Goal: Transaction & Acquisition: Purchase product/service

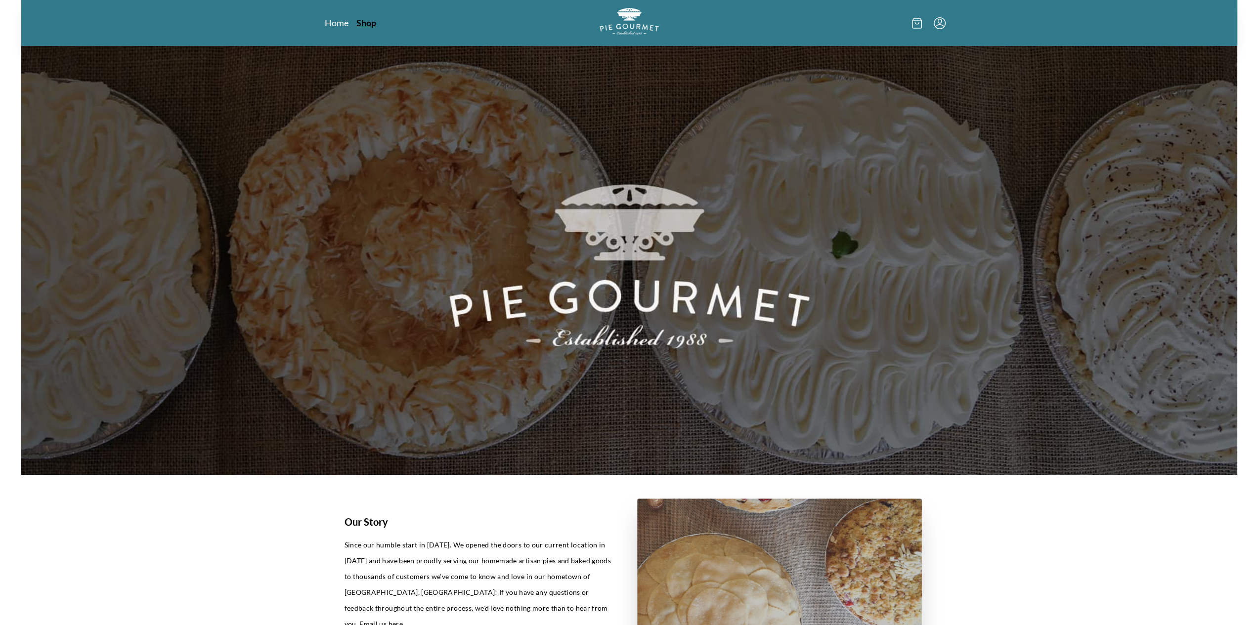
click at [362, 21] on link "Shop" at bounding box center [366, 23] width 20 height 12
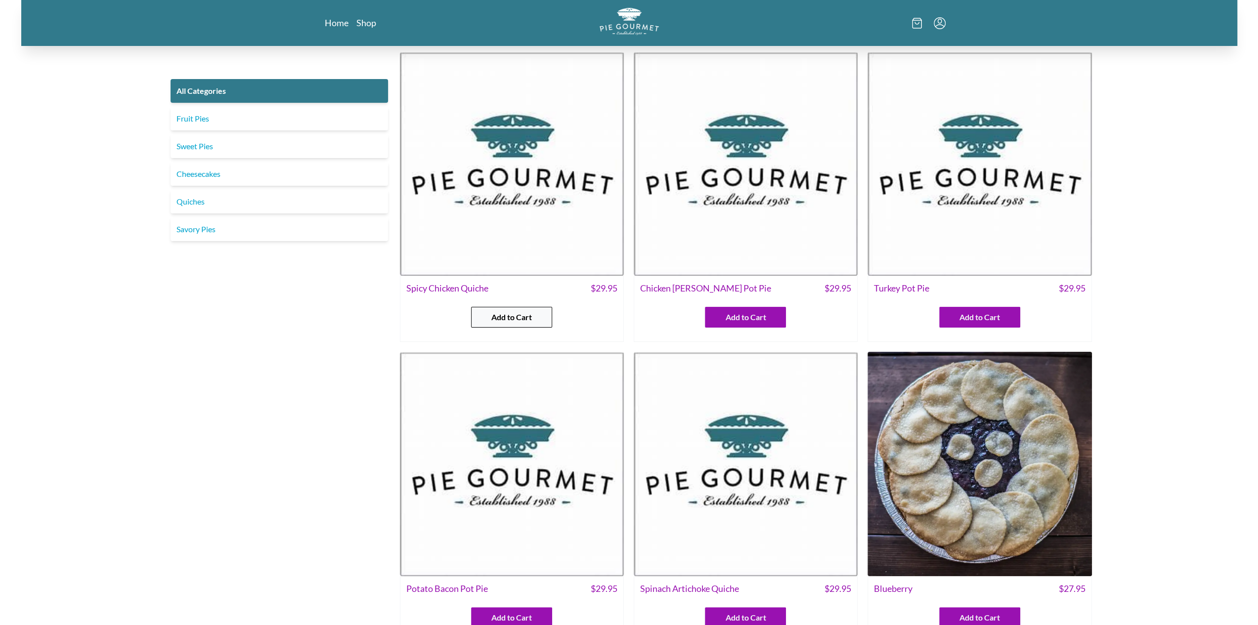
click at [492, 327] on button "Add to Cart" at bounding box center [511, 317] width 81 height 21
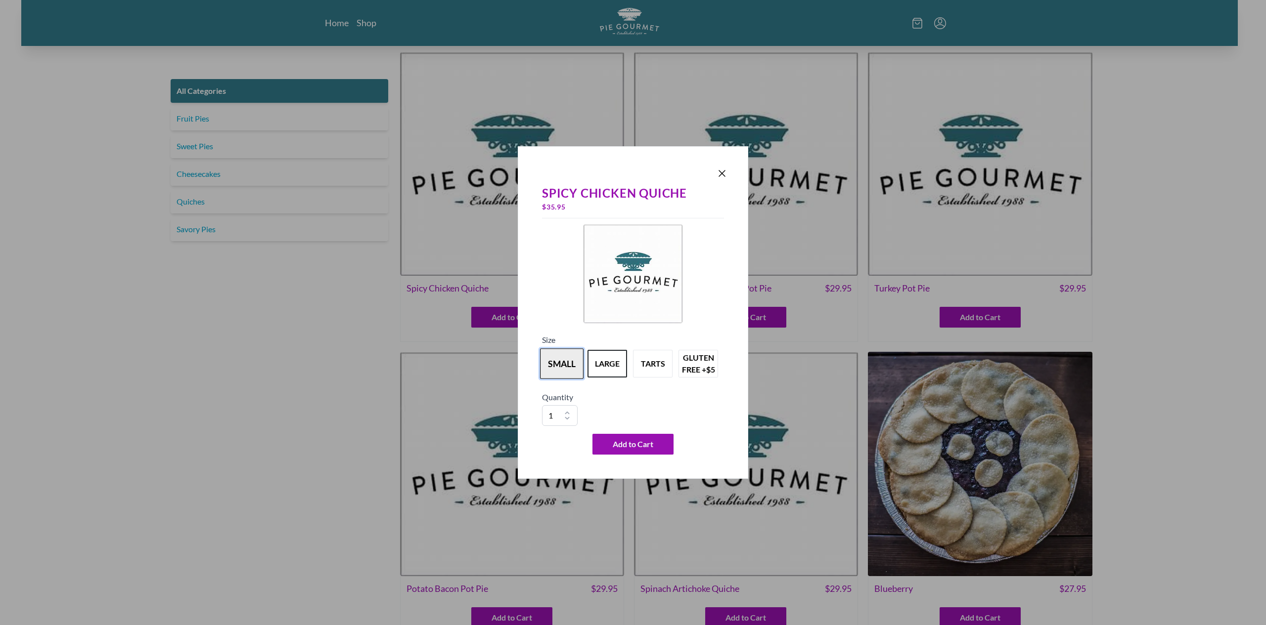
click at [567, 367] on button "small" at bounding box center [562, 364] width 44 height 31
click at [610, 361] on button "large" at bounding box center [607, 364] width 44 height 31
click at [657, 359] on button "tarts" at bounding box center [653, 364] width 44 height 31
click at [702, 363] on button "gluten free +$5" at bounding box center [698, 364] width 44 height 31
click at [652, 368] on button "tarts" at bounding box center [653, 364] width 44 height 31
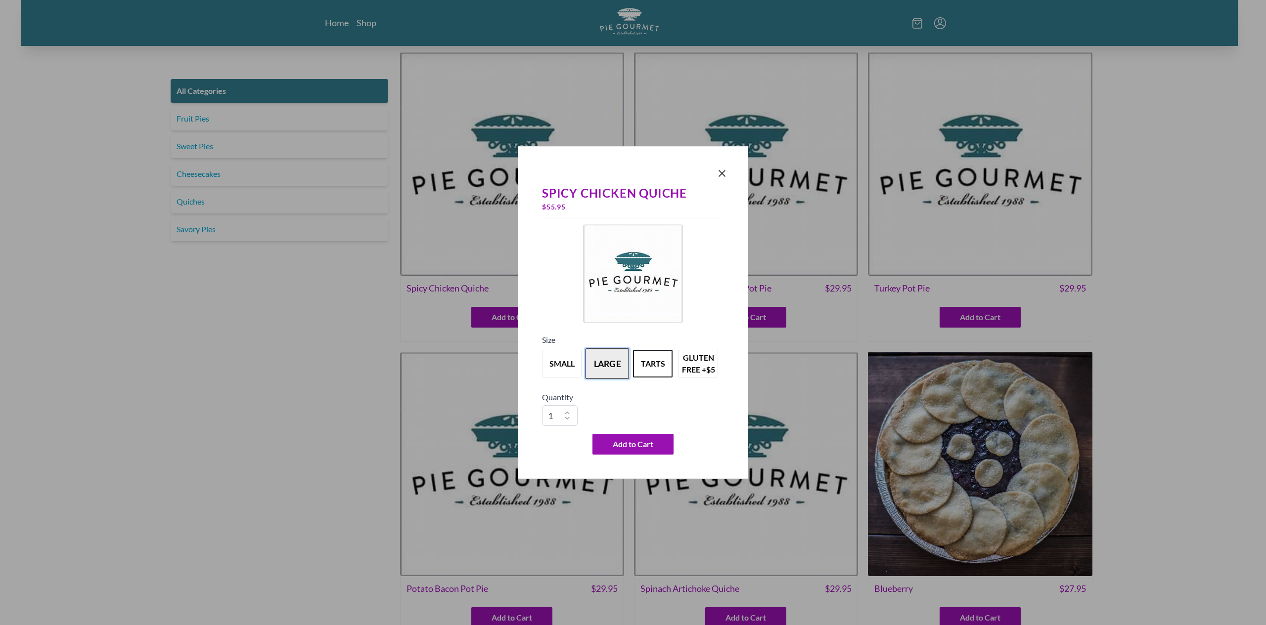
click at [606, 362] on button "large" at bounding box center [607, 364] width 44 height 31
click at [550, 360] on button "small" at bounding box center [562, 364] width 44 height 31
click at [633, 368] on button "tarts" at bounding box center [653, 364] width 44 height 31
click at [573, 361] on button "small" at bounding box center [562, 364] width 44 height 31
click at [612, 351] on button "large" at bounding box center [607, 364] width 44 height 31
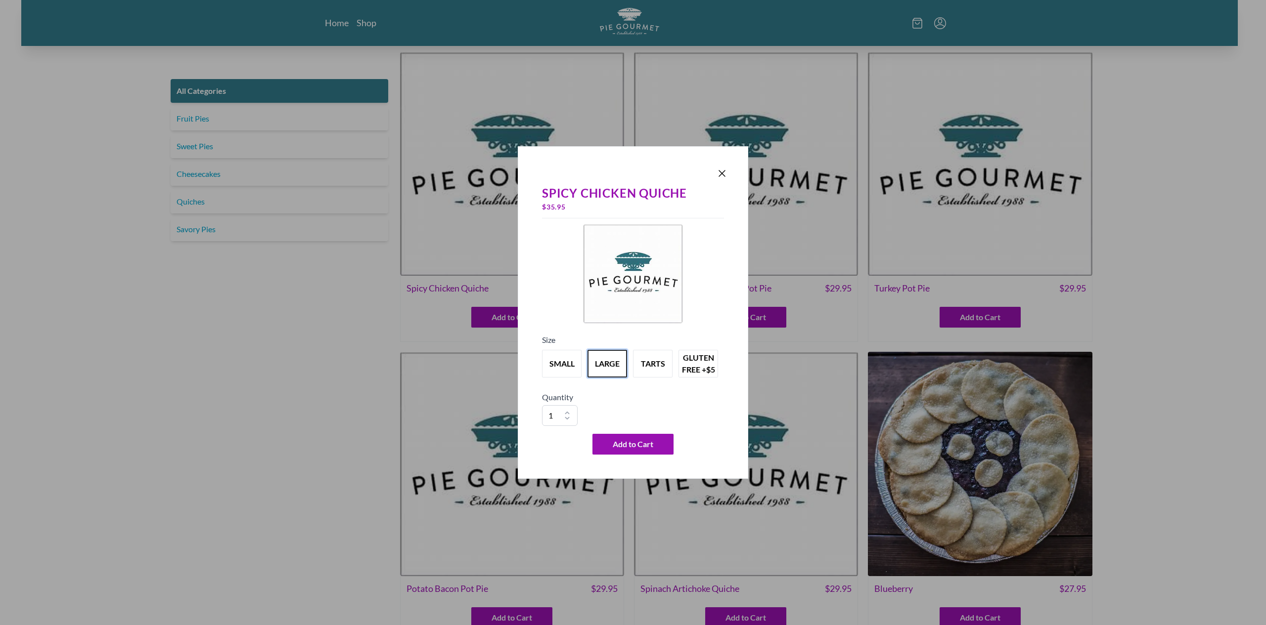
click at [654, 348] on div "small large tarts gluten free +$5" at bounding box center [633, 364] width 182 height 36
click at [658, 354] on button "tarts" at bounding box center [653, 364] width 44 height 31
click at [725, 355] on div "Spicy Chicken Quiche $ 55.95 Size small large tarts gluten free +$5 Quantity 1 …" at bounding box center [633, 319] width 190 height 278
click at [712, 362] on button "gluten free +$5" at bounding box center [698, 364] width 44 height 31
click at [724, 178] on icon "Close panel" at bounding box center [722, 174] width 12 height 12
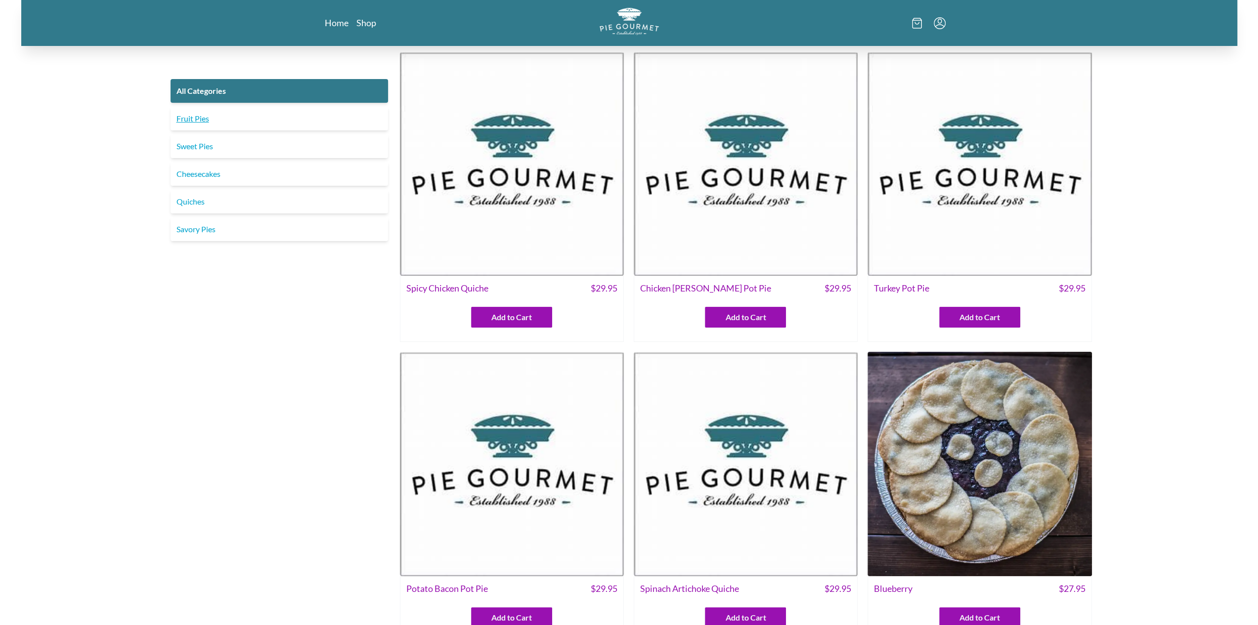
click at [181, 116] on link "Fruit Pies" at bounding box center [280, 119] width 218 height 24
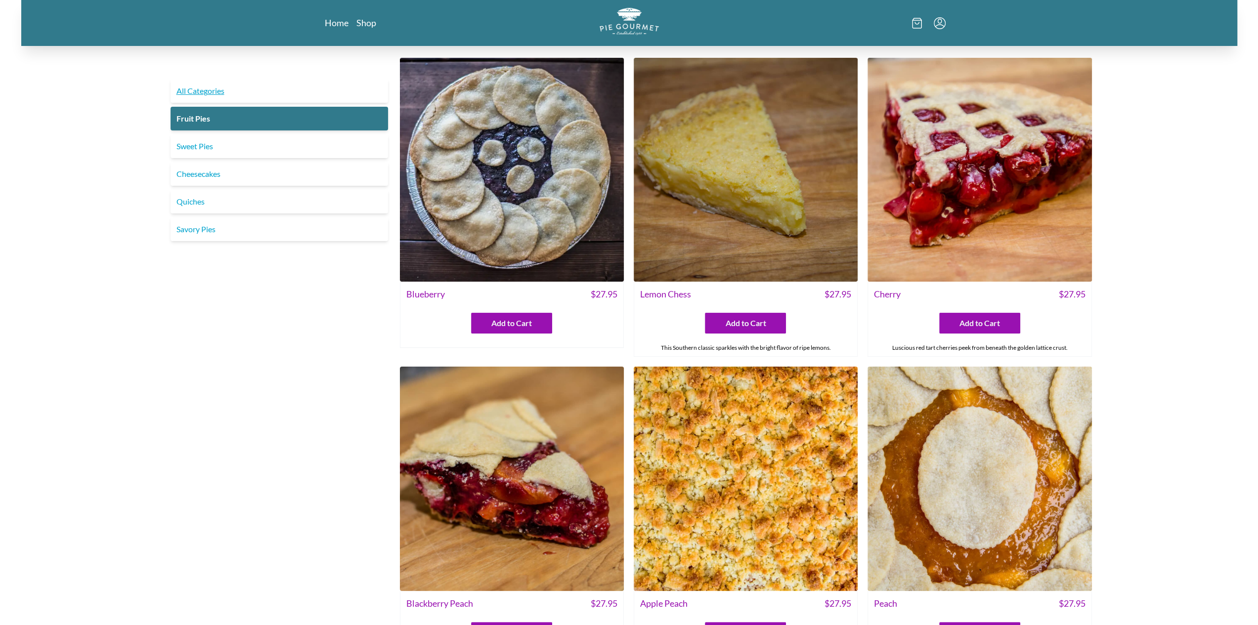
click at [197, 88] on link "All Categories" at bounding box center [280, 91] width 218 height 24
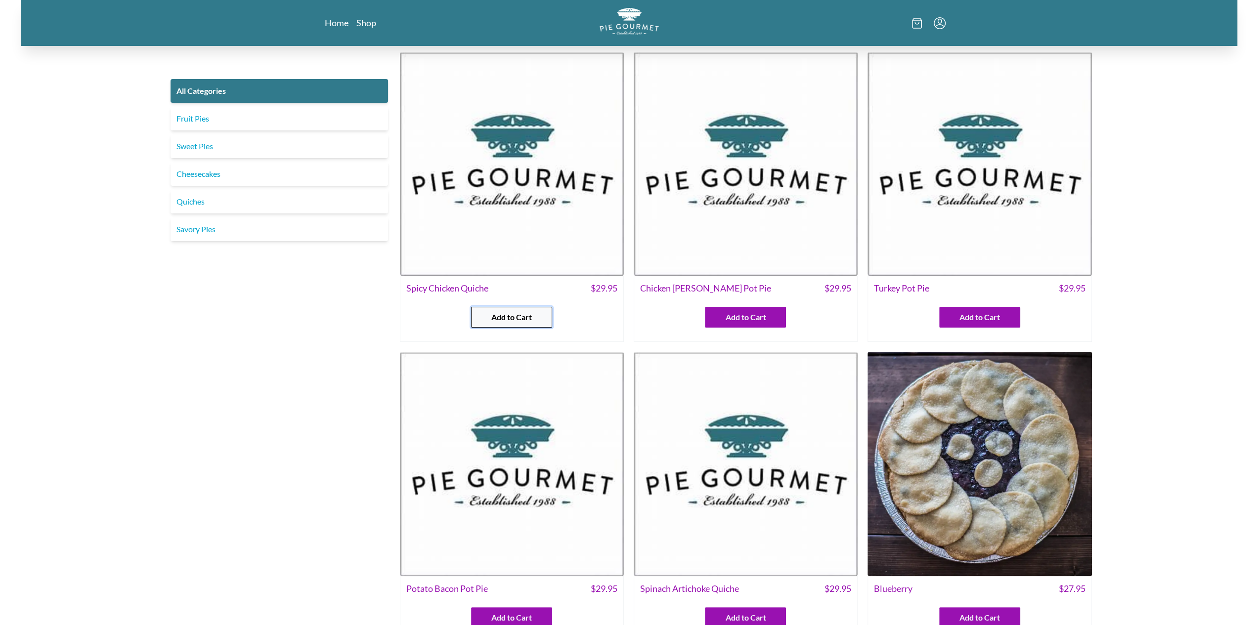
click at [545, 316] on button "Add to Cart" at bounding box center [511, 317] width 81 height 21
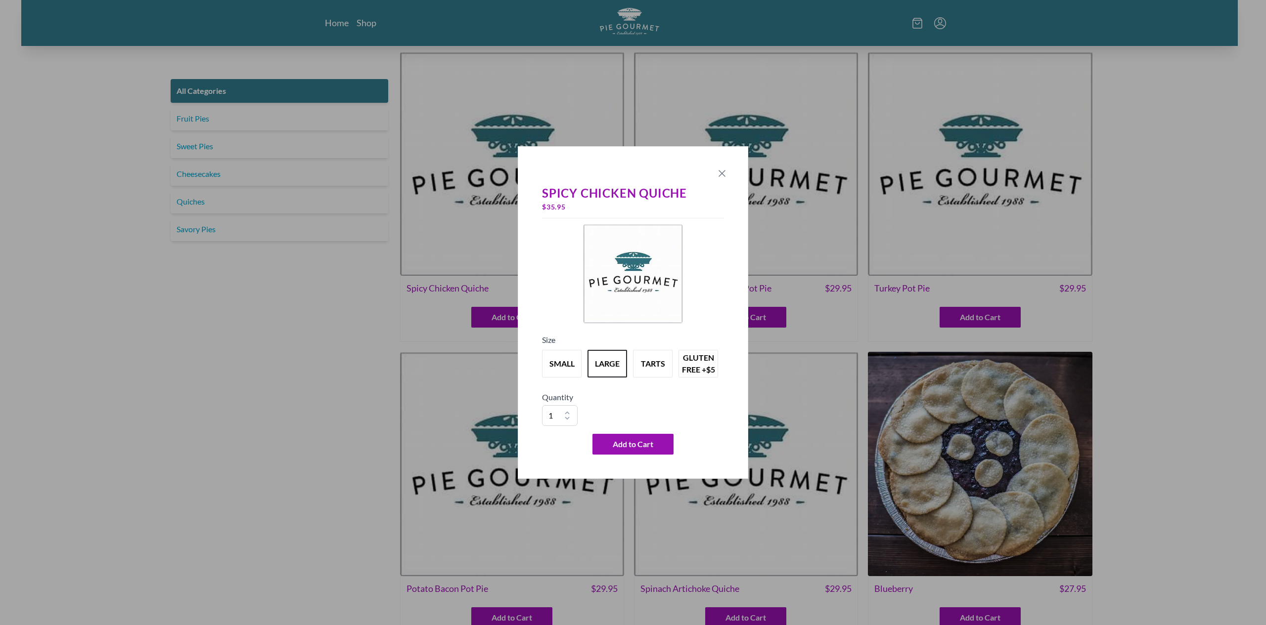
click at [724, 172] on icon "Close panel" at bounding box center [722, 174] width 6 height 6
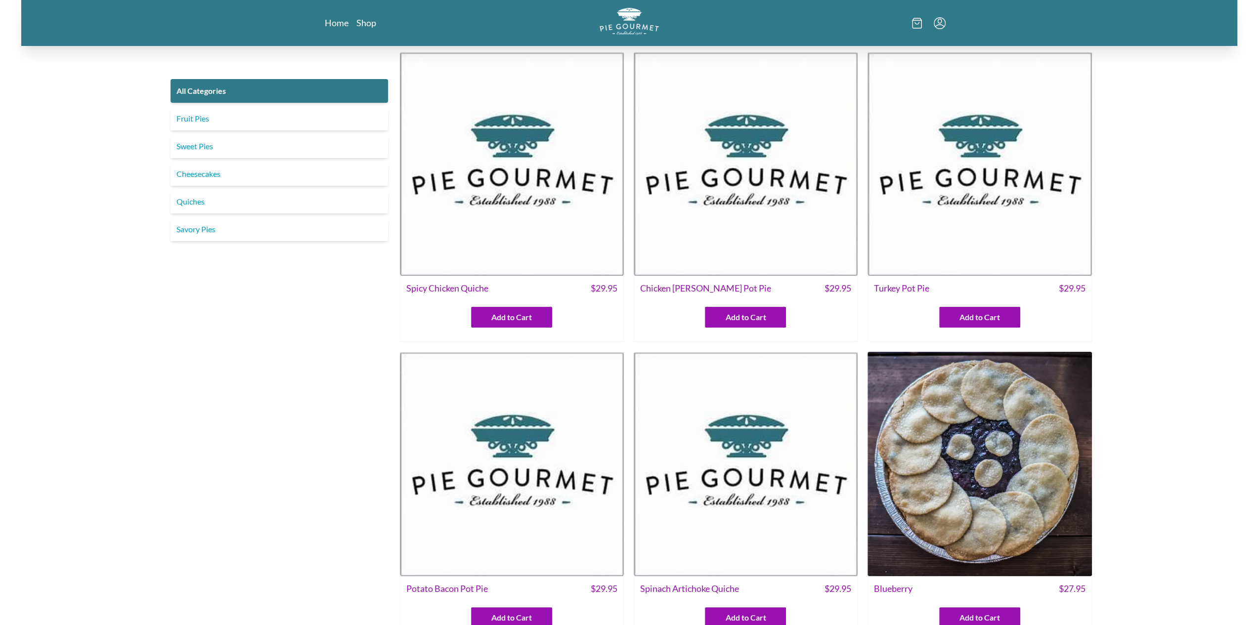
click at [545, 328] on div "Spicy Chicken Quiche $ 29.95 Add to Cart" at bounding box center [512, 309] width 224 height 66
click at [541, 316] on button "Add to Cart" at bounding box center [511, 317] width 81 height 21
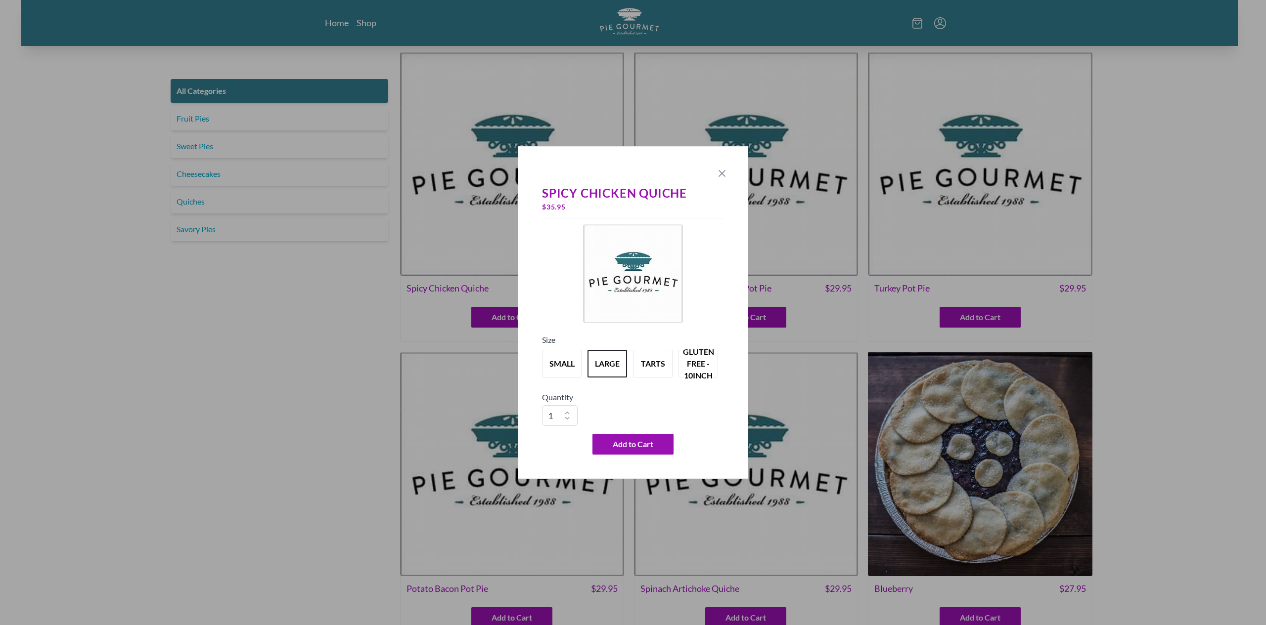
click at [720, 175] on icon "Close panel" at bounding box center [722, 174] width 12 height 12
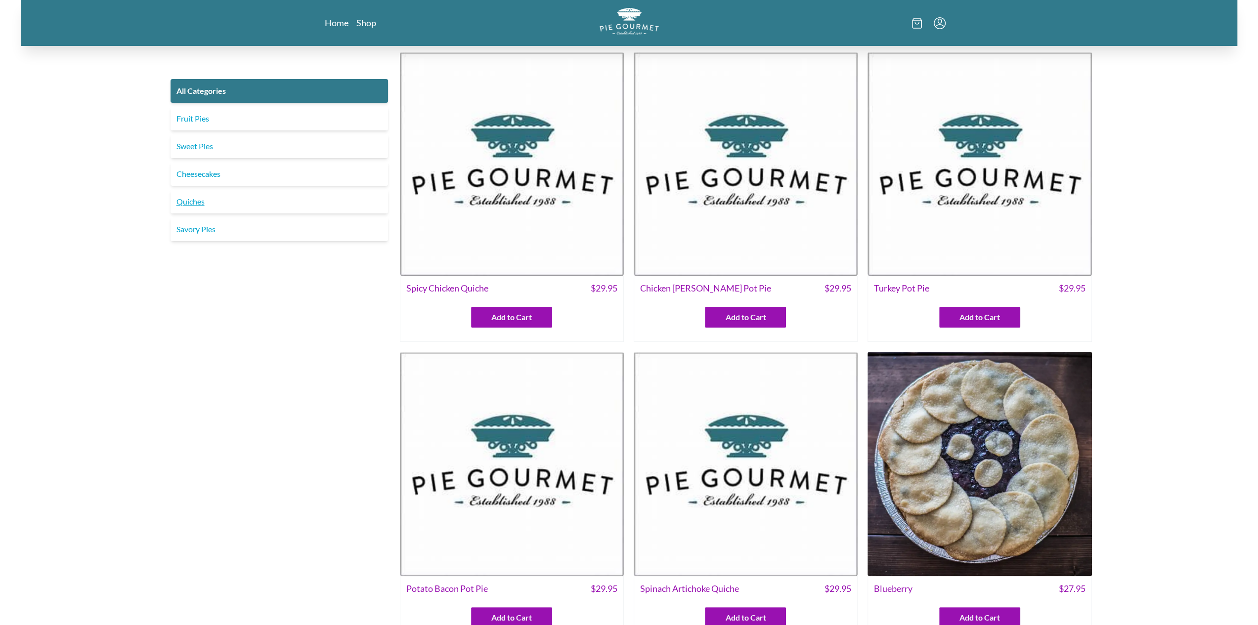
click at [203, 208] on link "Quiches" at bounding box center [280, 202] width 218 height 24
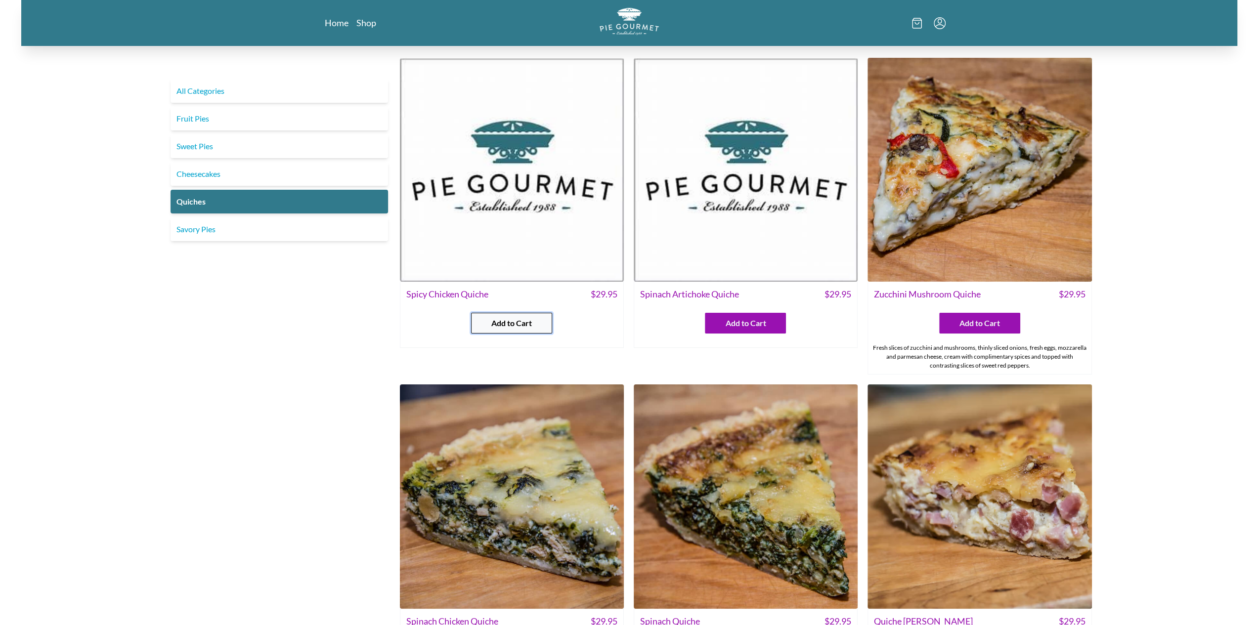
click at [536, 320] on button "Add to Cart" at bounding box center [511, 323] width 81 height 21
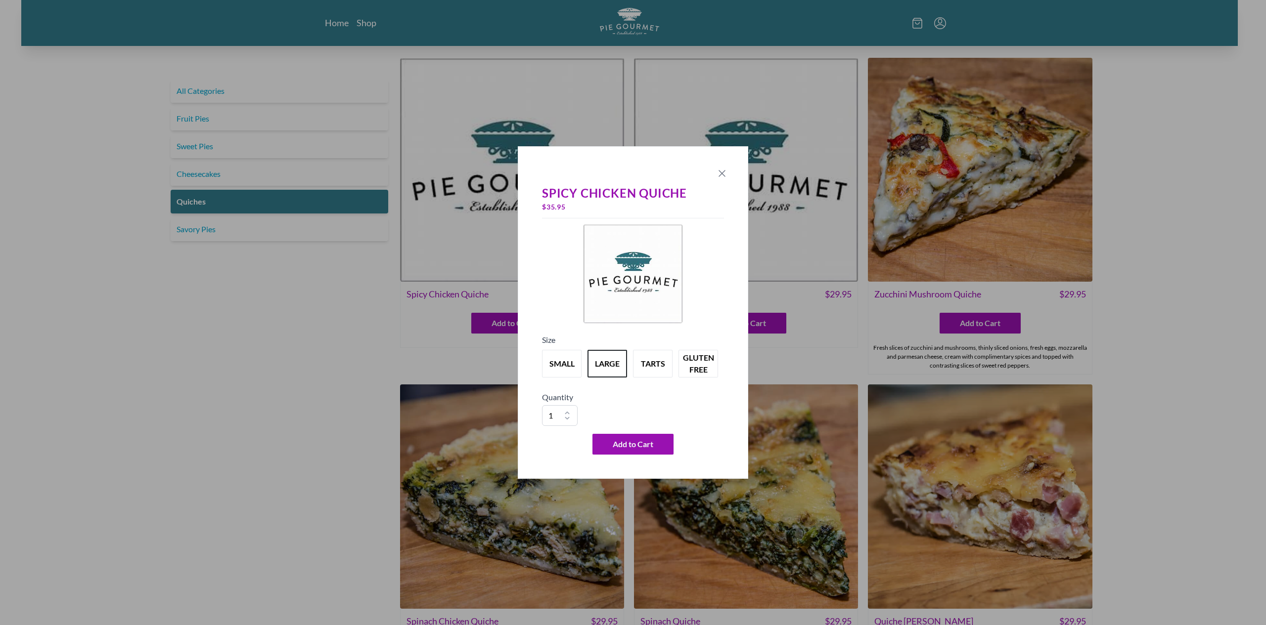
click at [719, 178] on icon "Close panel" at bounding box center [722, 174] width 12 height 12
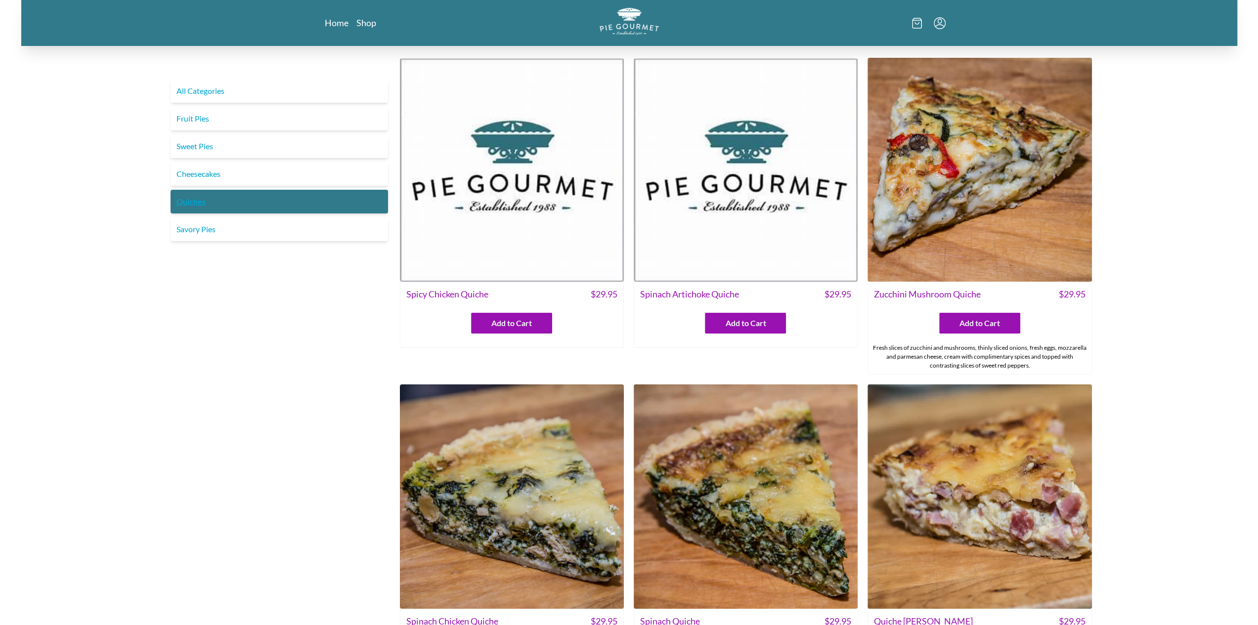
click at [193, 202] on link "Quiches" at bounding box center [280, 202] width 218 height 24
click at [765, 324] on span "Add to Cart" at bounding box center [745, 323] width 41 height 12
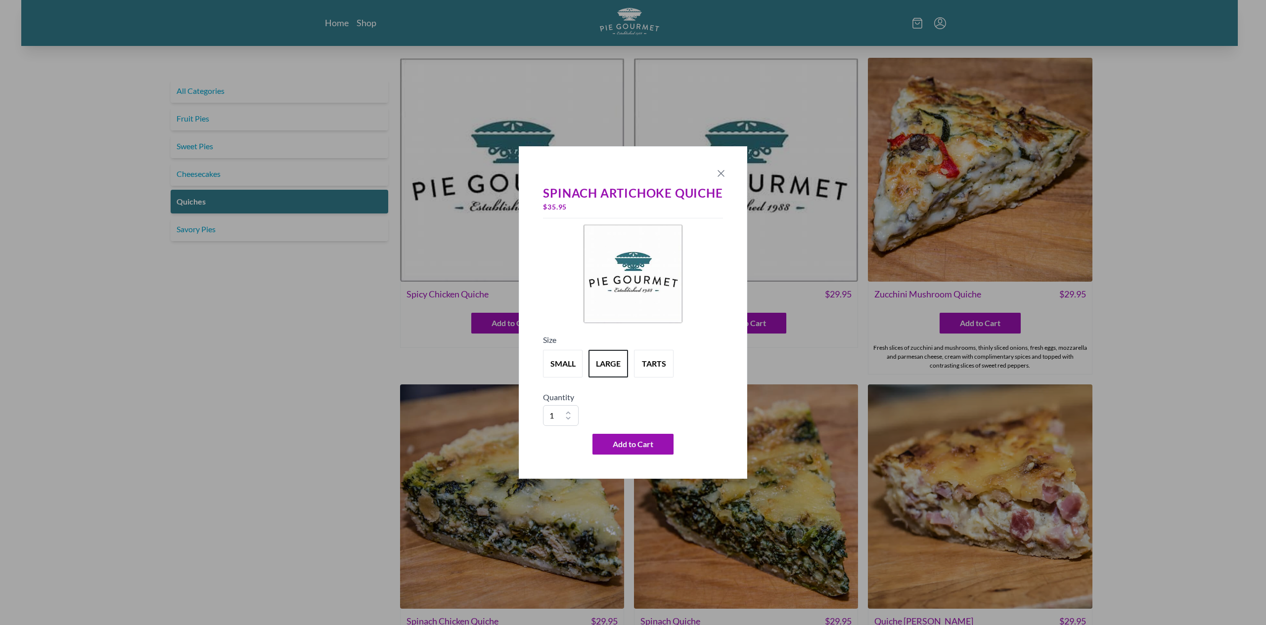
click at [719, 170] on icon "Close panel" at bounding box center [721, 174] width 12 height 12
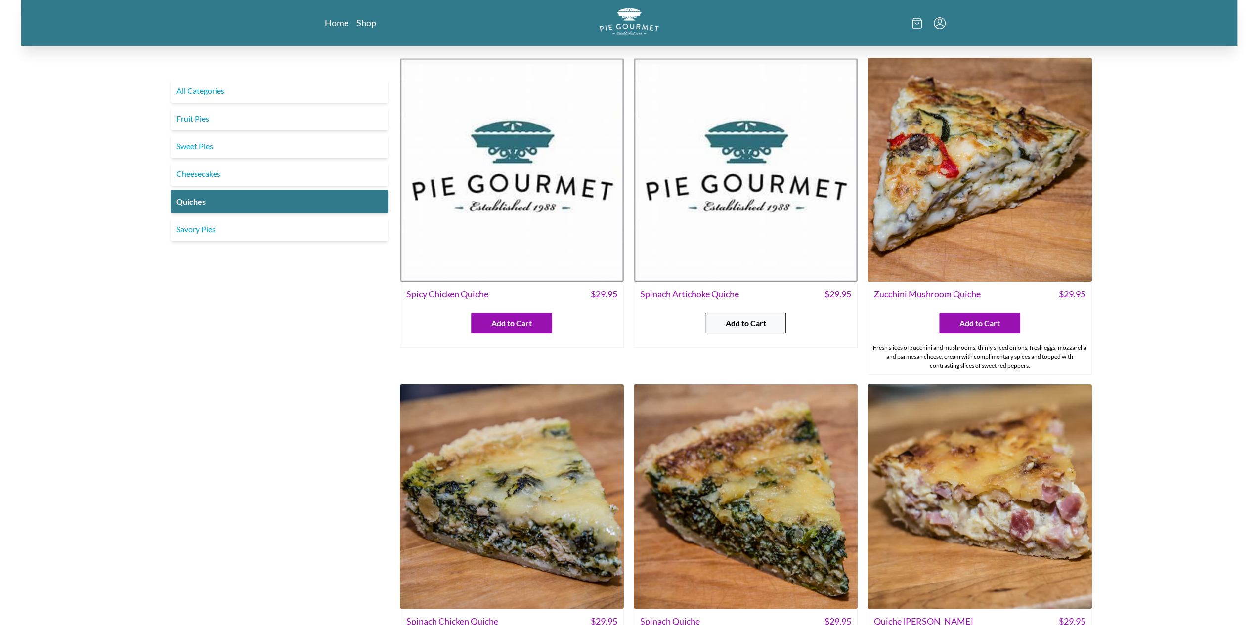
click at [747, 326] on span "Add to Cart" at bounding box center [745, 323] width 41 height 12
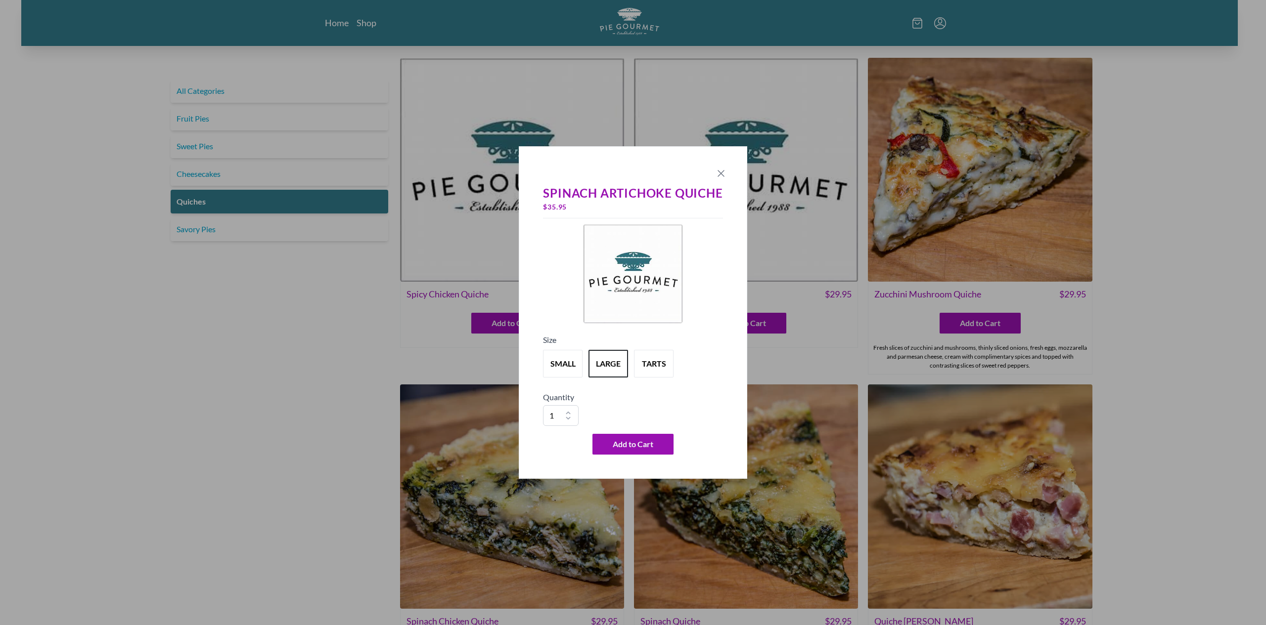
click at [722, 173] on icon "Close panel" at bounding box center [721, 174] width 6 height 6
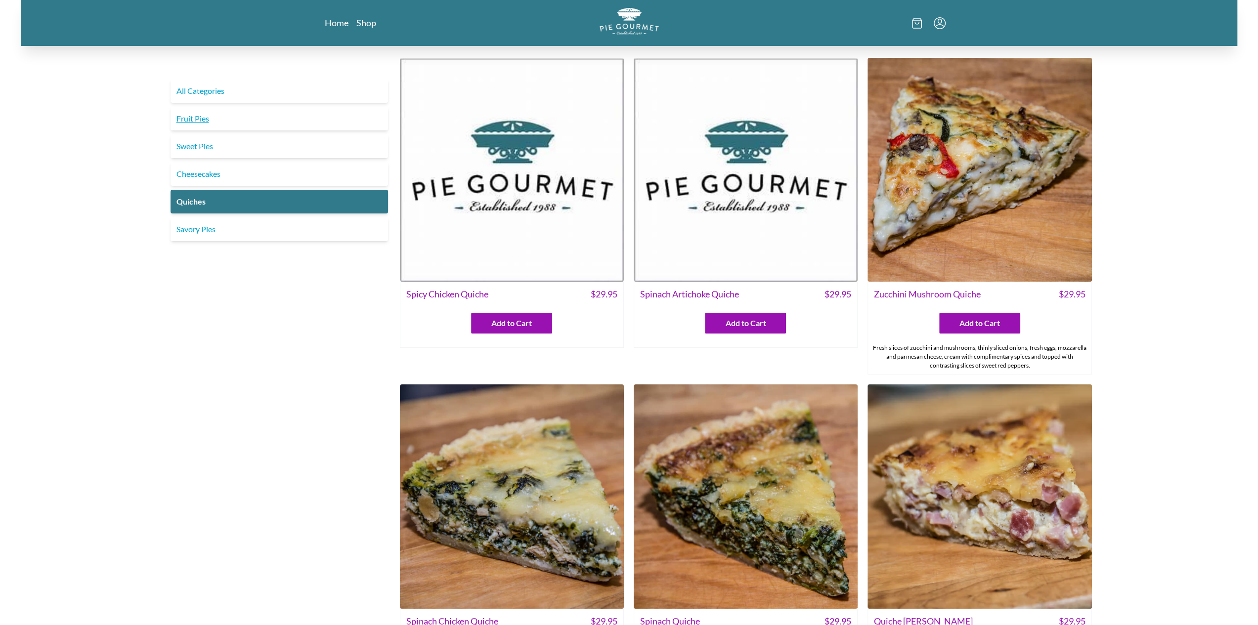
click at [194, 115] on link "Fruit Pies" at bounding box center [280, 119] width 218 height 24
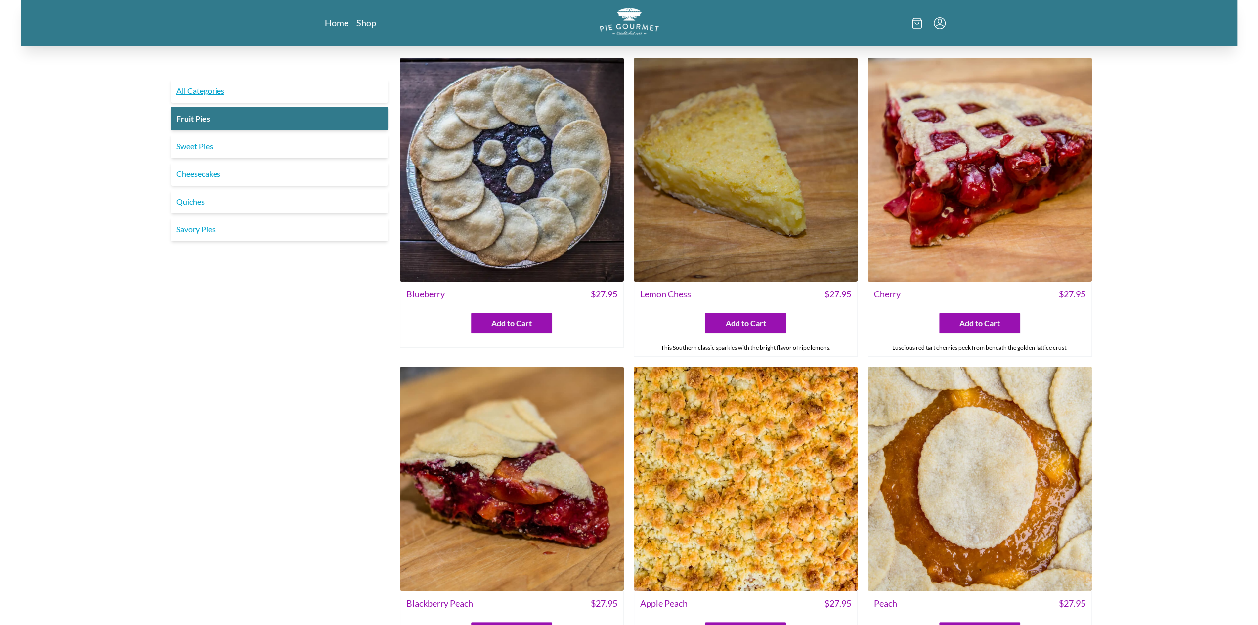
click at [203, 87] on link "All Categories" at bounding box center [280, 91] width 218 height 24
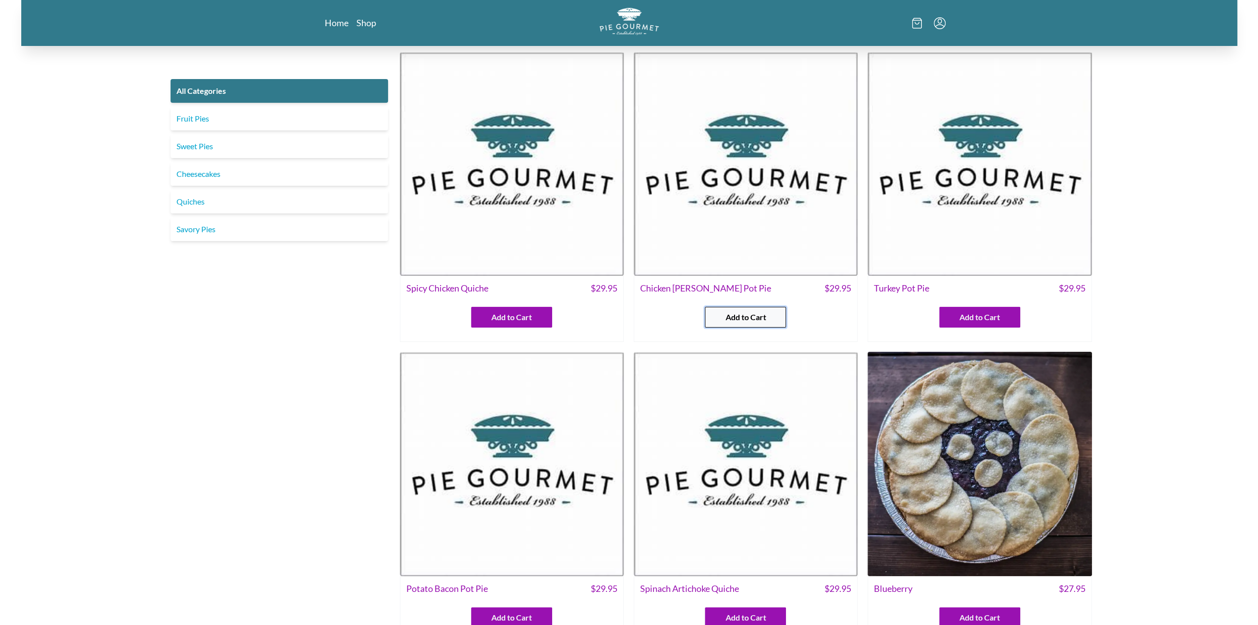
click at [756, 313] on span "Add to Cart" at bounding box center [745, 317] width 41 height 12
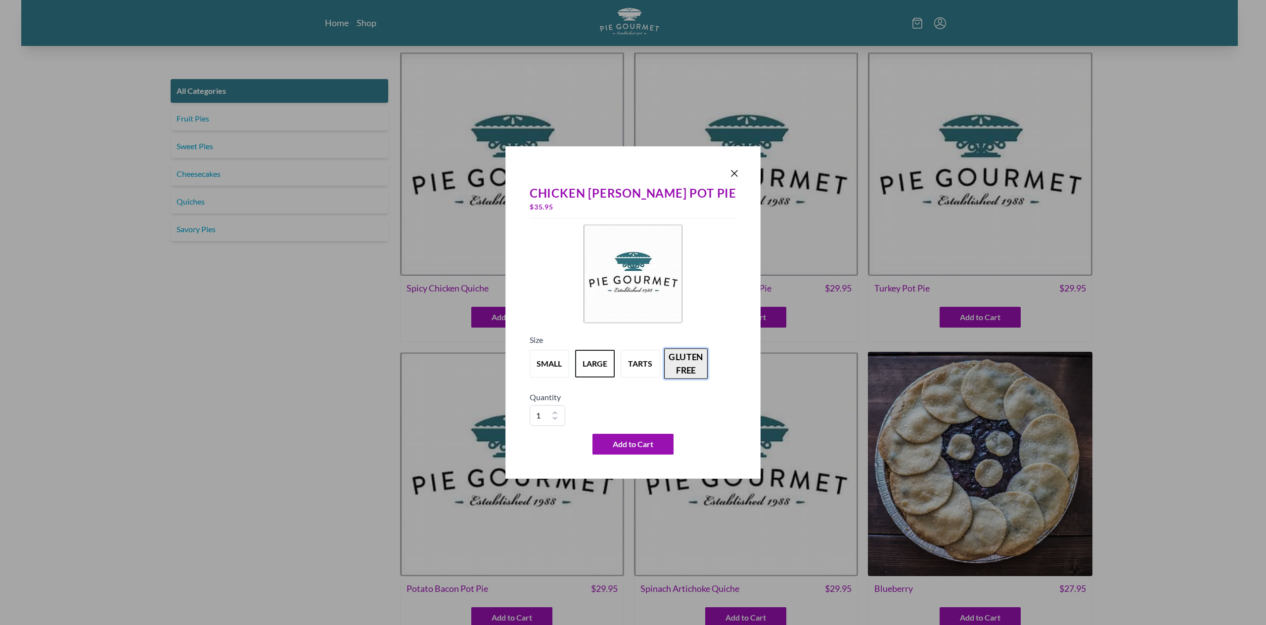
click at [684, 356] on button "gluten free" at bounding box center [686, 364] width 44 height 31
click at [559, 354] on button "small" at bounding box center [549, 364] width 44 height 31
click at [704, 355] on button "gluten free" at bounding box center [686, 364] width 44 height 31
click at [728, 168] on icon "Close panel" at bounding box center [734, 174] width 12 height 12
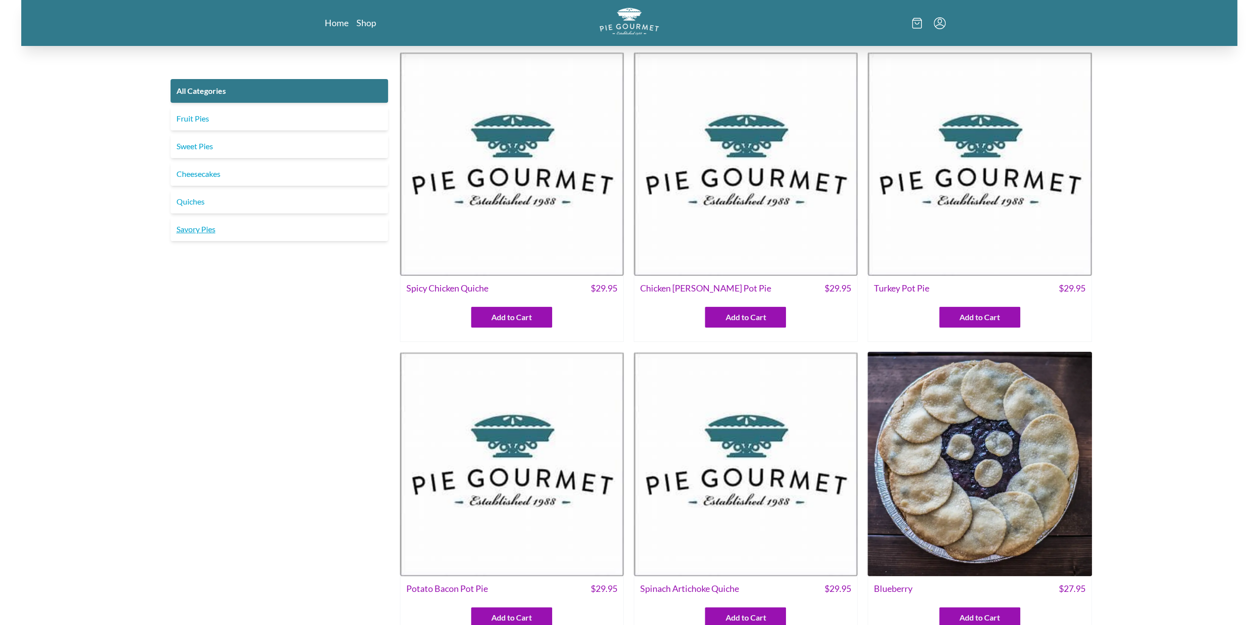
click at [220, 231] on link "Savory Pies" at bounding box center [280, 230] width 218 height 24
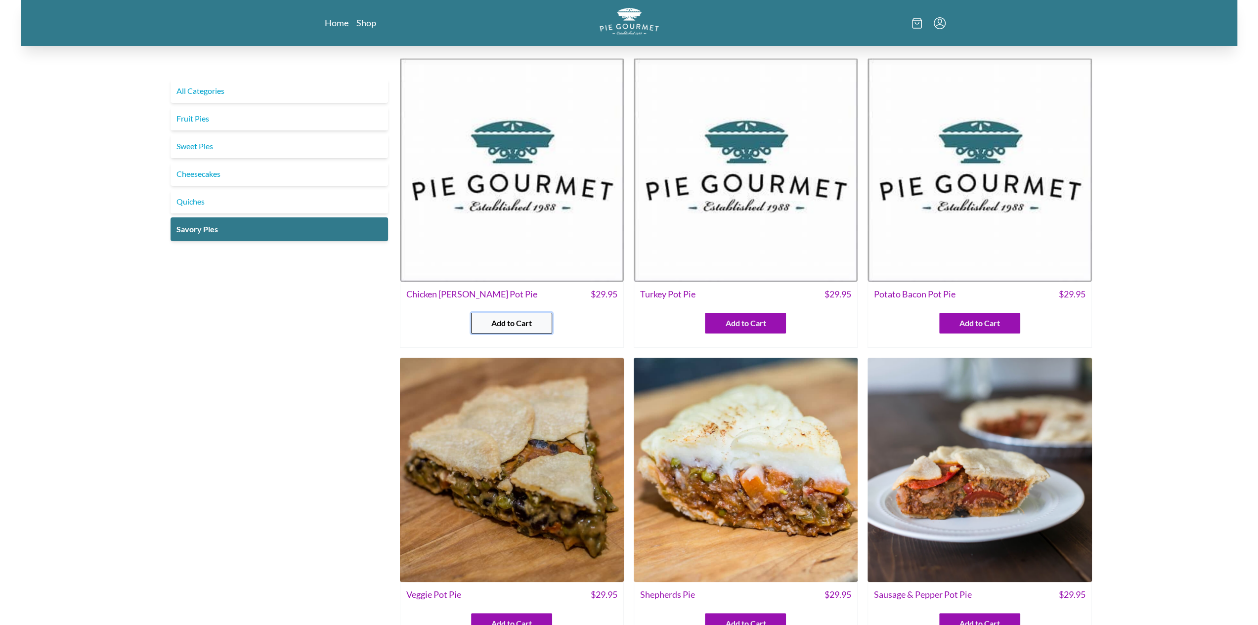
click at [507, 328] on span "Add to Cart" at bounding box center [511, 323] width 41 height 12
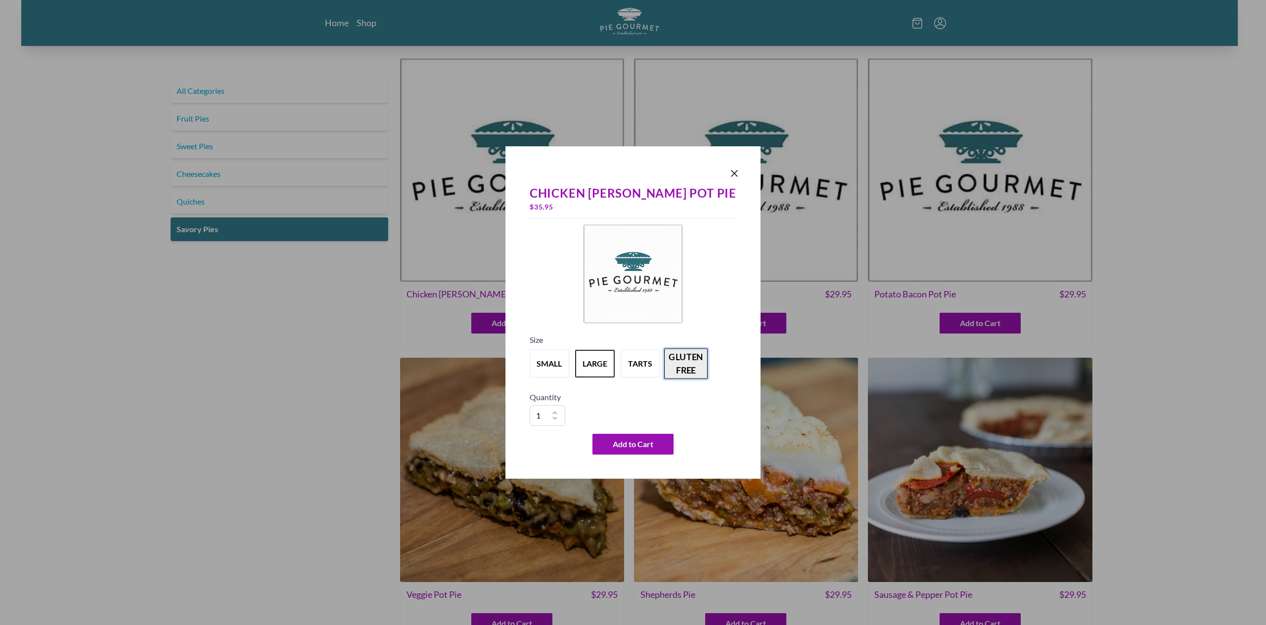
click at [692, 363] on button "gluten free" at bounding box center [686, 364] width 44 height 31
click at [728, 176] on icon "Close panel" at bounding box center [734, 174] width 12 height 12
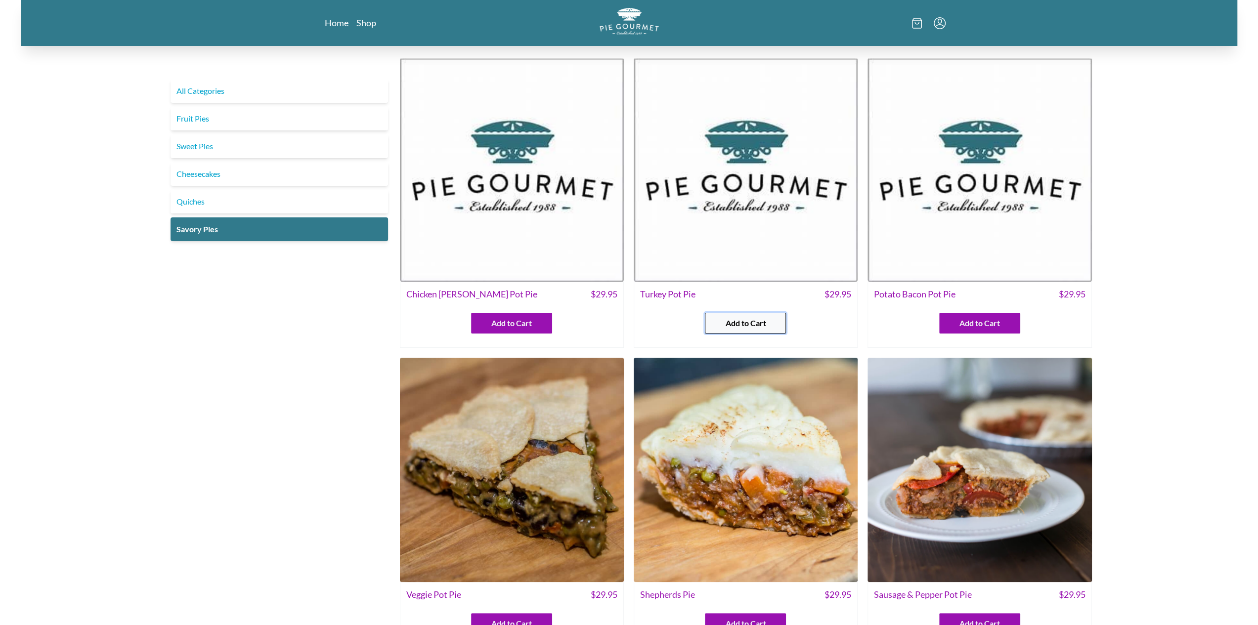
click at [752, 328] on span "Add to Cart" at bounding box center [745, 323] width 41 height 12
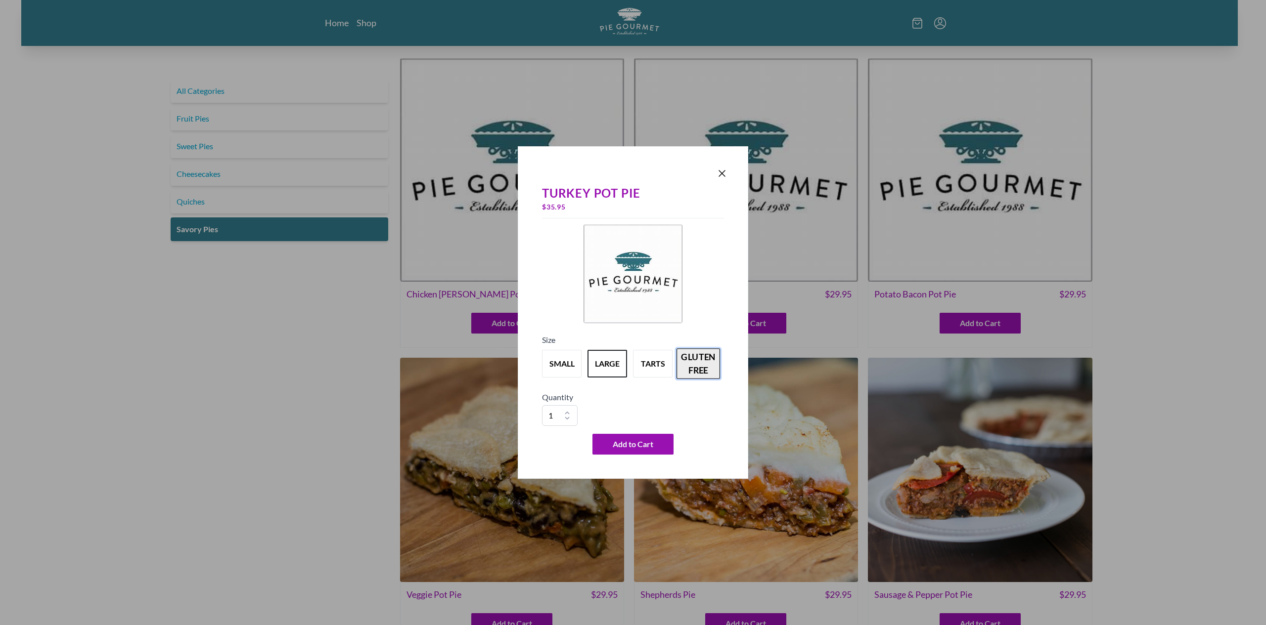
click at [702, 358] on button "gluten free" at bounding box center [698, 364] width 44 height 31
click at [720, 171] on icon "Close panel" at bounding box center [722, 174] width 12 height 12
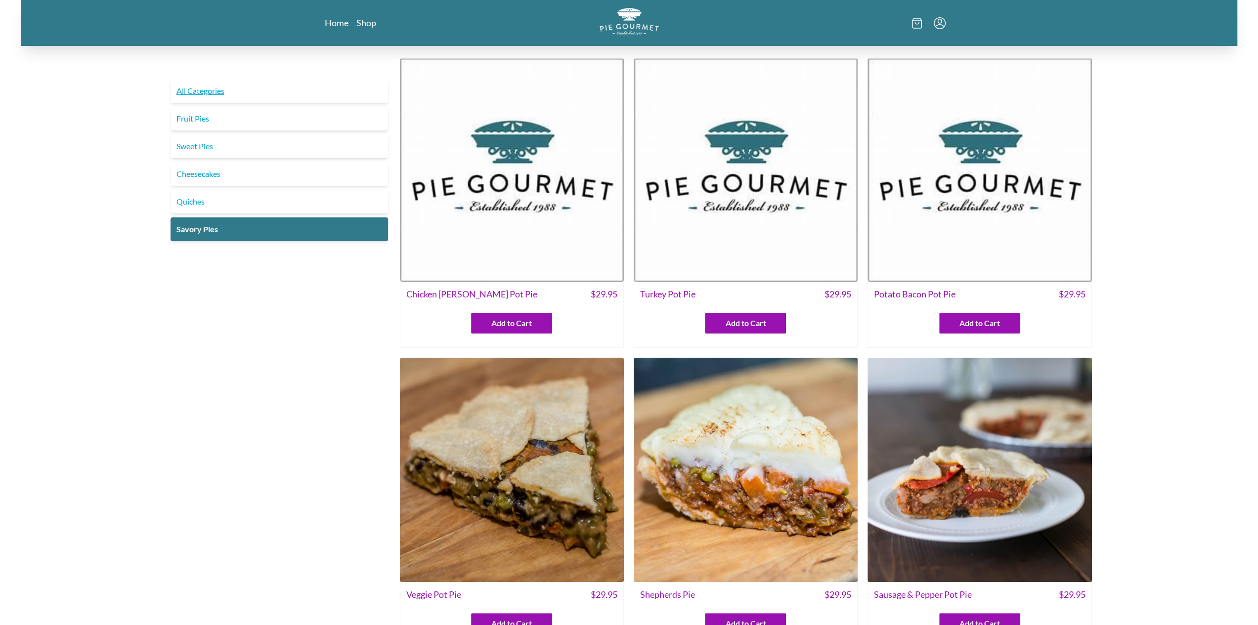
click at [210, 93] on link "All Categories" at bounding box center [280, 91] width 218 height 24
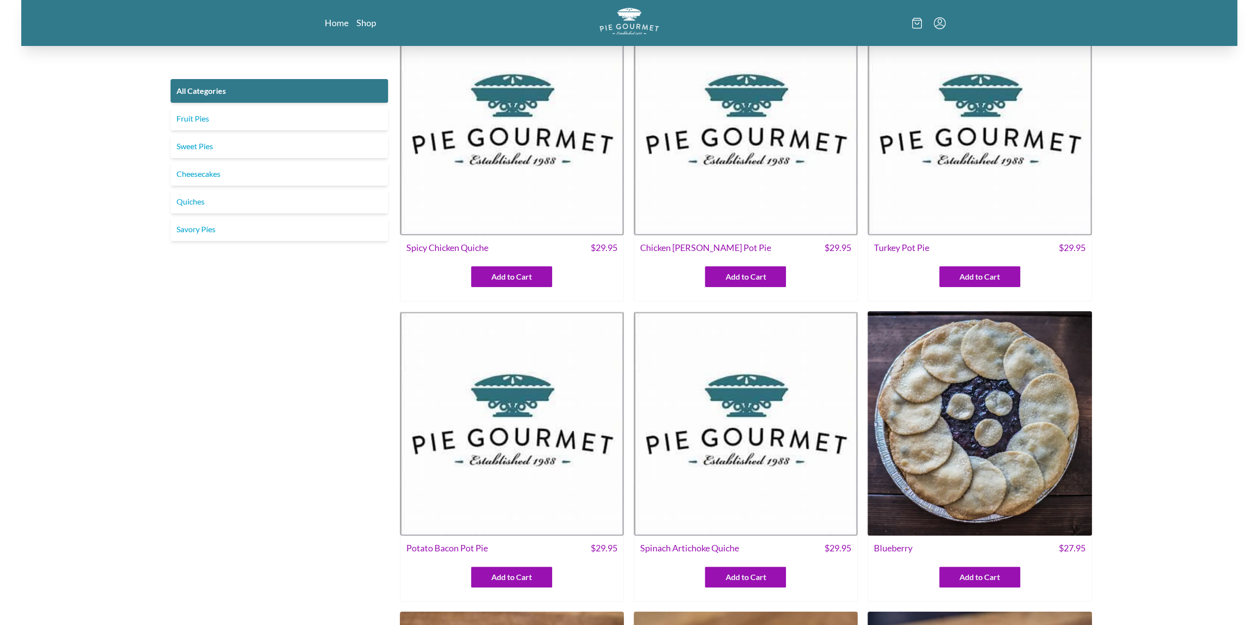
scroll to position [49, 0]
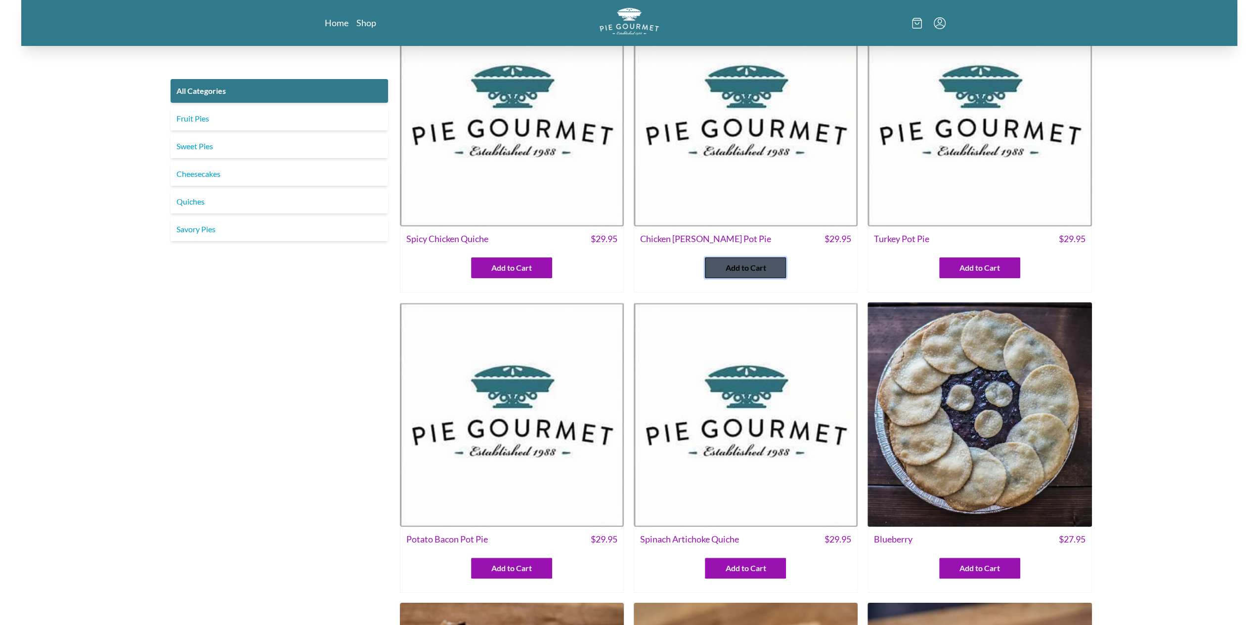
click at [759, 266] on span "Add to Cart" at bounding box center [745, 268] width 41 height 12
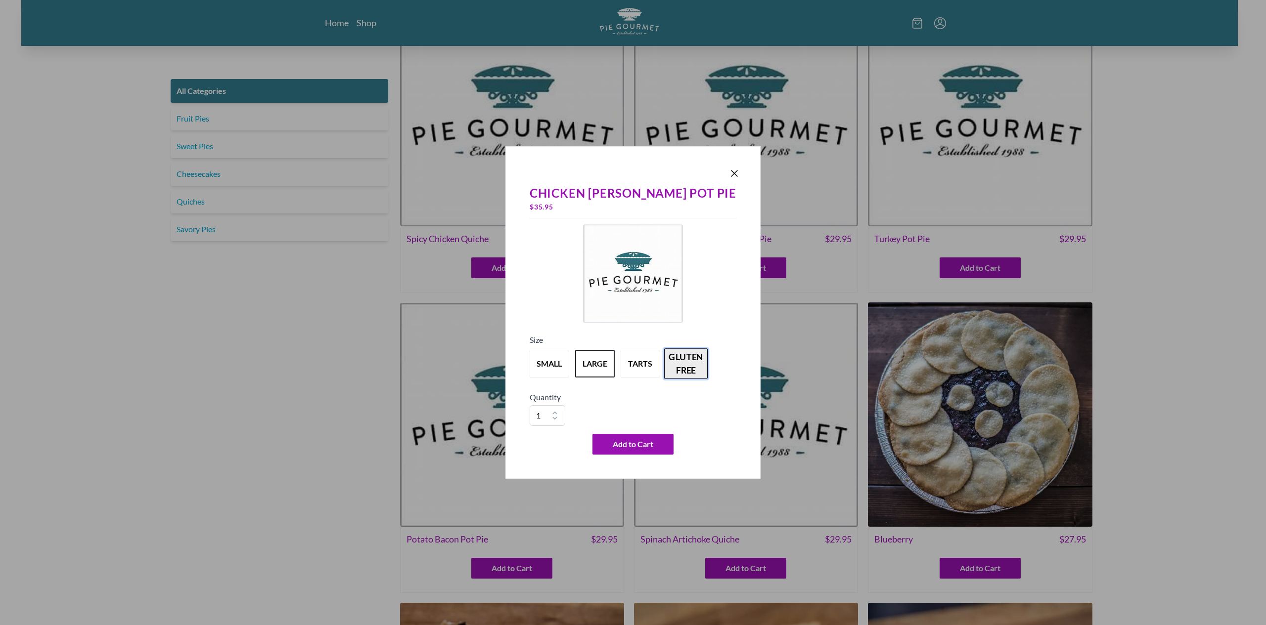
click at [700, 368] on button "gluten free" at bounding box center [686, 364] width 44 height 31
click at [700, 361] on button "gluten free" at bounding box center [686, 364] width 44 height 31
click at [650, 362] on button "tarts" at bounding box center [640, 364] width 44 height 31
click at [728, 174] on icon "Close panel" at bounding box center [734, 174] width 12 height 12
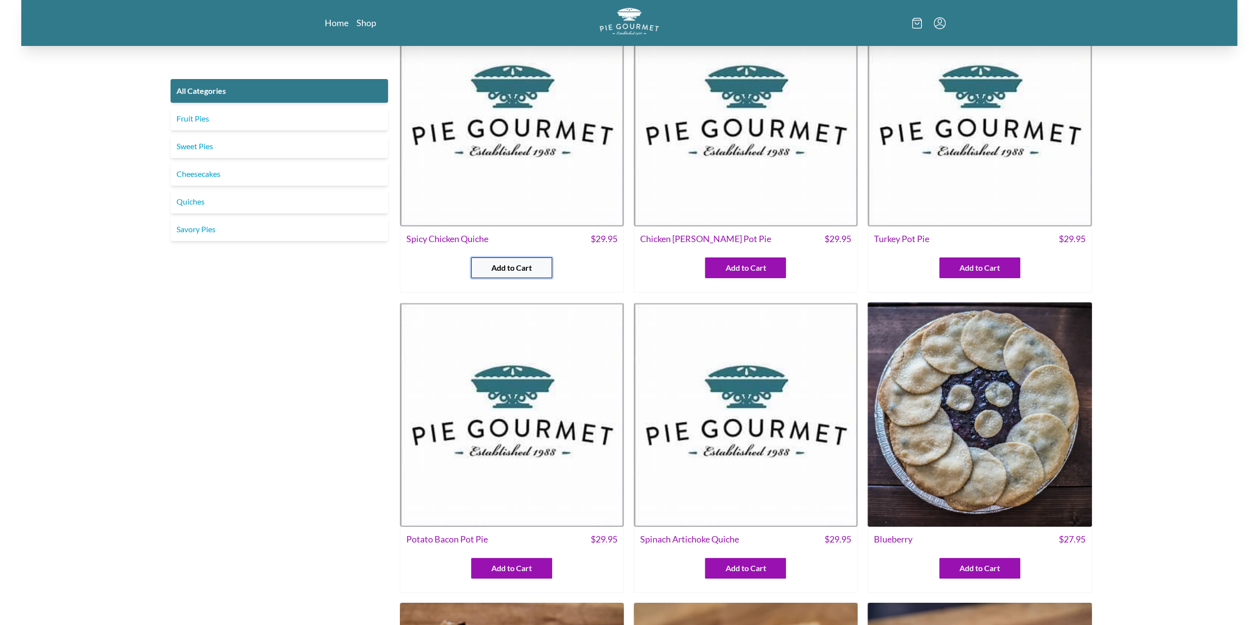
click at [515, 267] on span "Add to Cart" at bounding box center [511, 268] width 41 height 12
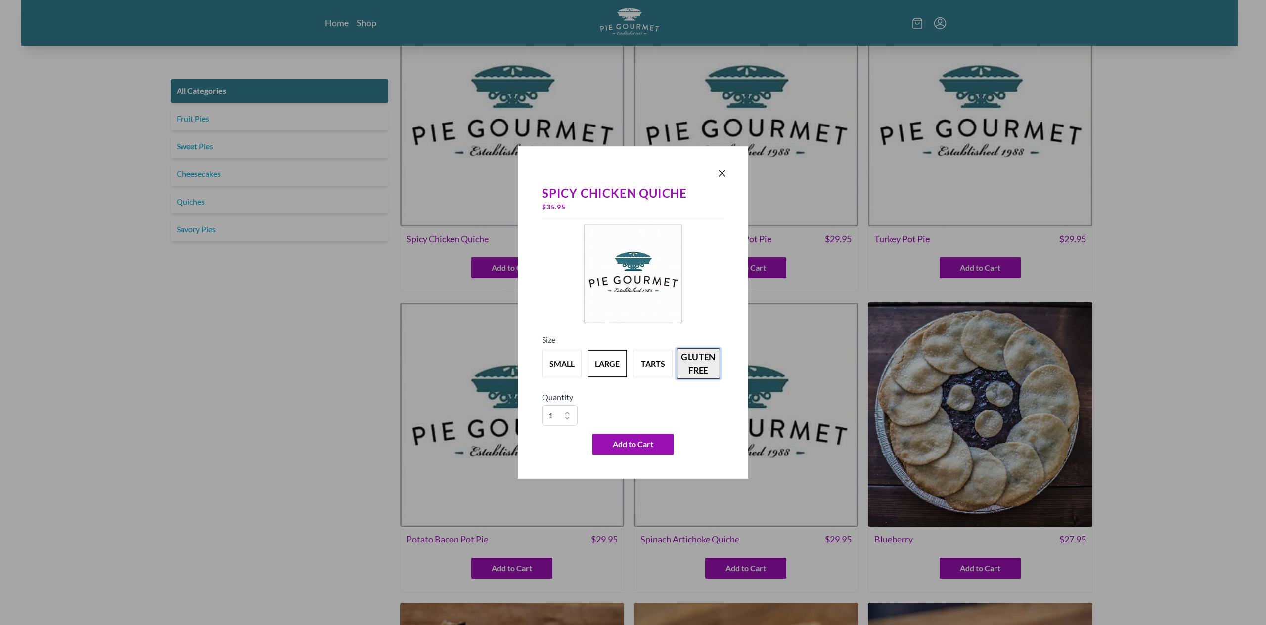
click at [711, 371] on button "gluten free" at bounding box center [698, 364] width 44 height 31
click at [721, 175] on icon "Close panel" at bounding box center [722, 174] width 6 height 6
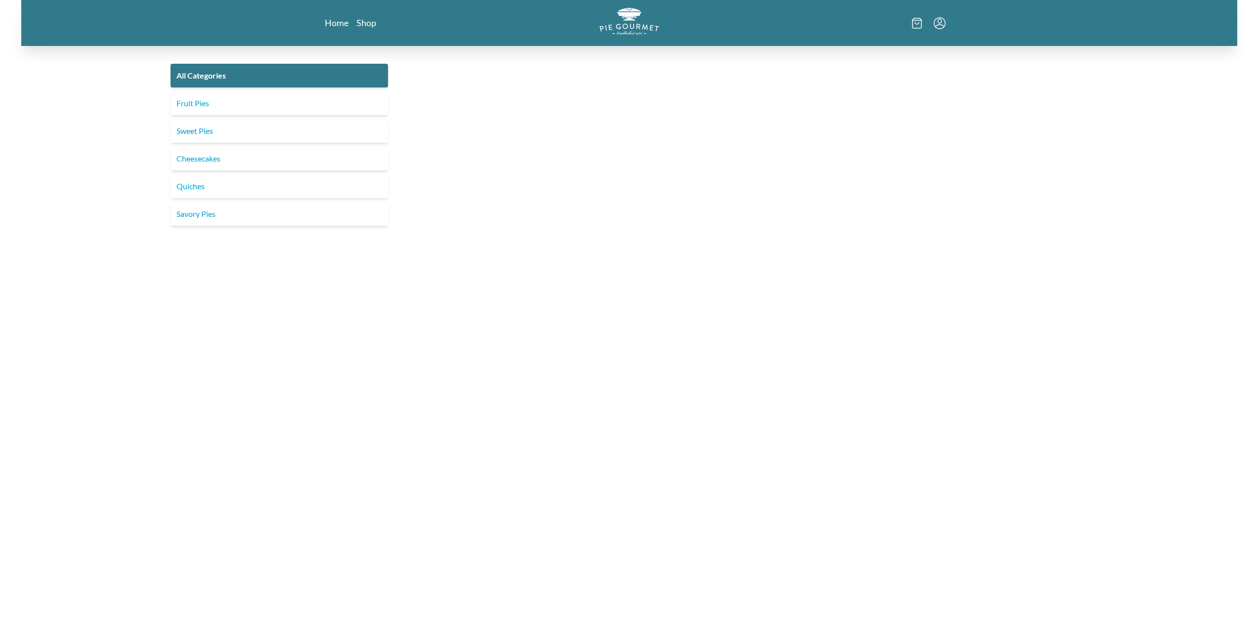
scroll to position [49, 0]
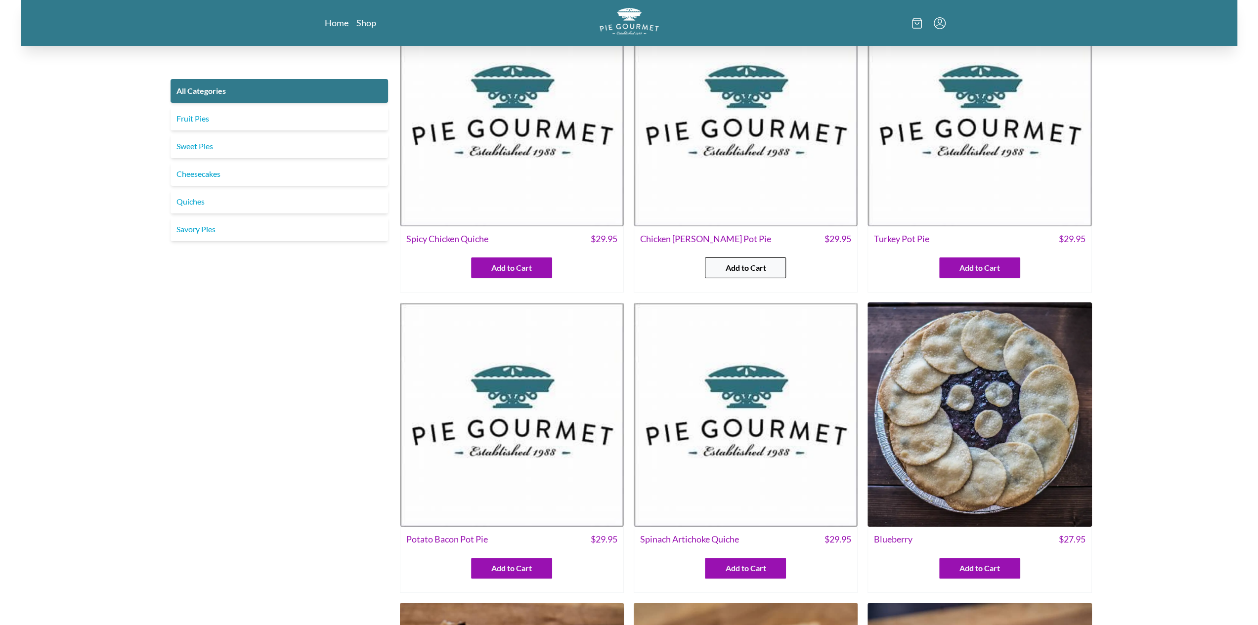
click at [713, 266] on button "Add to Cart" at bounding box center [745, 268] width 81 height 21
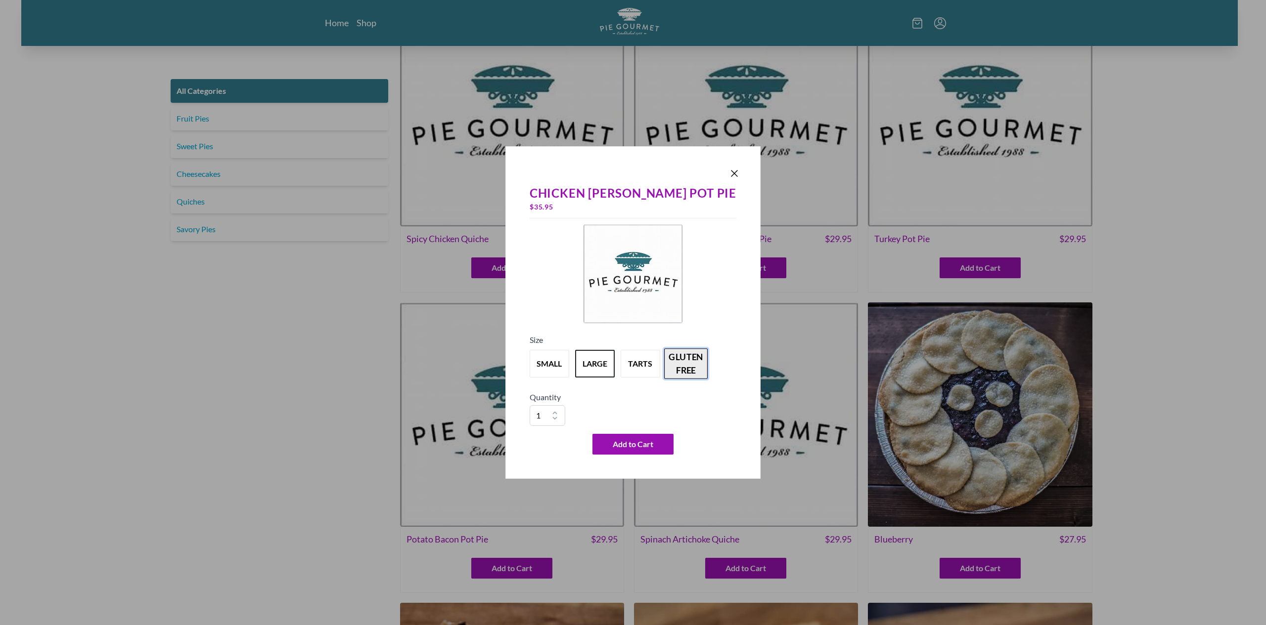
click at [692, 351] on button "gluten free" at bounding box center [686, 364] width 44 height 31
click at [731, 175] on icon "Close panel" at bounding box center [734, 174] width 6 height 6
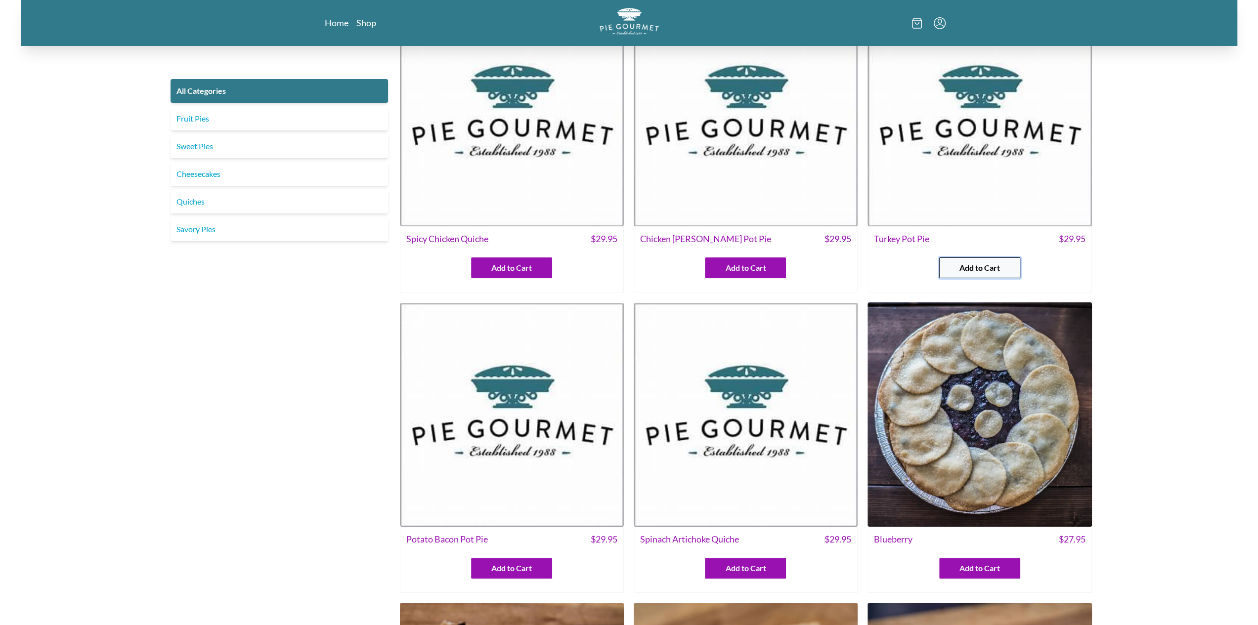
click at [997, 277] on button "Add to Cart" at bounding box center [979, 268] width 81 height 21
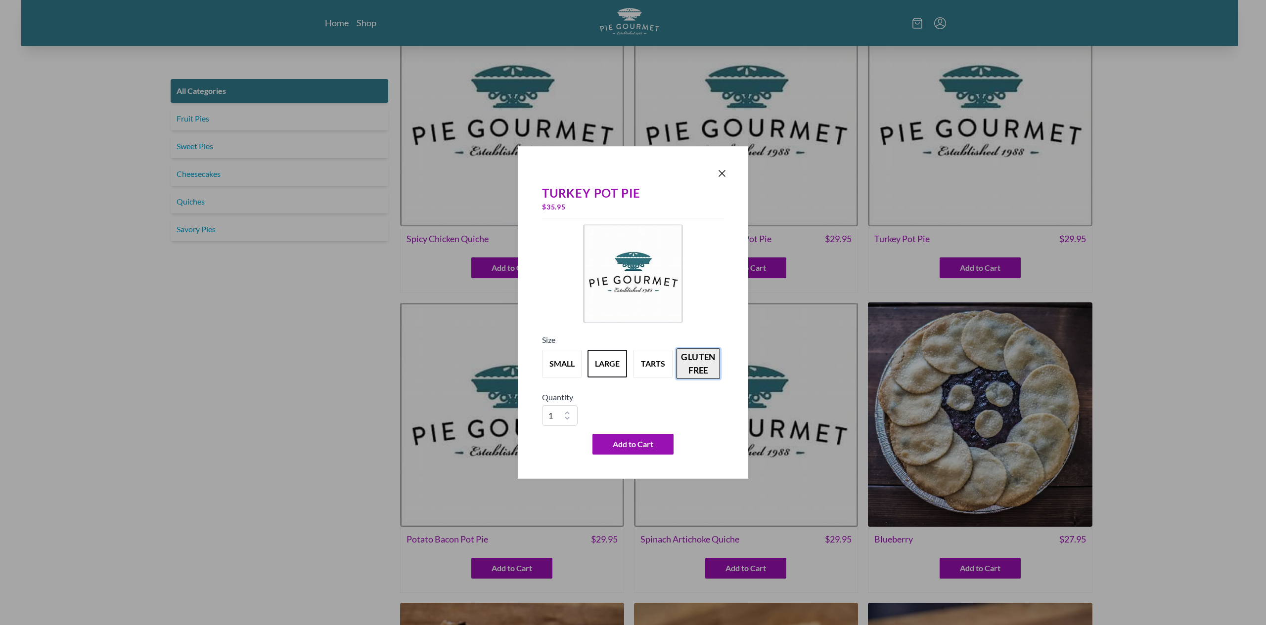
click at [691, 355] on button "gluten free" at bounding box center [698, 364] width 44 height 31
click at [729, 173] on div "Turkey Pot Pie $ 40.95 Size small large tarts gluten free Quantity 1 2 3 4 5 6 …" at bounding box center [633, 312] width 230 height 333
click at [724, 174] on icon "Close panel" at bounding box center [722, 174] width 12 height 12
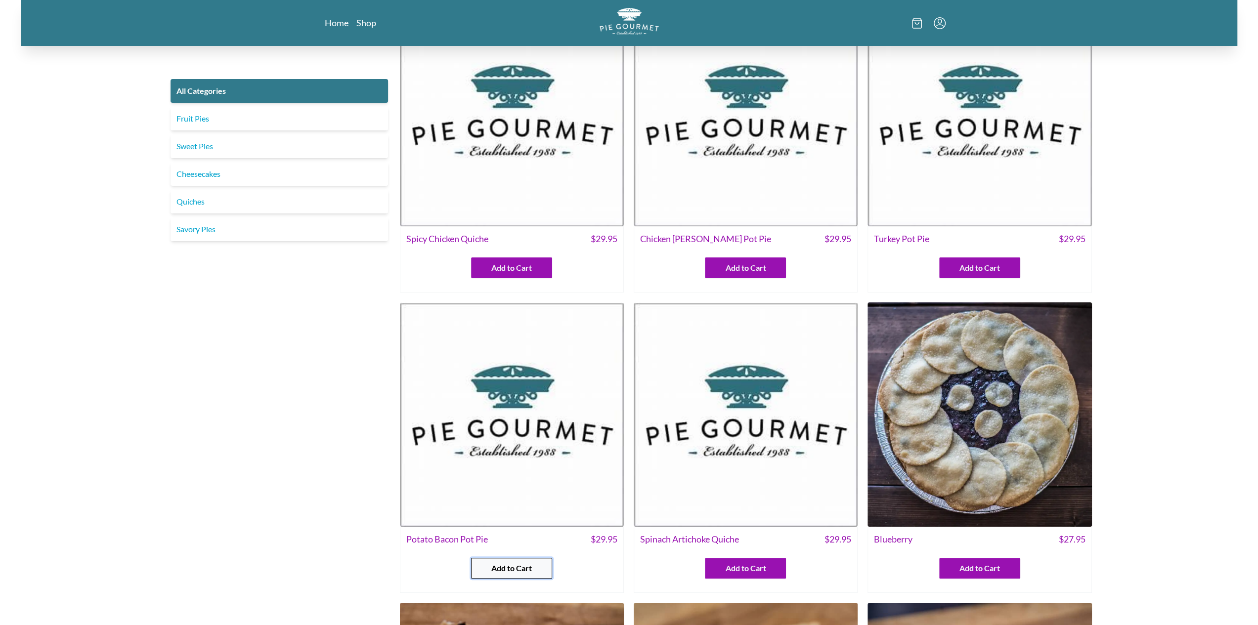
click at [513, 567] on span "Add to Cart" at bounding box center [511, 569] width 41 height 12
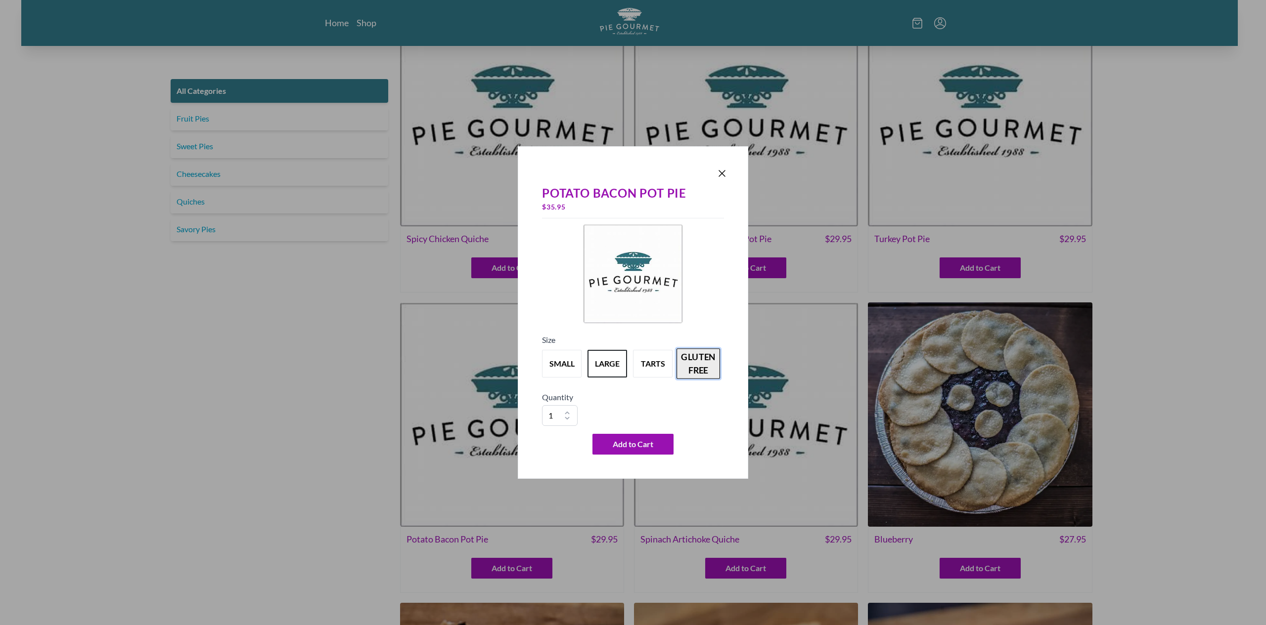
click at [698, 362] on button "gluten free" at bounding box center [698, 364] width 44 height 31
click at [727, 176] on icon "Close panel" at bounding box center [722, 174] width 12 height 12
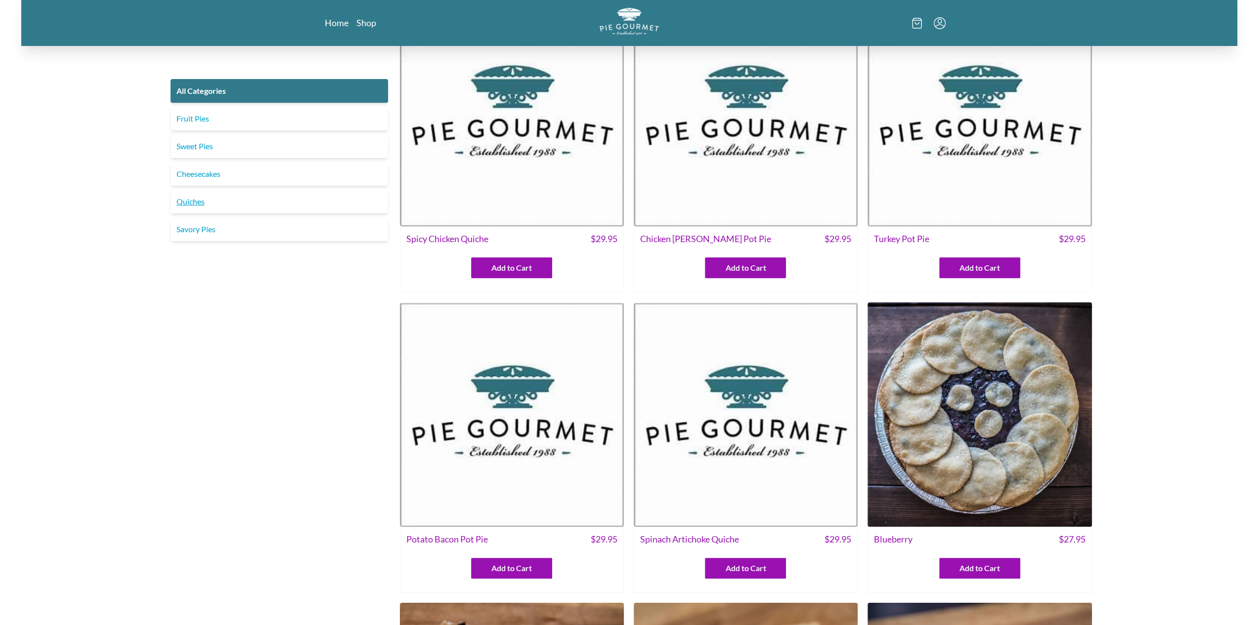
click at [196, 199] on link "Quiches" at bounding box center [280, 202] width 218 height 24
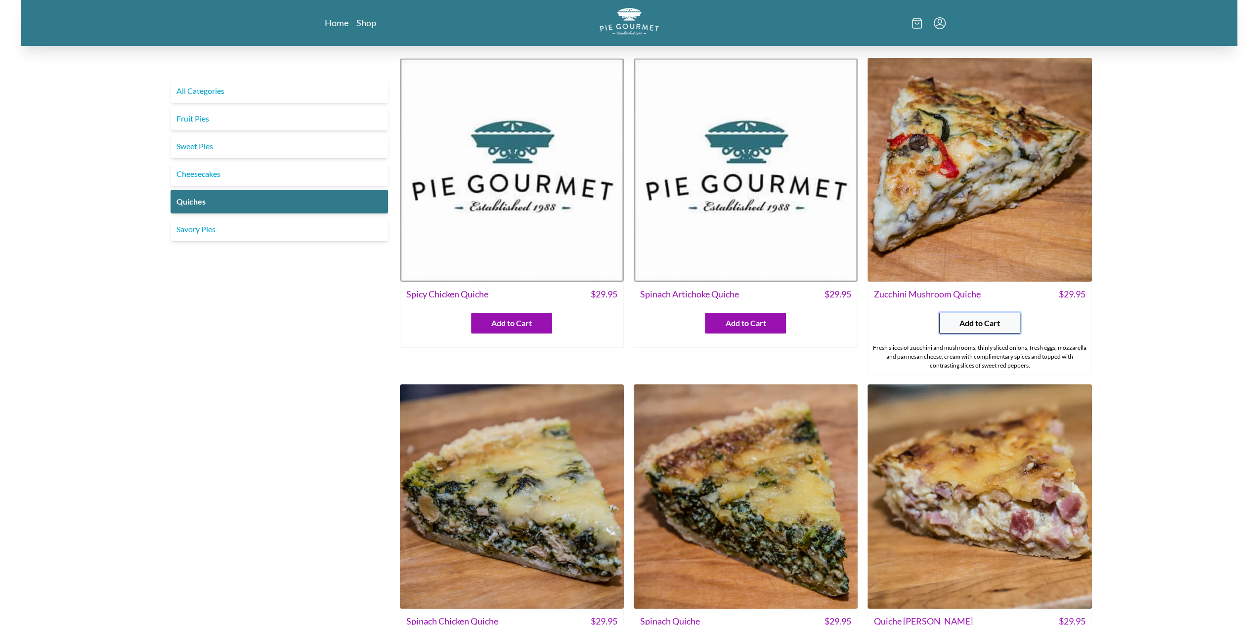
click at [983, 330] on button "Add to Cart" at bounding box center [979, 323] width 81 height 21
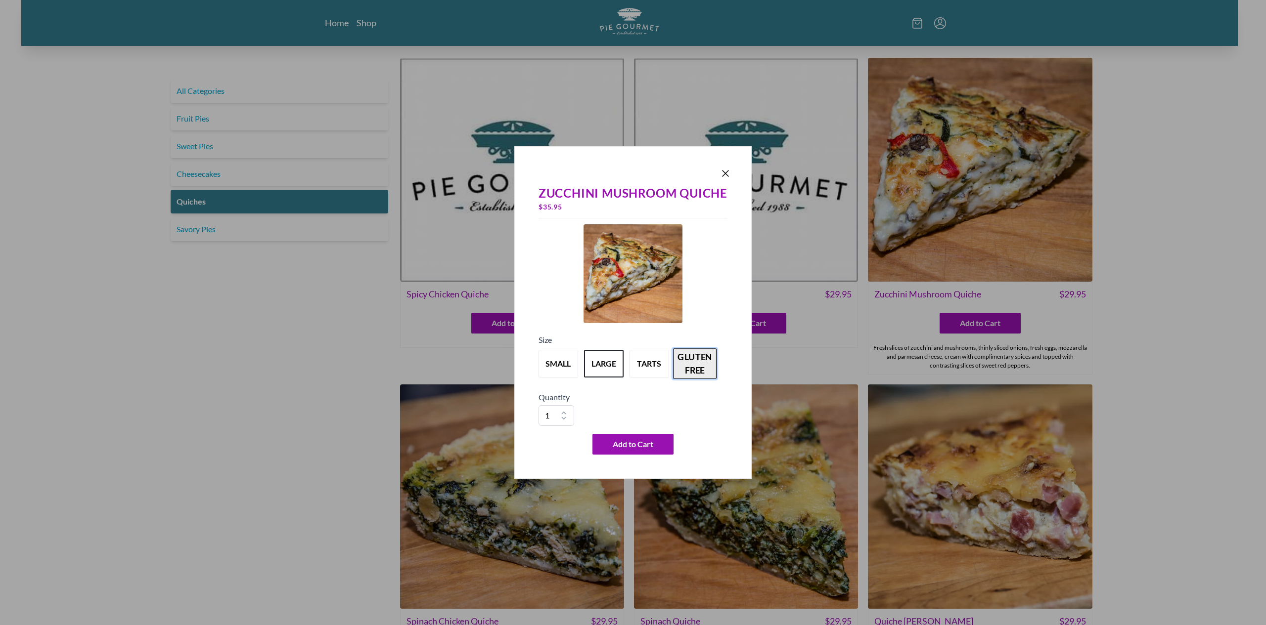
click at [708, 370] on button "gluten free" at bounding box center [695, 364] width 44 height 31
click at [729, 178] on icon "Close panel" at bounding box center [725, 174] width 12 height 12
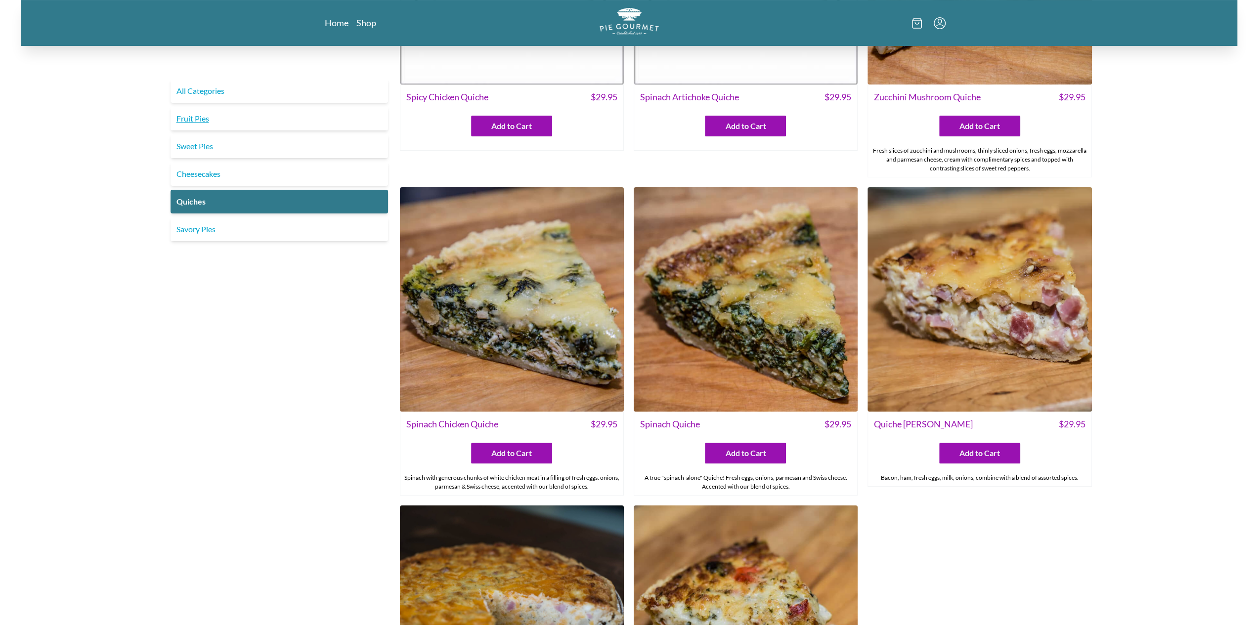
scroll to position [198, 0]
click at [216, 92] on link "All Categories" at bounding box center [280, 91] width 218 height 24
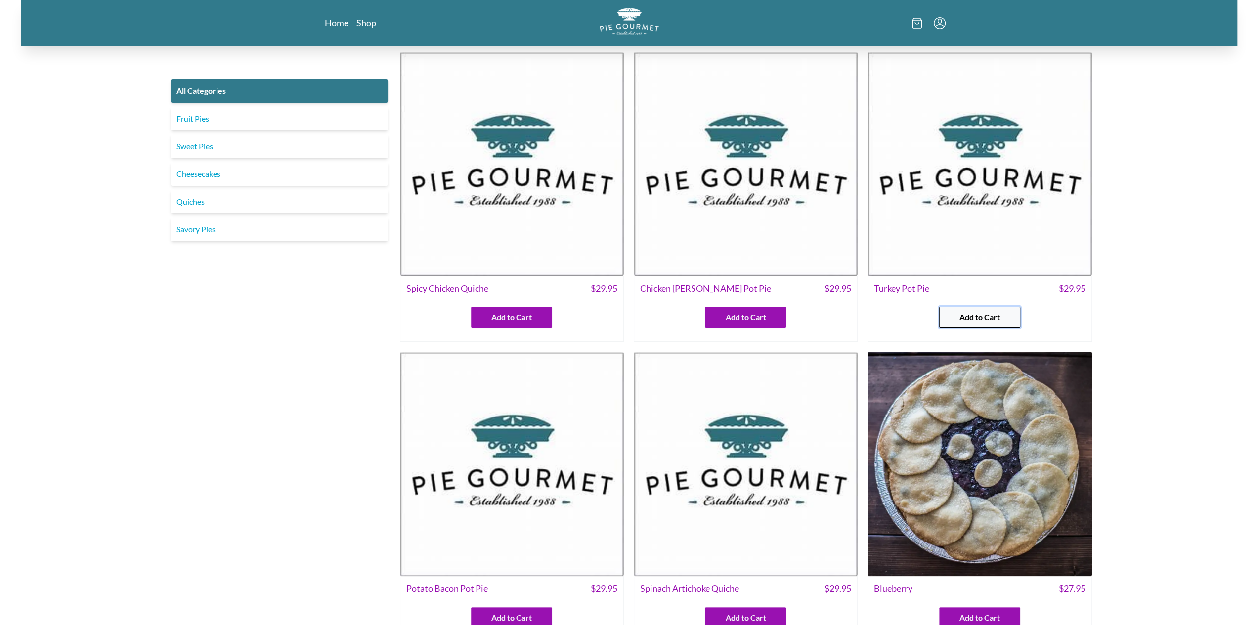
click at [991, 307] on button "Add to Cart" at bounding box center [979, 317] width 81 height 21
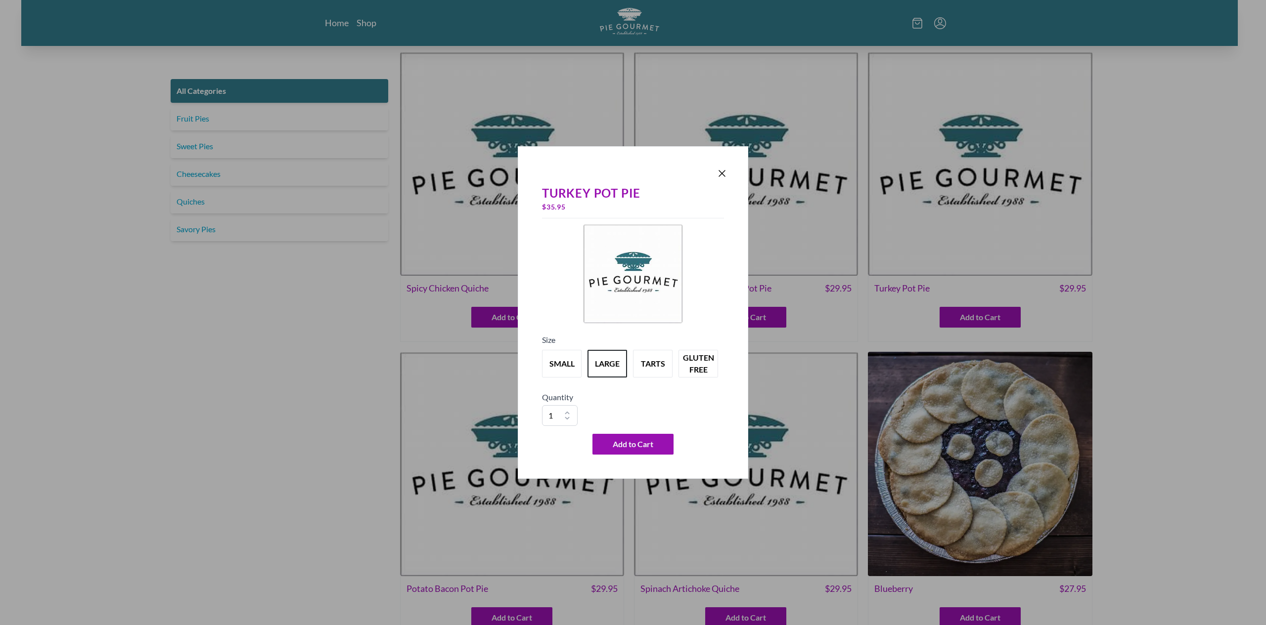
click at [741, 358] on div "Turkey Pot Pie $ 35.95 Size small large tarts gluten free Quantity 1 2 3 4 5 6 …" at bounding box center [633, 312] width 230 height 333
click at [721, 369] on div "small large tarts gluten free" at bounding box center [633, 364] width 182 height 36
click at [695, 356] on button "gluten free" at bounding box center [698, 364] width 44 height 31
click at [725, 174] on icon "Close panel" at bounding box center [722, 174] width 12 height 12
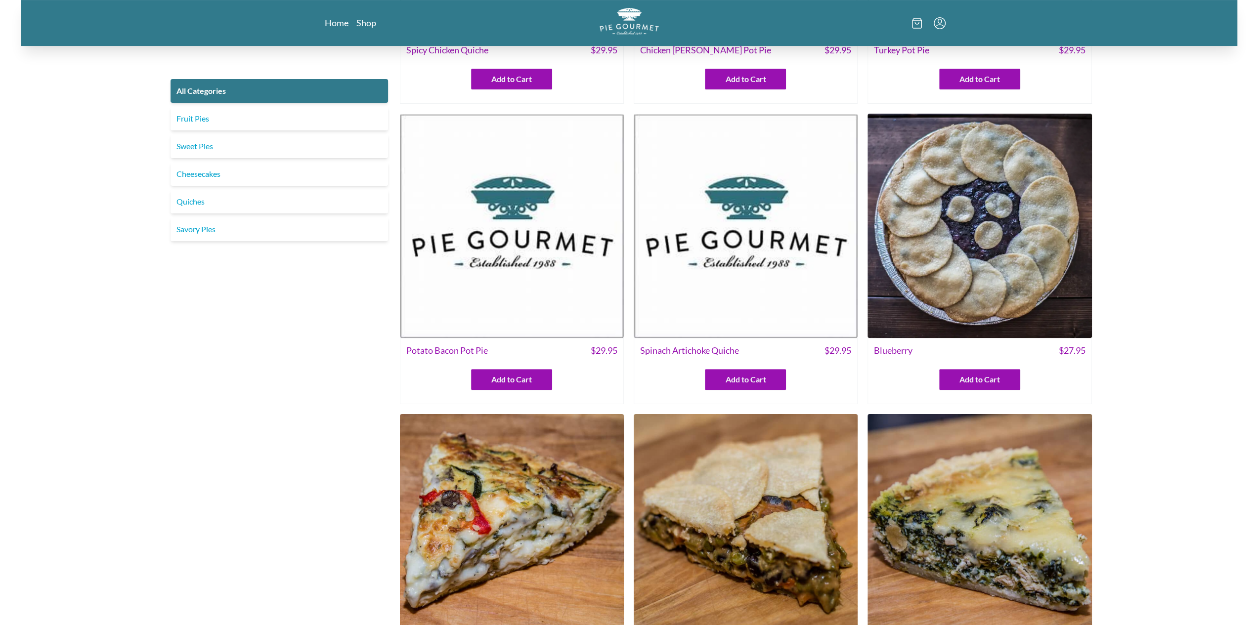
scroll to position [247, 0]
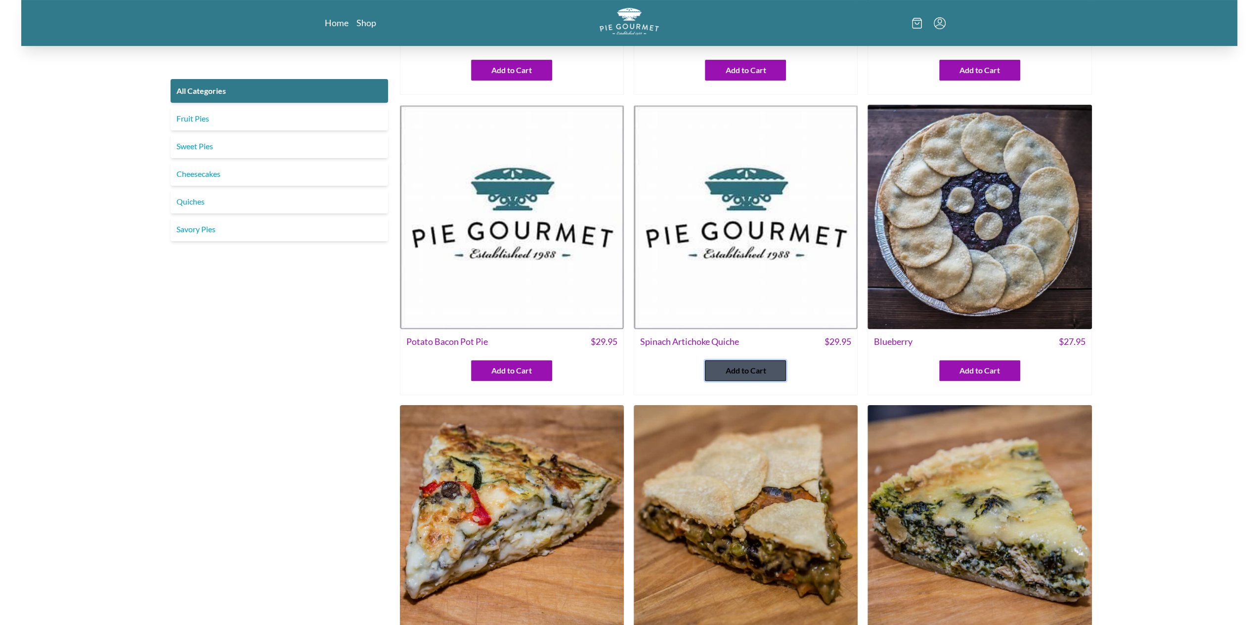
click at [737, 365] on span "Add to Cart" at bounding box center [745, 371] width 41 height 12
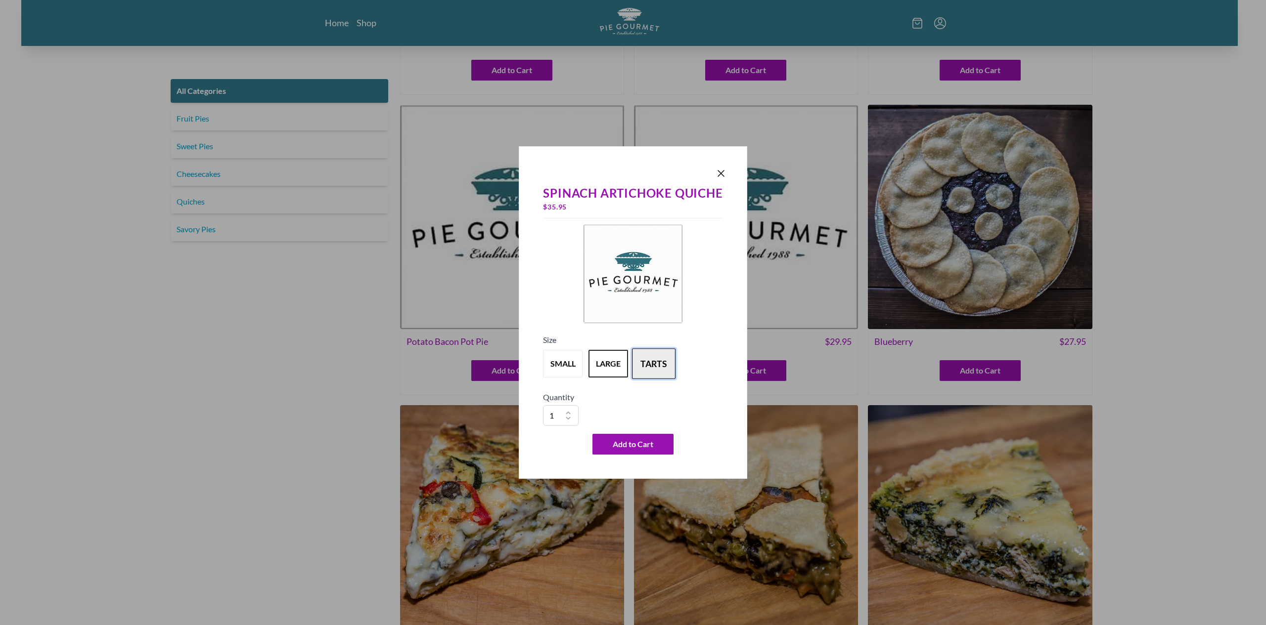
click at [662, 373] on button "tarts" at bounding box center [654, 364] width 44 height 31
click at [719, 171] on icon "Close panel" at bounding box center [721, 174] width 12 height 12
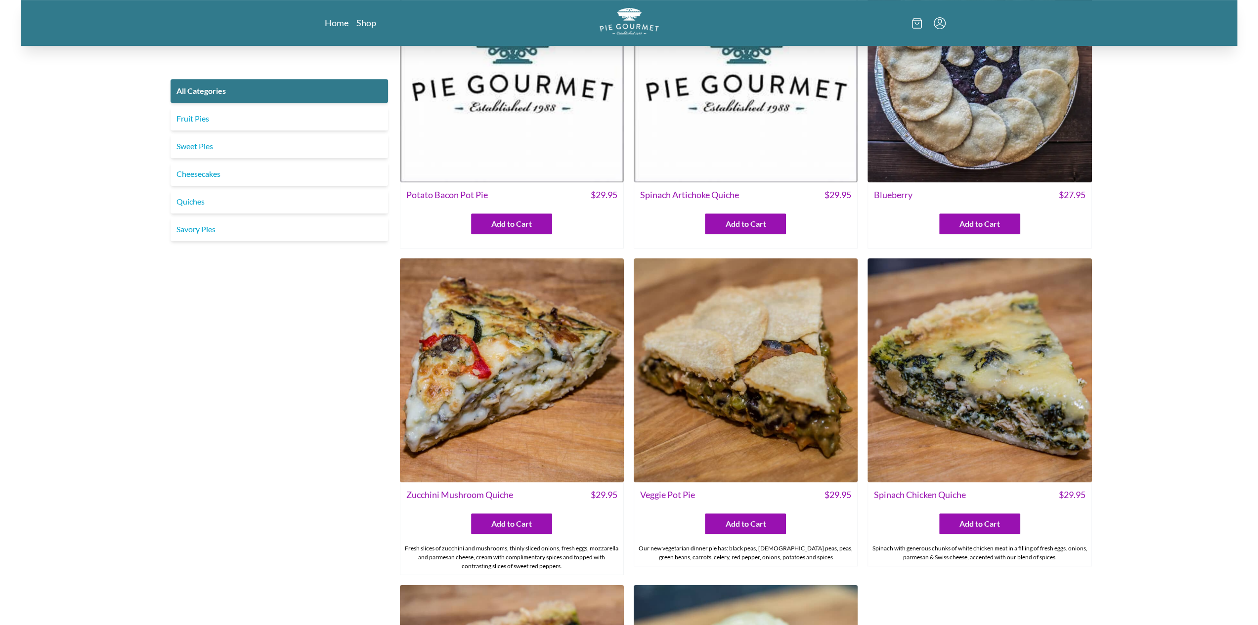
scroll to position [395, 0]
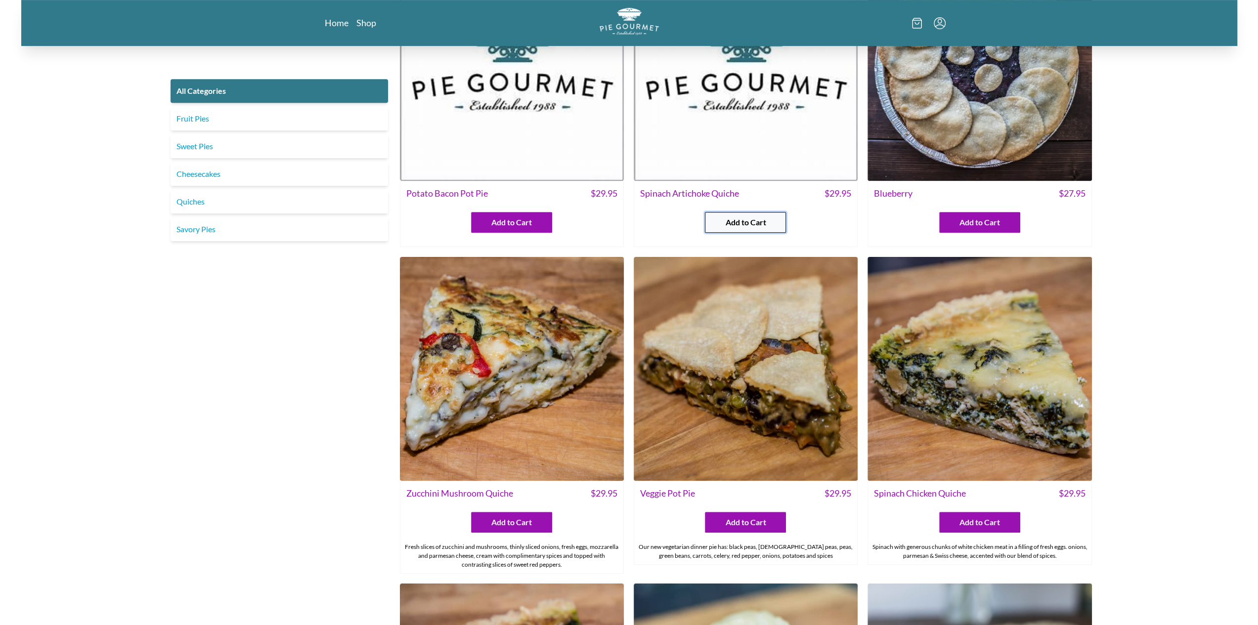
click at [748, 219] on span "Add to Cart" at bounding box center [745, 223] width 41 height 12
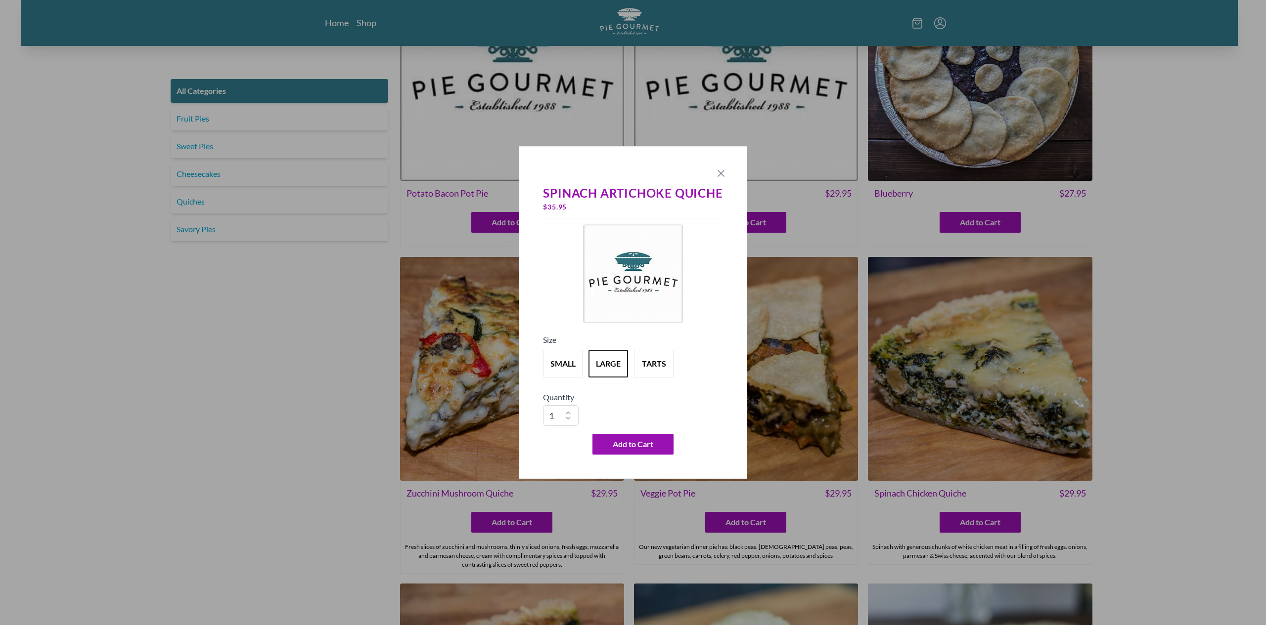
click at [717, 175] on icon "Close panel" at bounding box center [721, 174] width 12 height 12
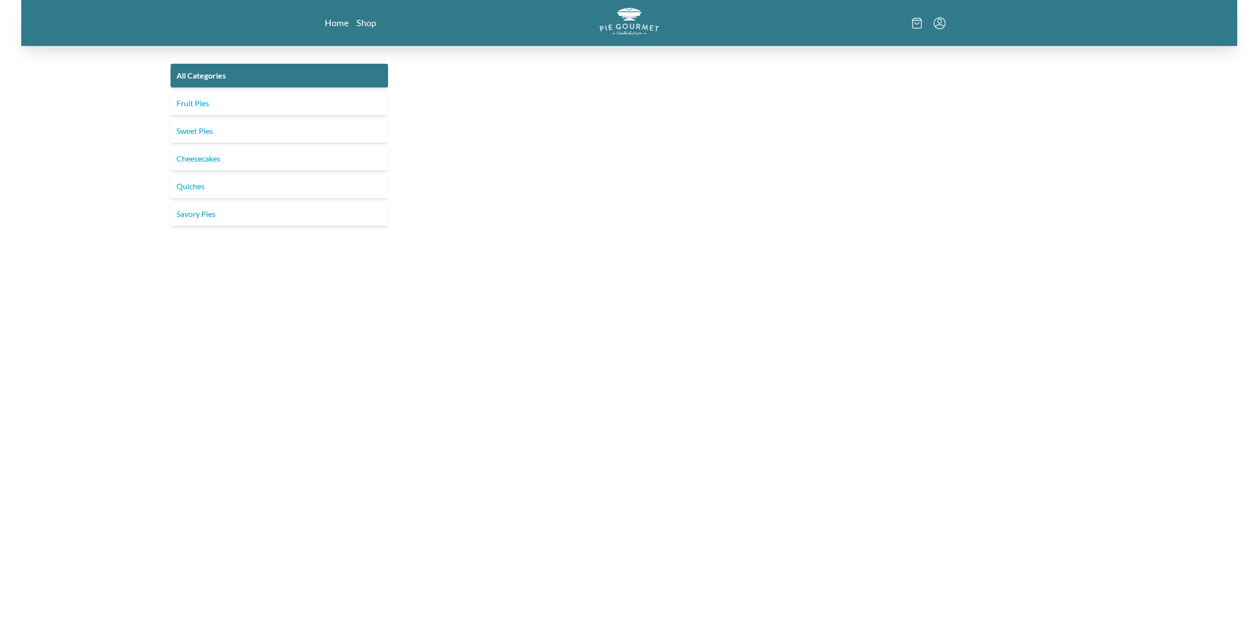
scroll to position [110, 0]
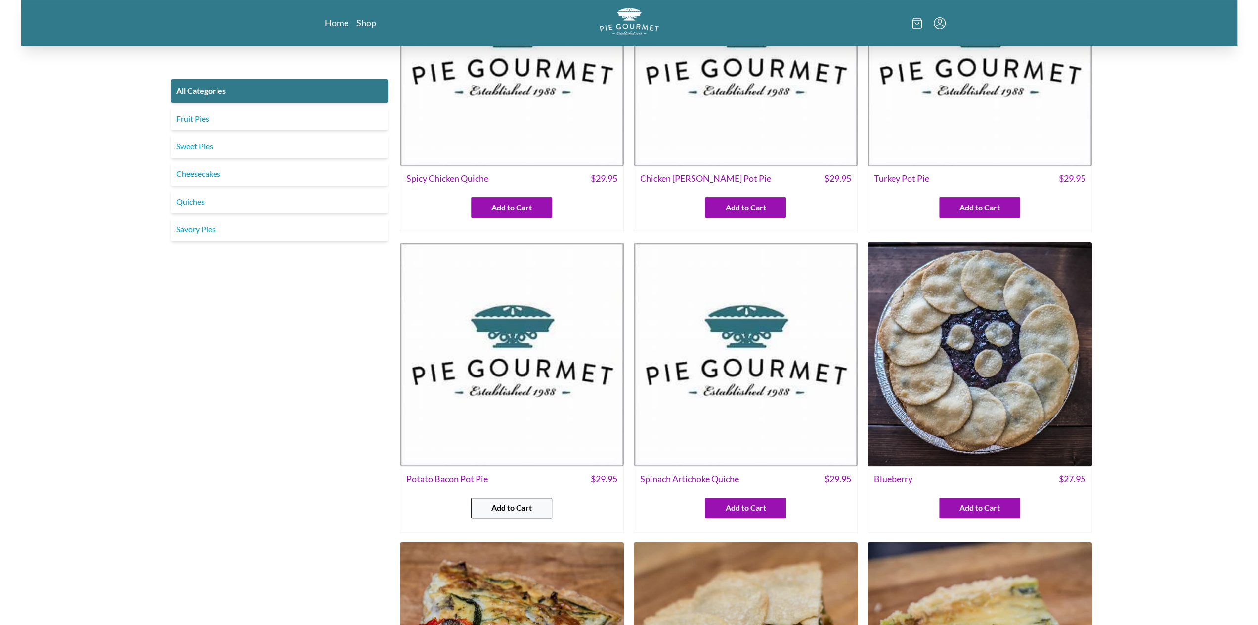
click at [510, 507] on span "Add to Cart" at bounding box center [511, 508] width 41 height 12
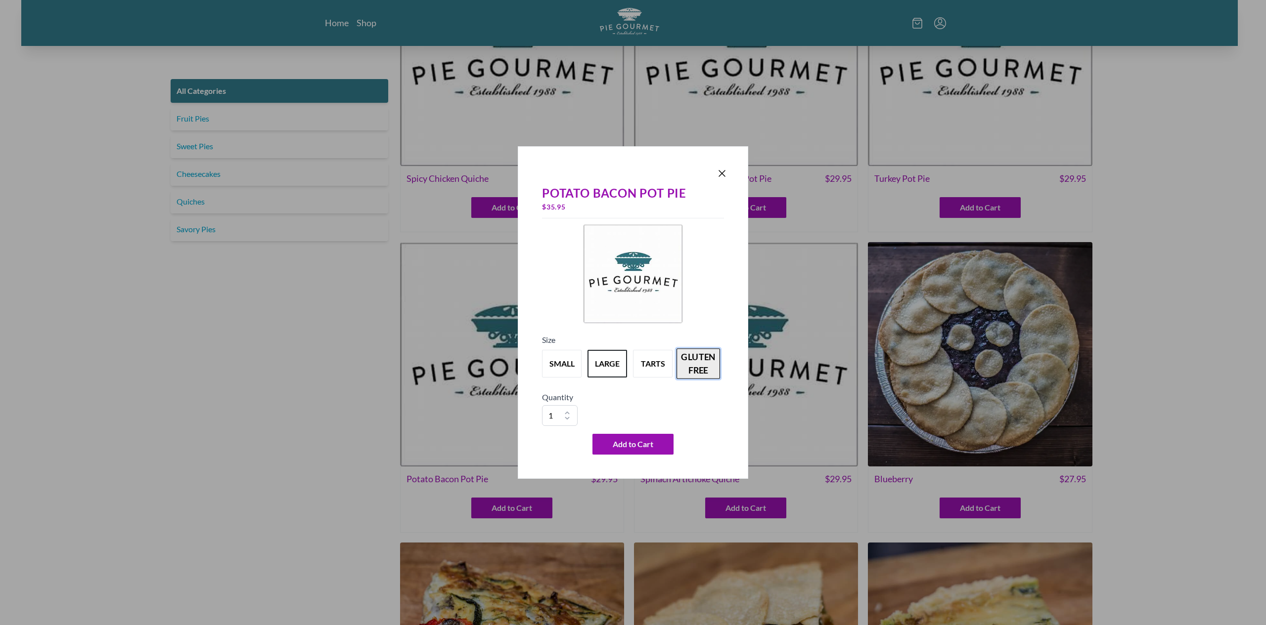
click at [710, 360] on button "gluten free" at bounding box center [698, 364] width 44 height 31
click at [717, 172] on icon "Close panel" at bounding box center [722, 174] width 12 height 12
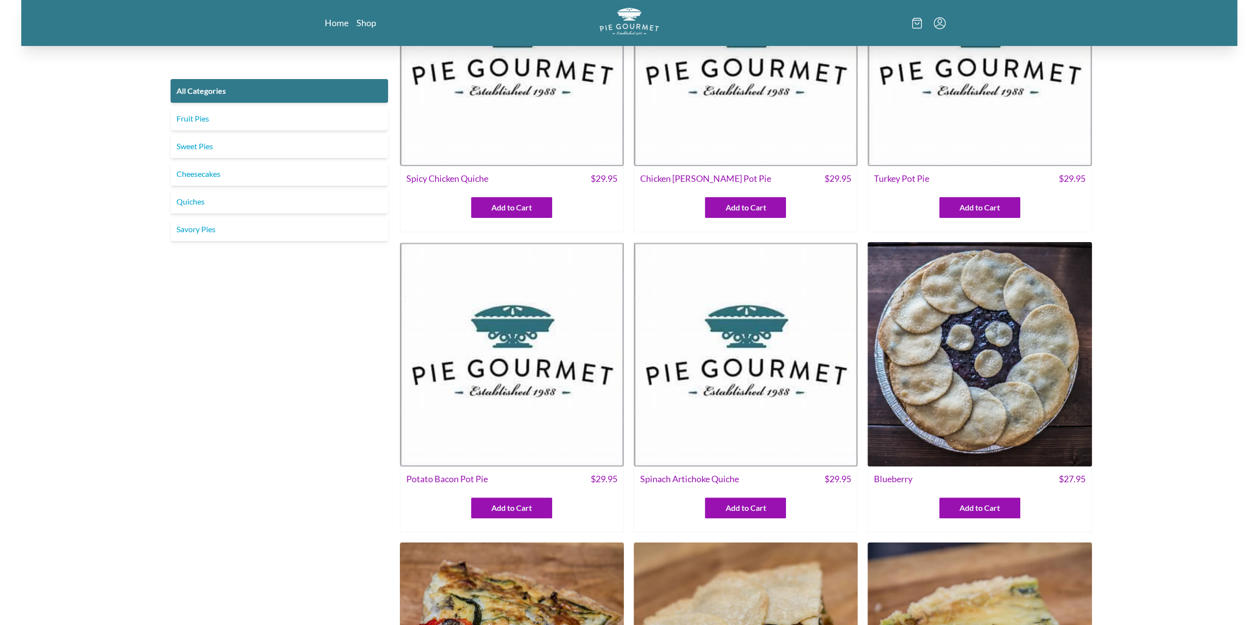
click at [735, 492] on div "Add to Cart" at bounding box center [745, 504] width 223 height 29
click at [734, 499] on button "Add to Cart" at bounding box center [745, 508] width 81 height 21
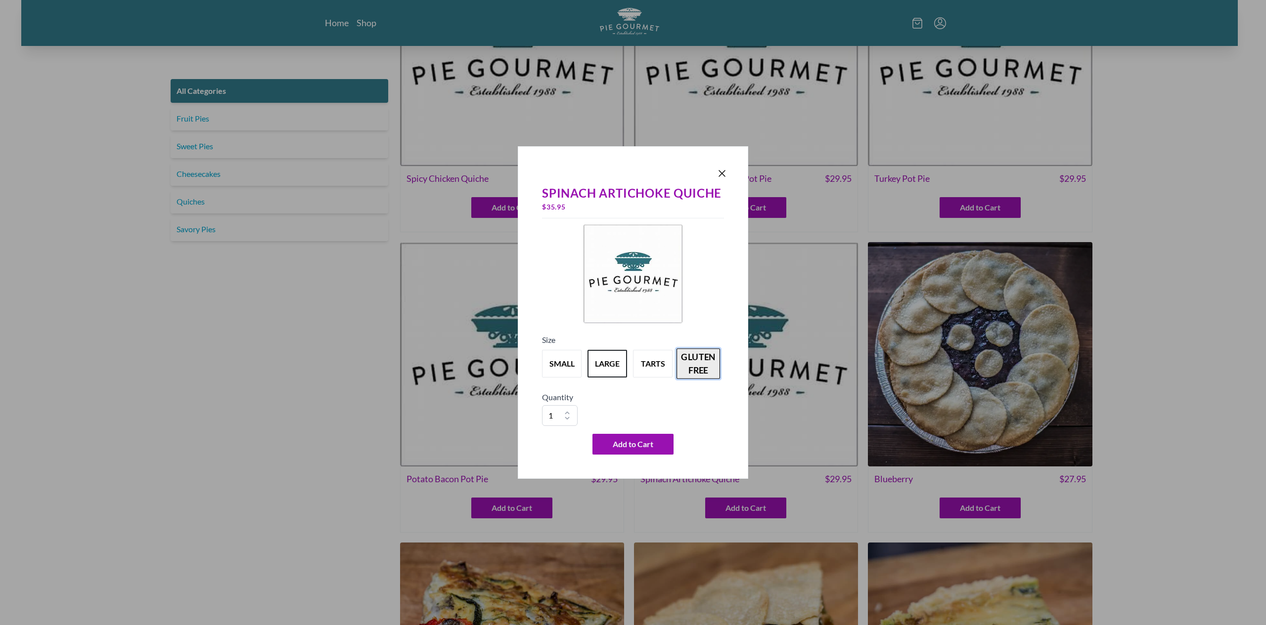
click at [705, 371] on button "gluten free" at bounding box center [698, 364] width 44 height 31
click at [720, 176] on icon "Close panel" at bounding box center [722, 174] width 12 height 12
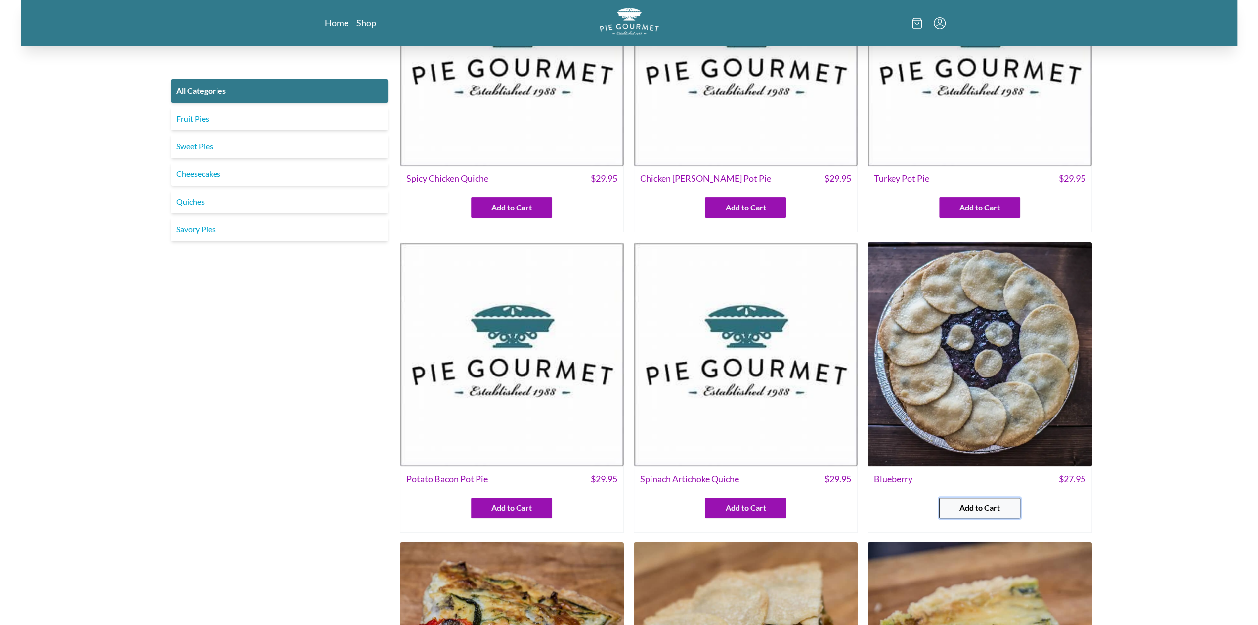
click at [977, 506] on span "Add to Cart" at bounding box center [980, 508] width 41 height 12
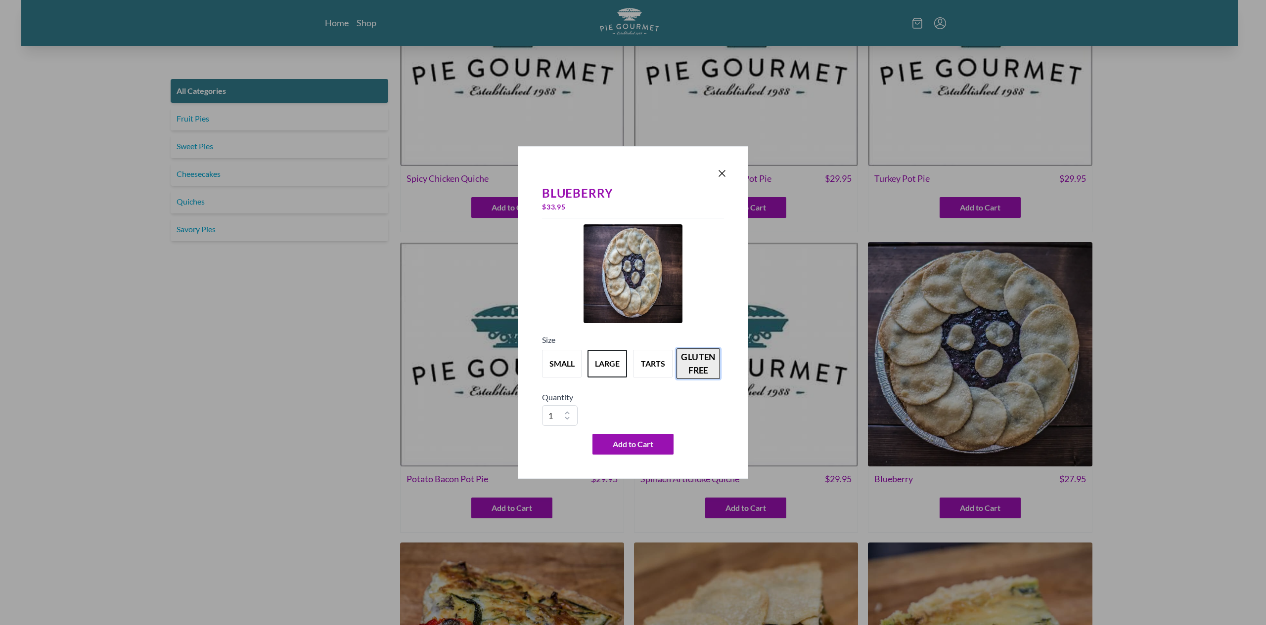
click at [708, 356] on button "gluten free" at bounding box center [698, 364] width 44 height 31
click at [722, 175] on icon "Close panel" at bounding box center [722, 174] width 12 height 12
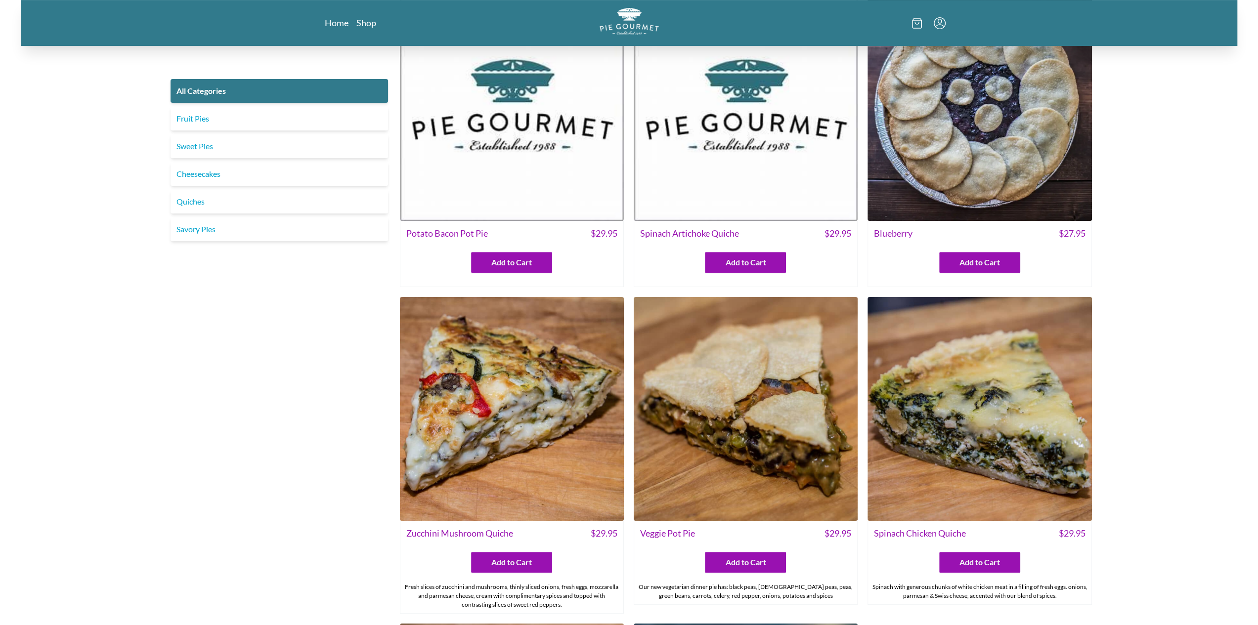
scroll to position [357, 0]
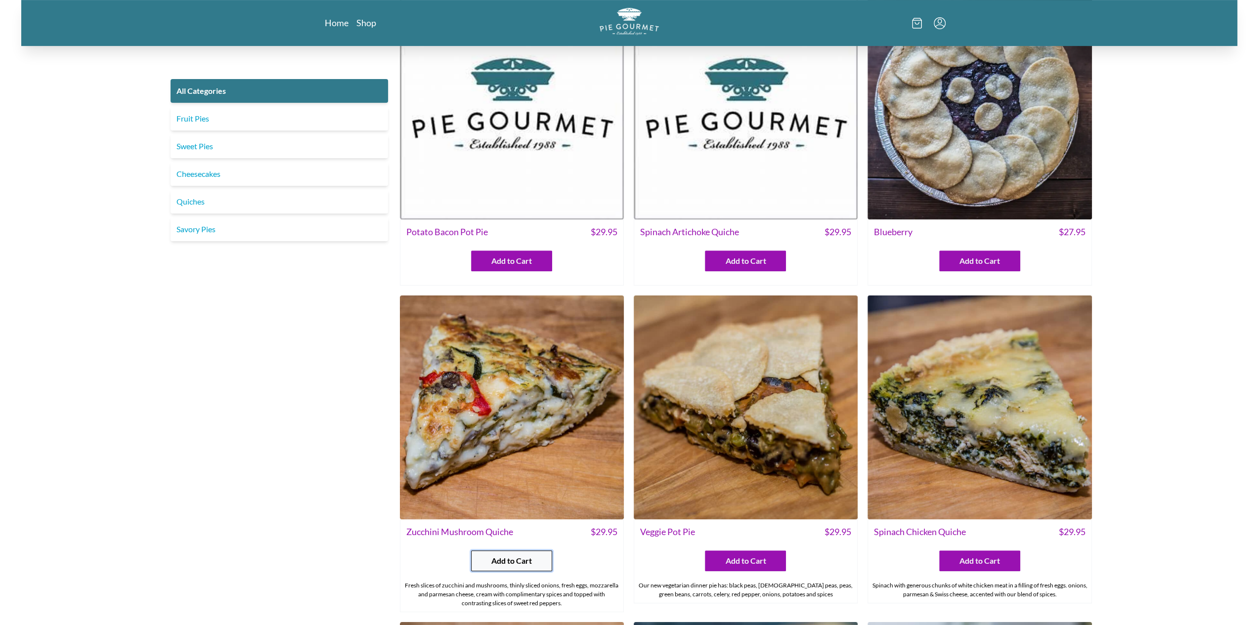
click at [511, 561] on span "Add to Cart" at bounding box center [511, 561] width 41 height 12
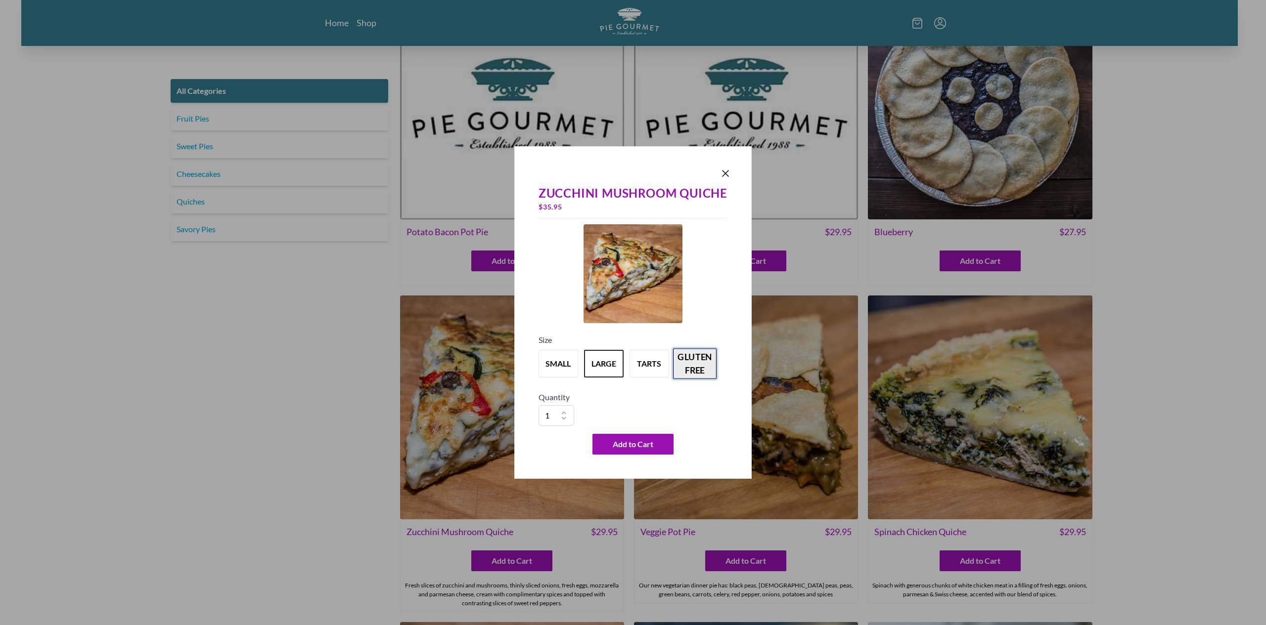
click at [696, 358] on button "gluten free" at bounding box center [695, 364] width 44 height 31
click at [724, 171] on icon "Close panel" at bounding box center [725, 174] width 12 height 12
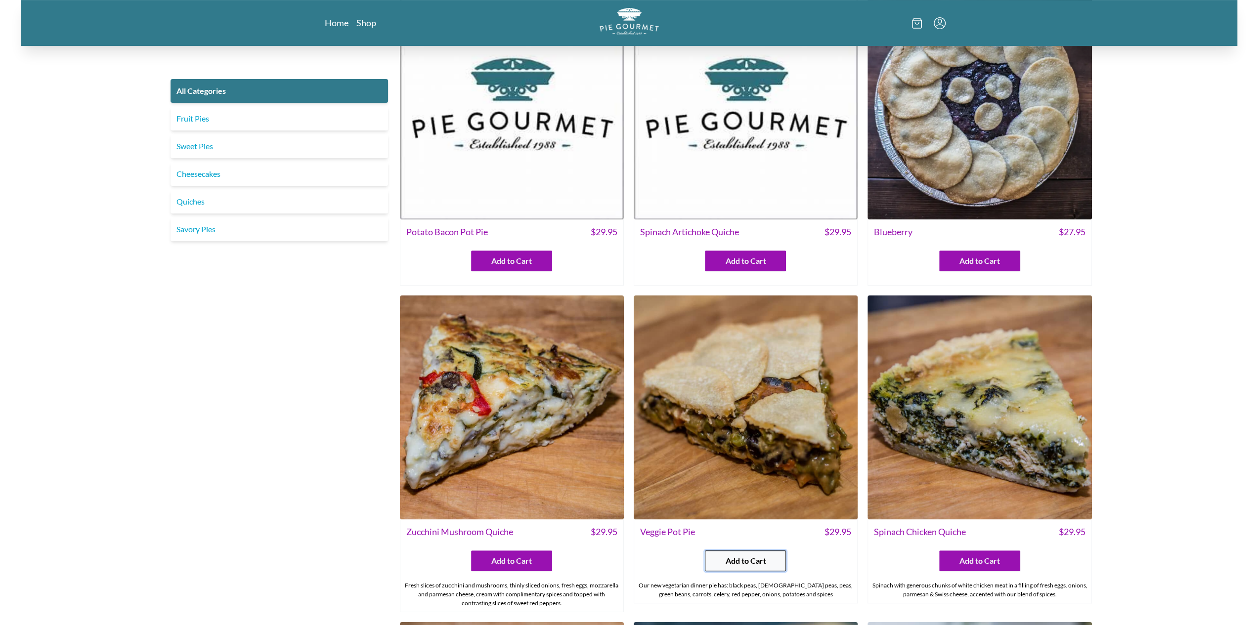
click at [745, 560] on span "Add to Cart" at bounding box center [745, 561] width 41 height 12
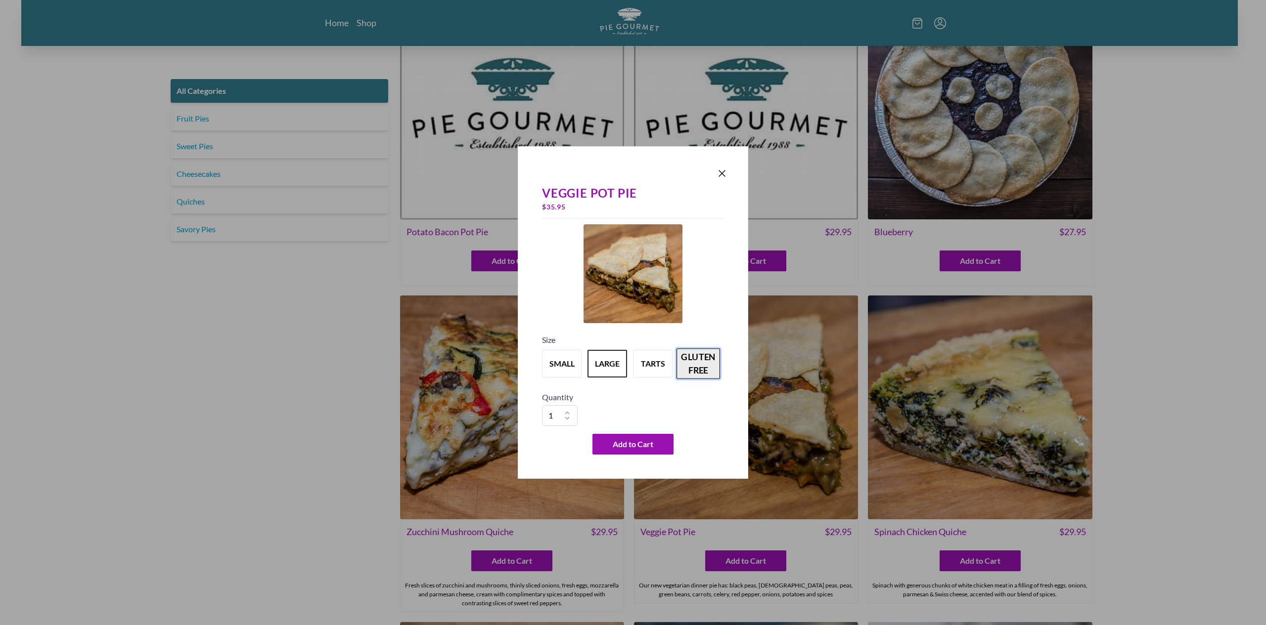
click at [709, 373] on button "gluten free" at bounding box center [698, 364] width 44 height 31
click at [722, 172] on icon "Close panel" at bounding box center [722, 174] width 12 height 12
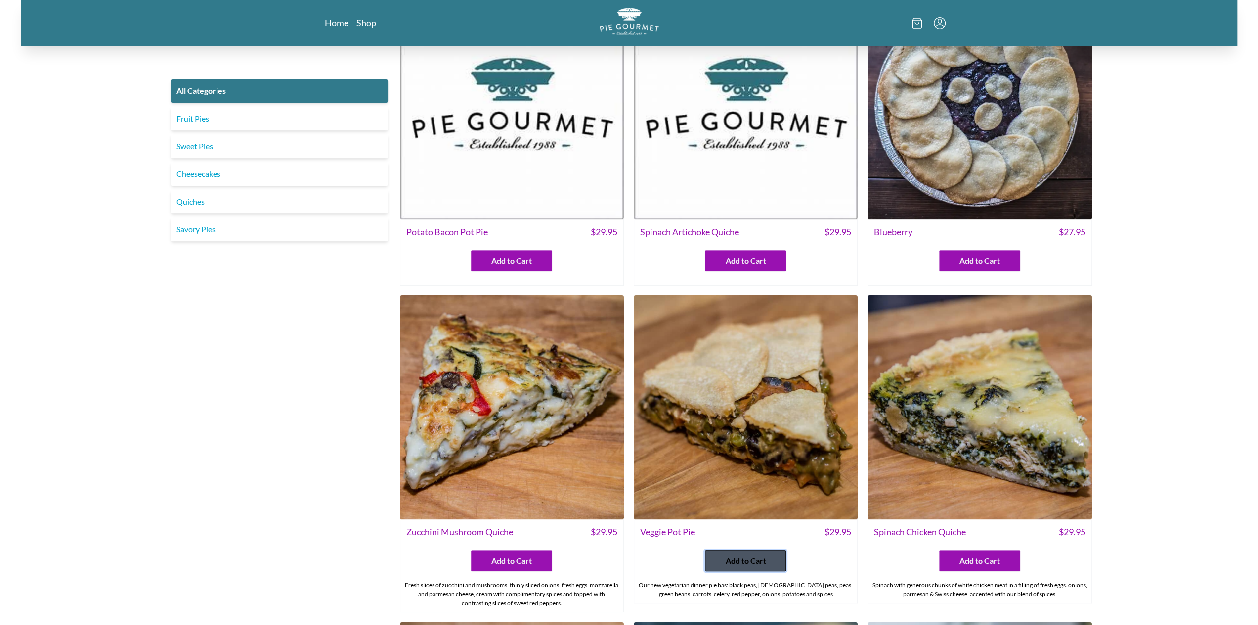
click at [741, 556] on span "Add to Cart" at bounding box center [745, 561] width 41 height 12
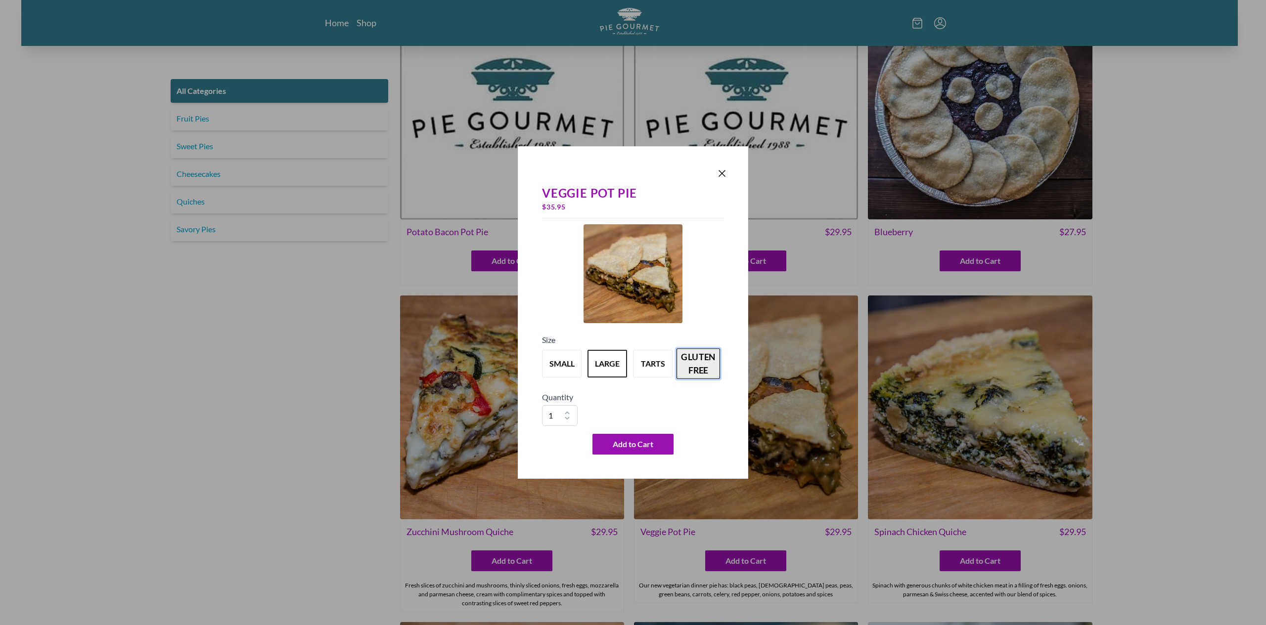
click at [714, 360] on button "gluten free" at bounding box center [698, 364] width 44 height 31
click at [726, 173] on icon "Close panel" at bounding box center [722, 174] width 12 height 12
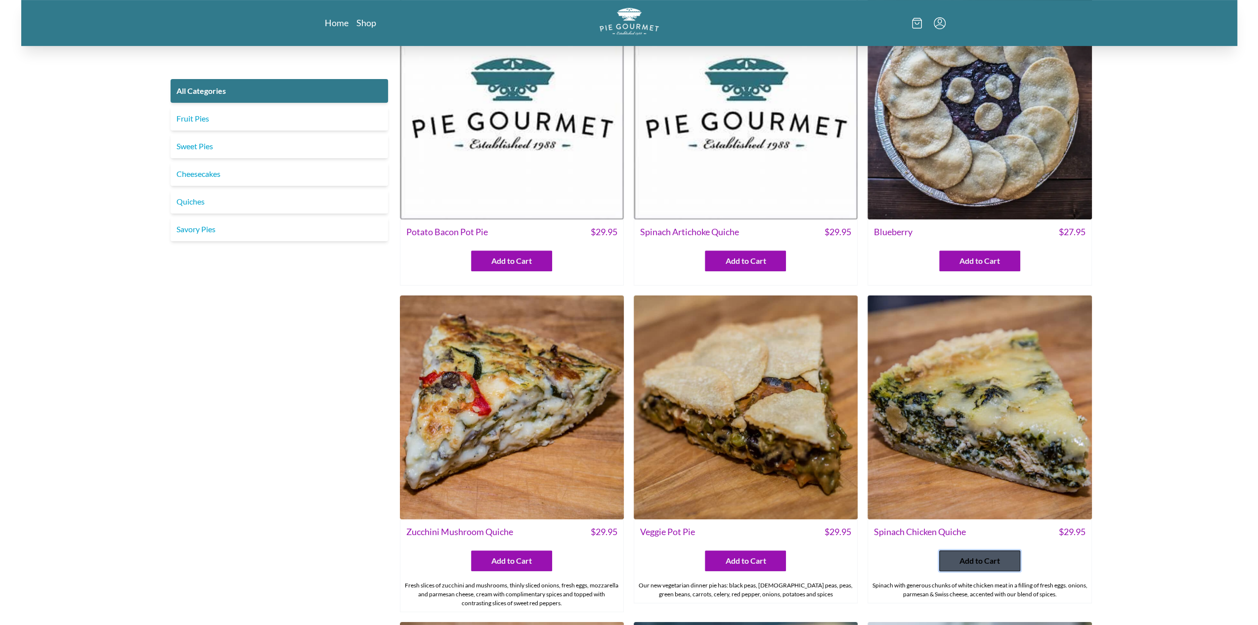
click at [964, 553] on button "Add to Cart" at bounding box center [979, 561] width 81 height 21
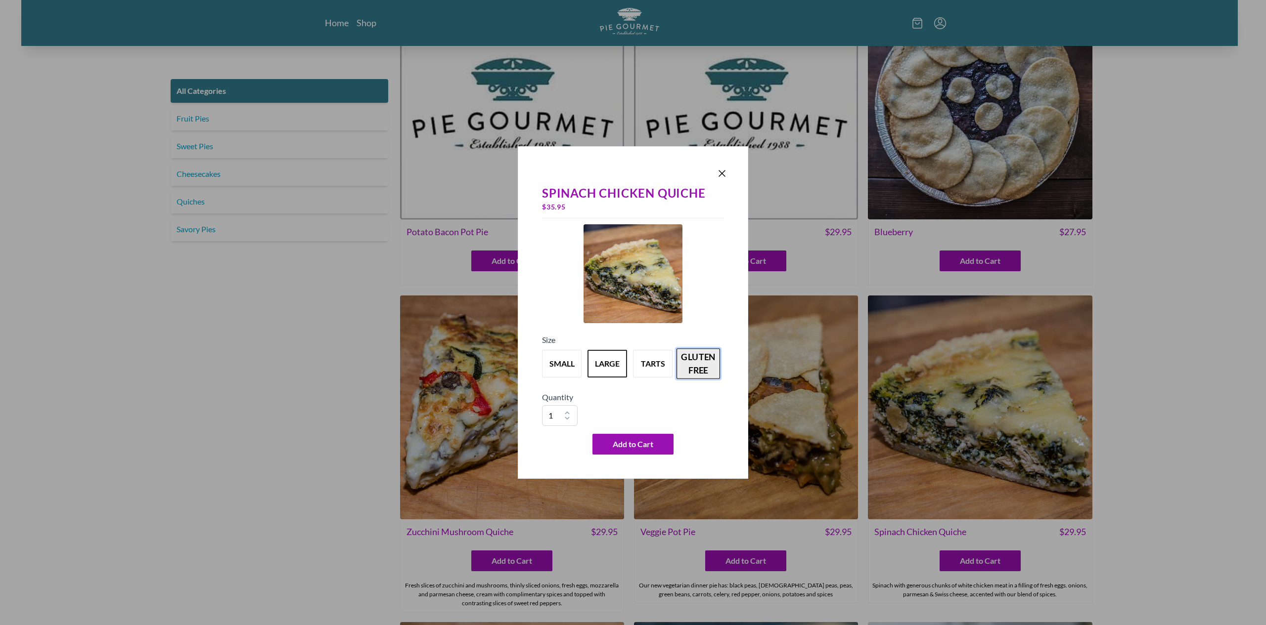
click at [703, 355] on button "gluten free" at bounding box center [698, 364] width 44 height 31
click at [719, 176] on icon "Close panel" at bounding box center [722, 174] width 6 height 6
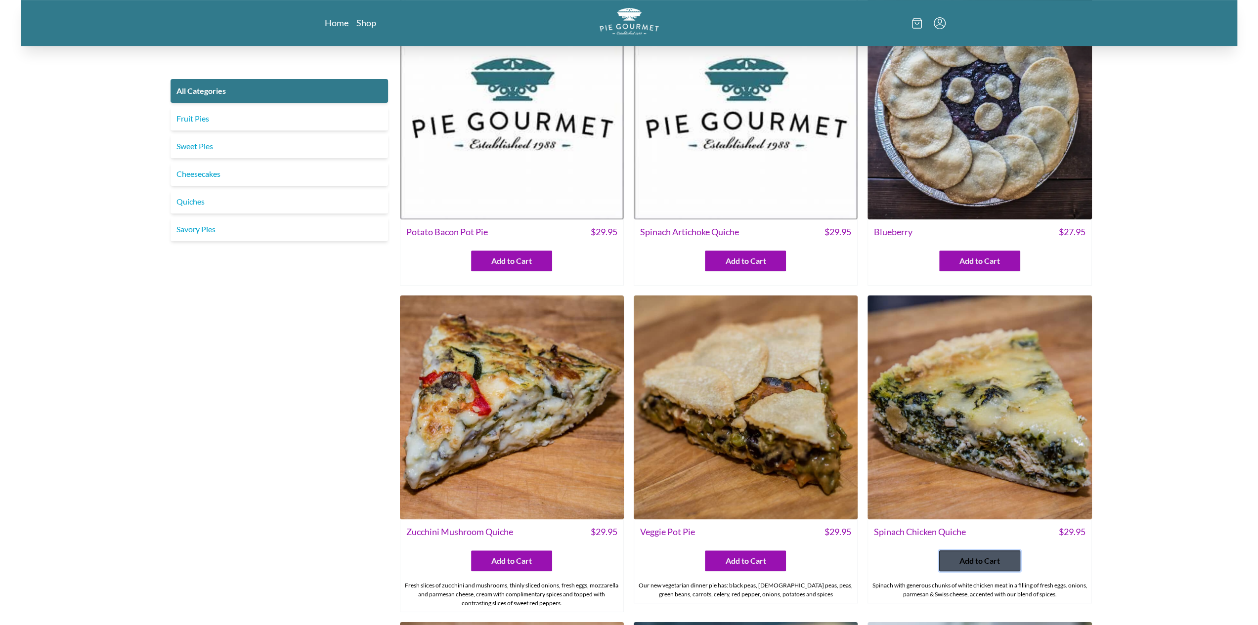
click at [985, 562] on span "Add to Cart" at bounding box center [980, 561] width 41 height 12
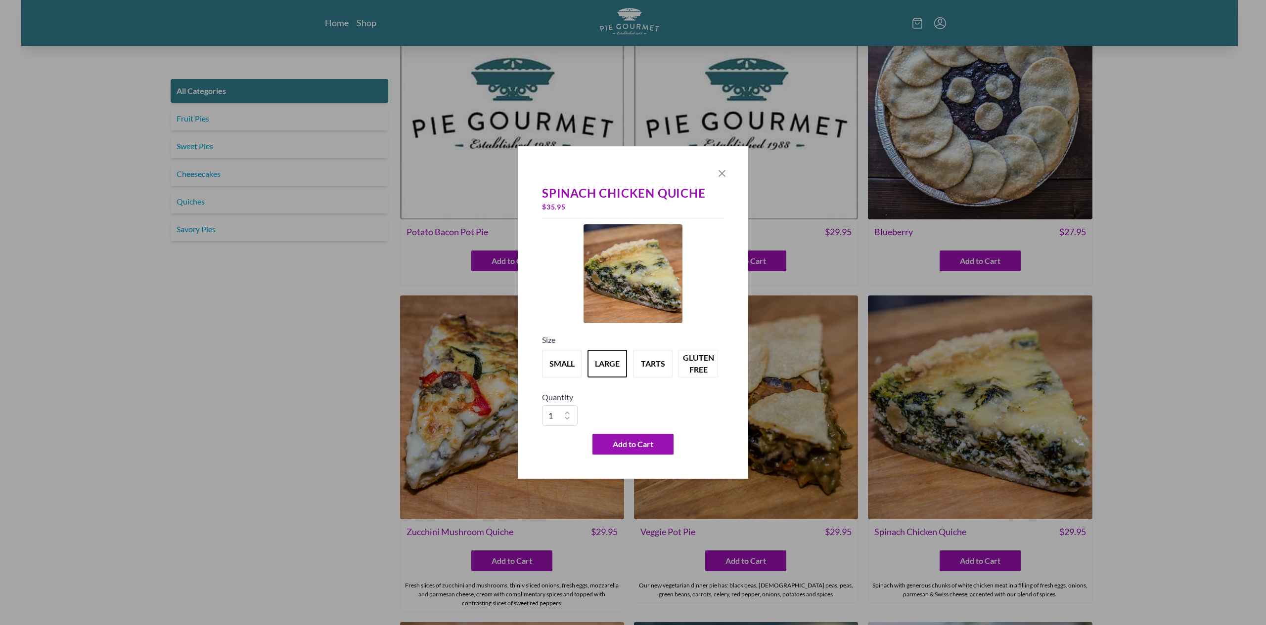
click at [721, 179] on icon "Close panel" at bounding box center [722, 174] width 12 height 12
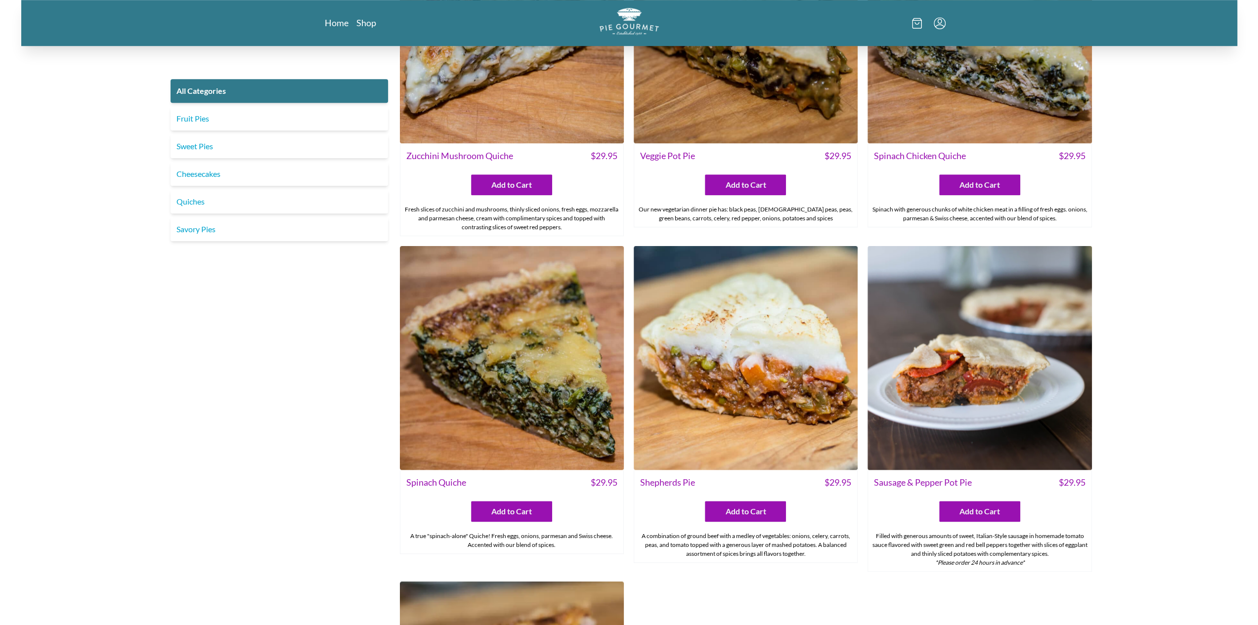
scroll to position [752, 0]
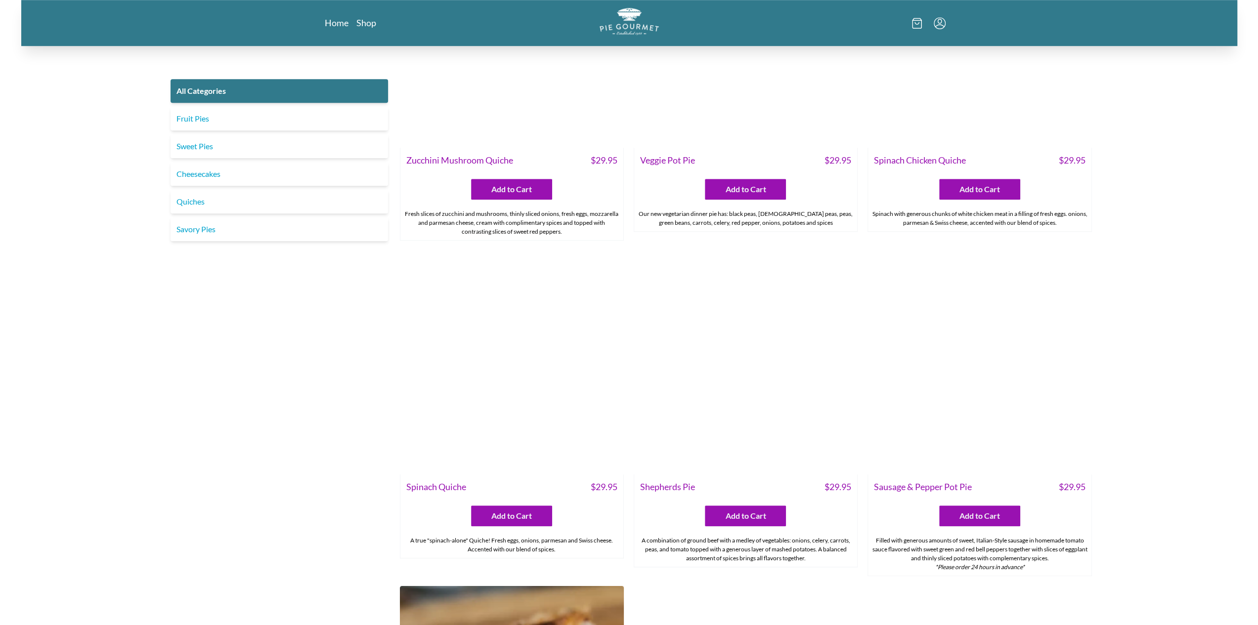
scroll to position [752, 0]
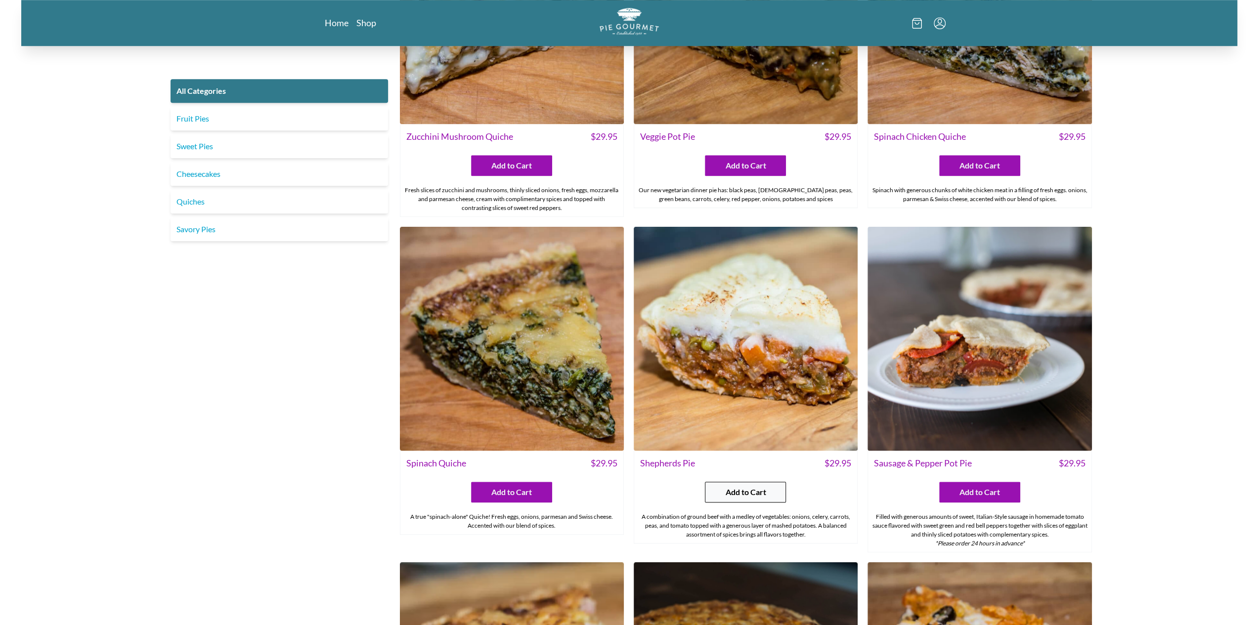
click at [726, 491] on span "Add to Cart" at bounding box center [745, 492] width 41 height 12
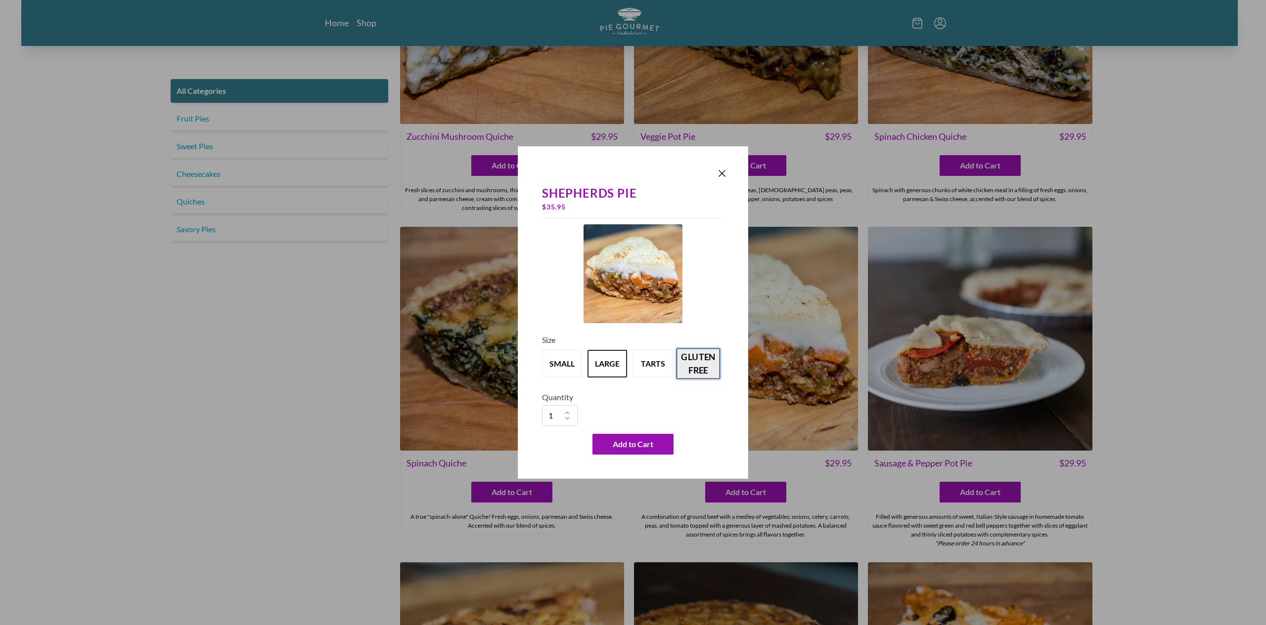
click at [702, 357] on button "gluten free" at bounding box center [698, 364] width 44 height 31
click at [724, 175] on icon "Close panel" at bounding box center [722, 174] width 12 height 12
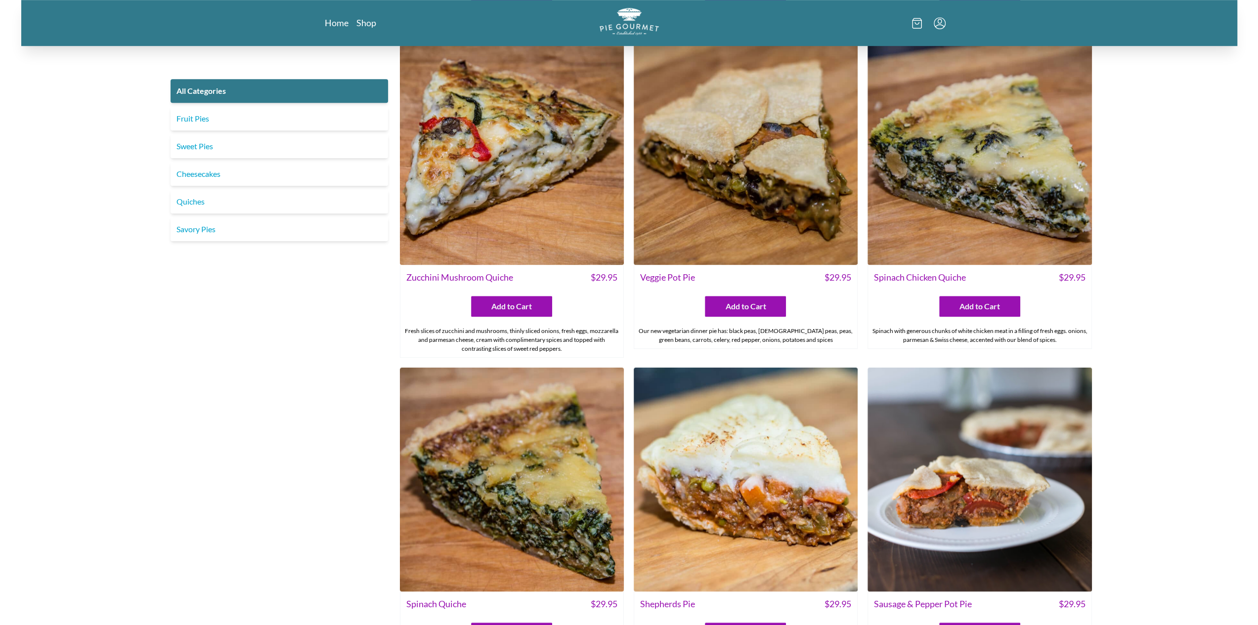
scroll to position [791, 0]
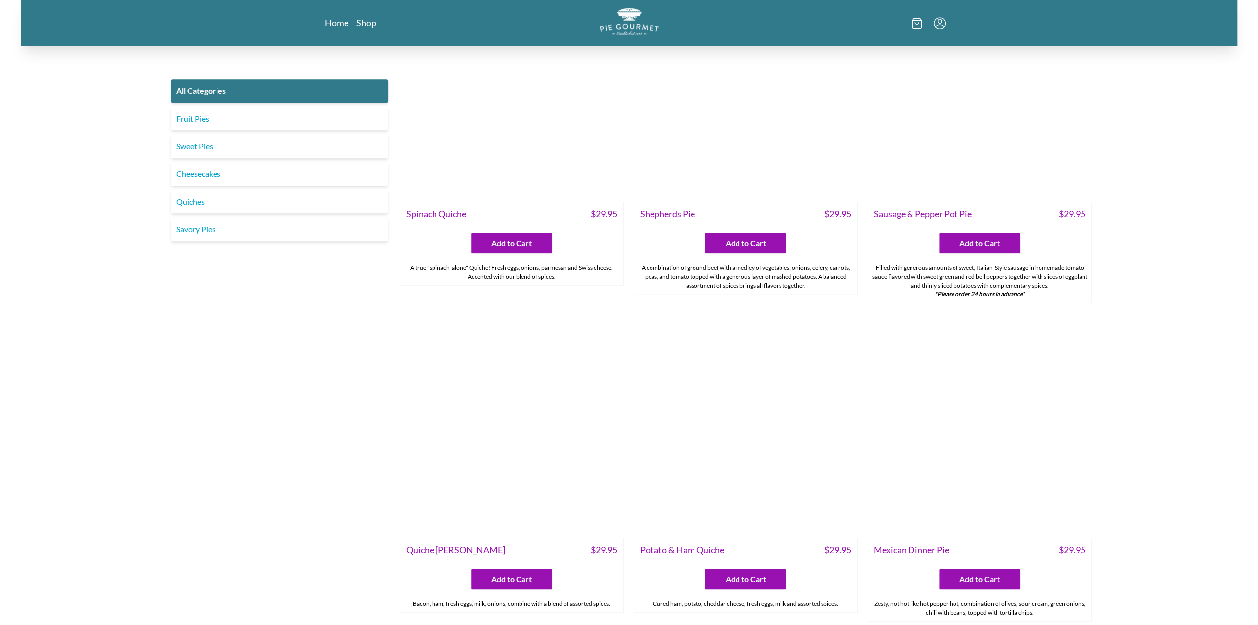
scroll to position [901, 0]
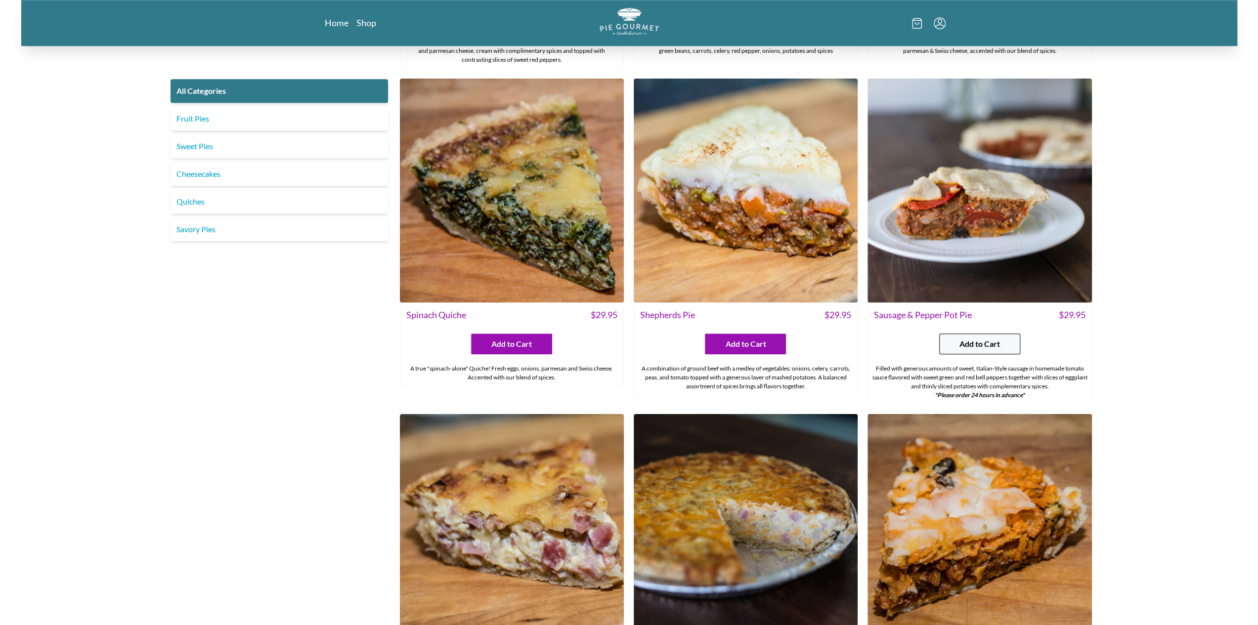
click at [1010, 345] on button "Add to Cart" at bounding box center [979, 344] width 81 height 21
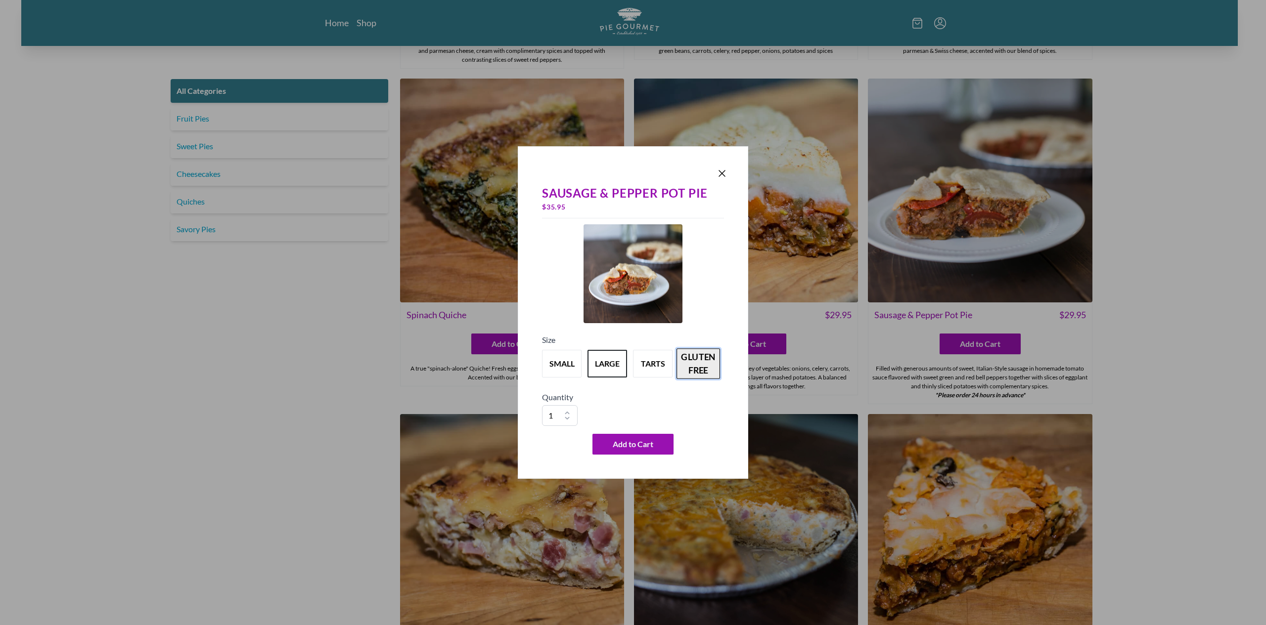
click at [700, 352] on button "gluten free" at bounding box center [698, 364] width 44 height 31
click at [716, 167] on div at bounding box center [633, 174] width 190 height 14
click at [717, 174] on icon "Close panel" at bounding box center [722, 174] width 12 height 12
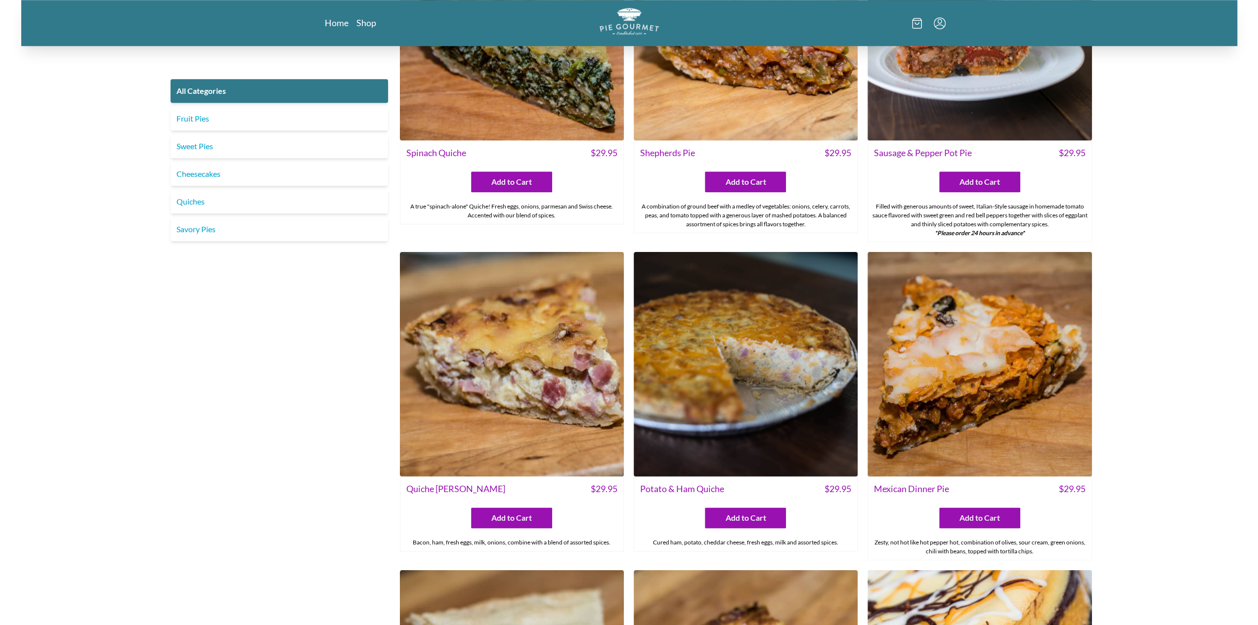
scroll to position [1098, 0]
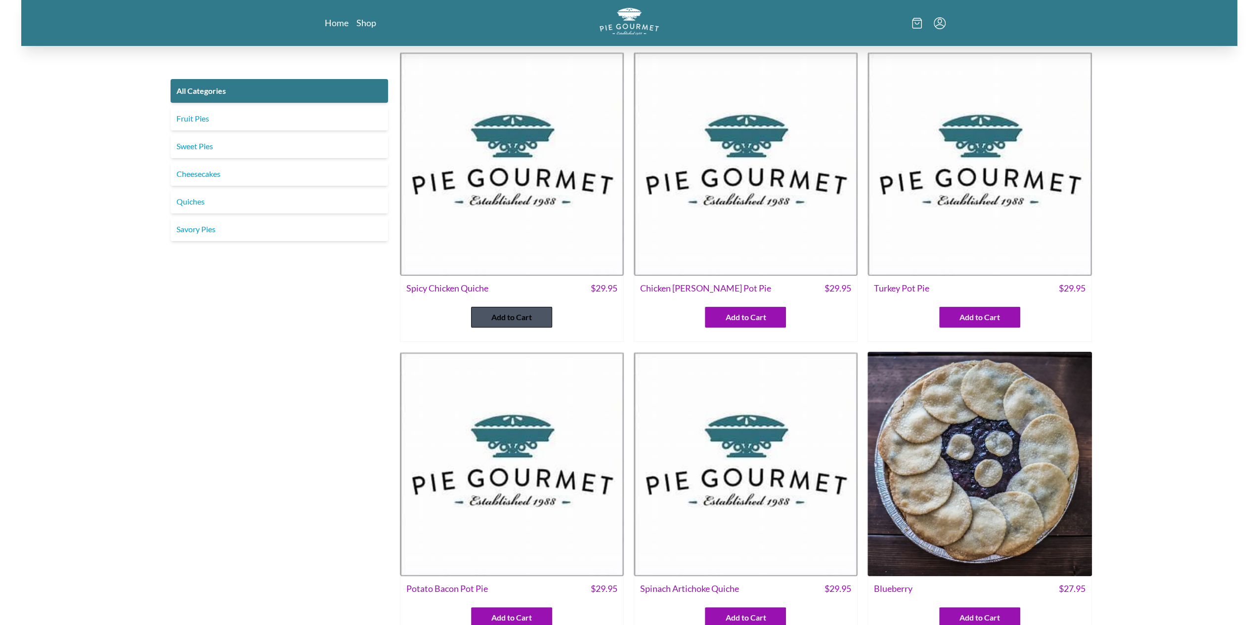
click at [495, 309] on button "Add to Cart" at bounding box center [511, 317] width 81 height 21
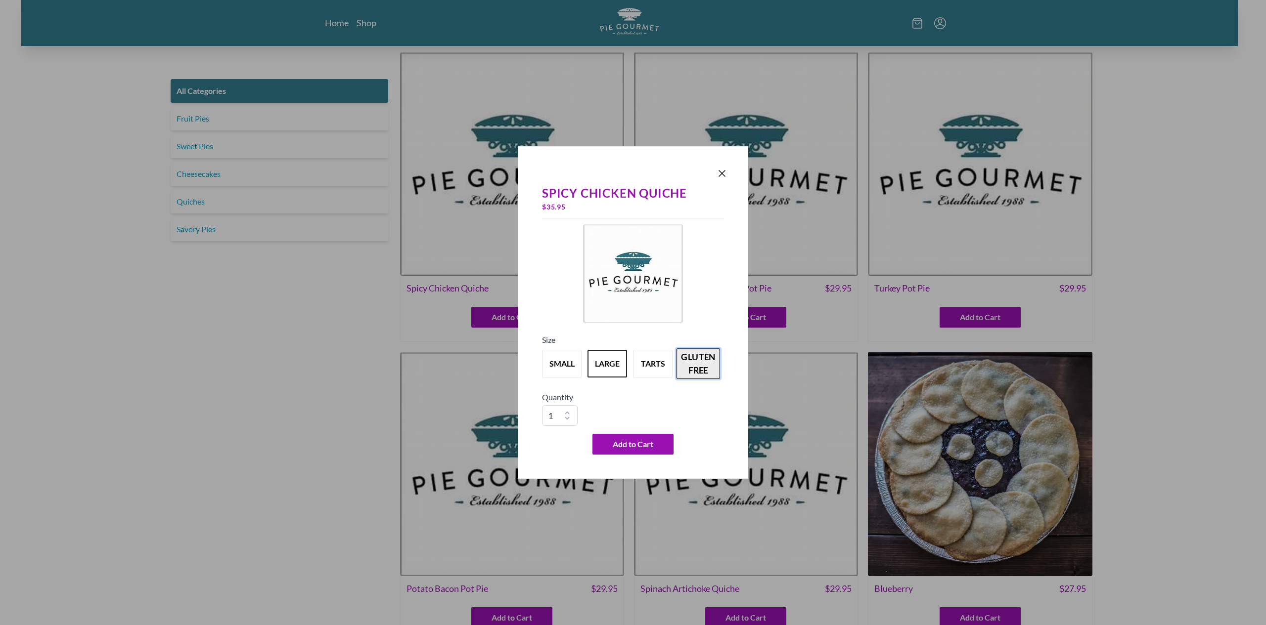
click at [706, 363] on button "gluten free" at bounding box center [698, 364] width 44 height 31
click at [718, 173] on icon "Close panel" at bounding box center [722, 174] width 12 height 12
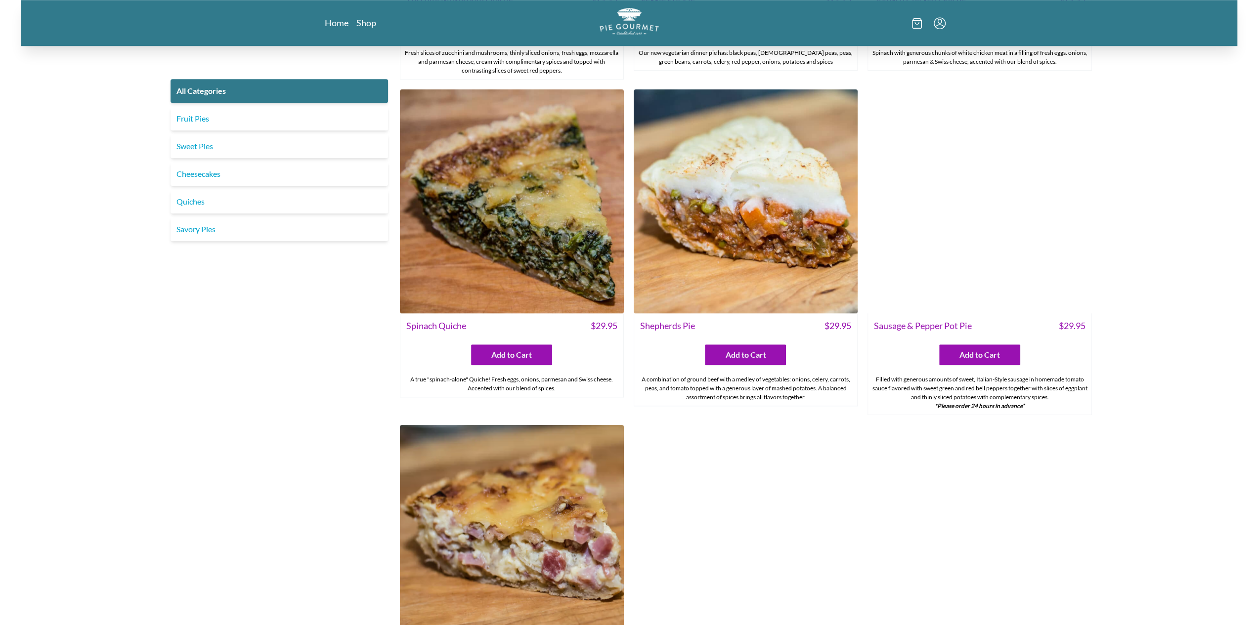
scroll to position [1088, 0]
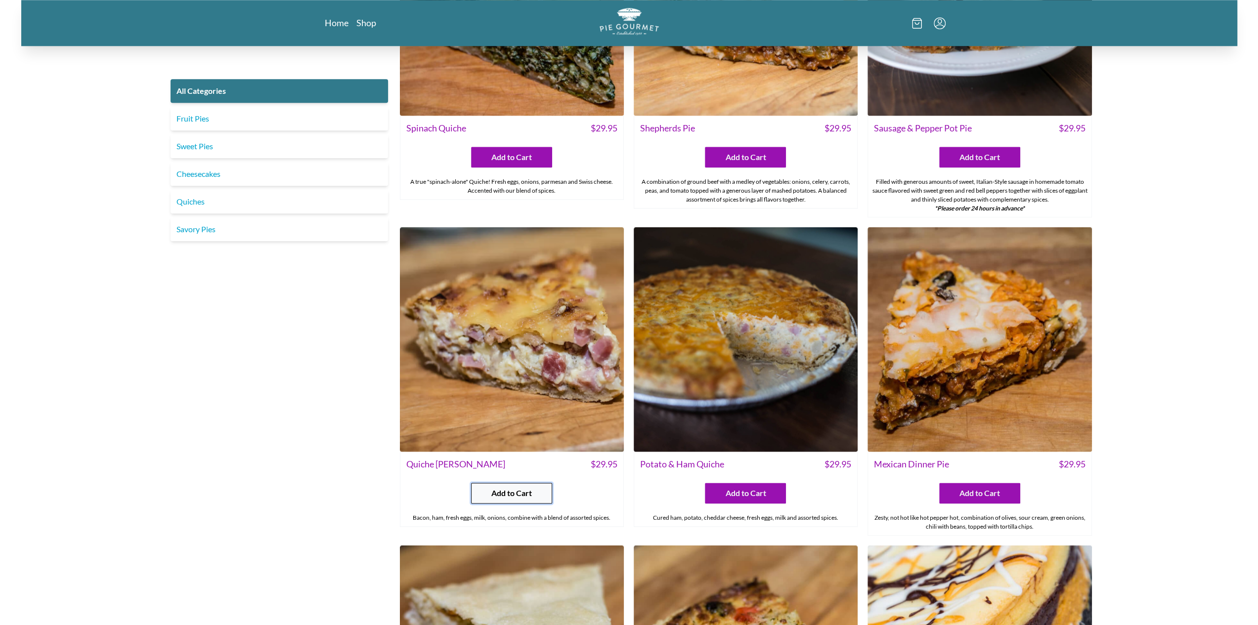
click at [516, 488] on span "Add to Cart" at bounding box center [511, 493] width 41 height 12
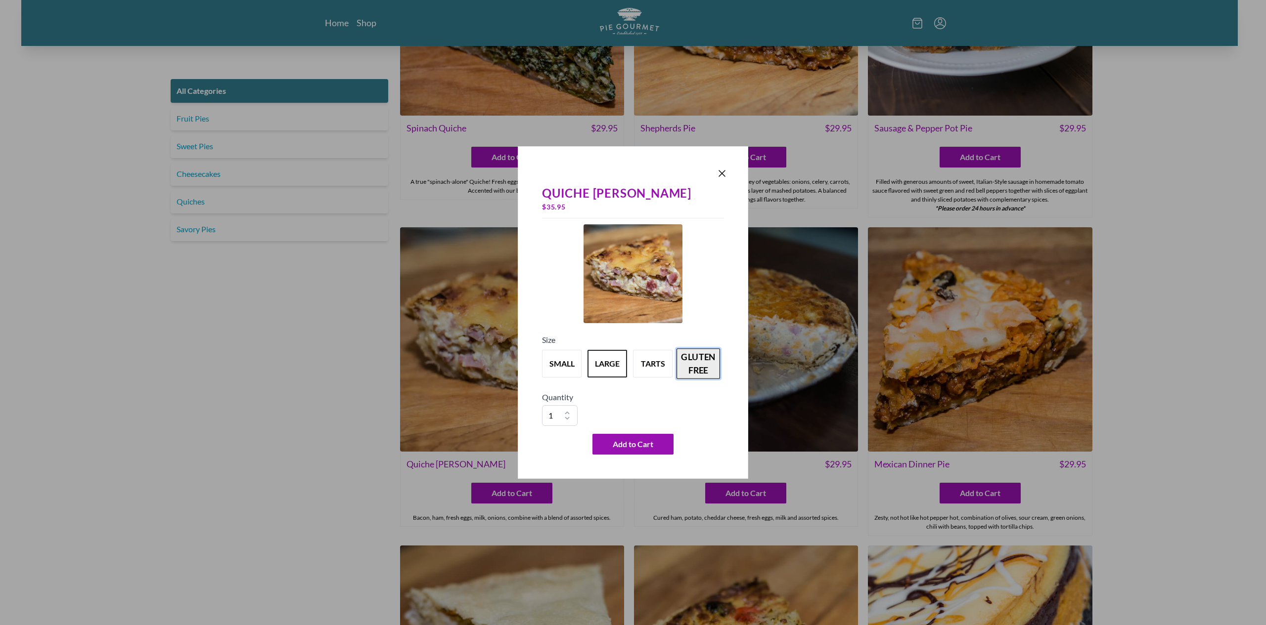
click at [692, 366] on button "gluten free" at bounding box center [698, 364] width 44 height 31
click at [721, 174] on icon "Close panel" at bounding box center [722, 174] width 6 height 6
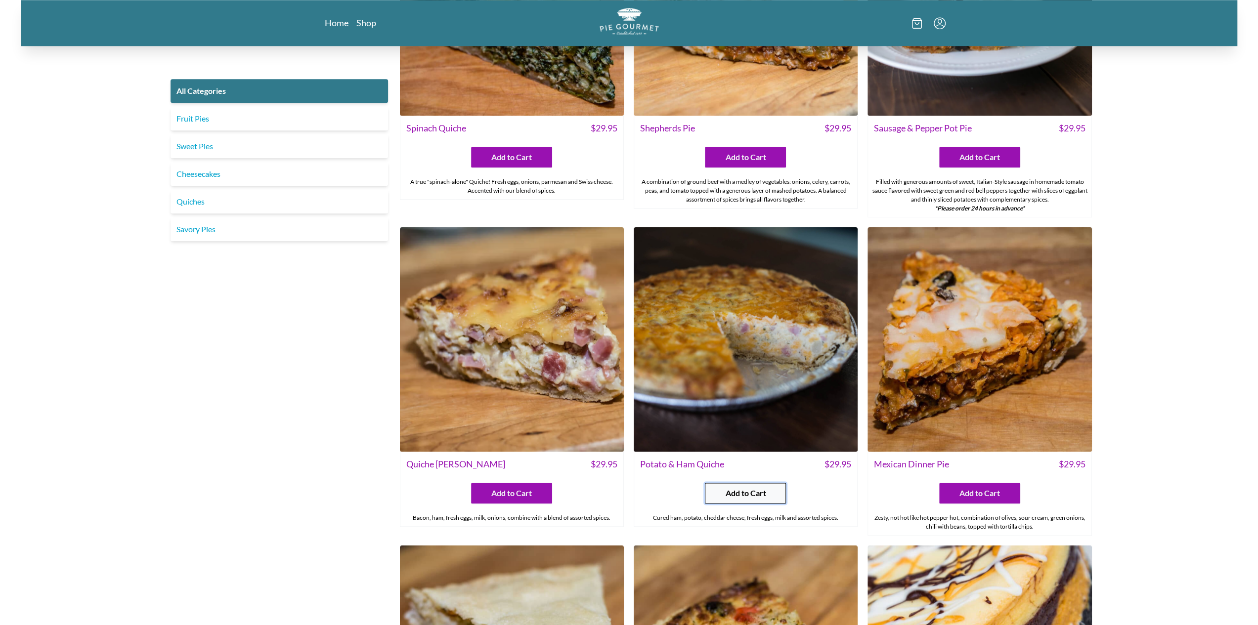
click at [779, 493] on button "Add to Cart" at bounding box center [745, 493] width 81 height 21
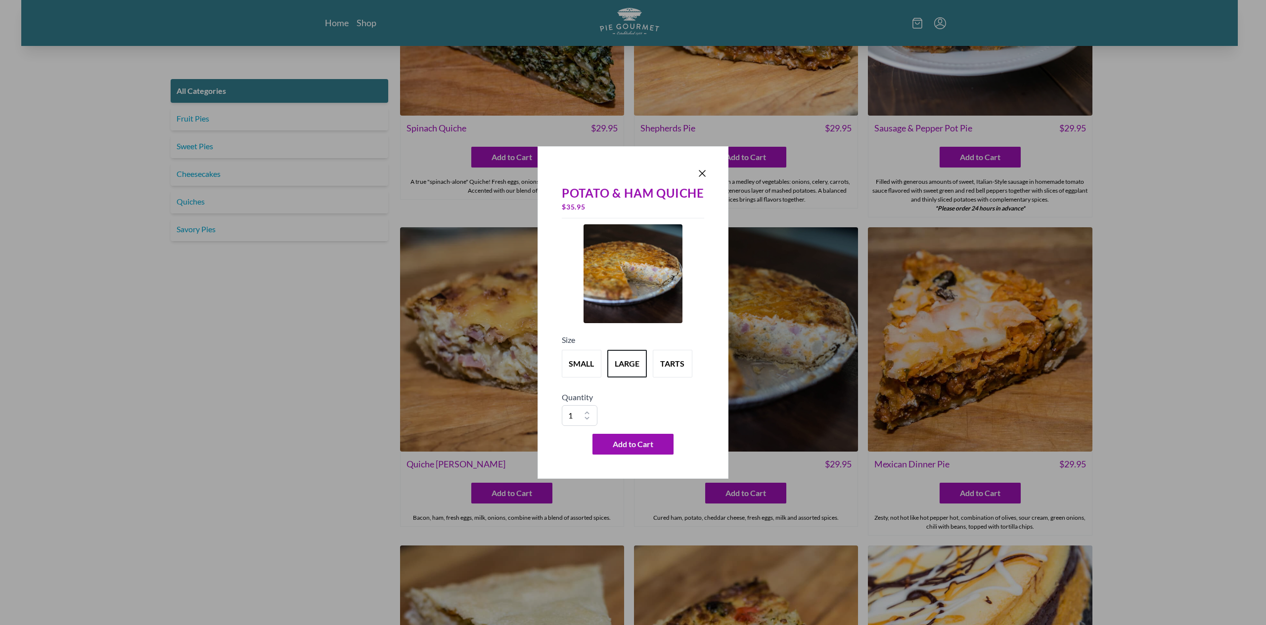
click at [709, 174] on div "Potato & Ham Quiche $ 35.95 Size small large tarts Quantity 1 2 3 4 5 6 7 8 9 1…" at bounding box center [632, 312] width 191 height 333
click at [699, 170] on icon "Close panel" at bounding box center [702, 174] width 12 height 12
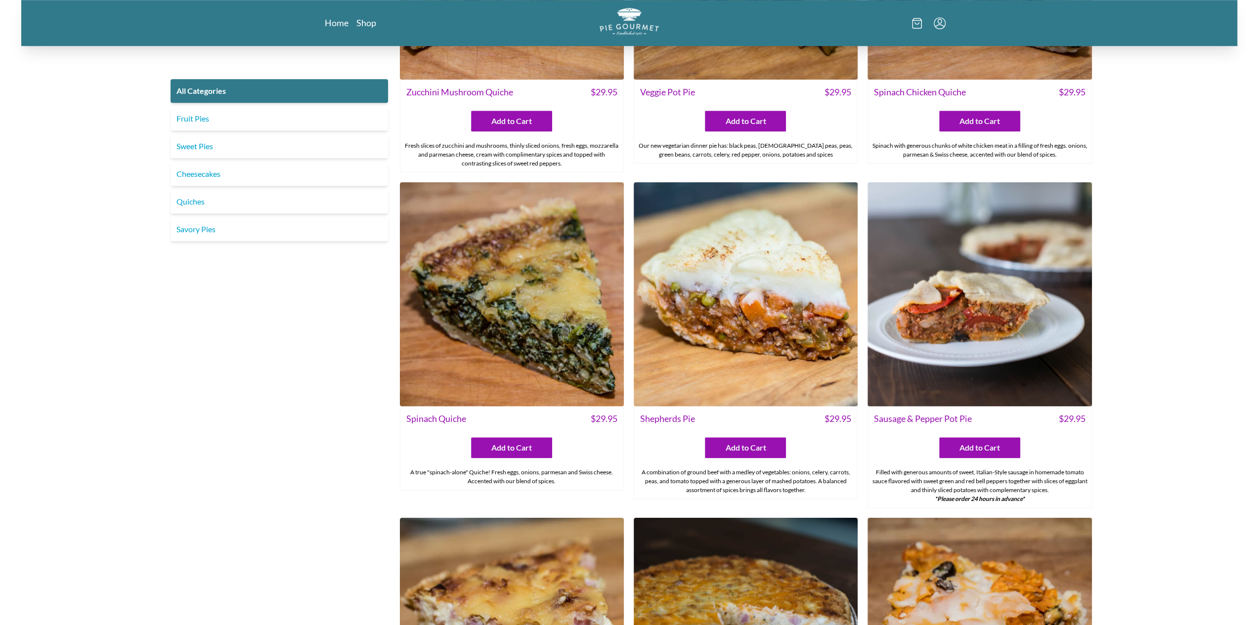
scroll to position [840, 0]
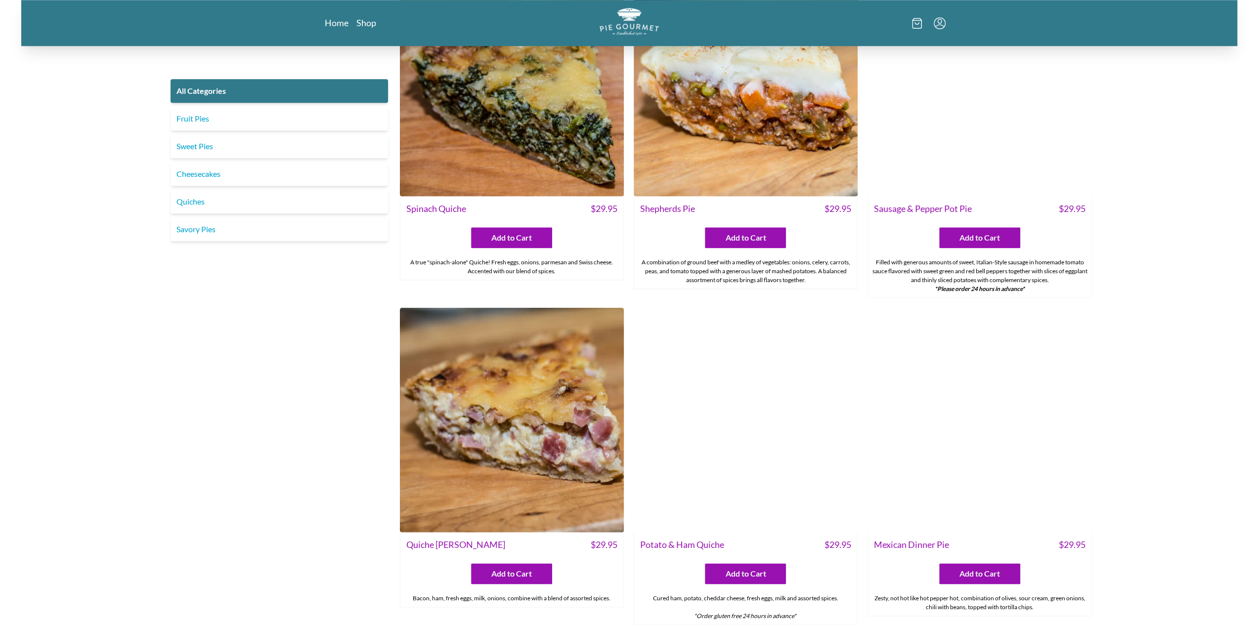
scroll to position [1000, 0]
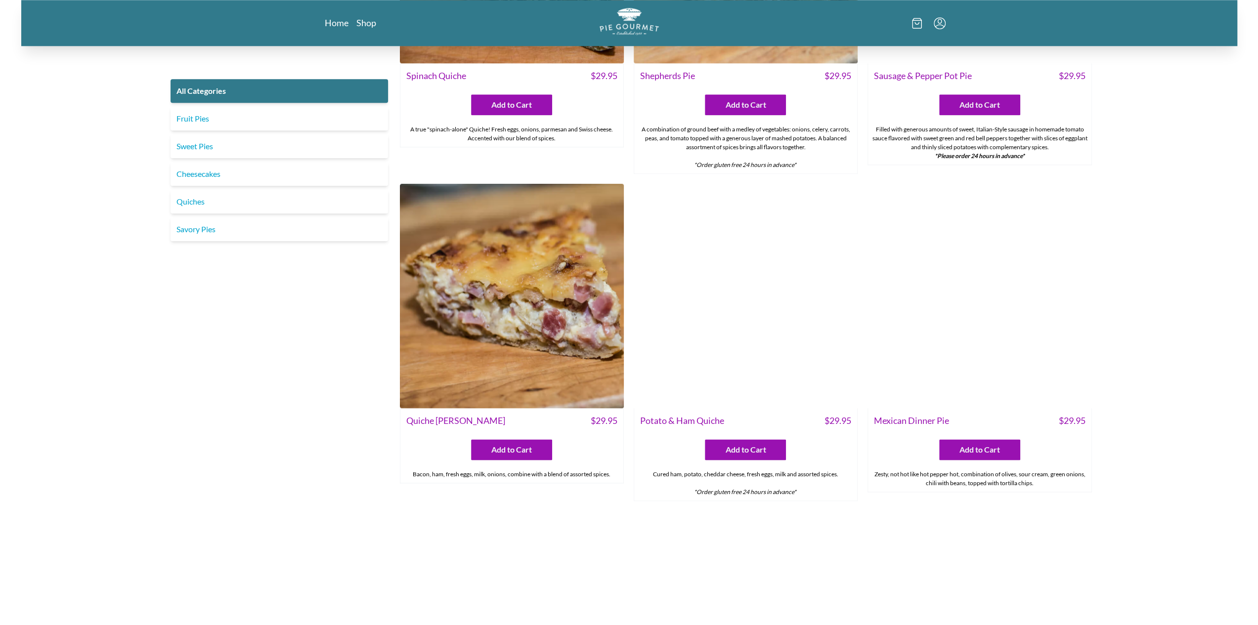
scroll to position [1148, 0]
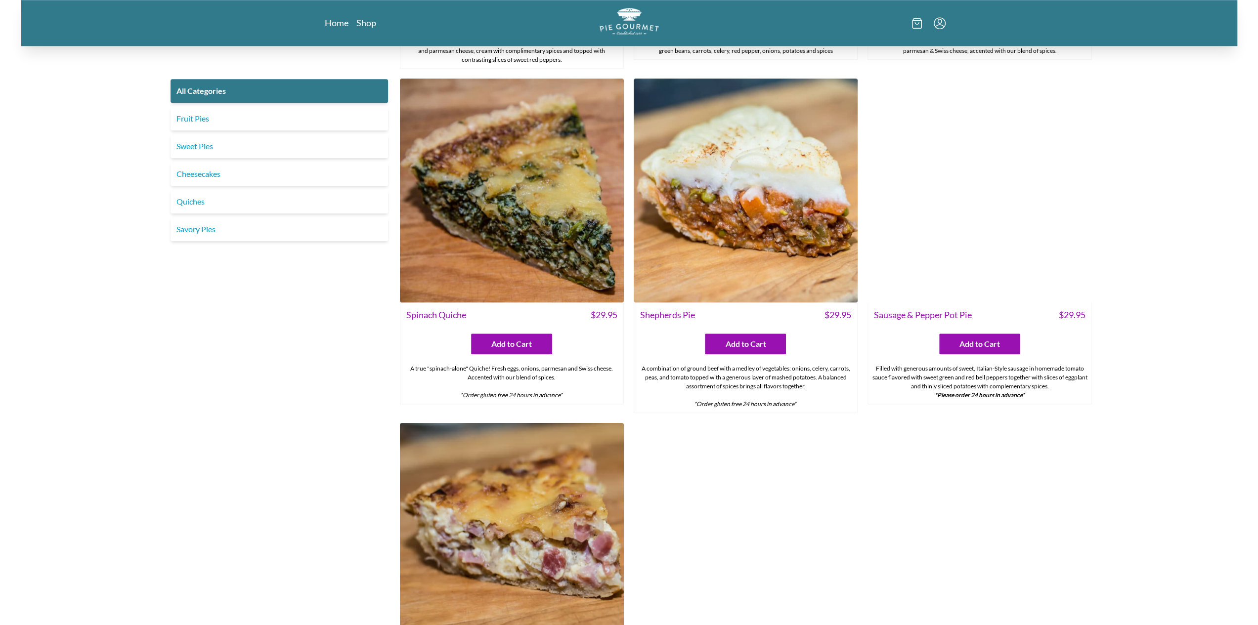
scroll to position [1098, 0]
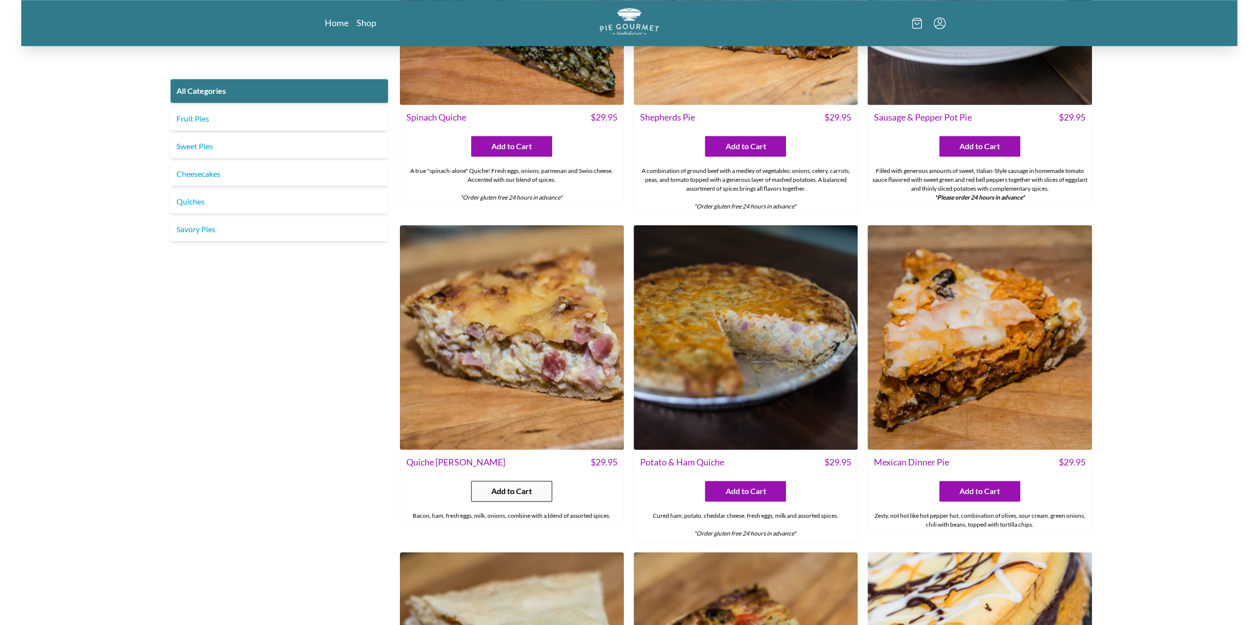
click at [545, 481] on button "Add to Cart" at bounding box center [511, 491] width 81 height 21
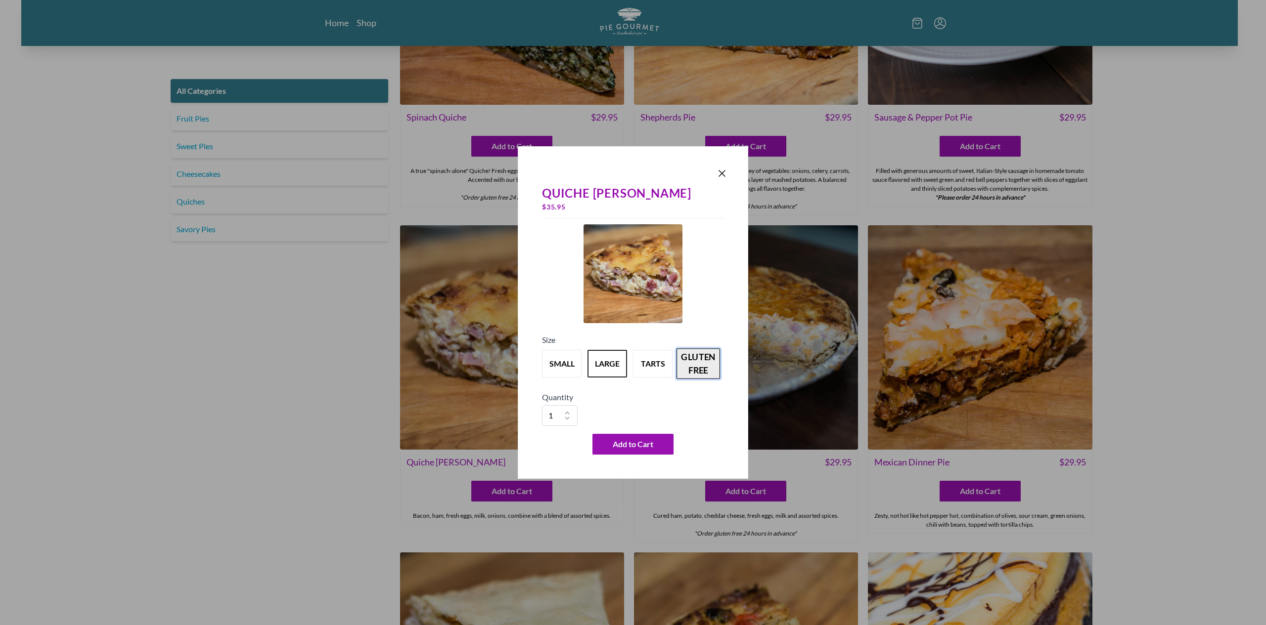
click at [688, 372] on button "gluten free" at bounding box center [698, 364] width 44 height 31
click at [725, 168] on icon "Close panel" at bounding box center [722, 174] width 12 height 12
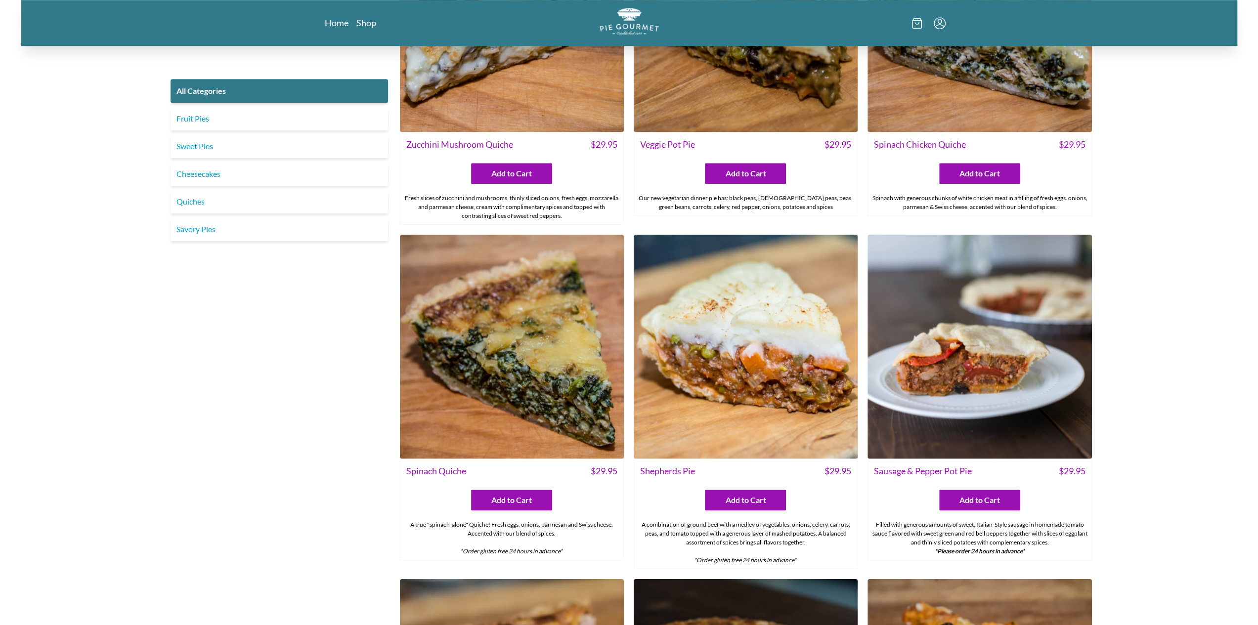
scroll to position [703, 0]
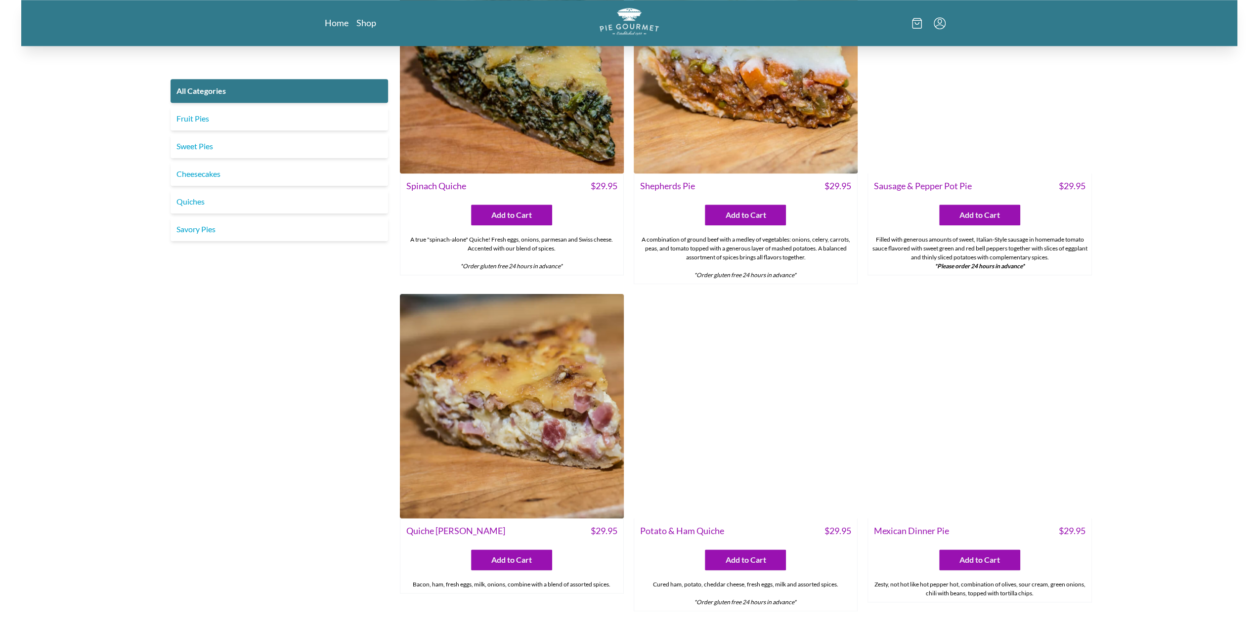
scroll to position [1049, 0]
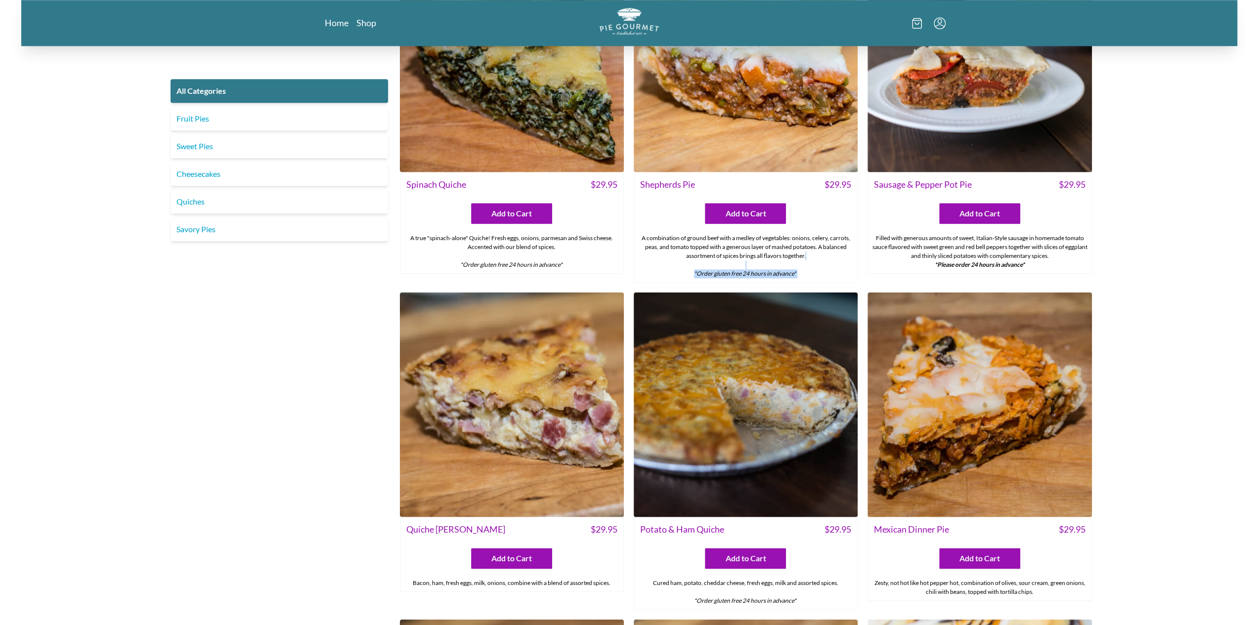
drag, startPoint x: 808, startPoint y: 271, endPoint x: 693, endPoint y: 267, distance: 115.3
click at [693, 267] on div "A combination of ground beef with a medley of vegetables: onions, celery, carro…" at bounding box center [745, 256] width 223 height 52
copy div "*Order gluten free 24 hours in advance*"
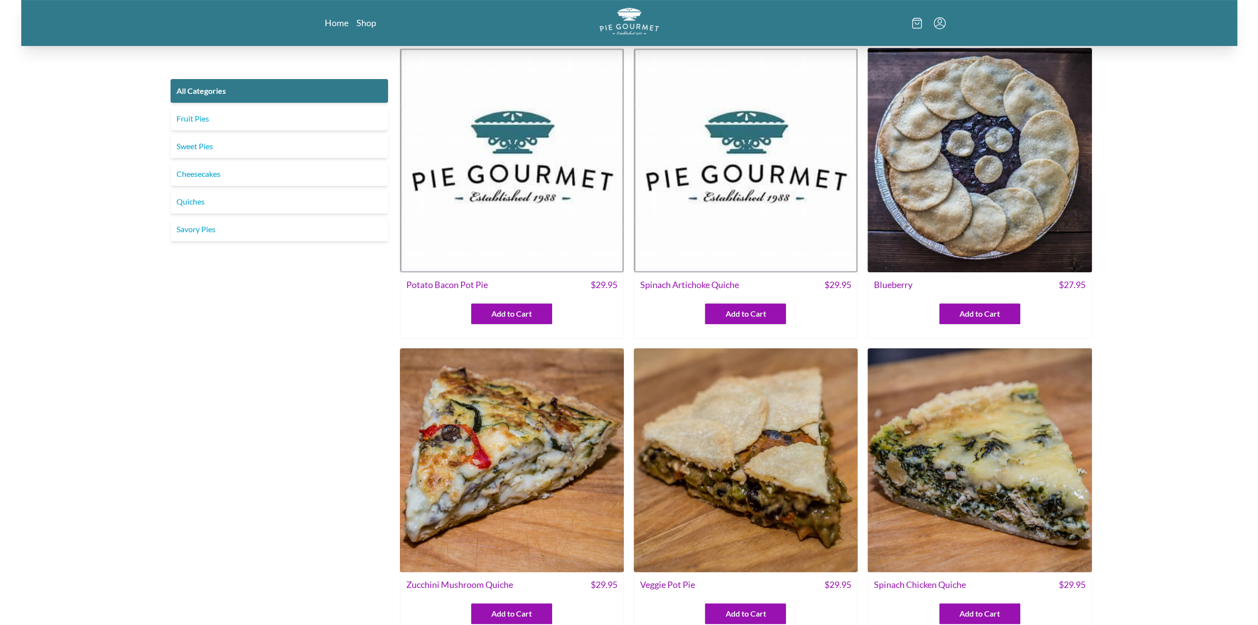
scroll to position [60, 0]
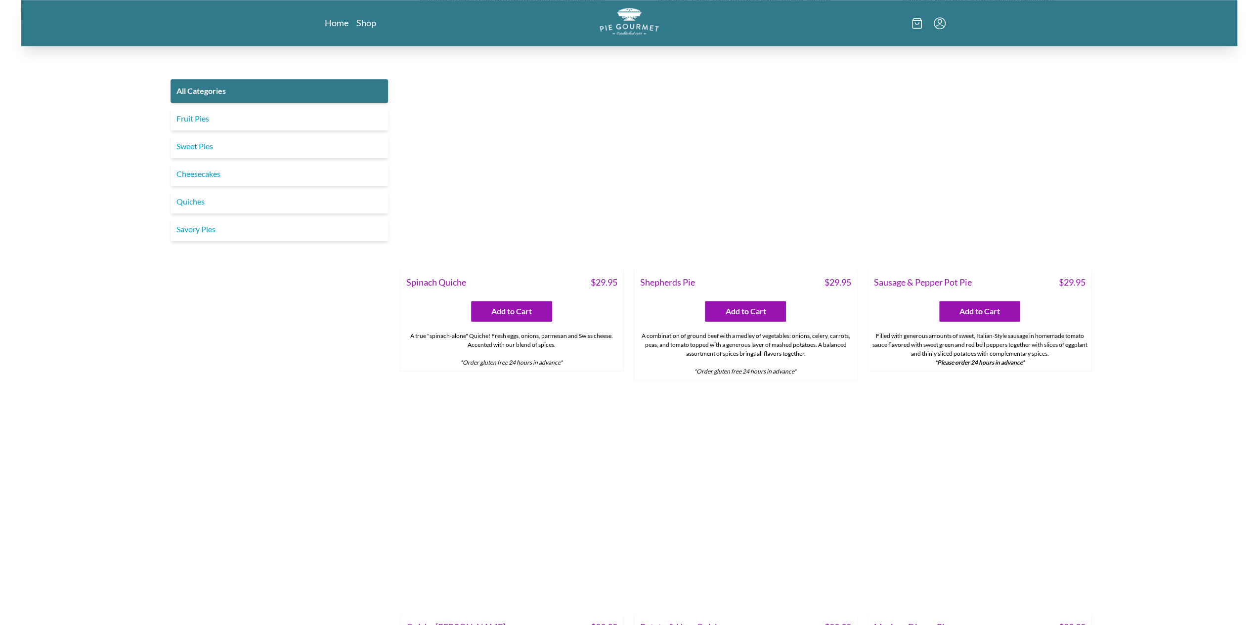
scroll to position [989, 0]
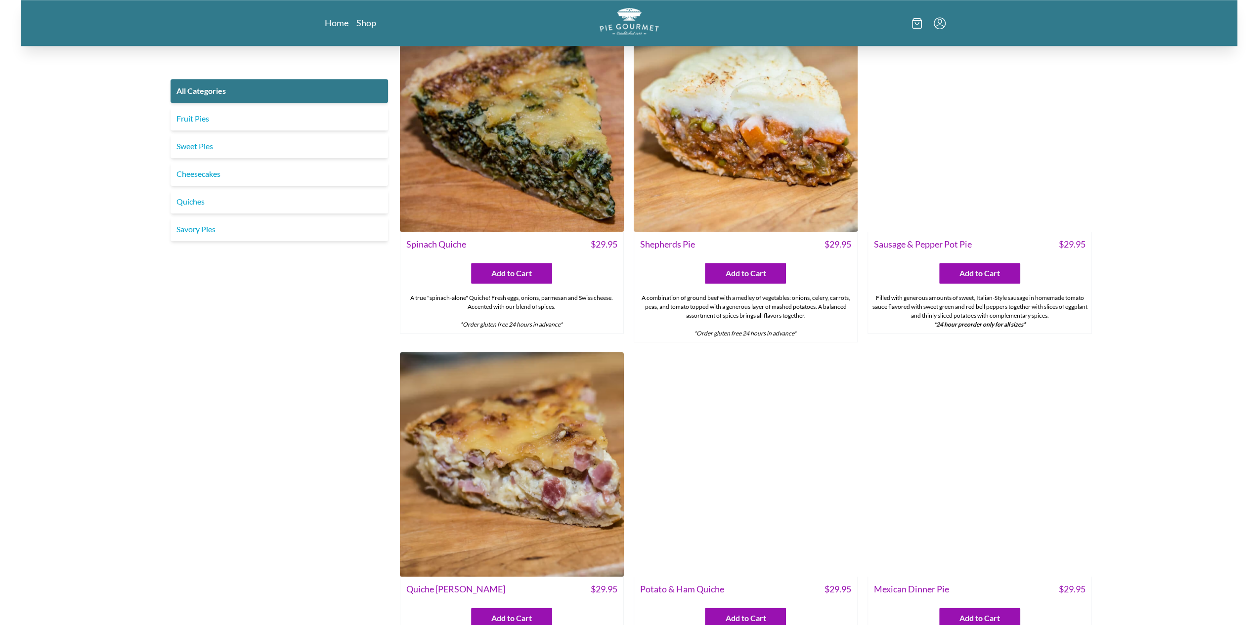
scroll to position [1088, 0]
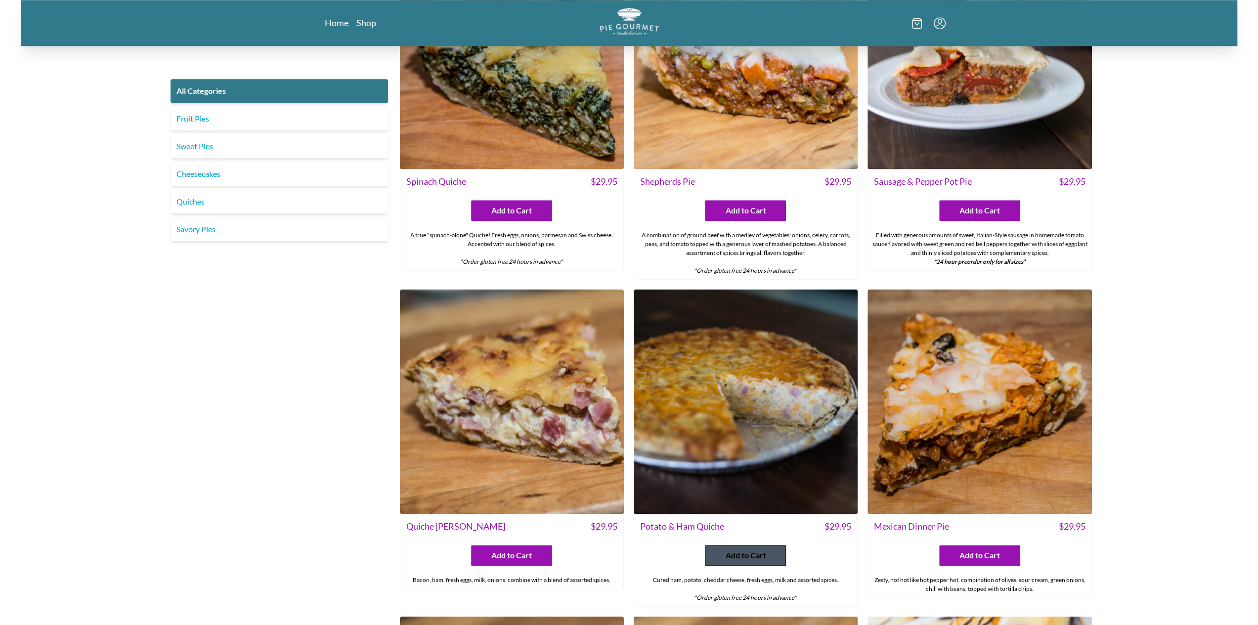
click at [740, 560] on button "Add to Cart" at bounding box center [745, 555] width 81 height 21
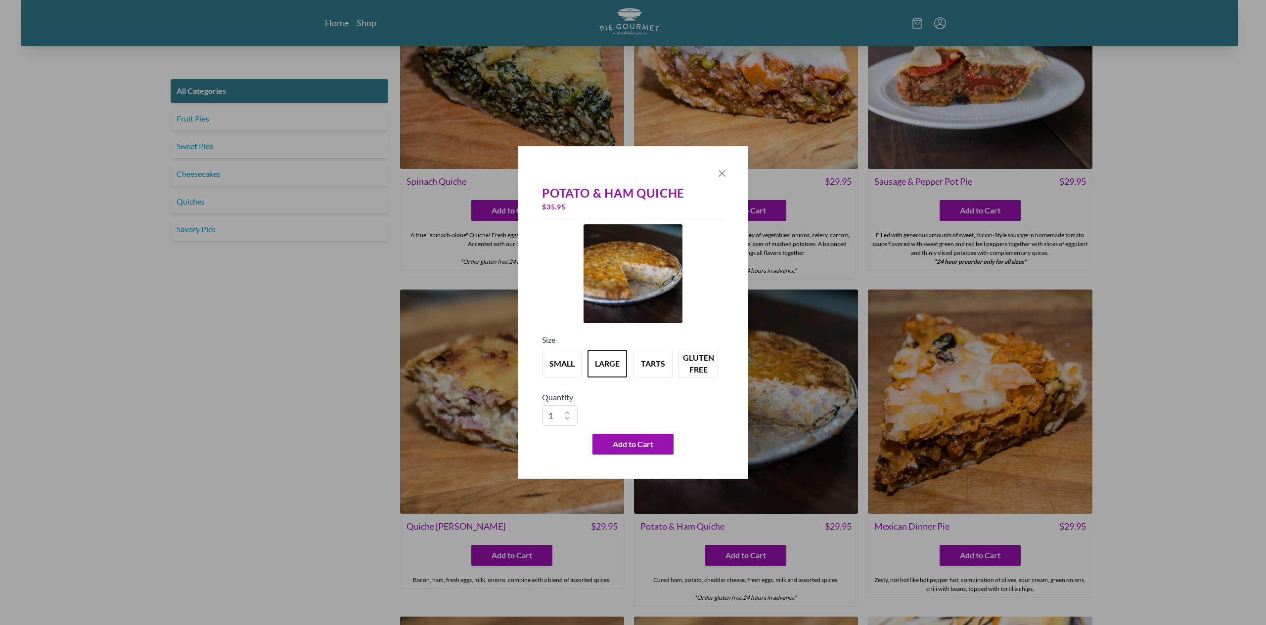
click at [723, 172] on icon "Close panel" at bounding box center [722, 174] width 12 height 12
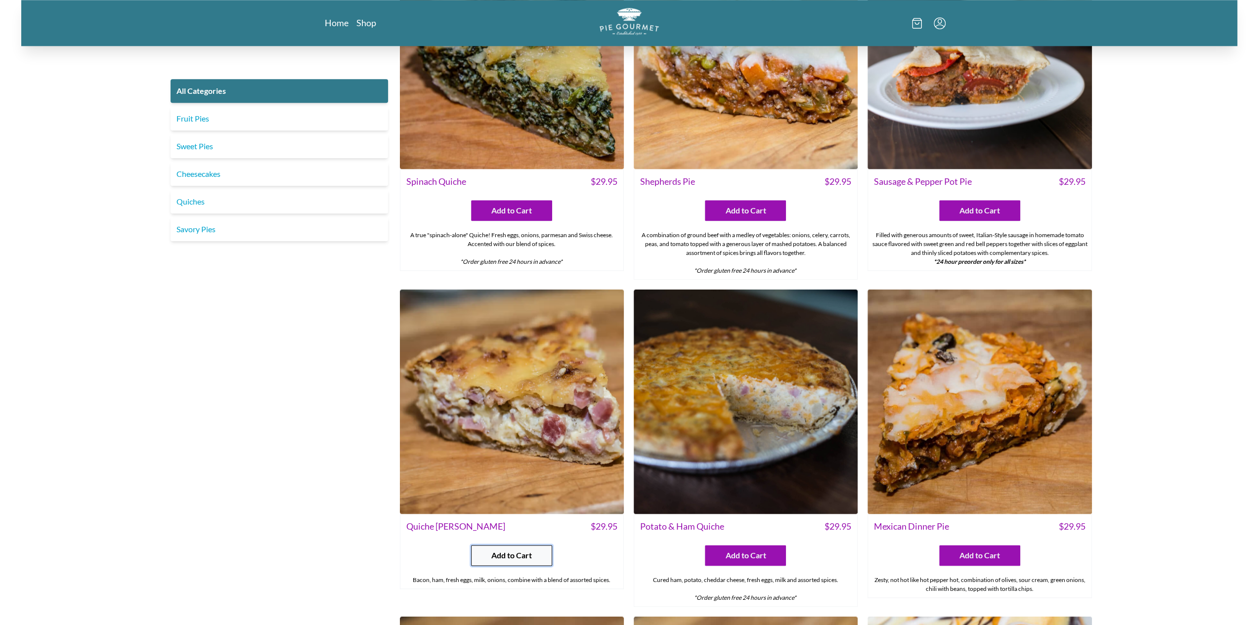
click at [519, 553] on span "Add to Cart" at bounding box center [511, 556] width 41 height 12
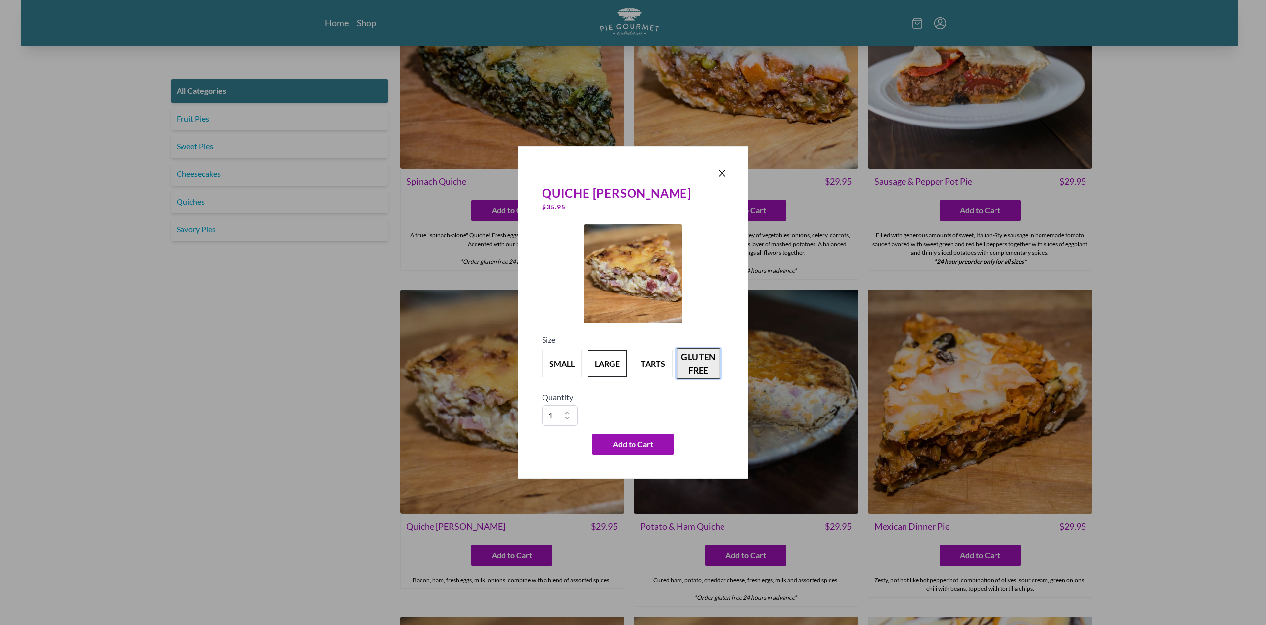
click at [701, 359] on button "gluten free" at bounding box center [698, 364] width 44 height 31
click at [726, 170] on icon "Close panel" at bounding box center [722, 174] width 12 height 12
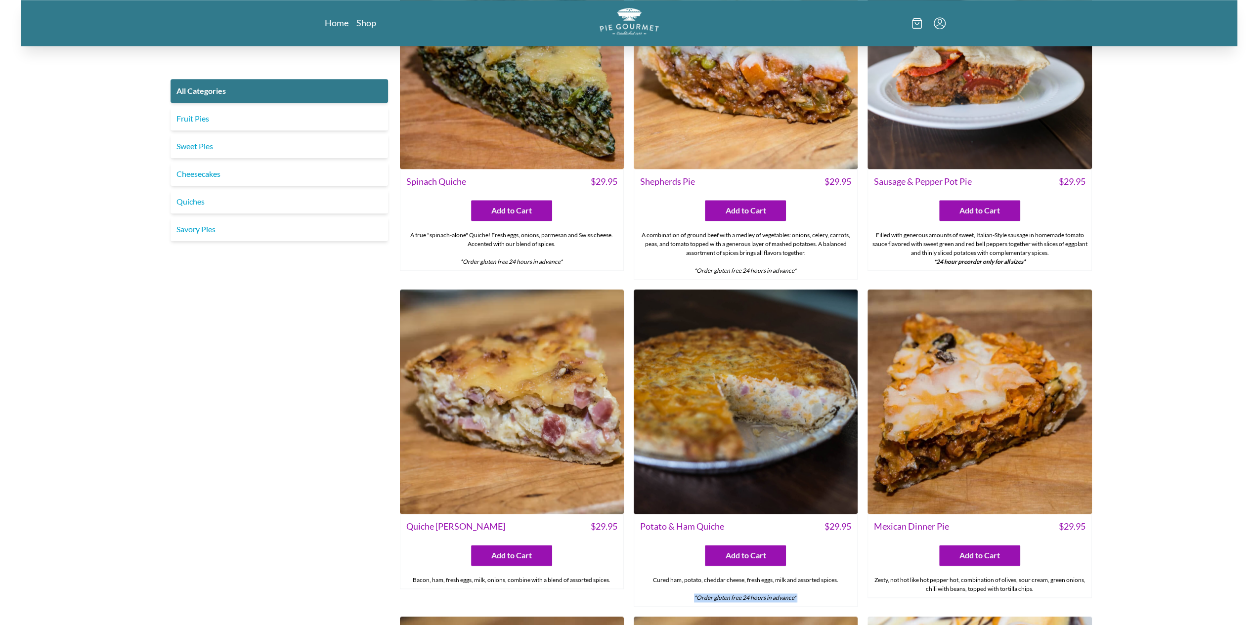
drag, startPoint x: 690, startPoint y: 593, endPoint x: 799, endPoint y: 595, distance: 109.3
click at [799, 595] on div "Cured ham, potato, cheddar cheese, fresh eggs, milk and assorted spices. *Order…" at bounding box center [745, 589] width 223 height 35
copy div "*Order gluten free 24 hours in advance*"
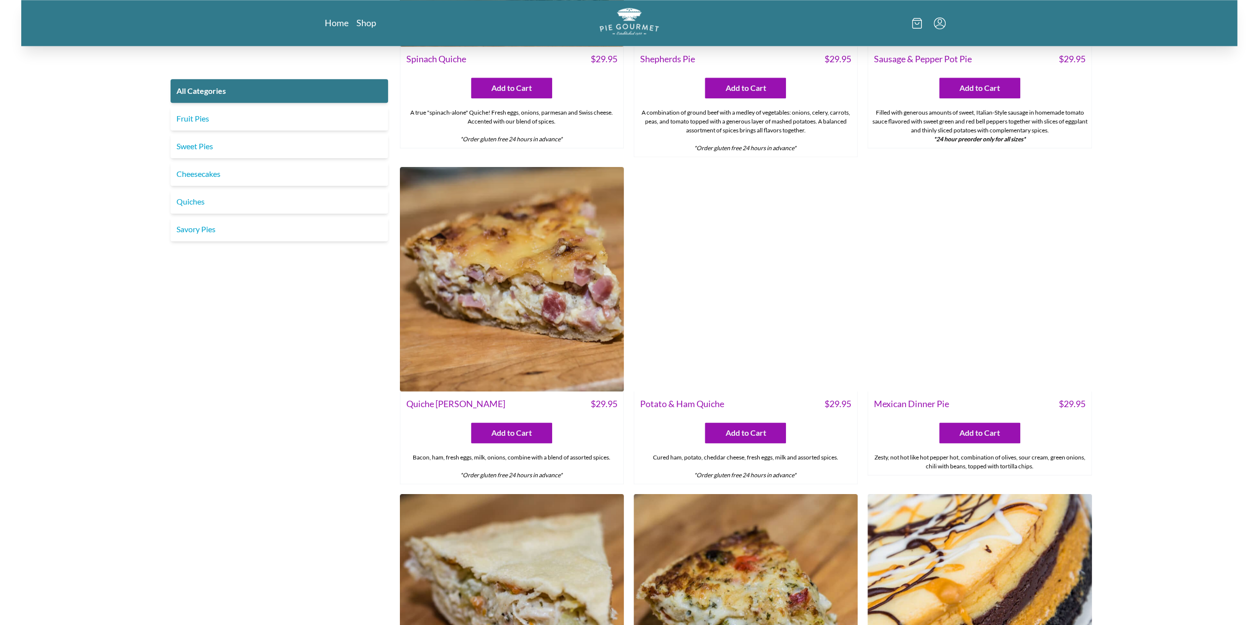
scroll to position [1247, 0]
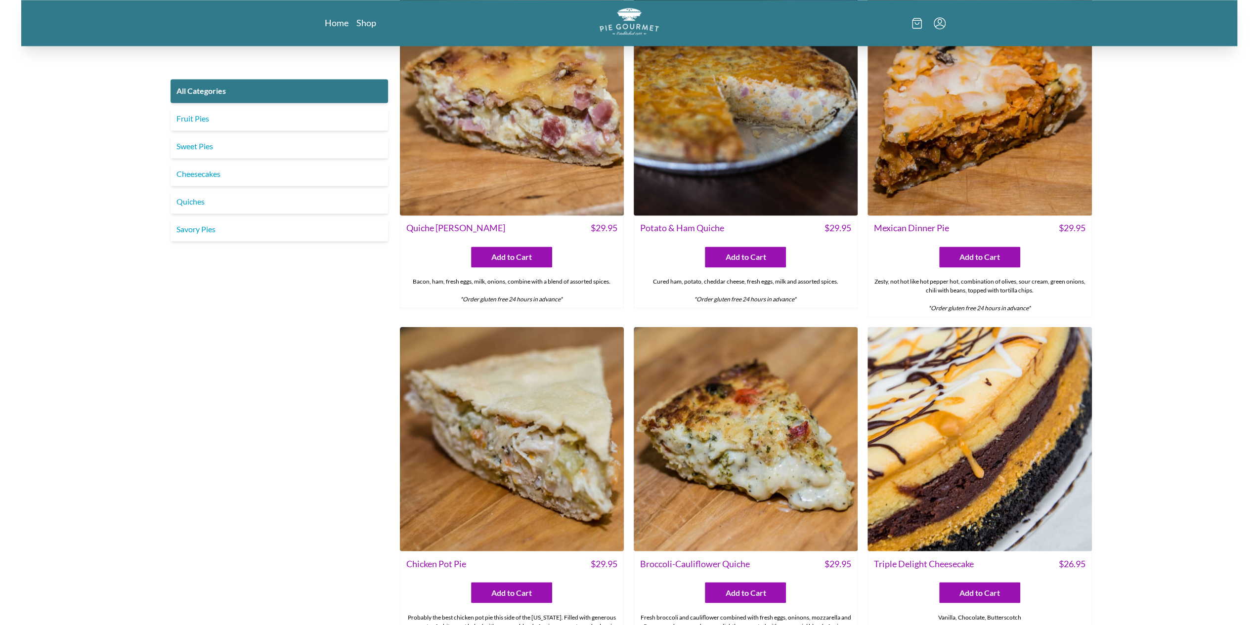
scroll to position [1494, 0]
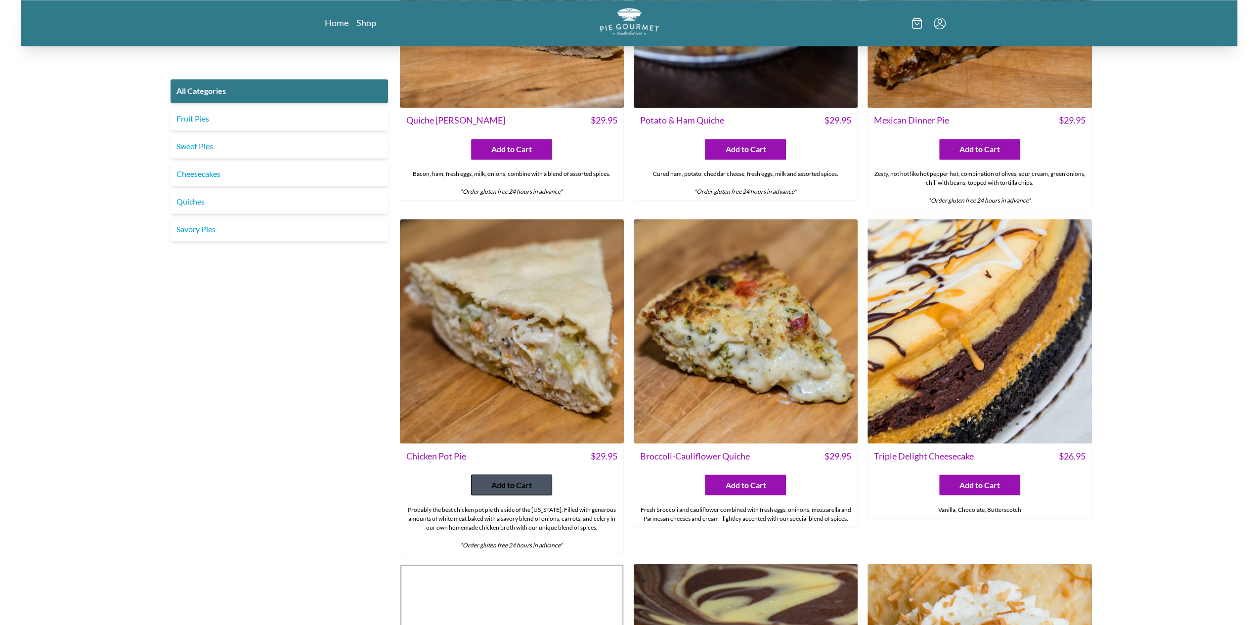
click at [500, 482] on span "Add to Cart" at bounding box center [511, 485] width 41 height 12
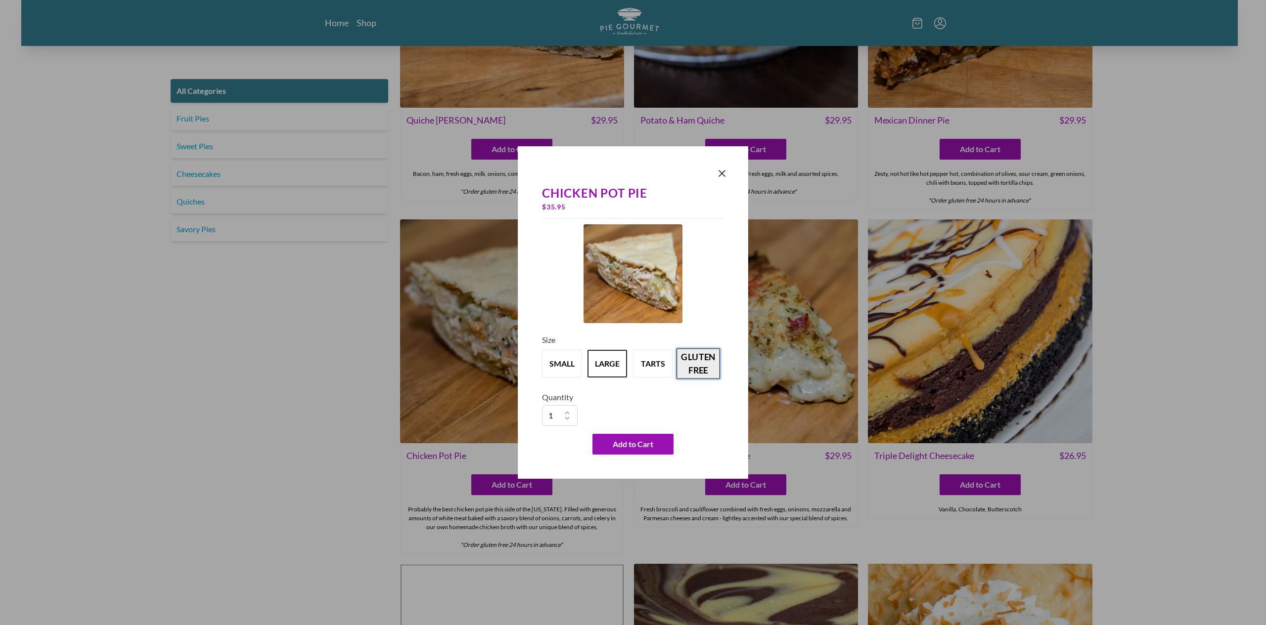
click at [715, 357] on button "gluten free" at bounding box center [698, 364] width 44 height 31
click at [726, 175] on icon "Close panel" at bounding box center [722, 174] width 12 height 12
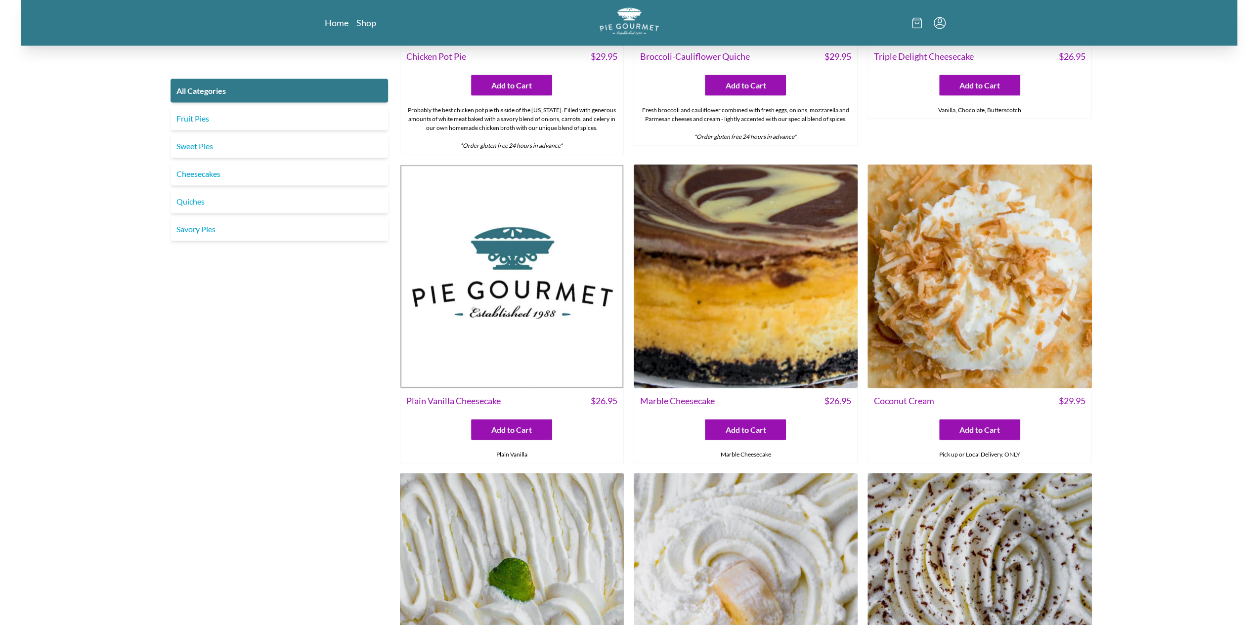
scroll to position [1939, 0]
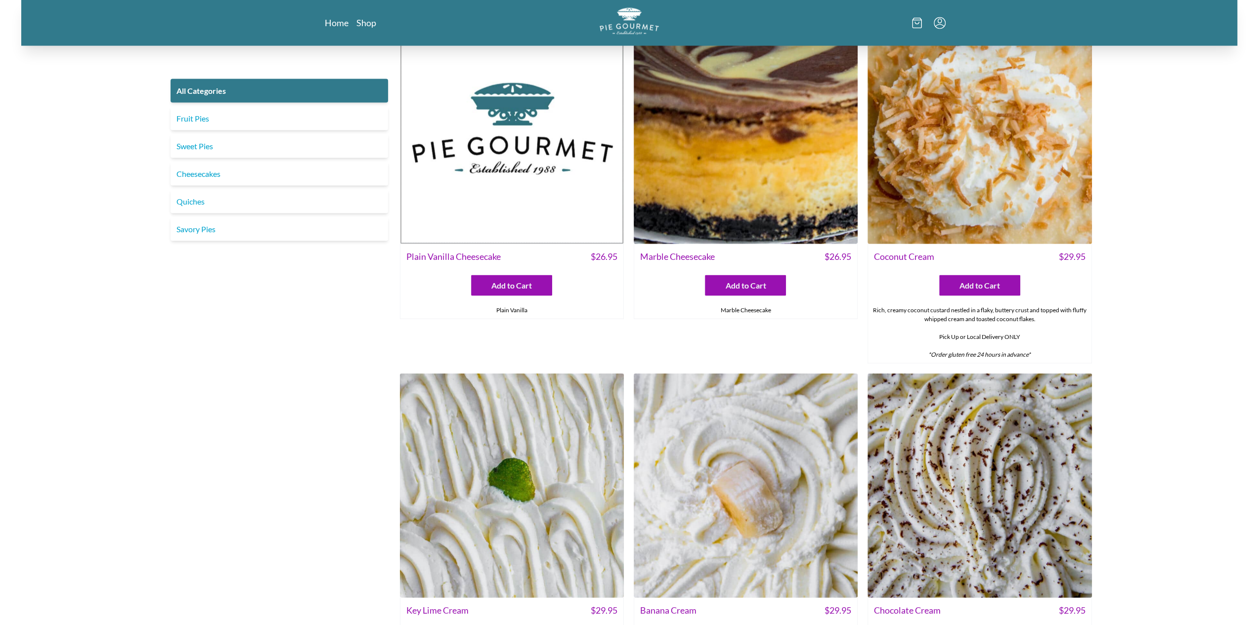
scroll to position [2186, 0]
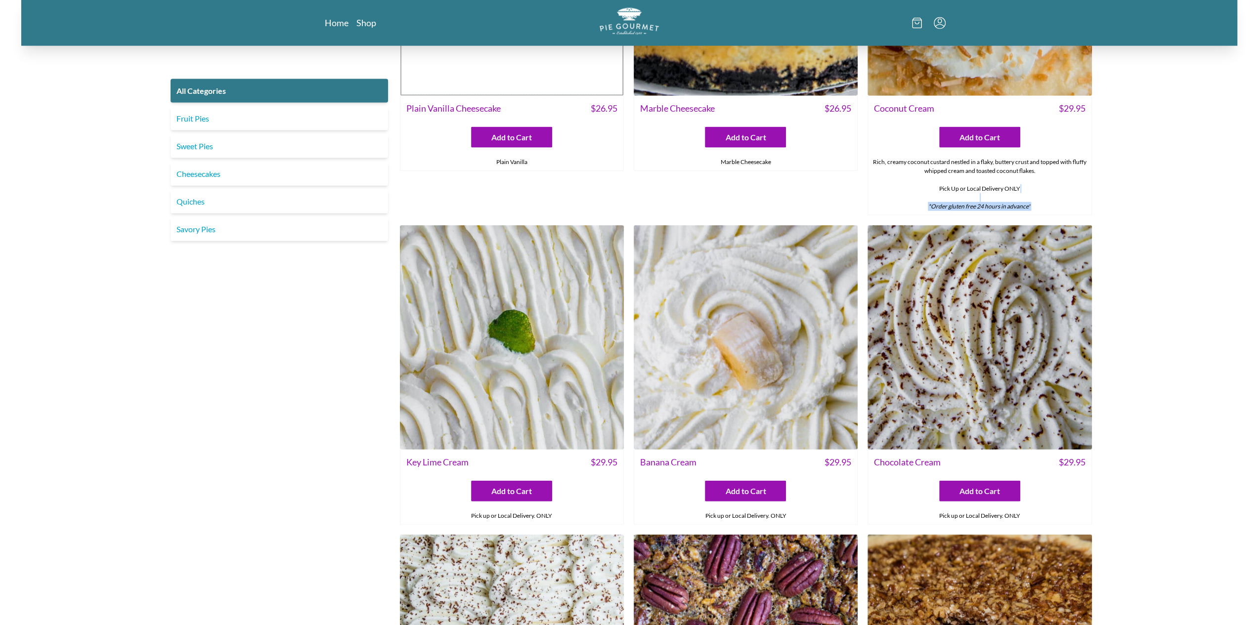
drag, startPoint x: 1039, startPoint y: 202, endPoint x: 1035, endPoint y: 205, distance: 5.1
click at [1035, 205] on div "Rich, creamy coconut custard nestled in a flaky, buttery crust and topped with …" at bounding box center [979, 184] width 223 height 61
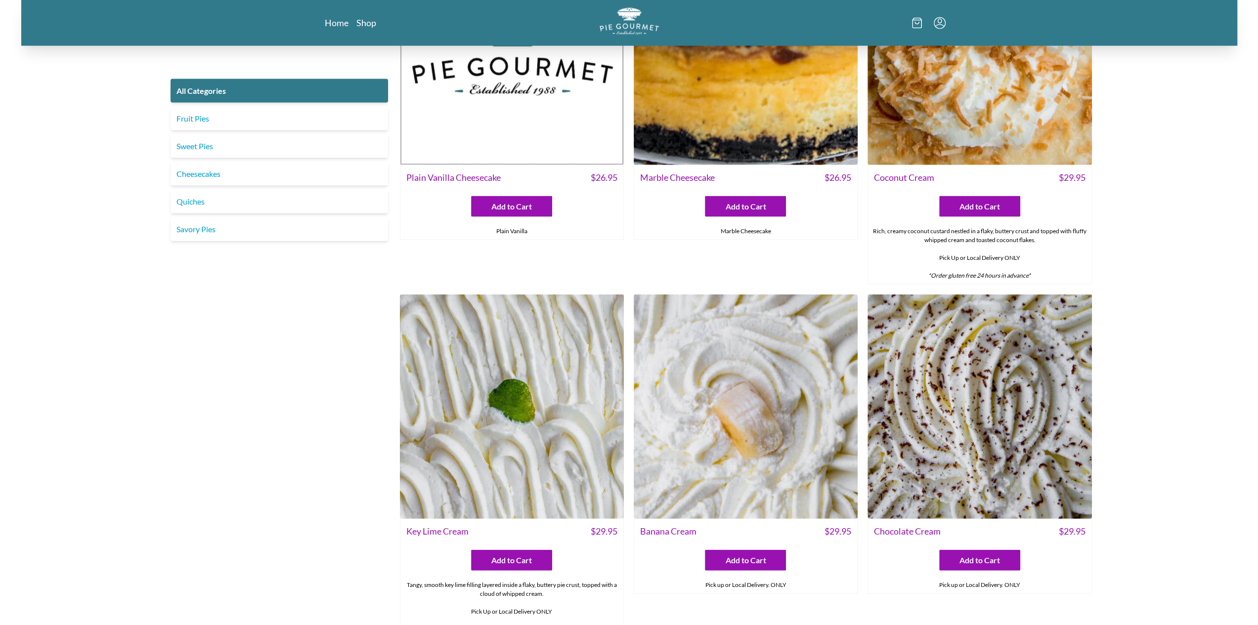
scroll to position [2186, 0]
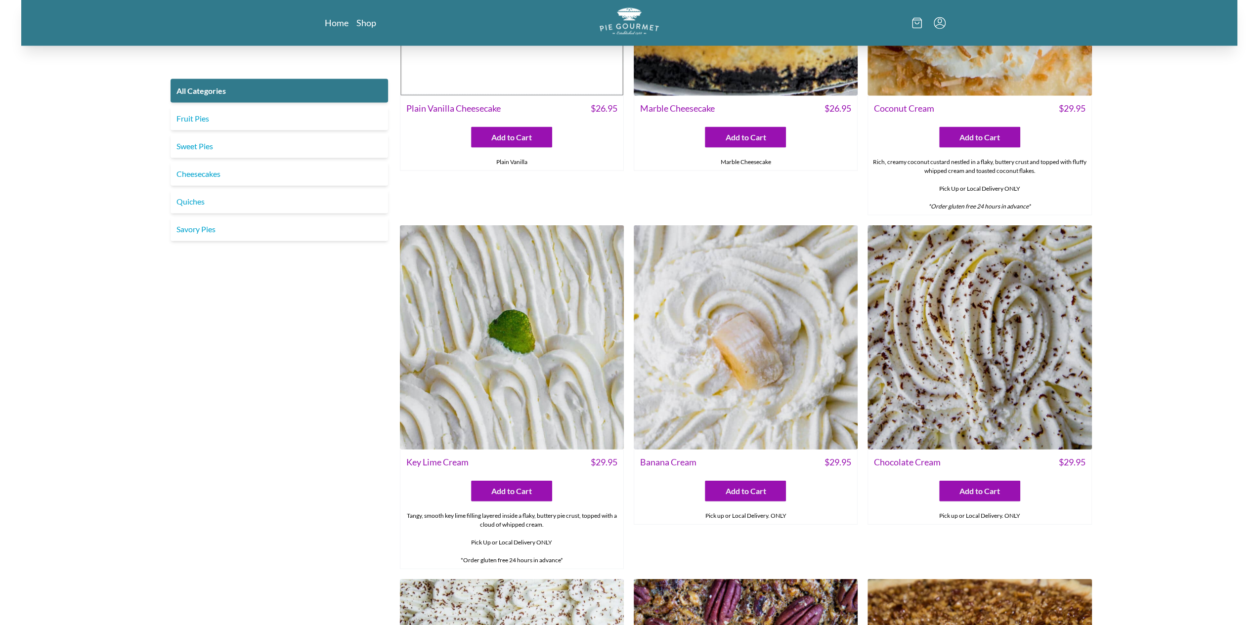
drag, startPoint x: 564, startPoint y: 557, endPoint x: 455, endPoint y: 554, distance: 109.3
click at [455, 554] on div "Tangy, smooth key lime filling layered inside a flaky, buttery pie crust, toppe…" at bounding box center [511, 538] width 223 height 61
copy div "*Order gluten free 24 hours in advance*"
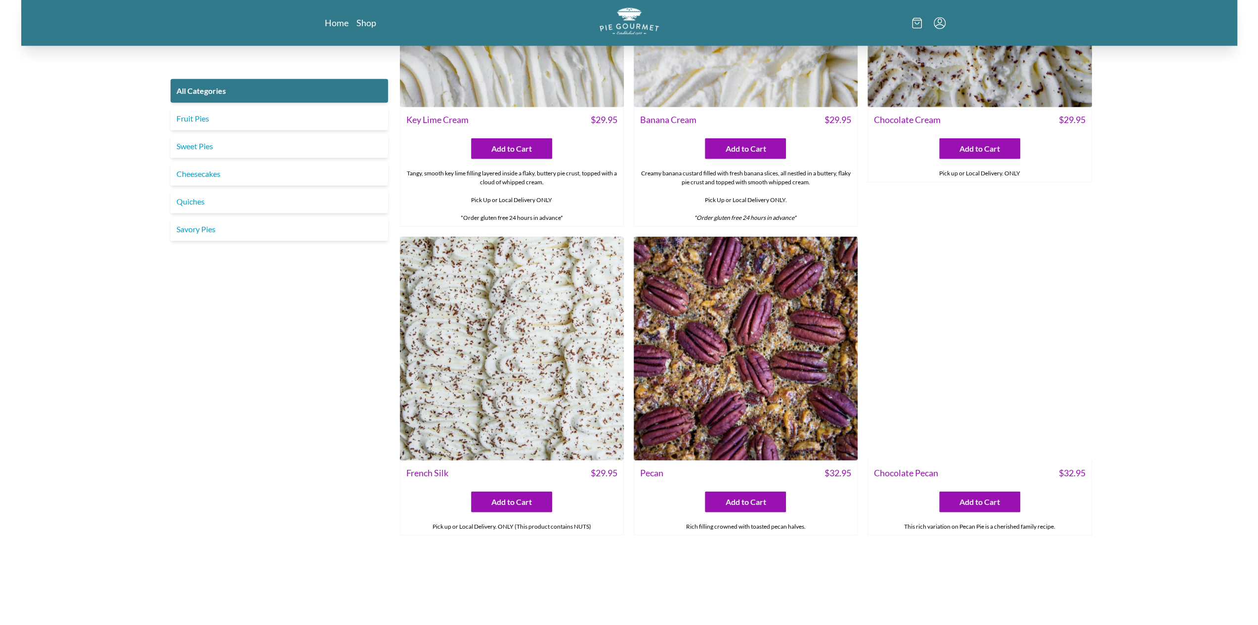
scroll to position [2483, 0]
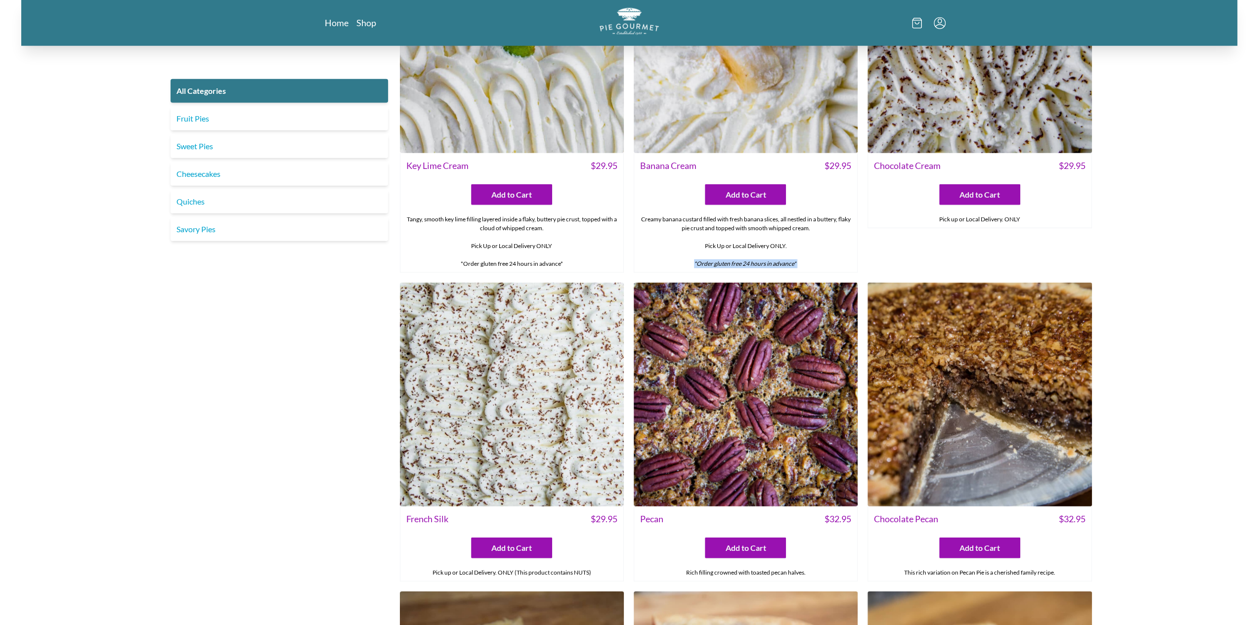
drag, startPoint x: 798, startPoint y: 259, endPoint x: 690, endPoint y: 258, distance: 108.8
click at [690, 258] on div "Creamy banana custard filled with fresh banana slices, all nestled in a buttery…" at bounding box center [745, 241] width 223 height 61
copy div "*Order gluten free 24 hours in advance*"
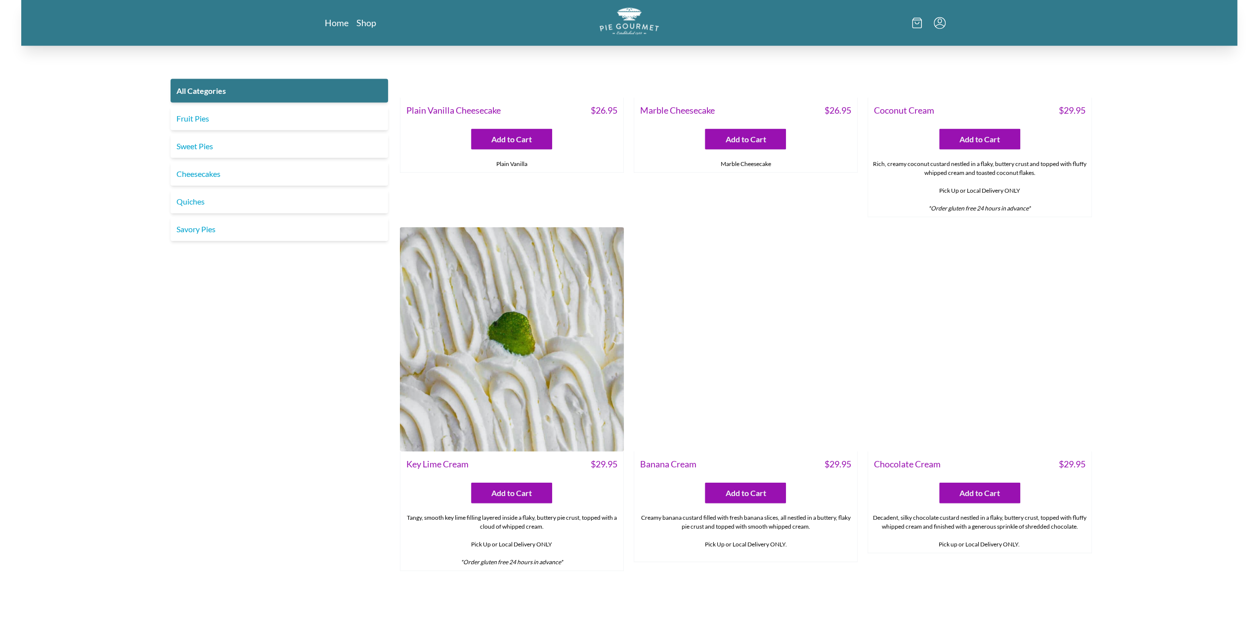
scroll to position [2186, 0]
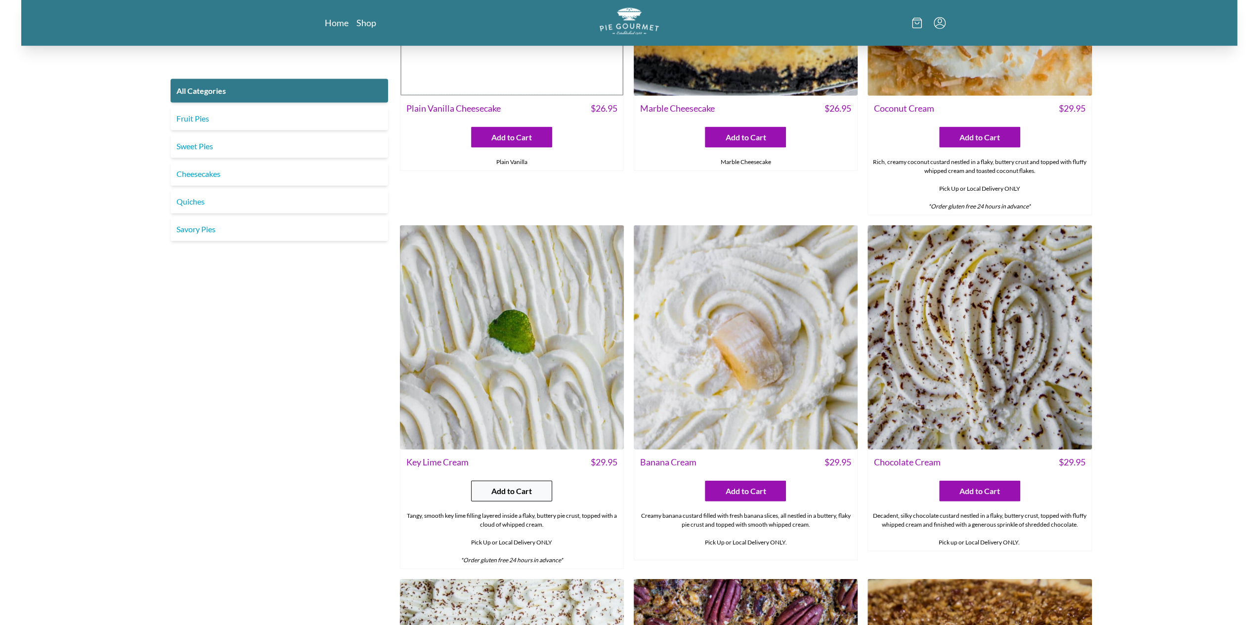
click at [531, 488] on span "Add to Cart" at bounding box center [511, 491] width 41 height 12
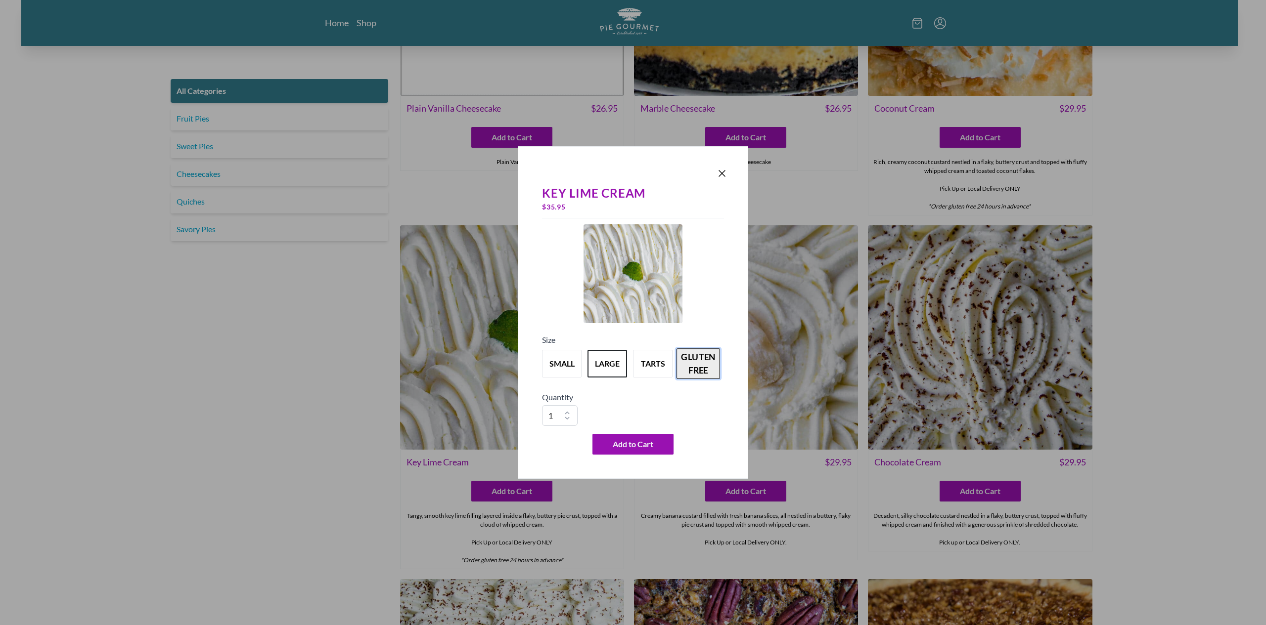
click at [699, 368] on button "gluten free" at bounding box center [698, 364] width 44 height 31
click at [721, 169] on icon "Close panel" at bounding box center [722, 174] width 12 height 12
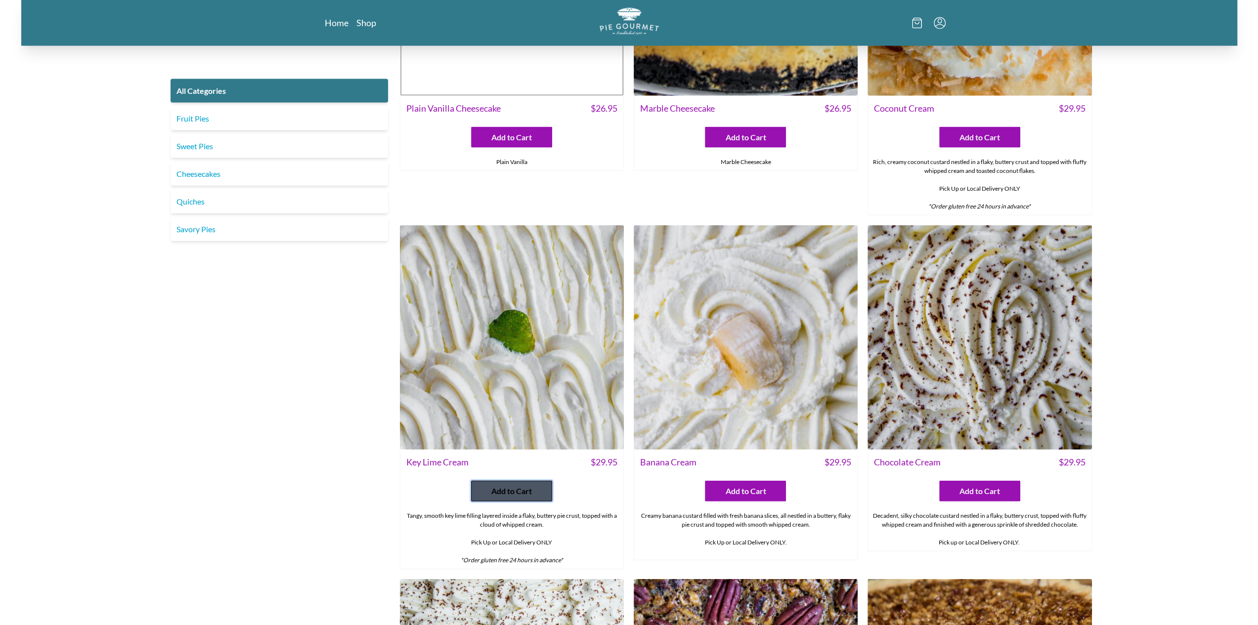
click at [503, 481] on button "Add to Cart" at bounding box center [511, 491] width 81 height 21
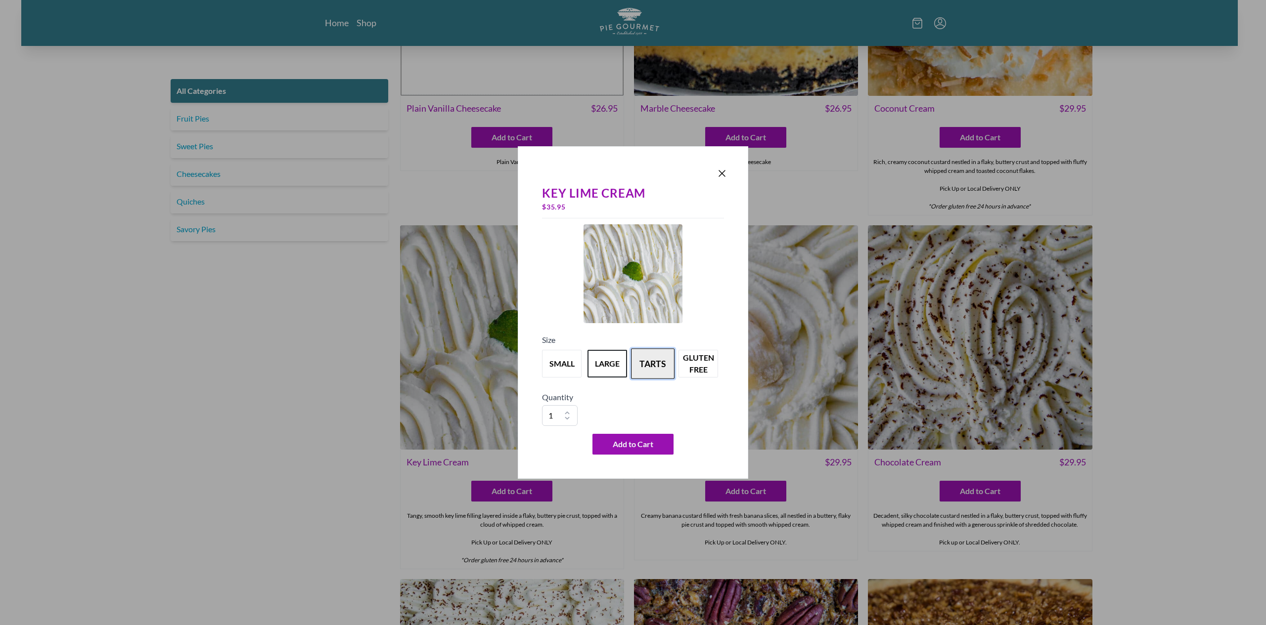
click at [661, 362] on button "tarts" at bounding box center [653, 364] width 44 height 31
click at [718, 172] on icon "Close panel" at bounding box center [722, 174] width 12 height 12
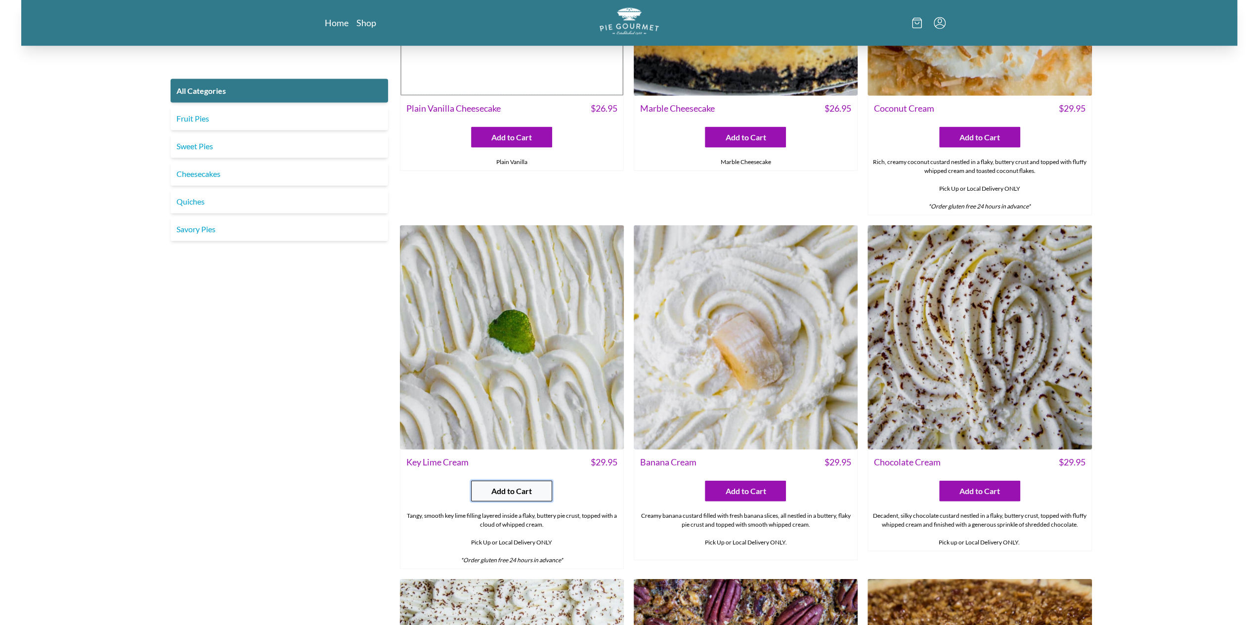
click at [511, 489] on span "Add to Cart" at bounding box center [511, 491] width 41 height 12
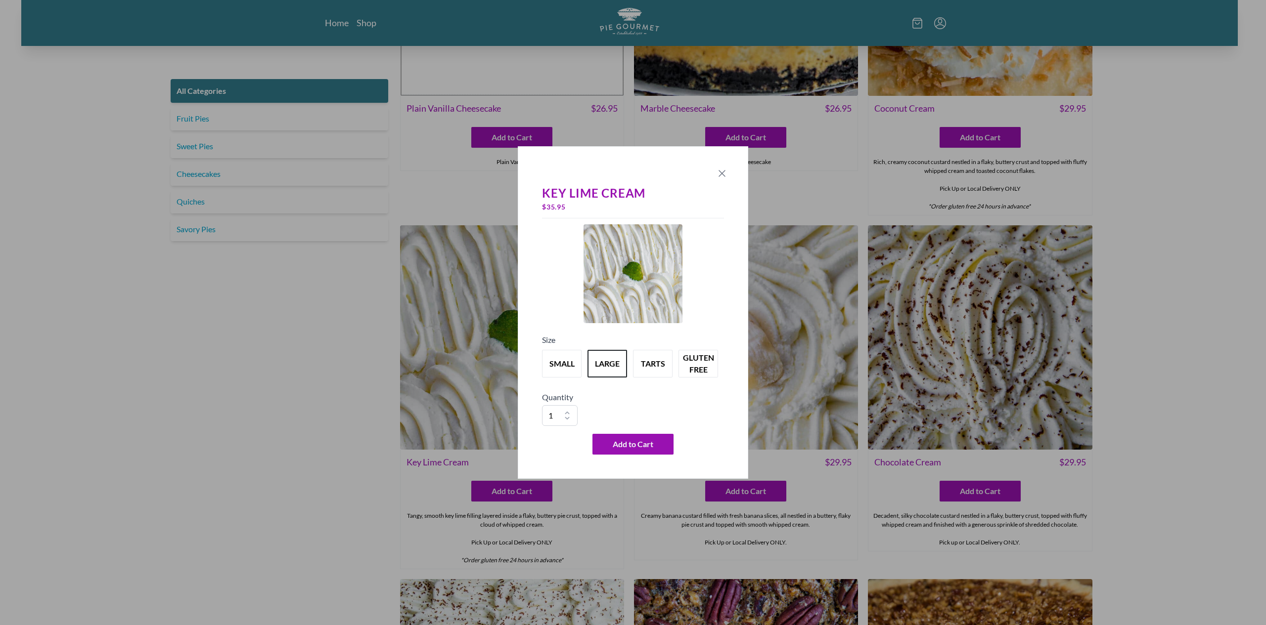
click at [722, 175] on icon "Close panel" at bounding box center [722, 174] width 6 height 6
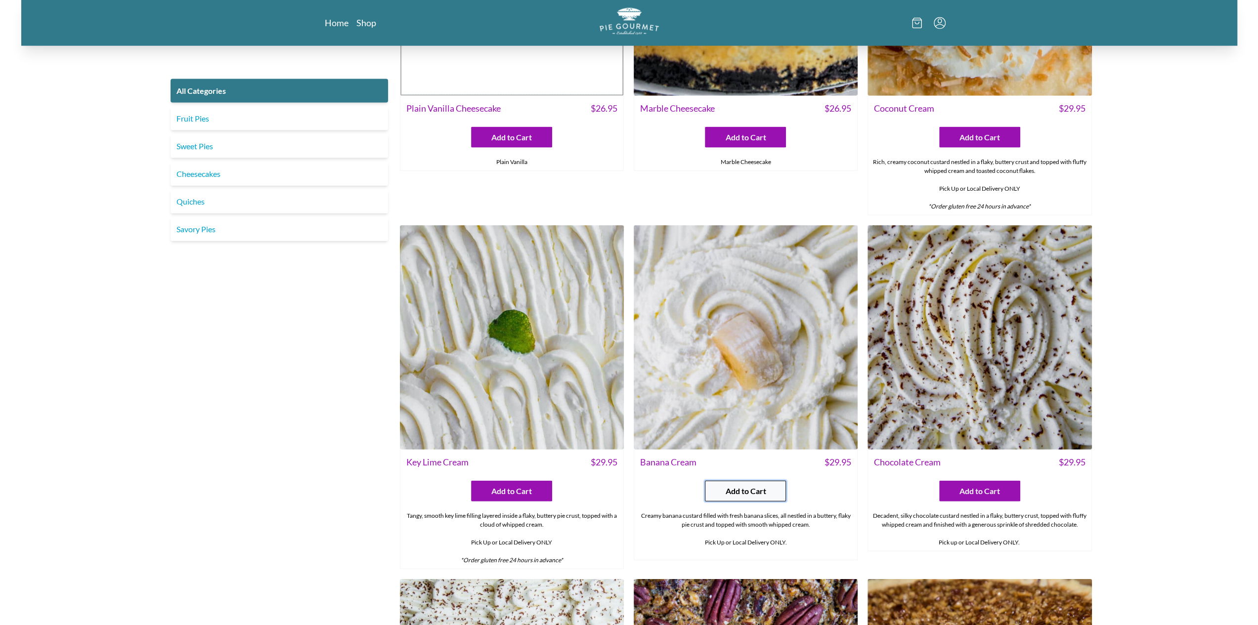
click at [765, 495] on button "Add to Cart" at bounding box center [745, 491] width 81 height 21
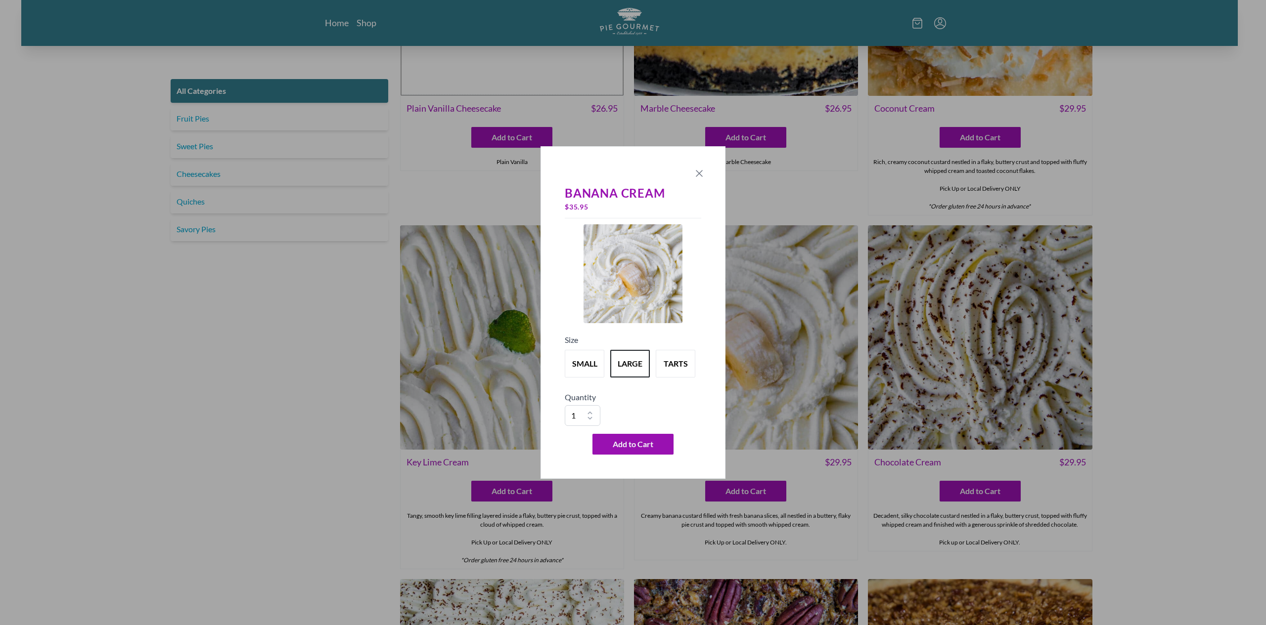
click at [697, 171] on icon "Close panel" at bounding box center [699, 174] width 12 height 12
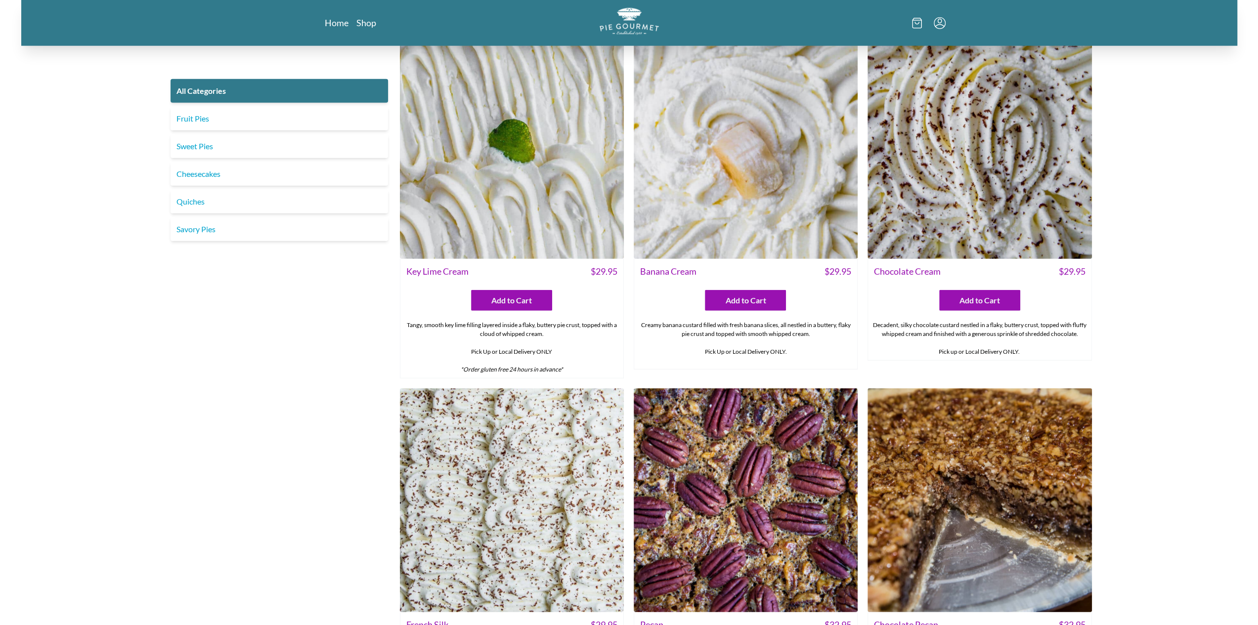
scroll to position [2334, 0]
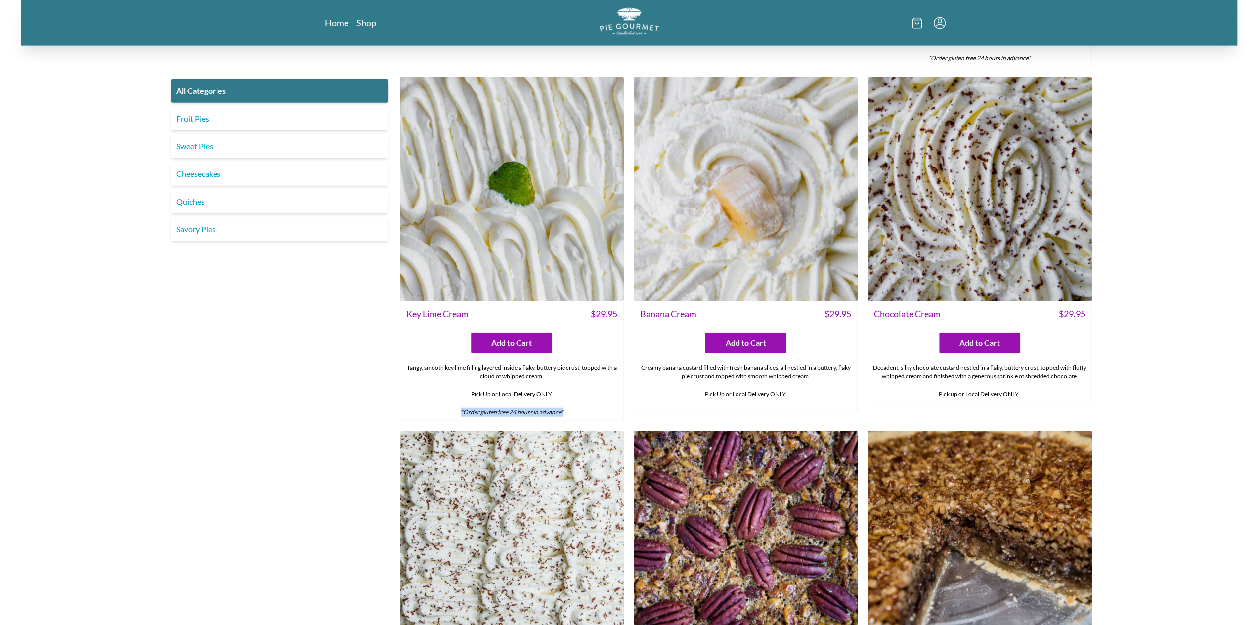
drag, startPoint x: 575, startPoint y: 409, endPoint x: 461, endPoint y: 407, distance: 113.7
click at [461, 407] on div "Tangy, smooth key lime filling layered inside a flaky, buttery pie crust, toppe…" at bounding box center [511, 389] width 223 height 61
copy em "*Order gluten free 24 hours in advance*"
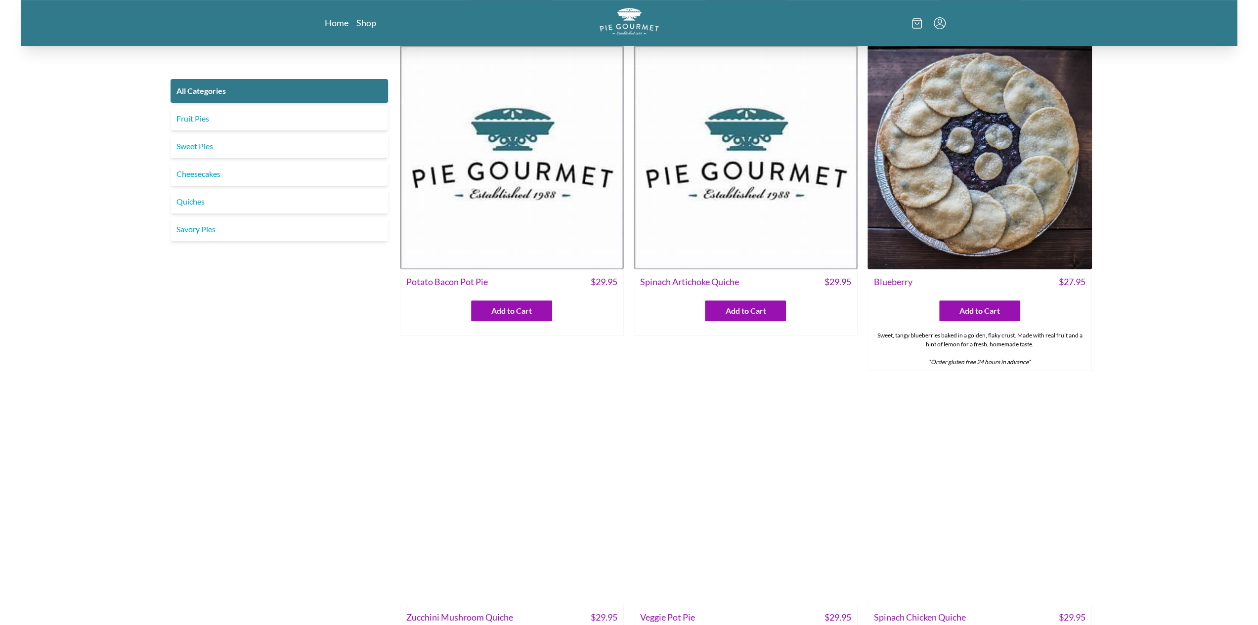
scroll to position [307, 0]
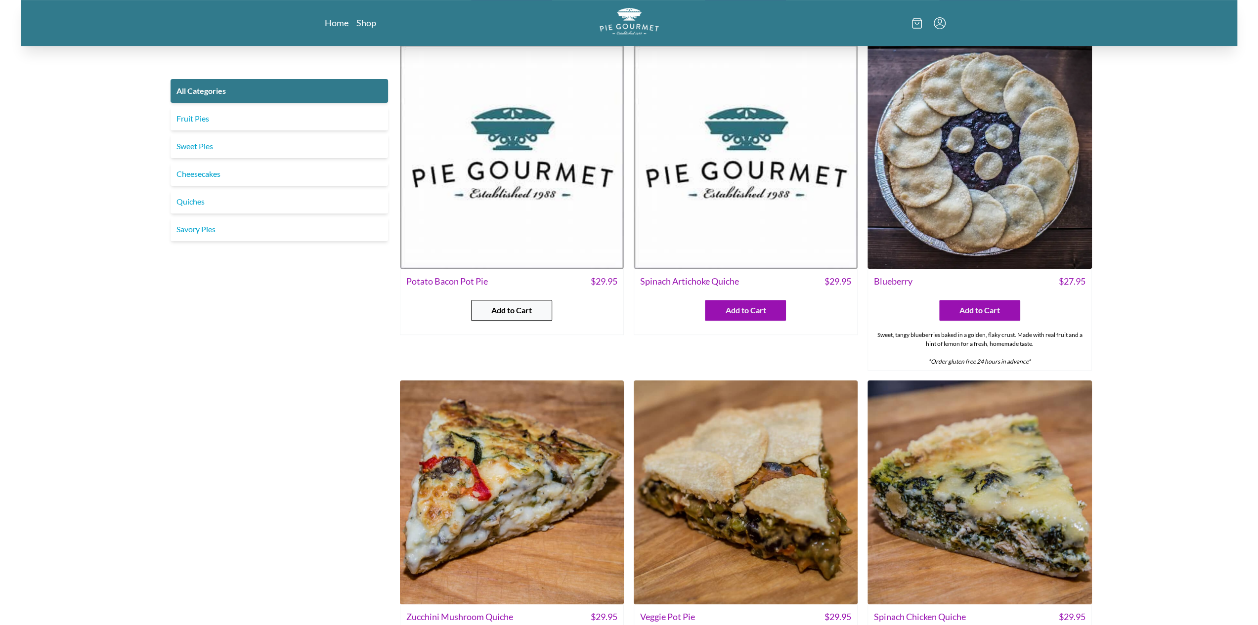
click at [504, 311] on span "Add to Cart" at bounding box center [511, 311] width 41 height 12
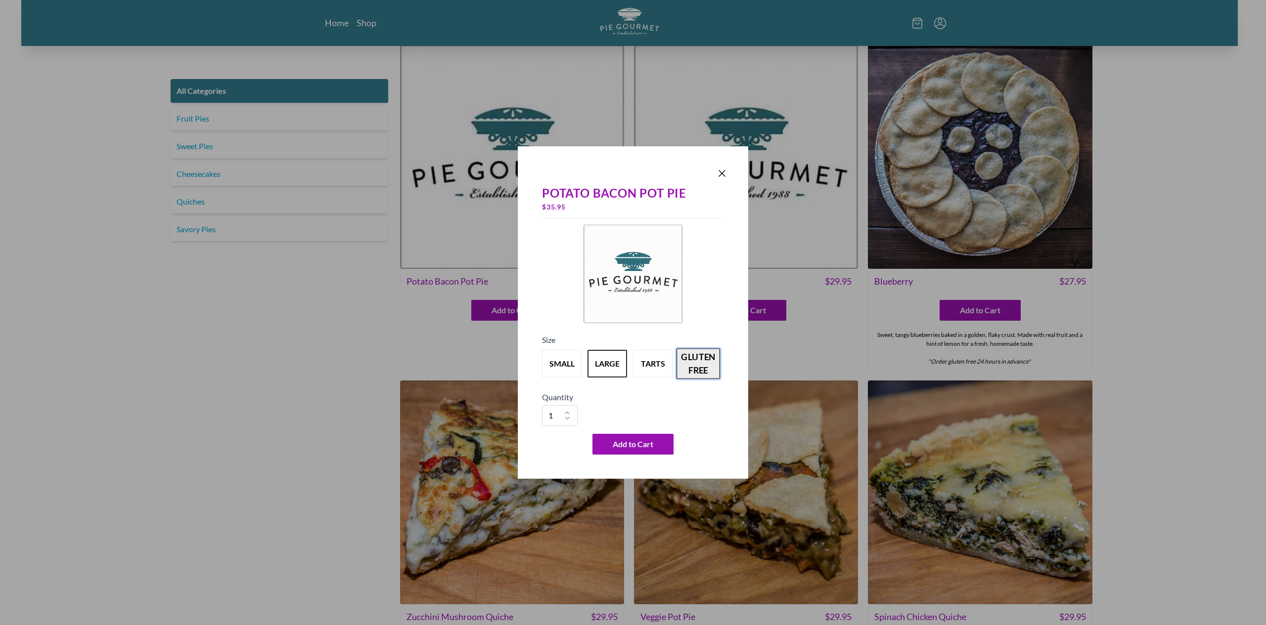
click at [697, 360] on button "gluten free" at bounding box center [698, 364] width 44 height 31
click at [645, 447] on span "Add to Cart" at bounding box center [633, 444] width 41 height 12
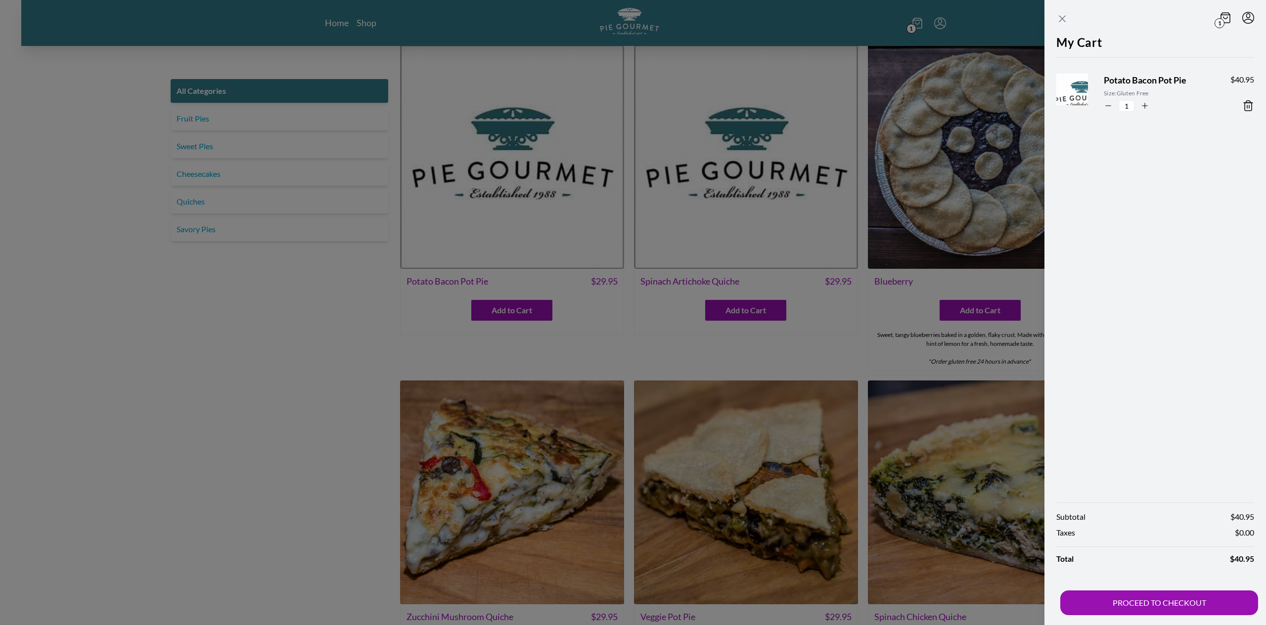
click at [1064, 19] on icon "Close panel" at bounding box center [1062, 19] width 12 height 12
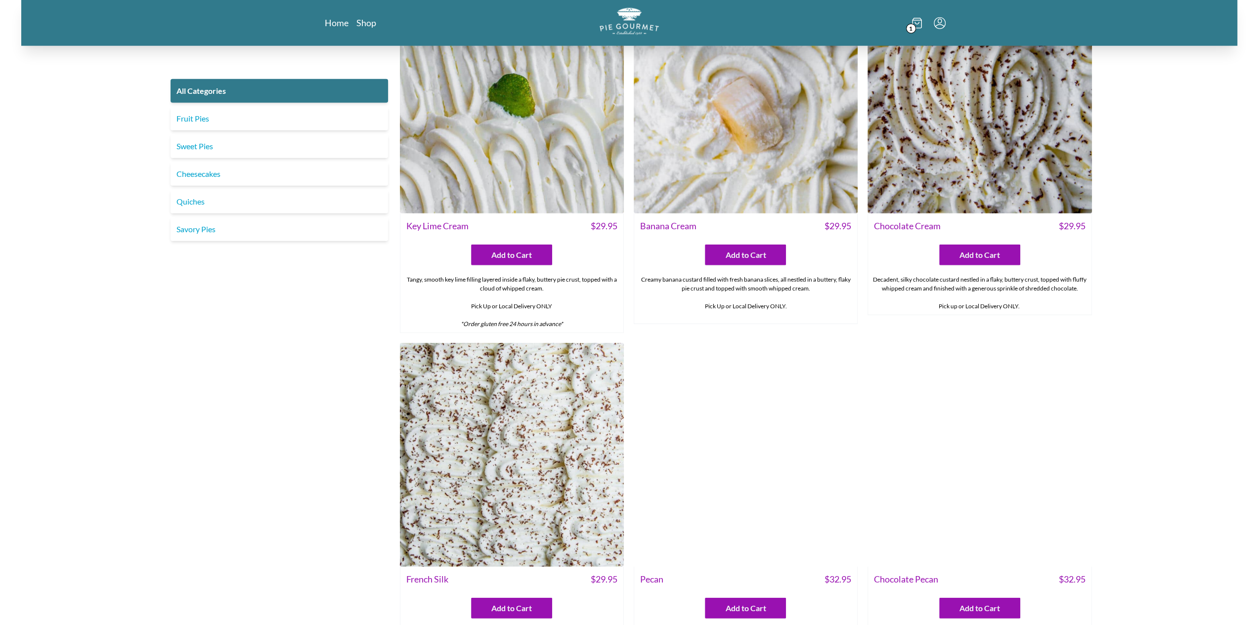
scroll to position [2582, 0]
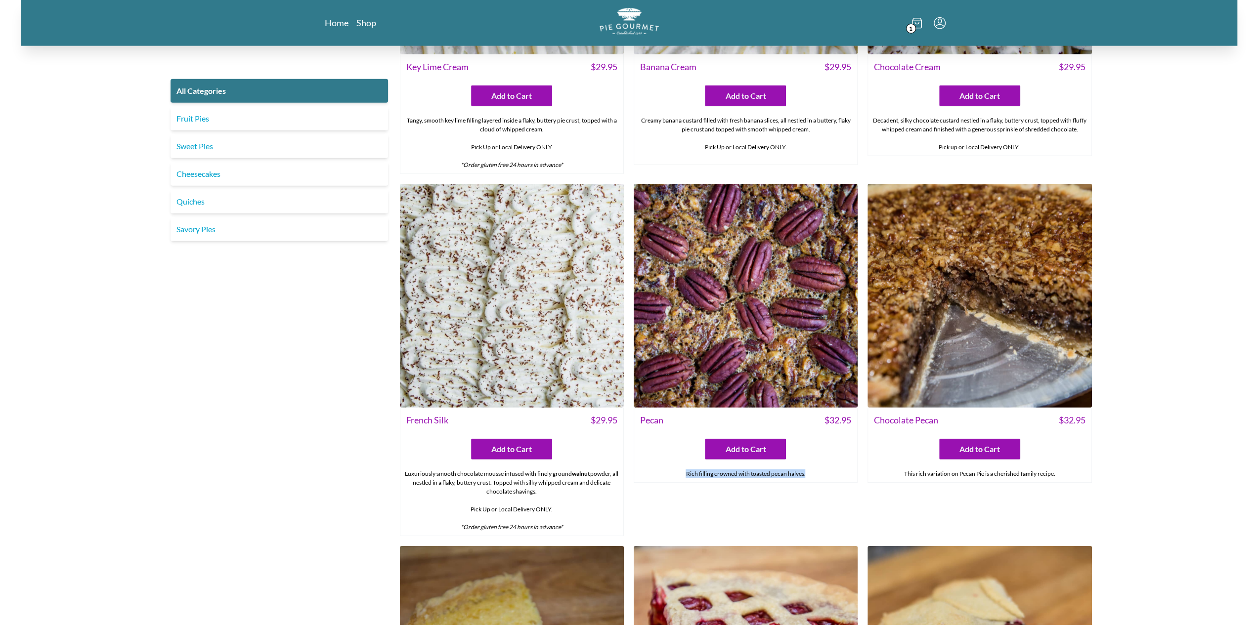
drag, startPoint x: 687, startPoint y: 470, endPoint x: 813, endPoint y: 469, distance: 126.6
click at [813, 469] on div "Rich filling crowned with toasted pecan halves." at bounding box center [745, 474] width 223 height 17
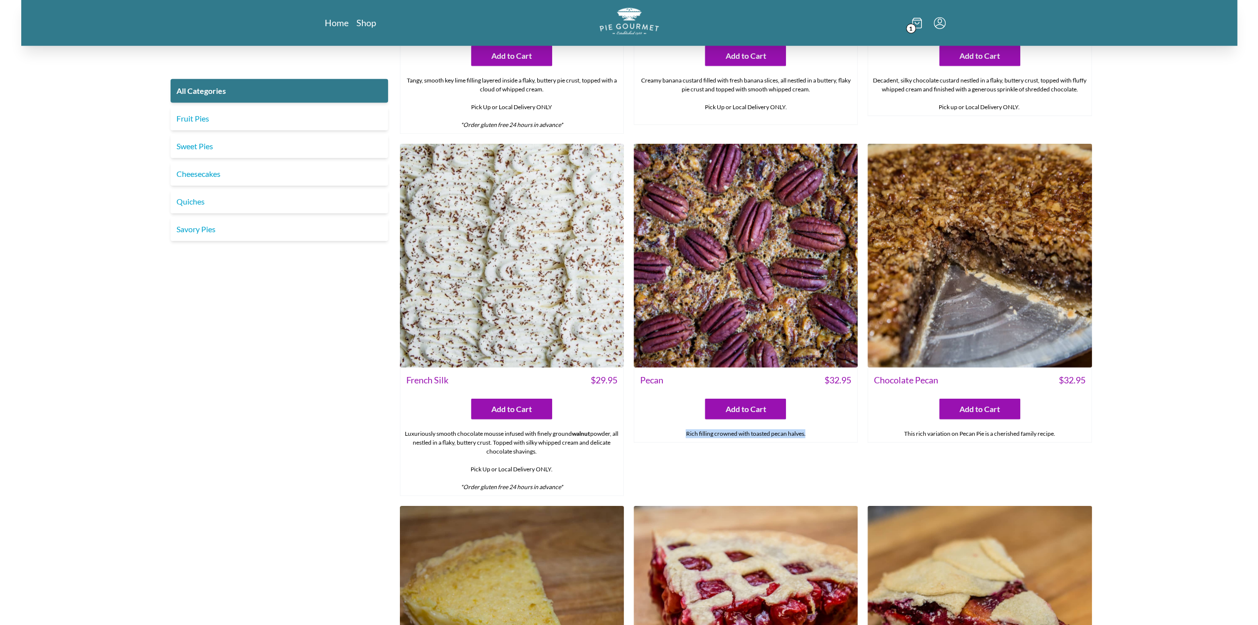
scroll to position [2631, 0]
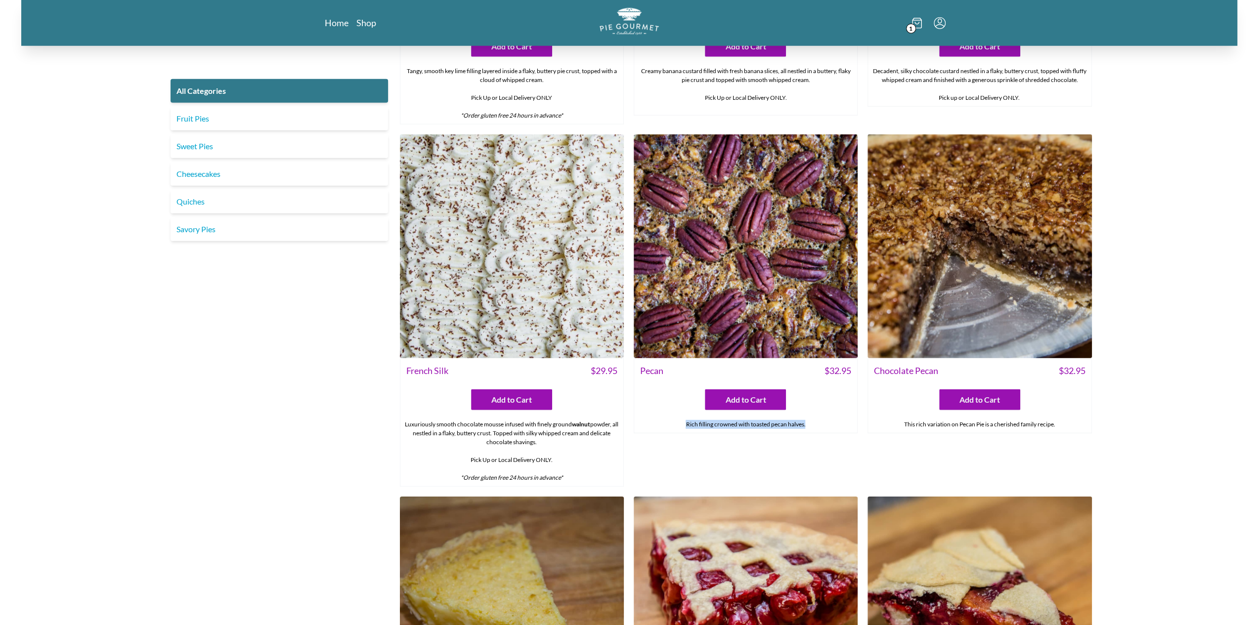
drag, startPoint x: 555, startPoint y: 478, endPoint x: 461, endPoint y: 473, distance: 93.5
click at [461, 473] on div "Luxuriously smooth chocolate mousse infused with finely ground walnut powder, a…" at bounding box center [511, 451] width 223 height 70
copy em "*Order gluten free 24 hours in advance*"
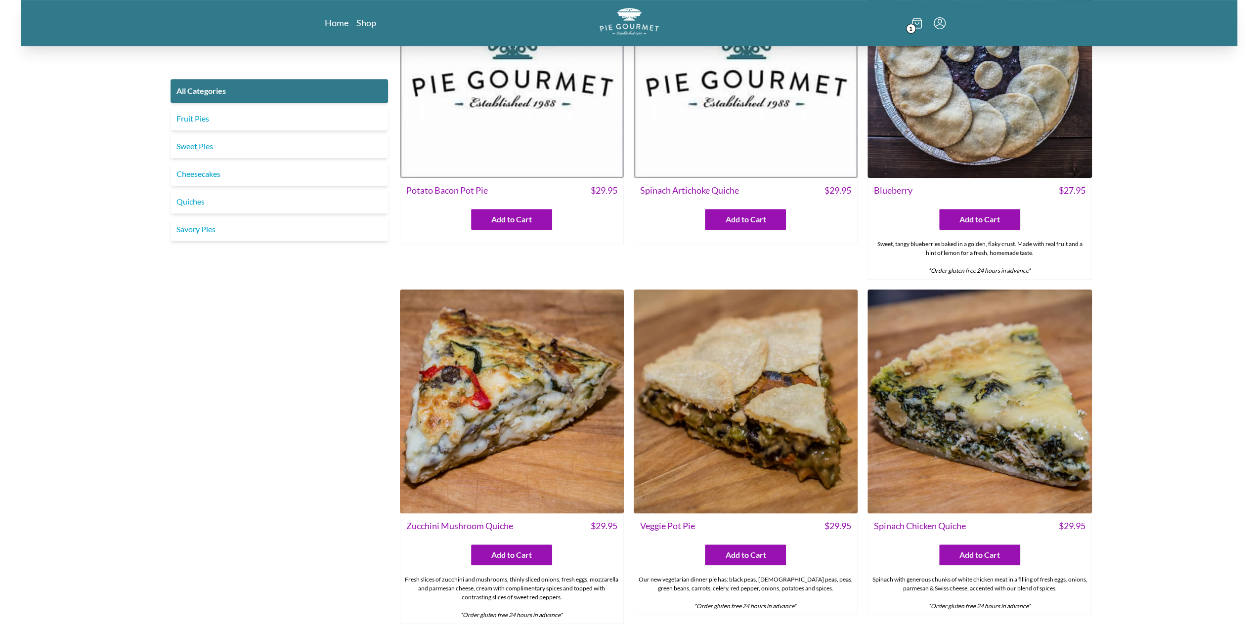
scroll to position [340, 0]
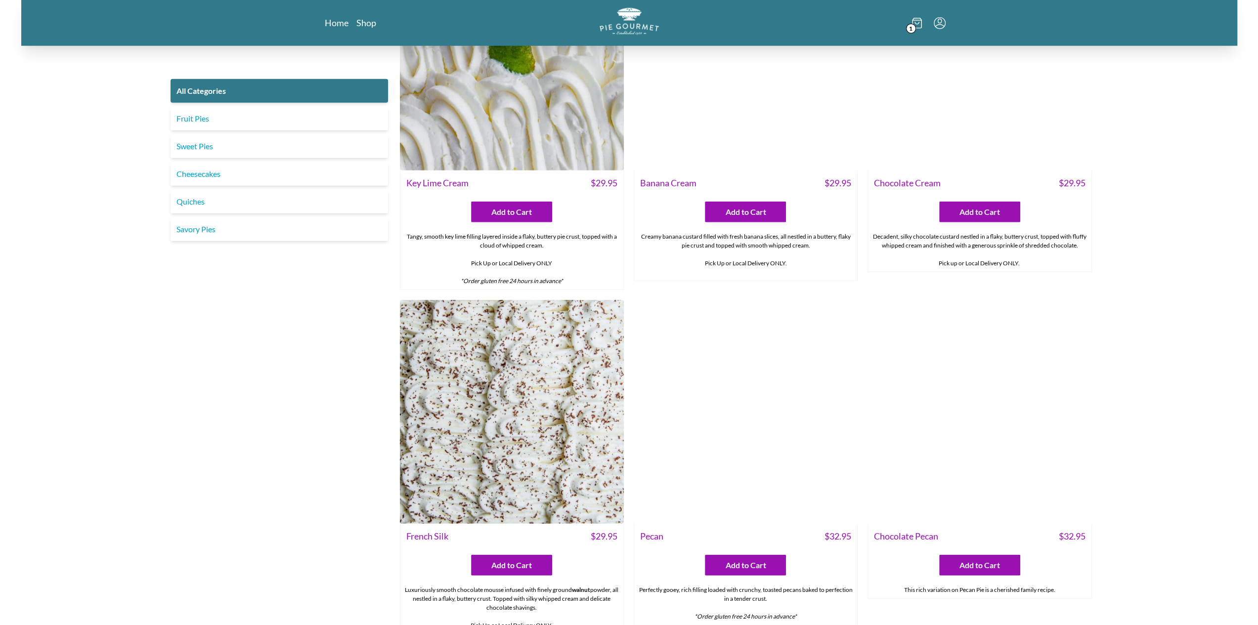
scroll to position [2663, 0]
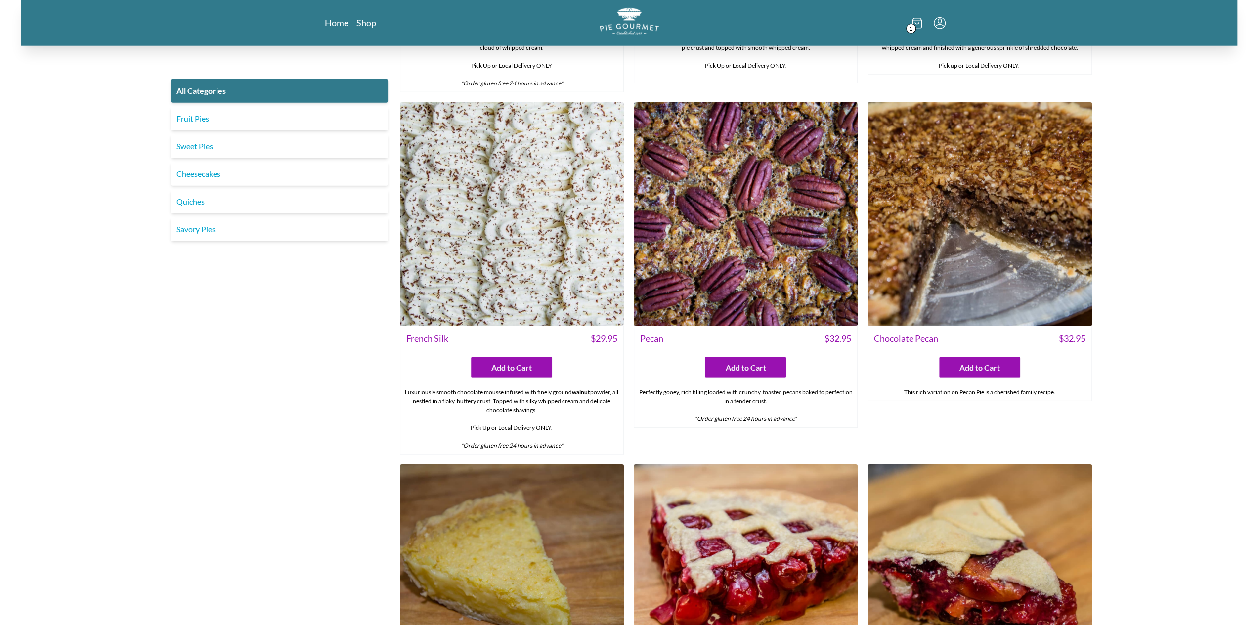
drag, startPoint x: 577, startPoint y: 438, endPoint x: 457, endPoint y: 436, distance: 120.1
click at [457, 438] on div "Luxuriously smooth chocolate mousse infused with finely ground walnut powder, a…" at bounding box center [511, 419] width 223 height 70
copy em "*Order gluten free 24 hours in advance*"
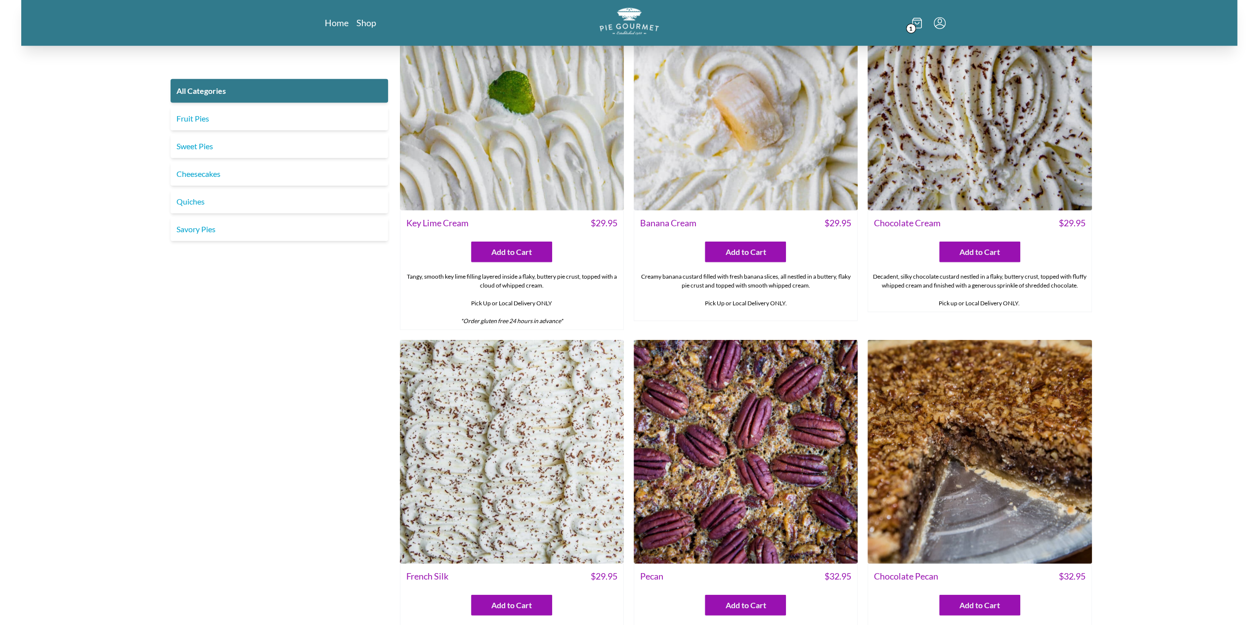
scroll to position [2631, 0]
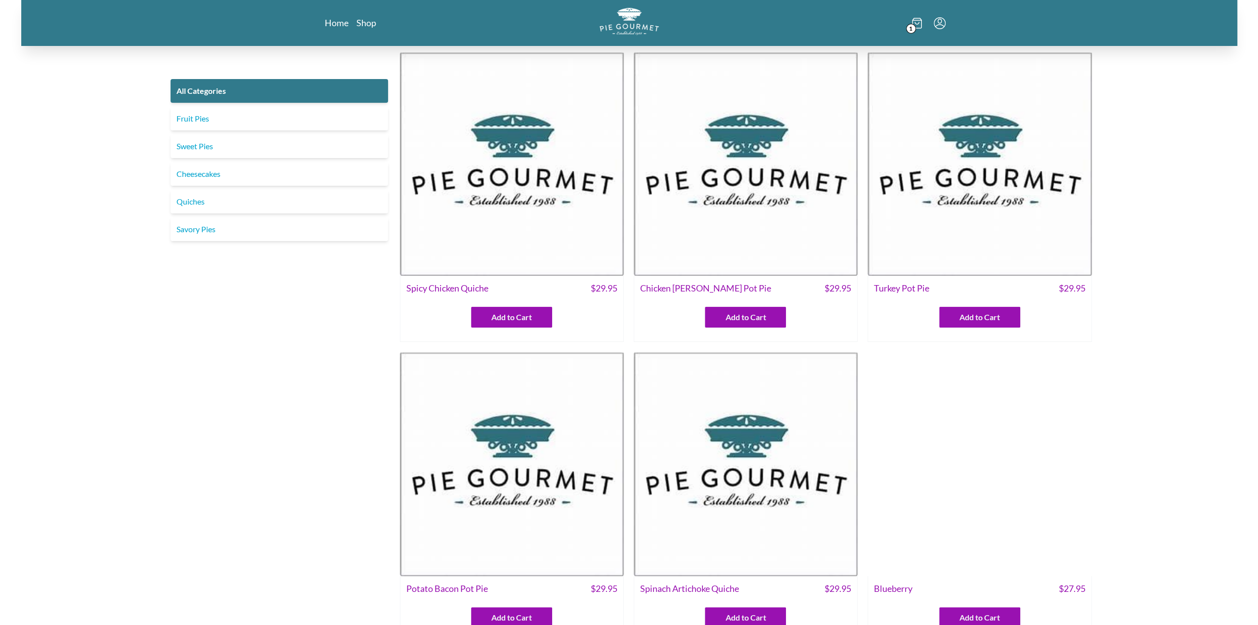
scroll to position [247, 0]
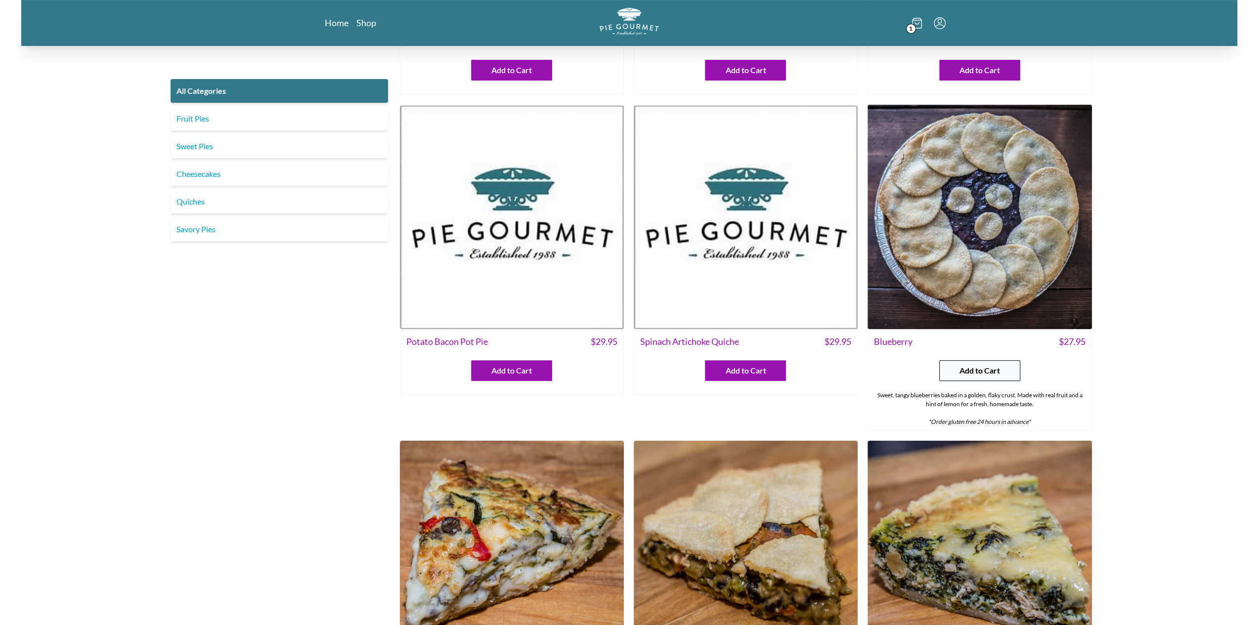
click at [979, 366] on span "Add to Cart" at bounding box center [980, 371] width 41 height 12
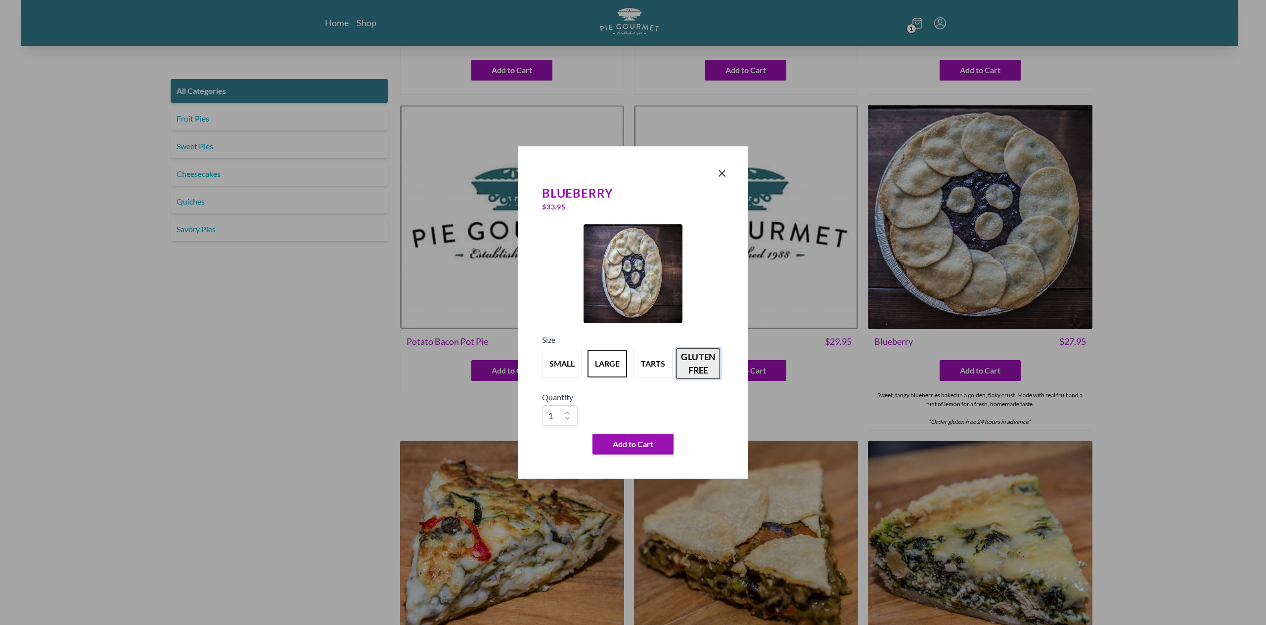
click at [707, 358] on button "gluten free" at bounding box center [698, 364] width 44 height 31
click at [725, 179] on icon "Close panel" at bounding box center [722, 174] width 12 height 12
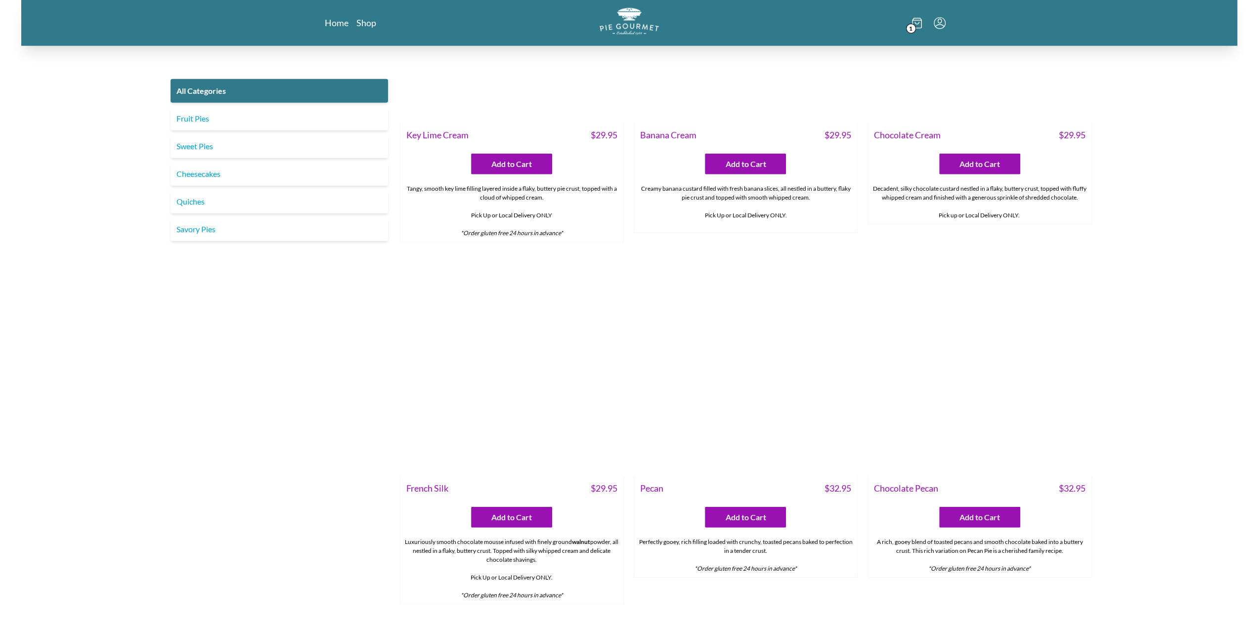
scroll to position [2532, 0]
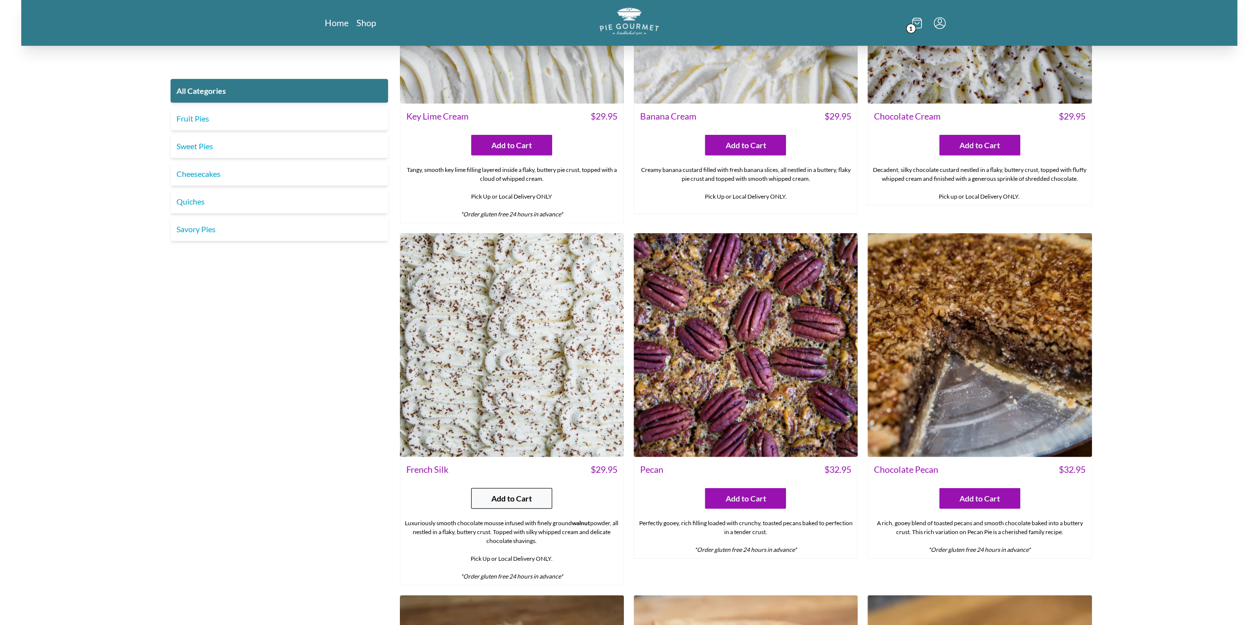
click at [538, 492] on button "Add to Cart" at bounding box center [511, 498] width 81 height 21
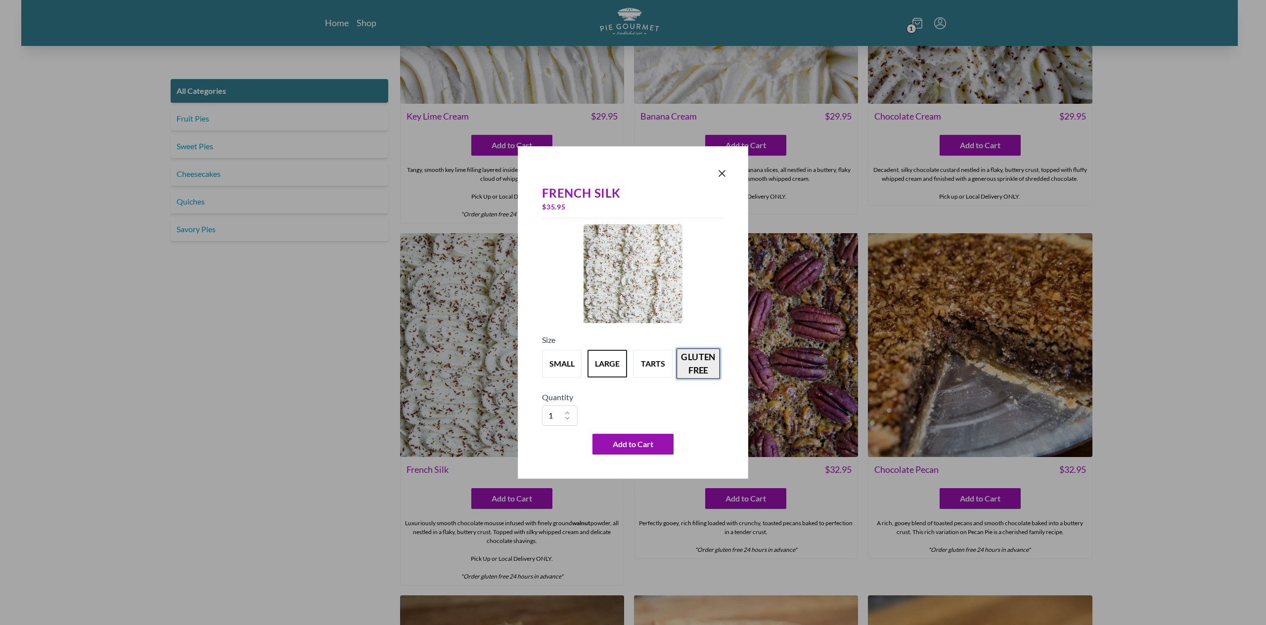
click at [699, 371] on button "gluten free" at bounding box center [698, 364] width 44 height 31
click at [720, 179] on icon "Close panel" at bounding box center [722, 174] width 12 height 12
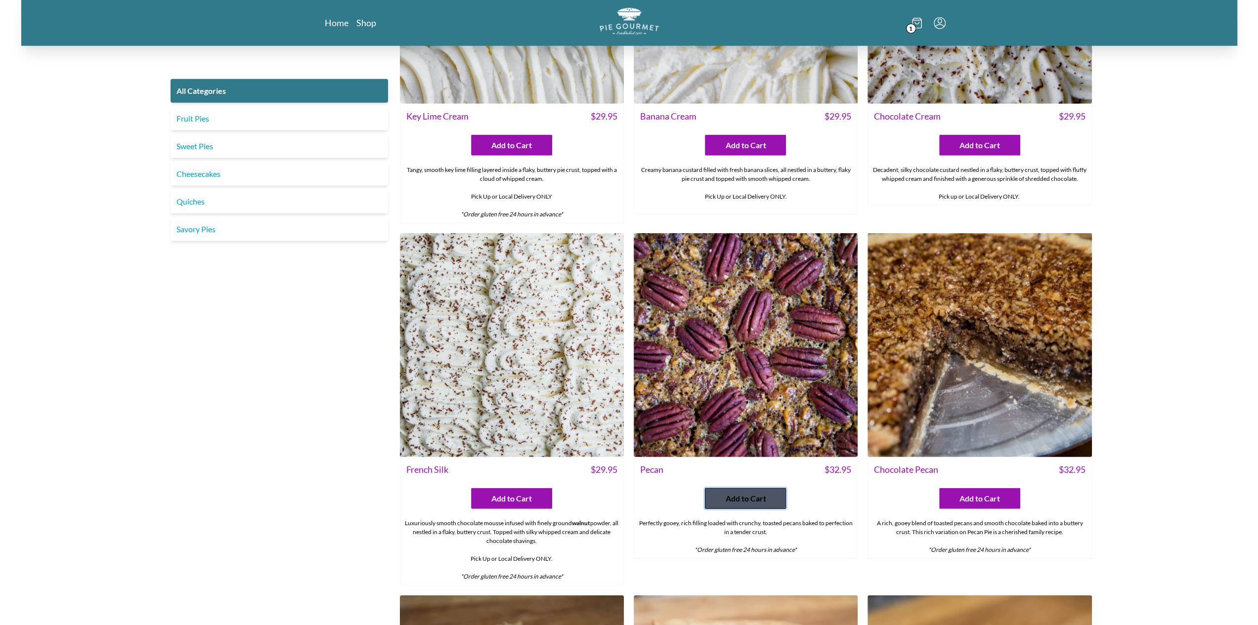
click at [742, 502] on button "Add to Cart" at bounding box center [745, 498] width 81 height 21
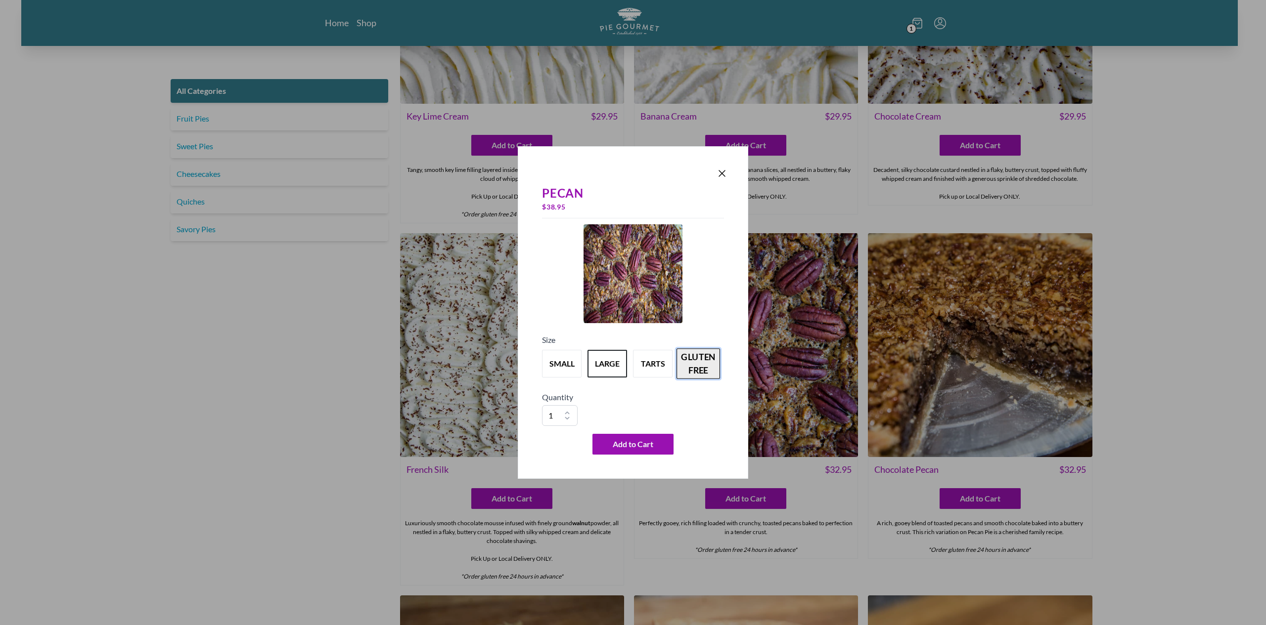
click at [706, 353] on button "gluten free" at bounding box center [698, 364] width 44 height 31
click at [723, 172] on icon "Close panel" at bounding box center [722, 174] width 6 height 6
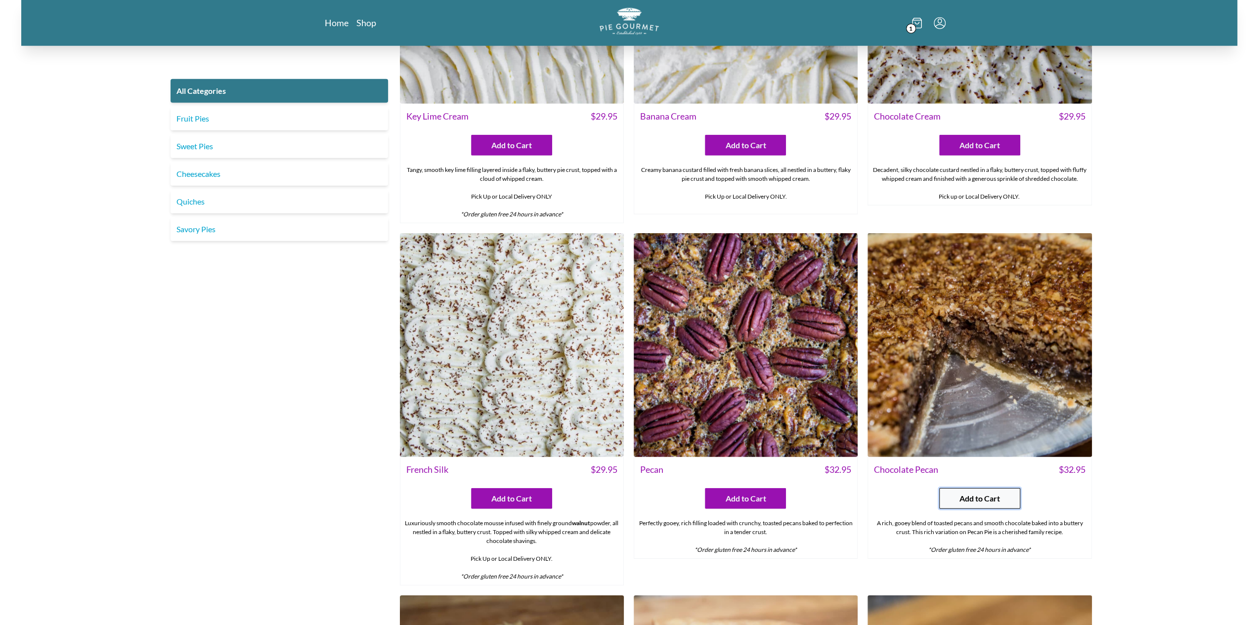
click at [997, 499] on span "Add to Cart" at bounding box center [980, 499] width 41 height 12
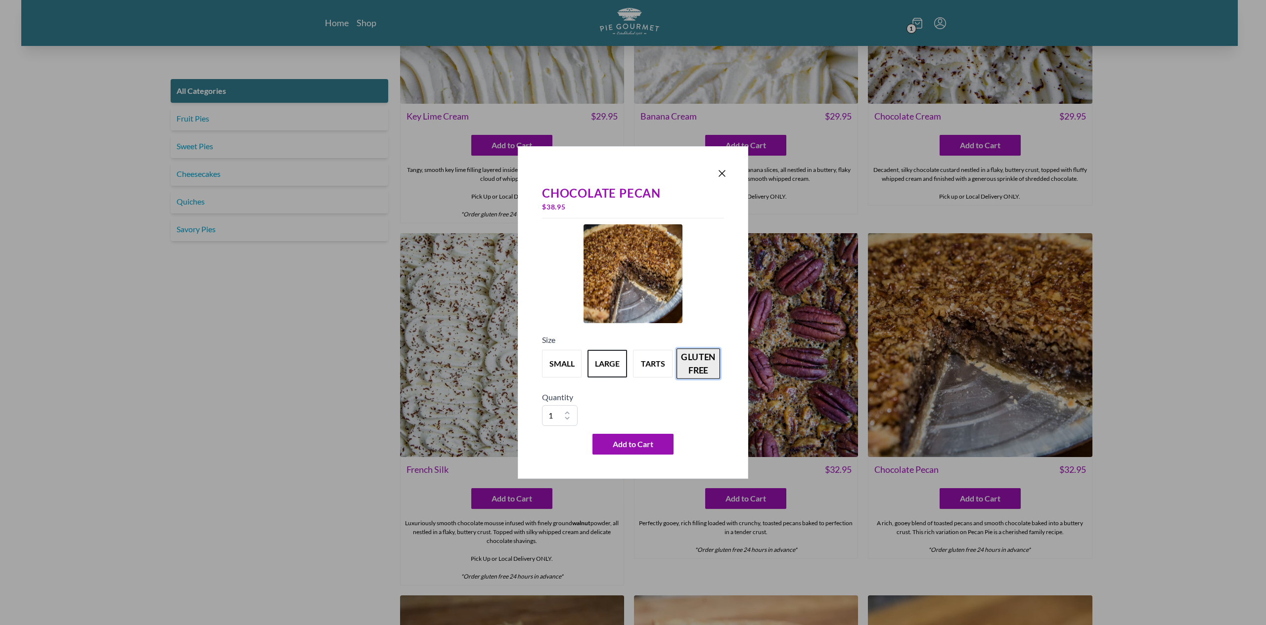
click at [703, 361] on button "gluten free" at bounding box center [698, 364] width 44 height 31
click at [725, 175] on icon "Close panel" at bounding box center [722, 174] width 12 height 12
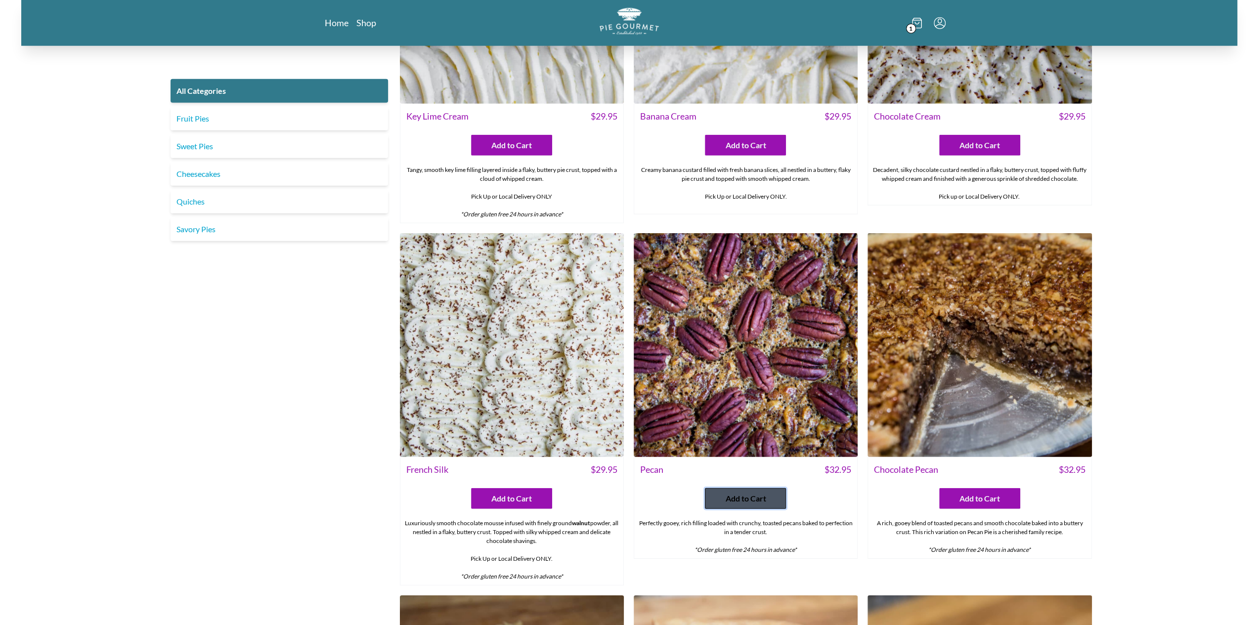
click at [768, 488] on button "Add to Cart" at bounding box center [745, 498] width 81 height 21
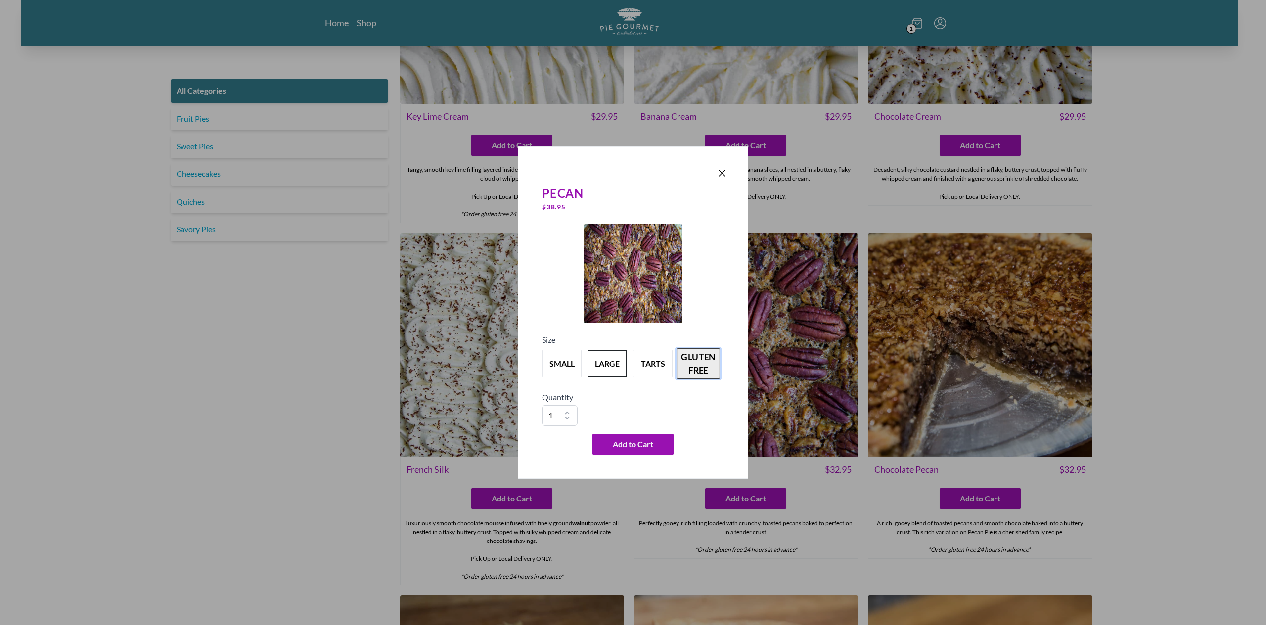
click at [706, 363] on button "gluten free" at bounding box center [698, 364] width 44 height 31
click at [646, 371] on button "tarts" at bounding box center [653, 364] width 44 height 31
click at [603, 367] on button "large" at bounding box center [607, 364] width 44 height 31
click at [712, 360] on button "gluten free" at bounding box center [698, 364] width 44 height 31
click at [721, 173] on icon "Close panel" at bounding box center [722, 174] width 6 height 6
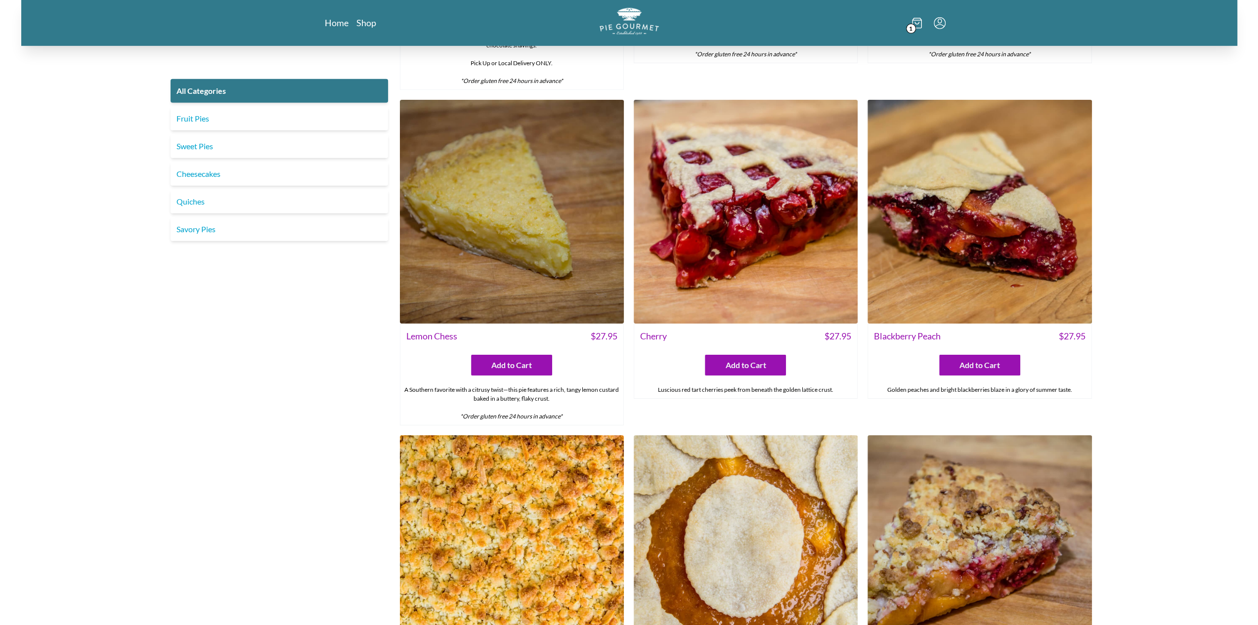
scroll to position [3026, 0]
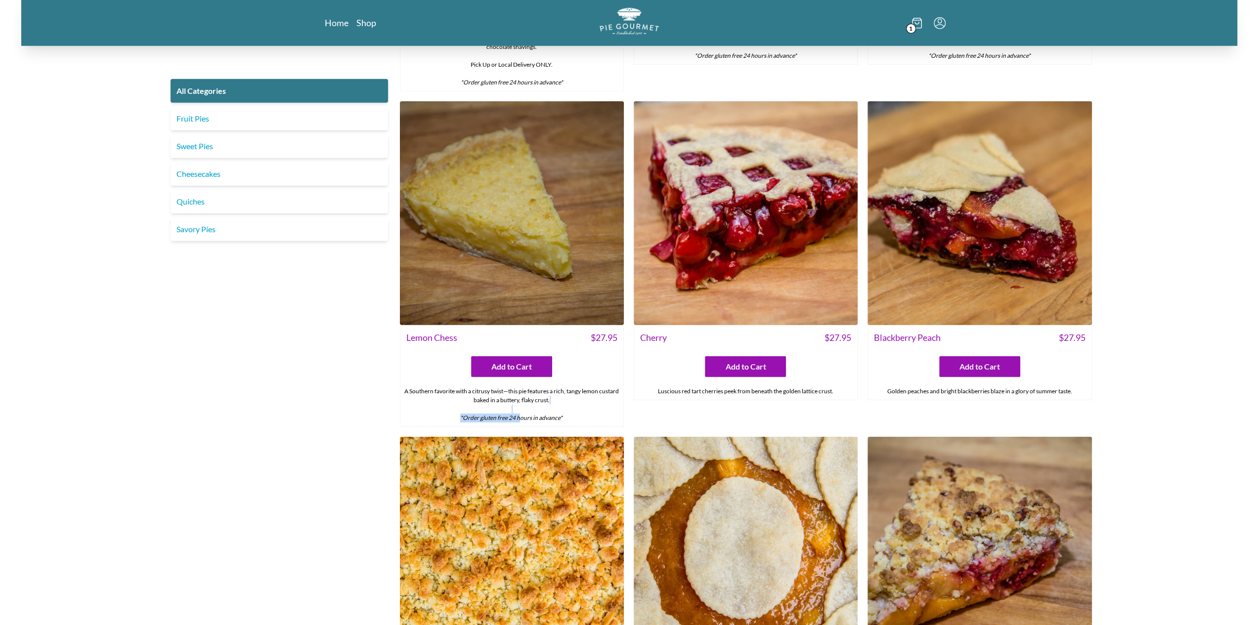
drag, startPoint x: 571, startPoint y: 407, endPoint x: 522, endPoint y: 410, distance: 49.5
click at [522, 410] on div "A Southern favorite with a citrusy twist—this pie features a rich, tangy lemon …" at bounding box center [511, 405] width 223 height 44
click at [577, 410] on div "A Southern favorite with a citrusy twist—this pie features a rich, tangy lemon …" at bounding box center [511, 405] width 223 height 44
drag, startPoint x: 565, startPoint y: 414, endPoint x: 461, endPoint y: 416, distance: 104.3
click at [461, 416] on div "A Southern favorite with a citrusy twist—this pie features a rich, tangy lemon …" at bounding box center [511, 405] width 223 height 44
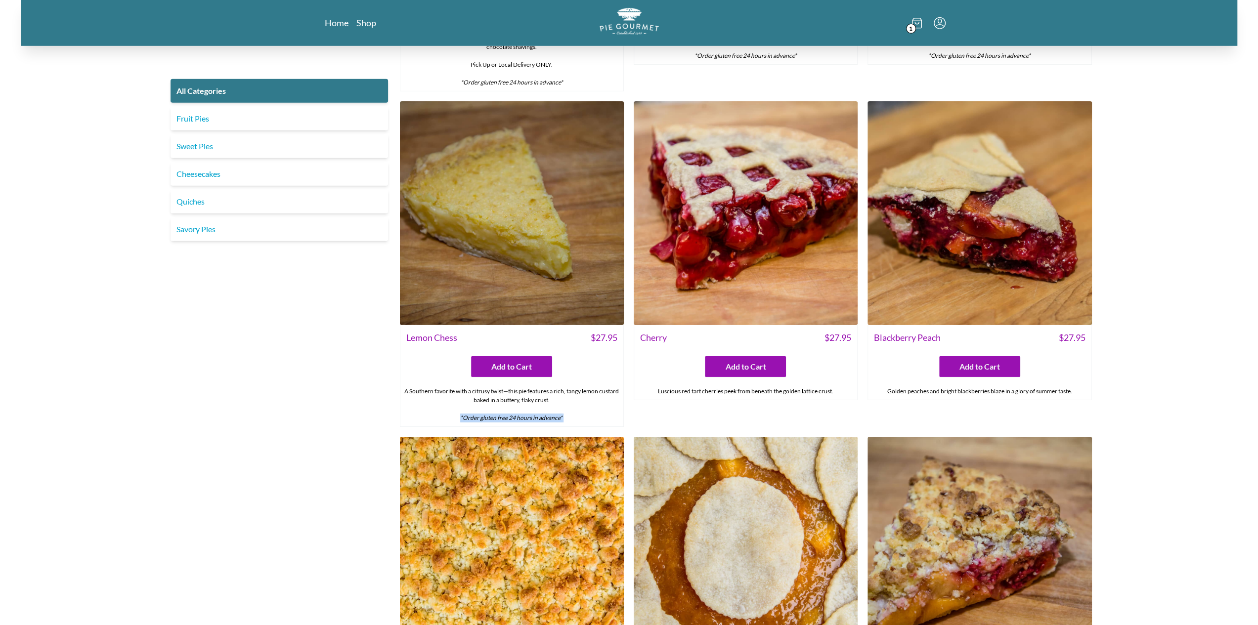
copy div "*Order gluten free 24 hours in advance*"
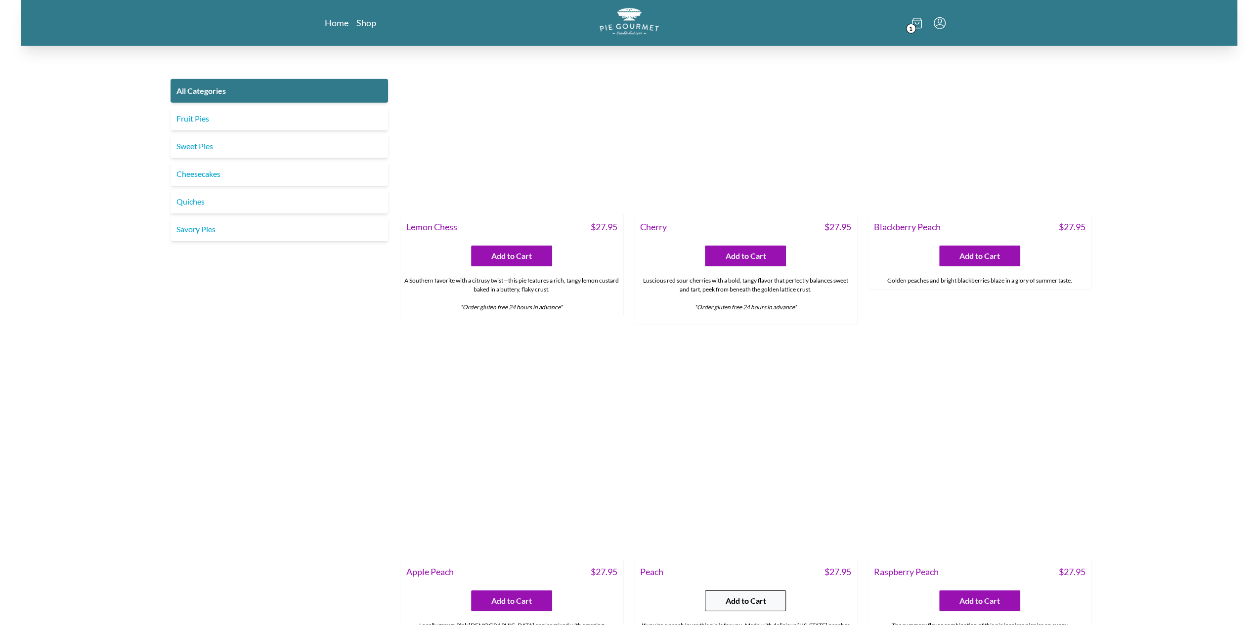
scroll to position [3224, 0]
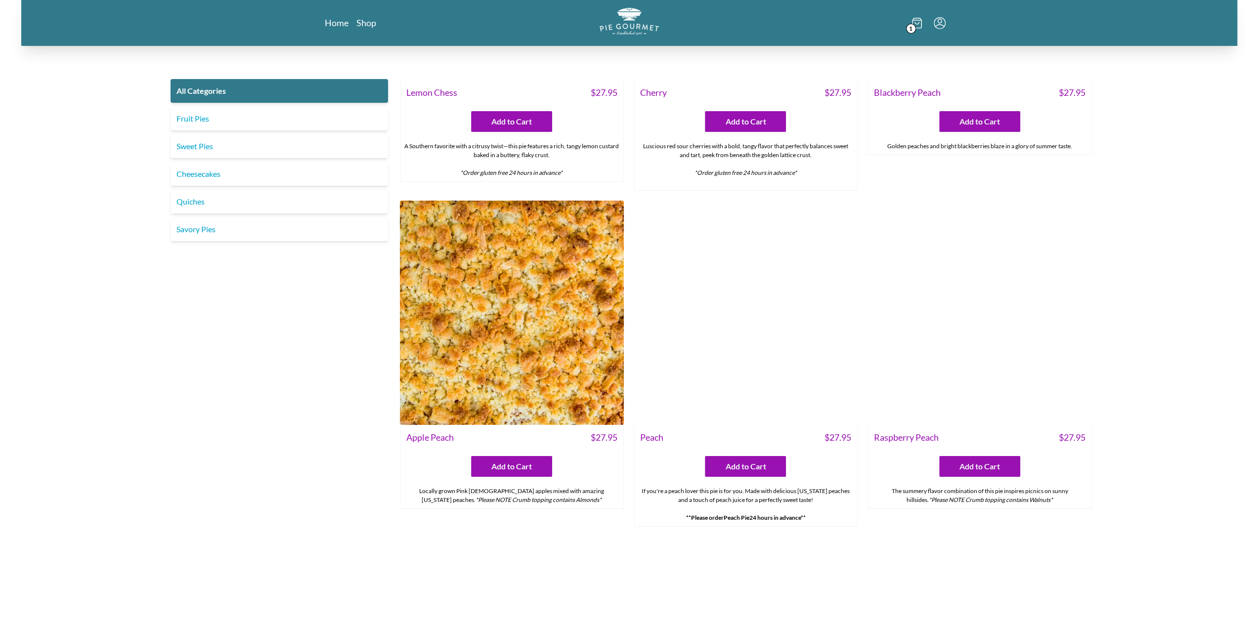
scroll to position [3274, 0]
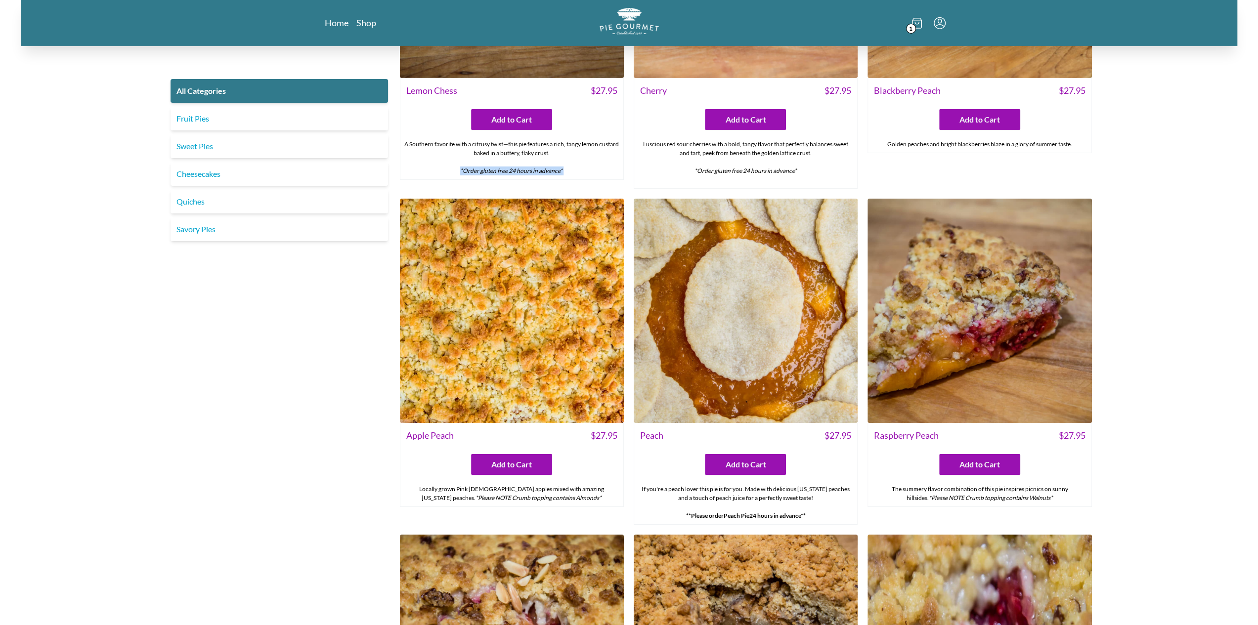
drag, startPoint x: 564, startPoint y: 164, endPoint x: 460, endPoint y: 169, distance: 103.9
click at [460, 169] on div "A Southern favorite with a citrusy twist—this pie features a rich, tangy lemon …" at bounding box center [511, 158] width 223 height 44
drag, startPoint x: 466, startPoint y: 161, endPoint x: 438, endPoint y: 166, distance: 29.2
click at [437, 167] on div "A Southern favorite with a citrusy twist—this pie features a rich, tangy lemon …" at bounding box center [511, 158] width 223 height 44
drag, startPoint x: 460, startPoint y: 165, endPoint x: 569, endPoint y: 170, distance: 109.9
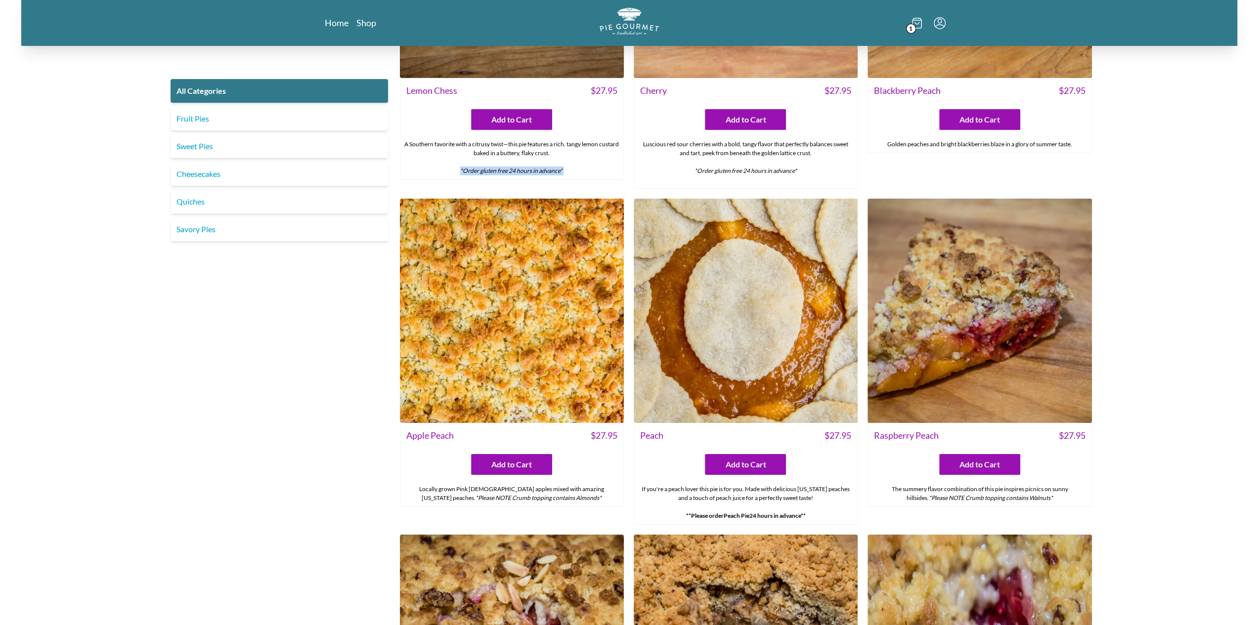
click at [569, 170] on div "A Southern favorite with a citrusy twist—this pie features a rich, tangy lemon …" at bounding box center [511, 158] width 223 height 44
copy div "*Order gluten free 24 hours in advance*"
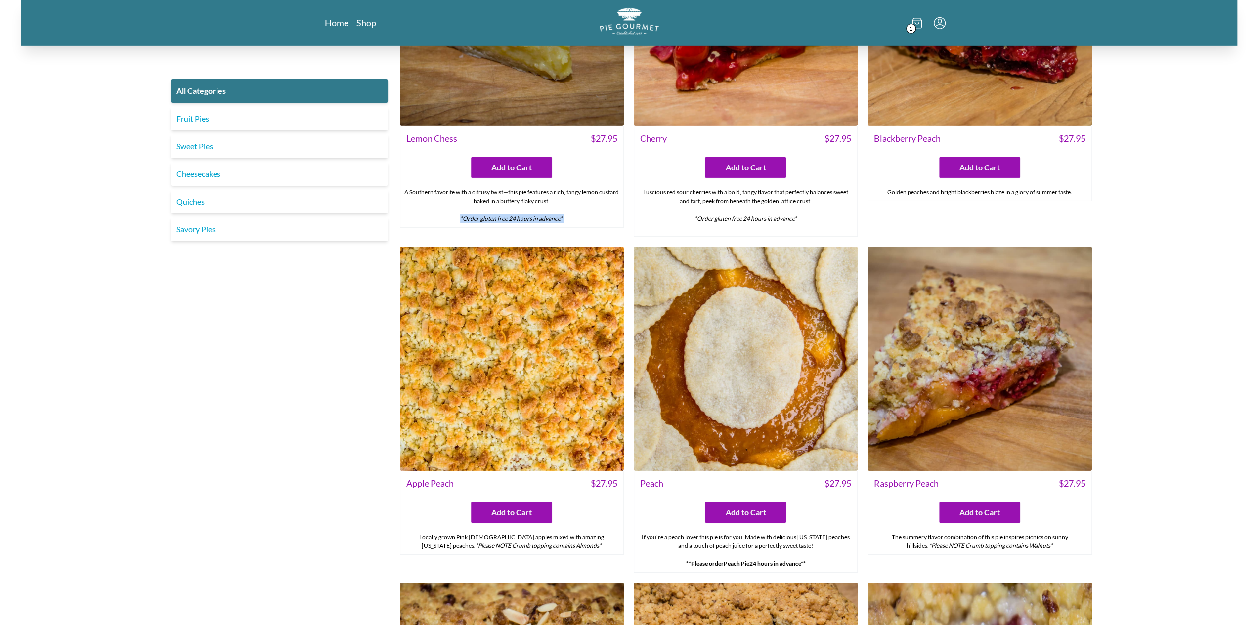
scroll to position [3224, 0]
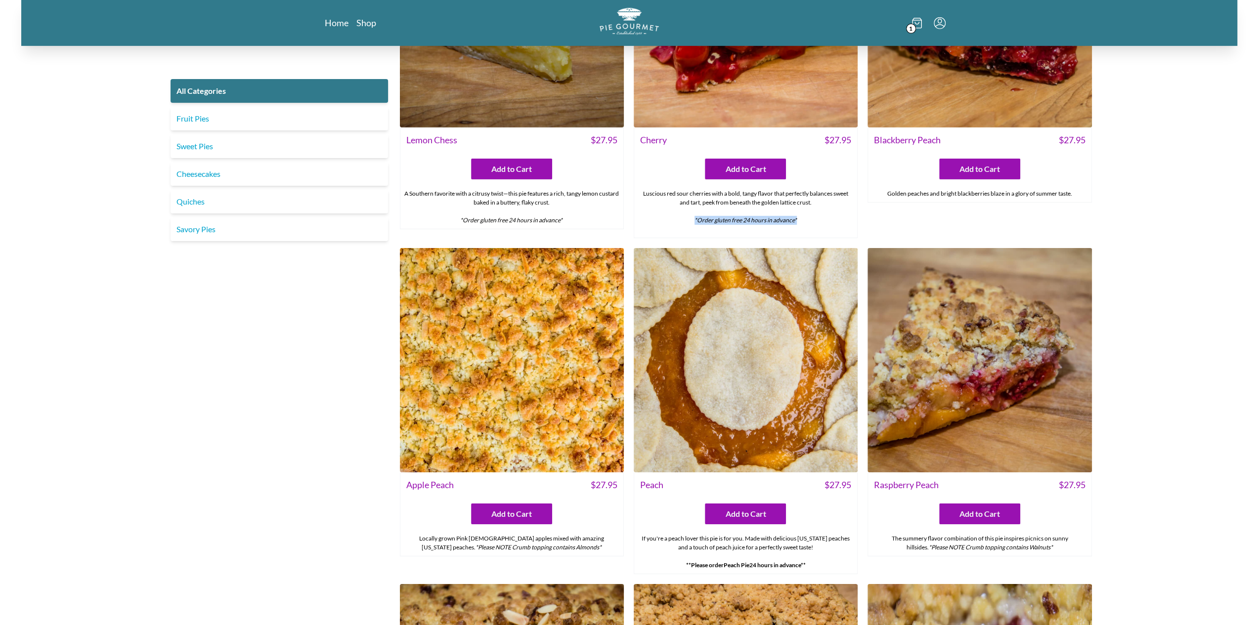
drag, startPoint x: 692, startPoint y: 215, endPoint x: 780, endPoint y: 218, distance: 88.0
click at [803, 214] on div "Luscious red sour cherries with a bold, tangy flavor that perfectly balances sw…" at bounding box center [745, 211] width 223 height 52
copy em "*Order gluten free 24 hours in advance*"
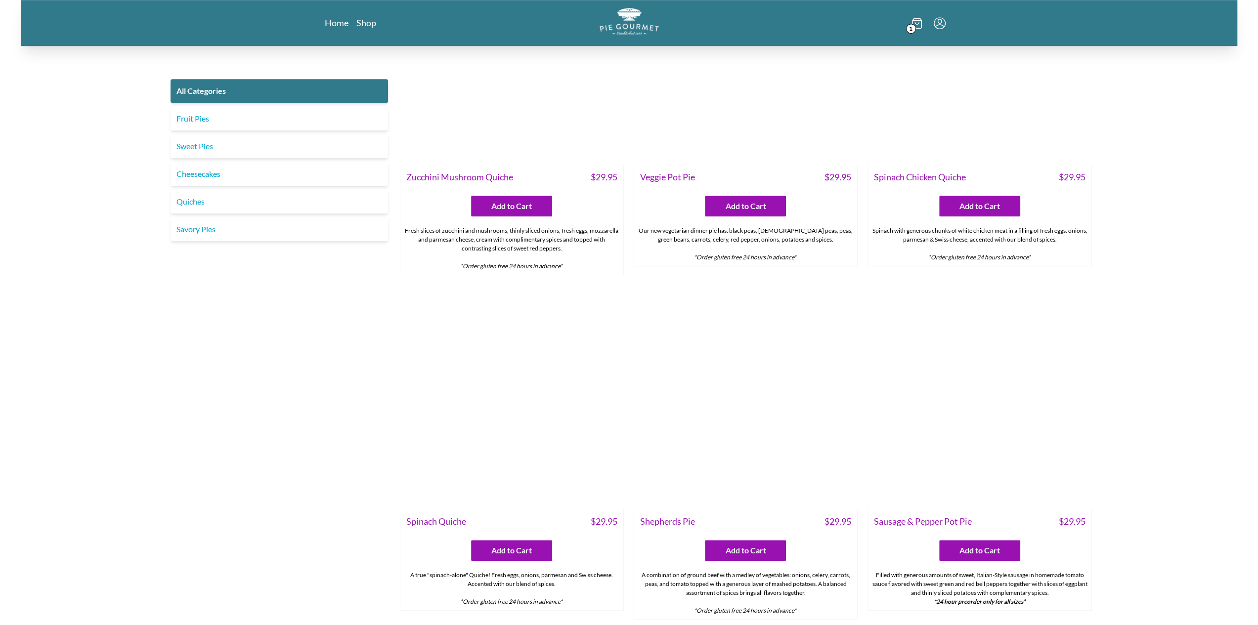
scroll to position [654, 0]
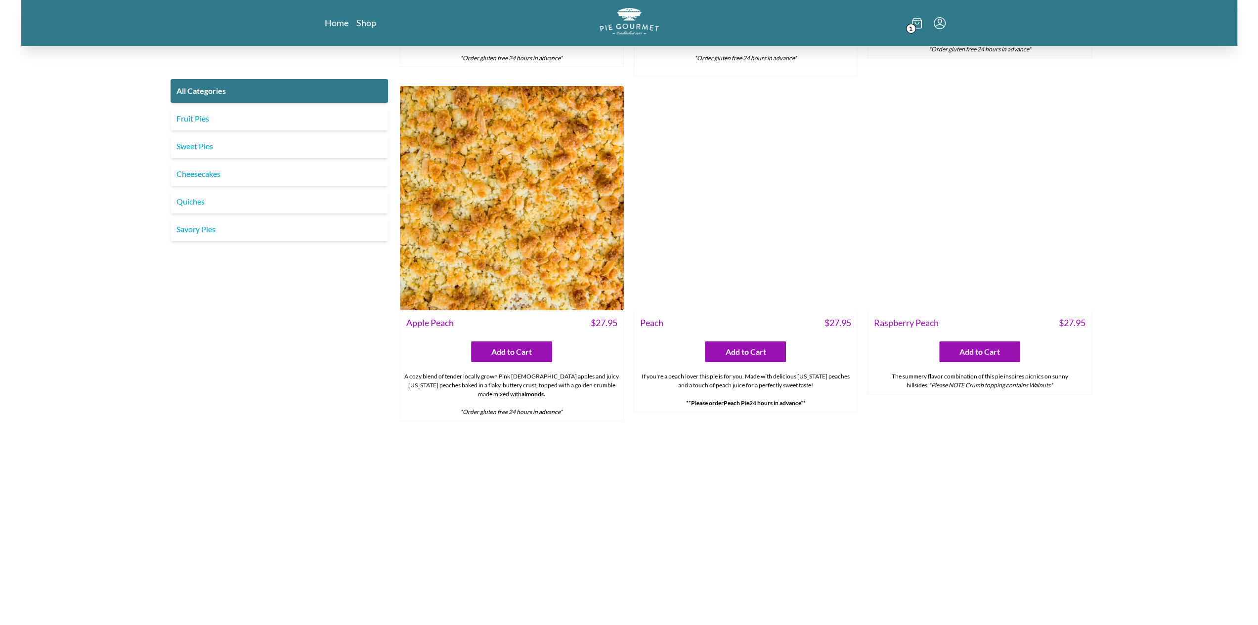
scroll to position [3373, 0]
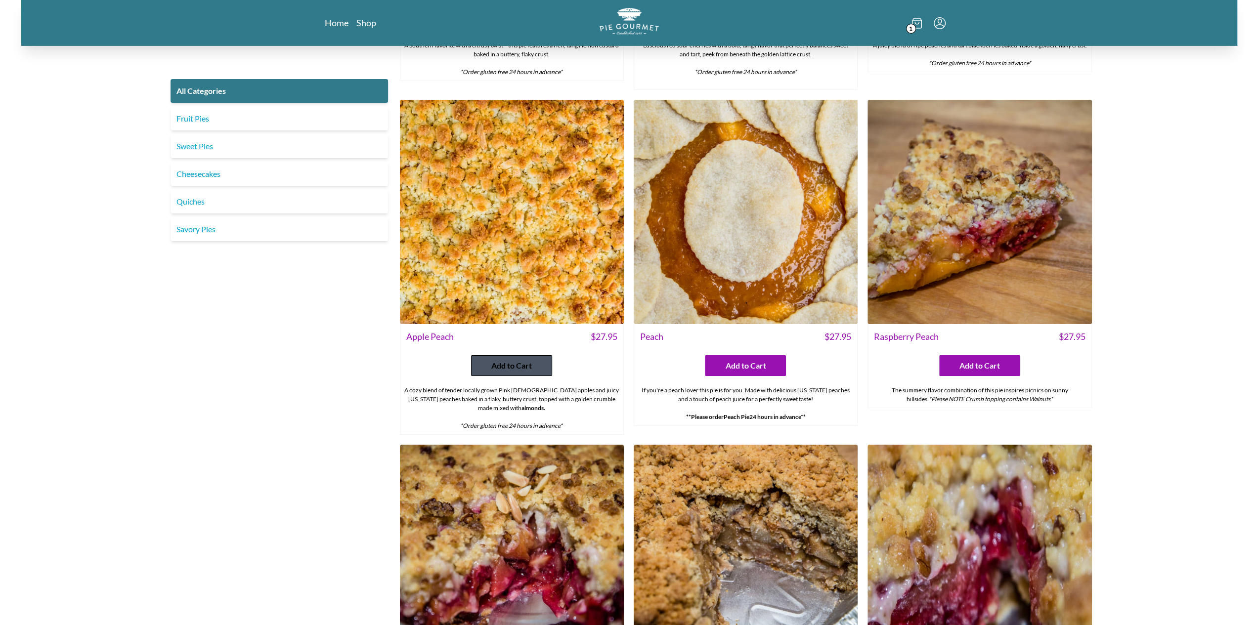
click at [505, 361] on span "Add to Cart" at bounding box center [511, 366] width 41 height 12
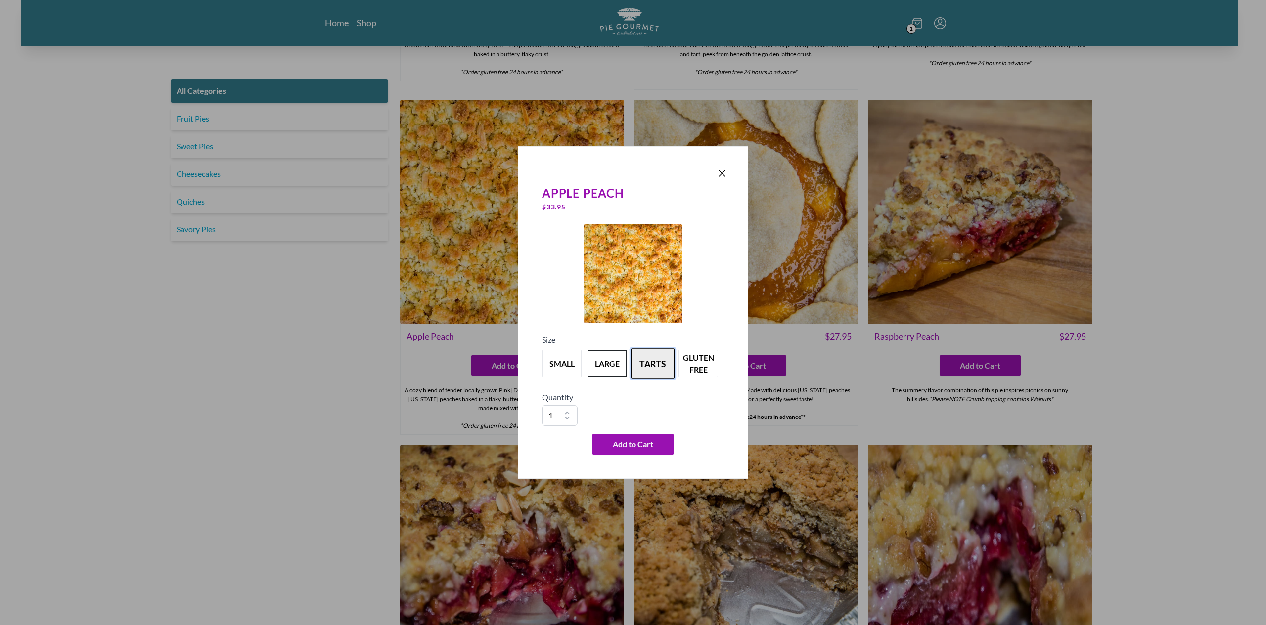
click at [641, 363] on button "tarts" at bounding box center [653, 364] width 44 height 31
click at [695, 359] on button "gluten free" at bounding box center [698, 364] width 44 height 31
click at [724, 175] on icon "Close panel" at bounding box center [722, 174] width 12 height 12
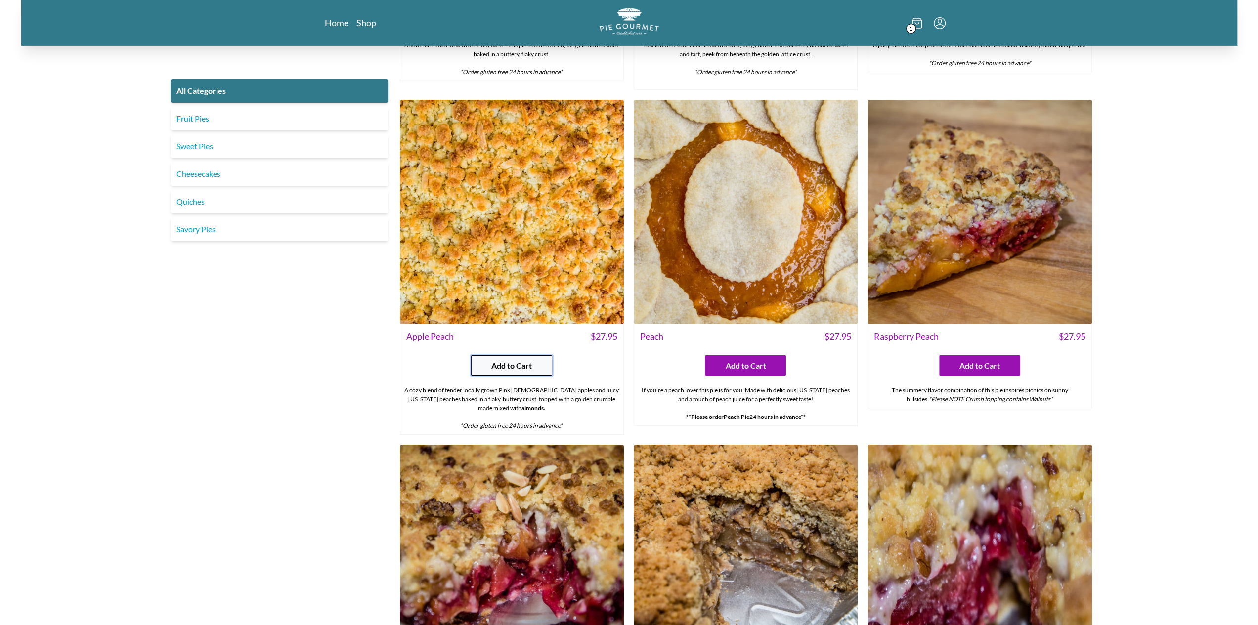
click at [490, 355] on button "Add to Cart" at bounding box center [511, 365] width 81 height 21
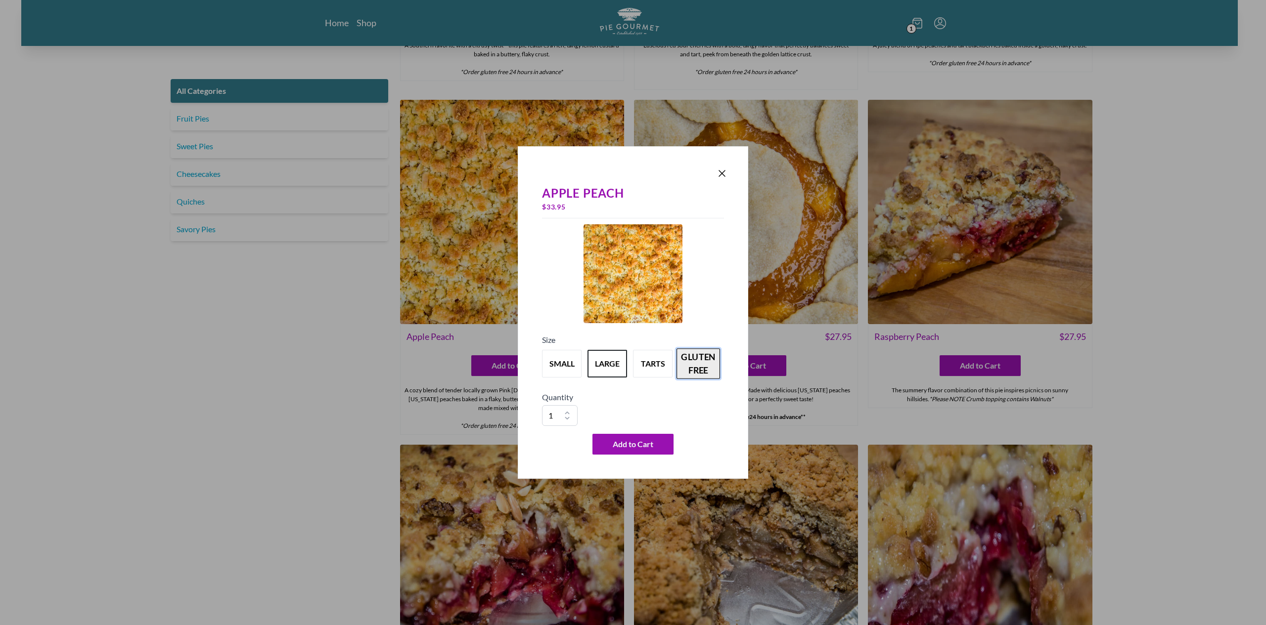
click at [679, 357] on button "gluten free" at bounding box center [698, 364] width 44 height 31
click at [725, 177] on icon "Close panel" at bounding box center [722, 174] width 12 height 12
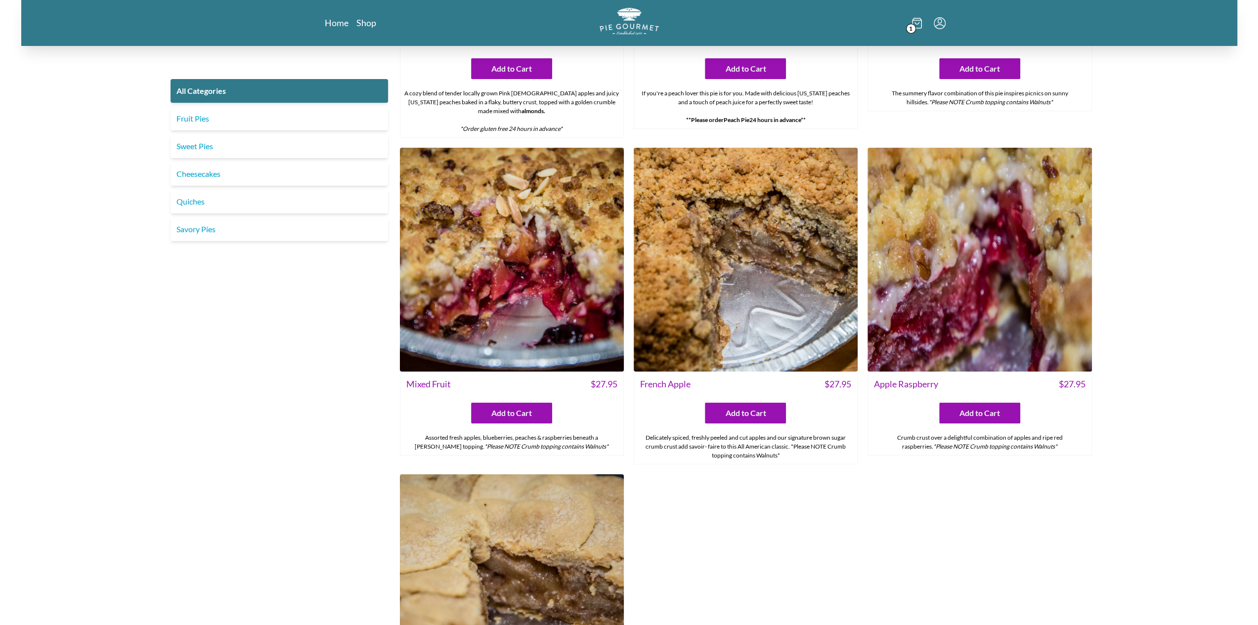
scroll to position [3422, 0]
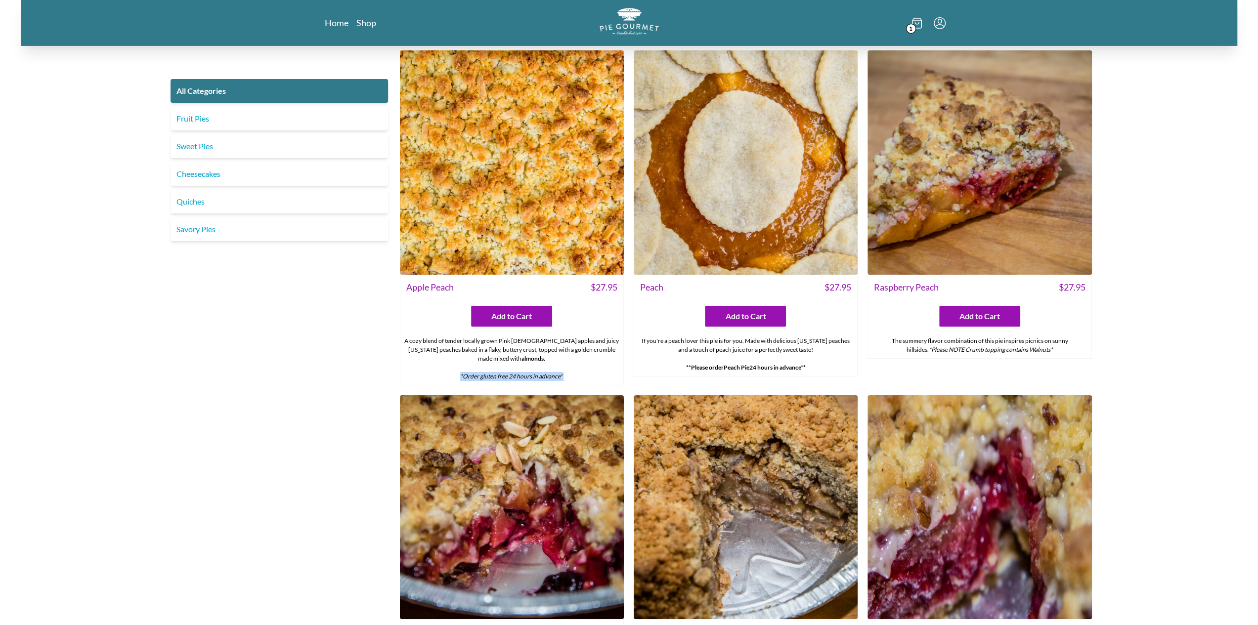
drag, startPoint x: 449, startPoint y: 367, endPoint x: 545, endPoint y: 371, distance: 95.5
click at [578, 376] on div "A cozy blend of tender locally grown Pink Lady apples and juicy Georgia peaches…" at bounding box center [511, 359] width 223 height 52
copy em "*Order gluten free 24 hours in advance*"
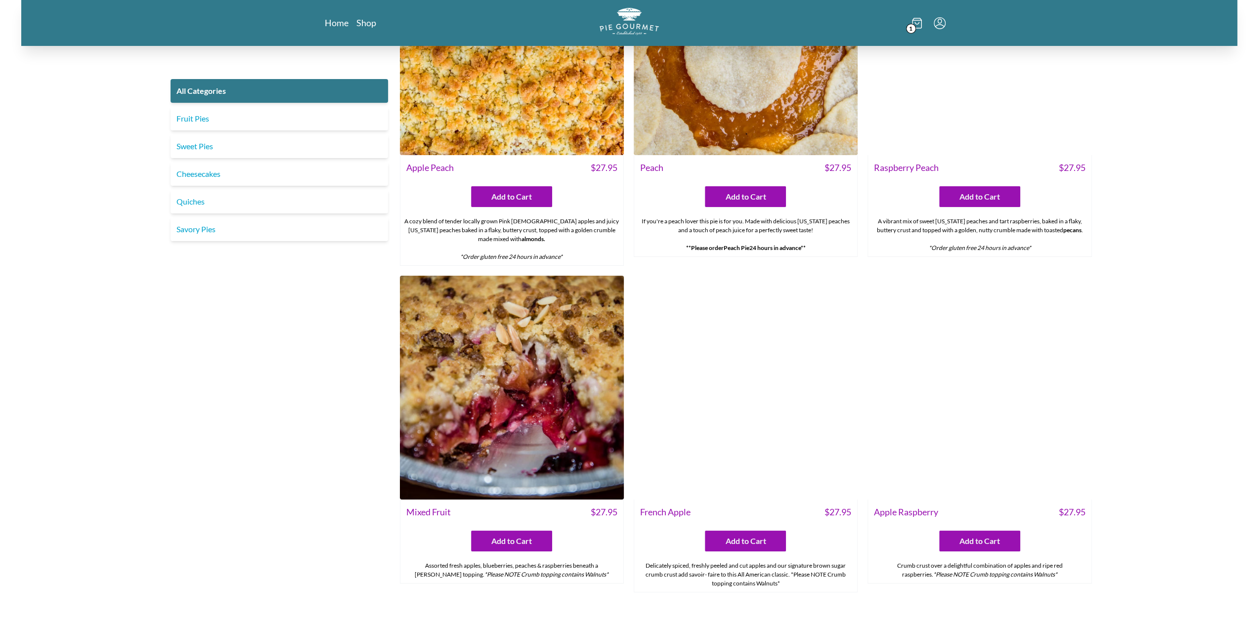
scroll to position [3620, 0]
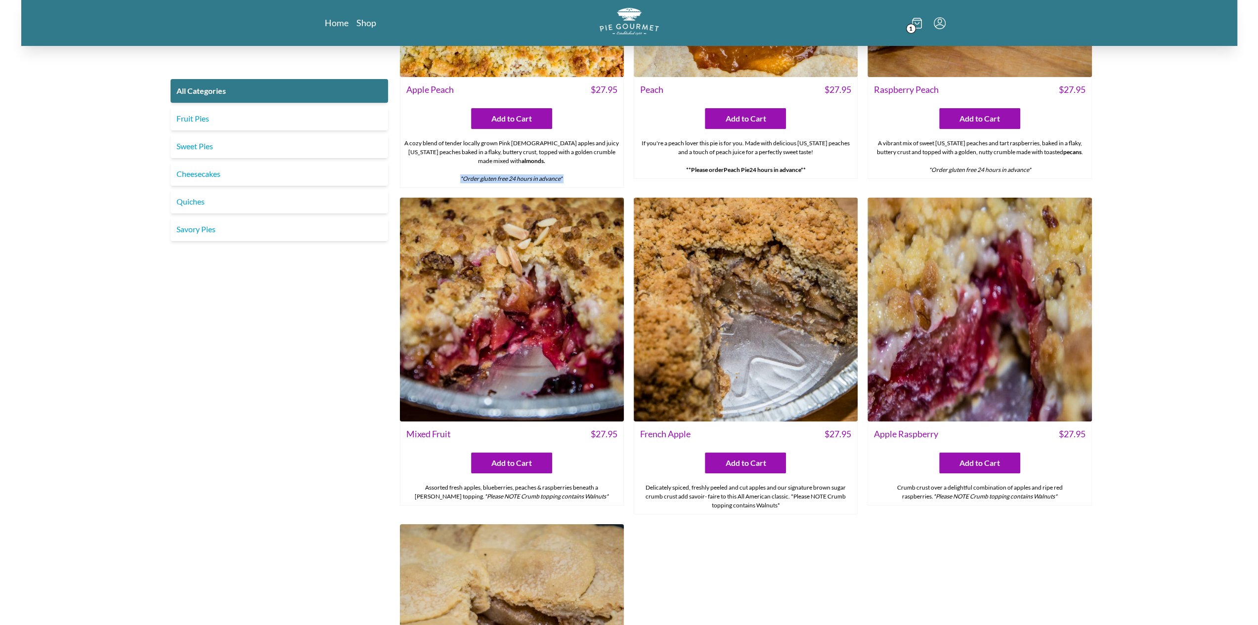
drag, startPoint x: 575, startPoint y: 174, endPoint x: 456, endPoint y: 181, distance: 118.9
click at [456, 181] on div "A cozy blend of tender locally grown Pink Lady apples and juicy Georgia peaches…" at bounding box center [511, 161] width 223 height 52
copy em "*Order gluten free 24 hours in advance*"
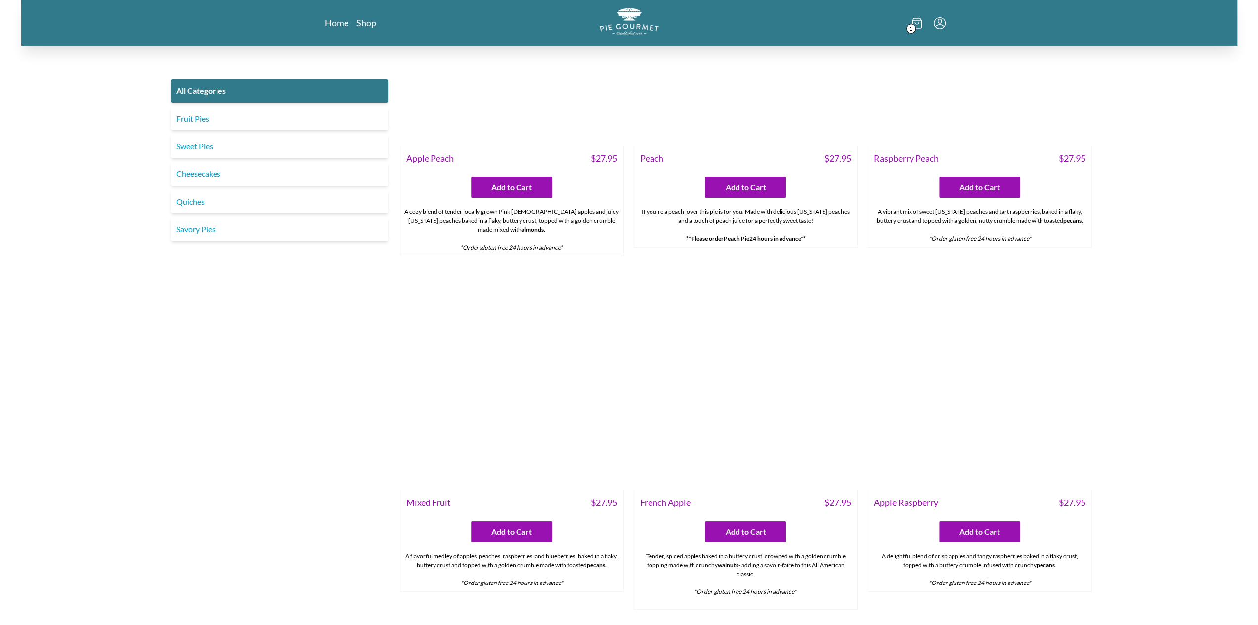
scroll to position [3511, 0]
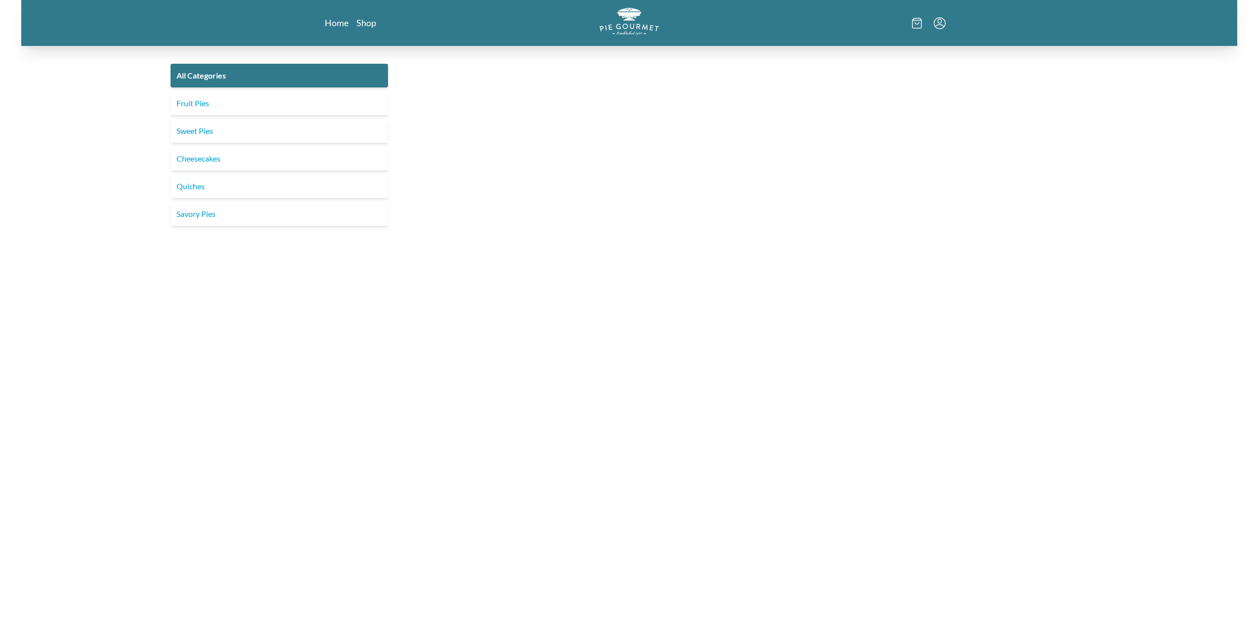
scroll to position [110, 0]
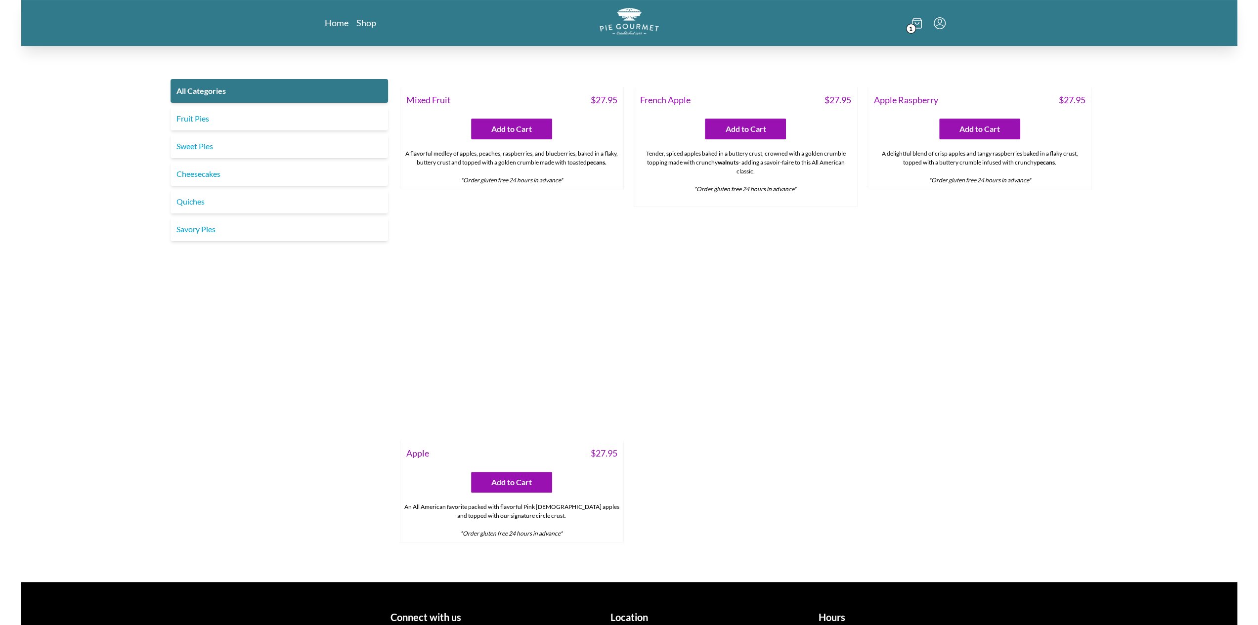
scroll to position [3966, 0]
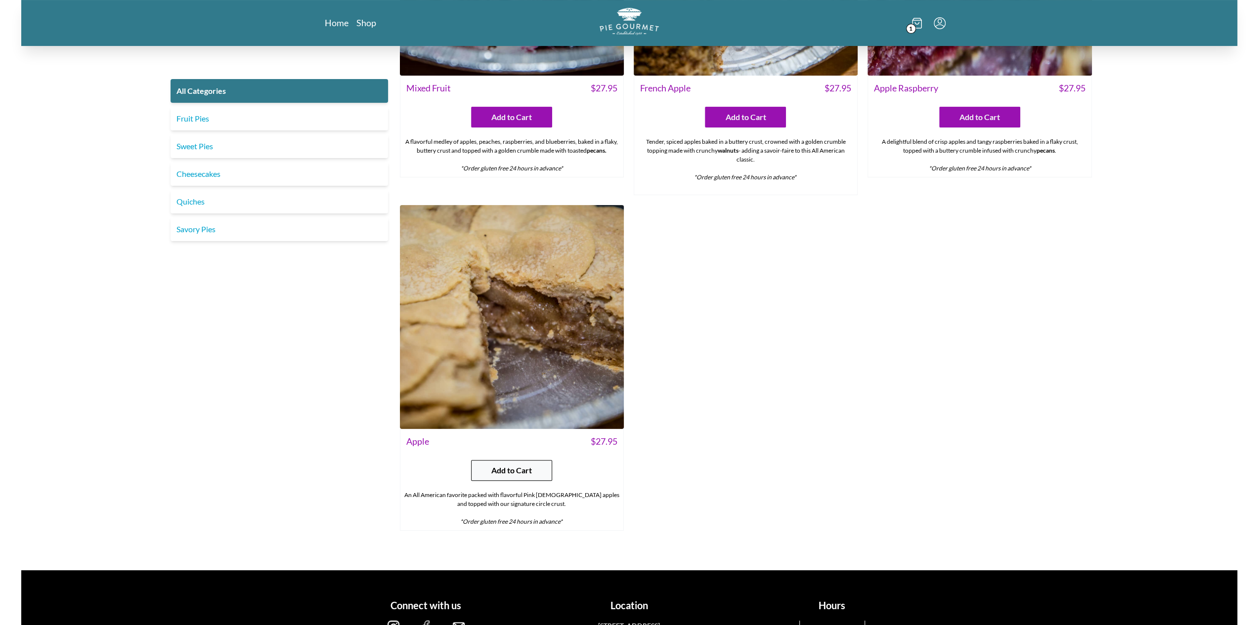
click at [518, 466] on span "Add to Cart" at bounding box center [511, 471] width 41 height 12
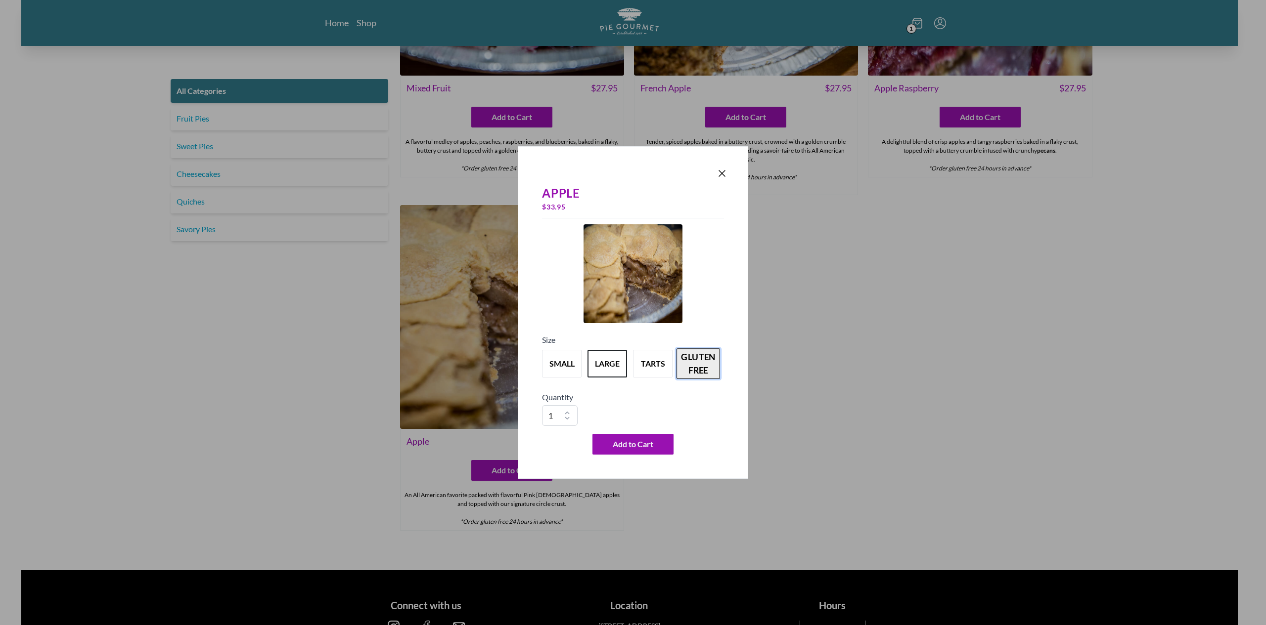
click at [699, 372] on button "gluten free" at bounding box center [698, 364] width 44 height 31
click at [721, 174] on icon "Close panel" at bounding box center [722, 174] width 12 height 12
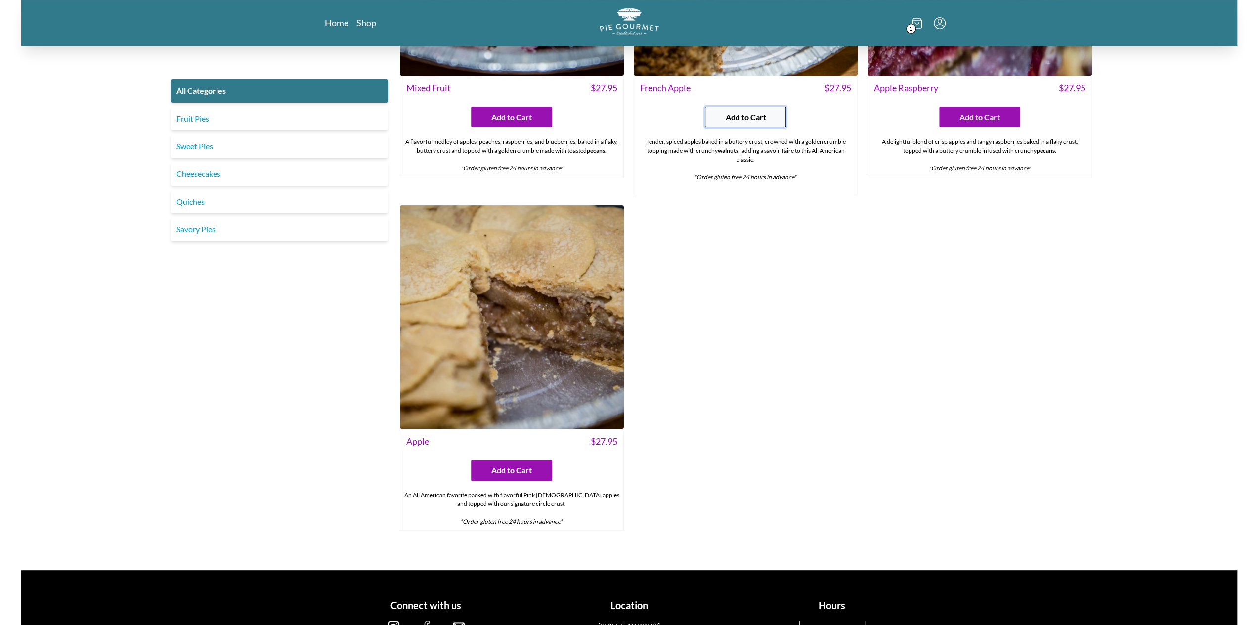
click at [752, 121] on button "Add to Cart" at bounding box center [745, 117] width 81 height 21
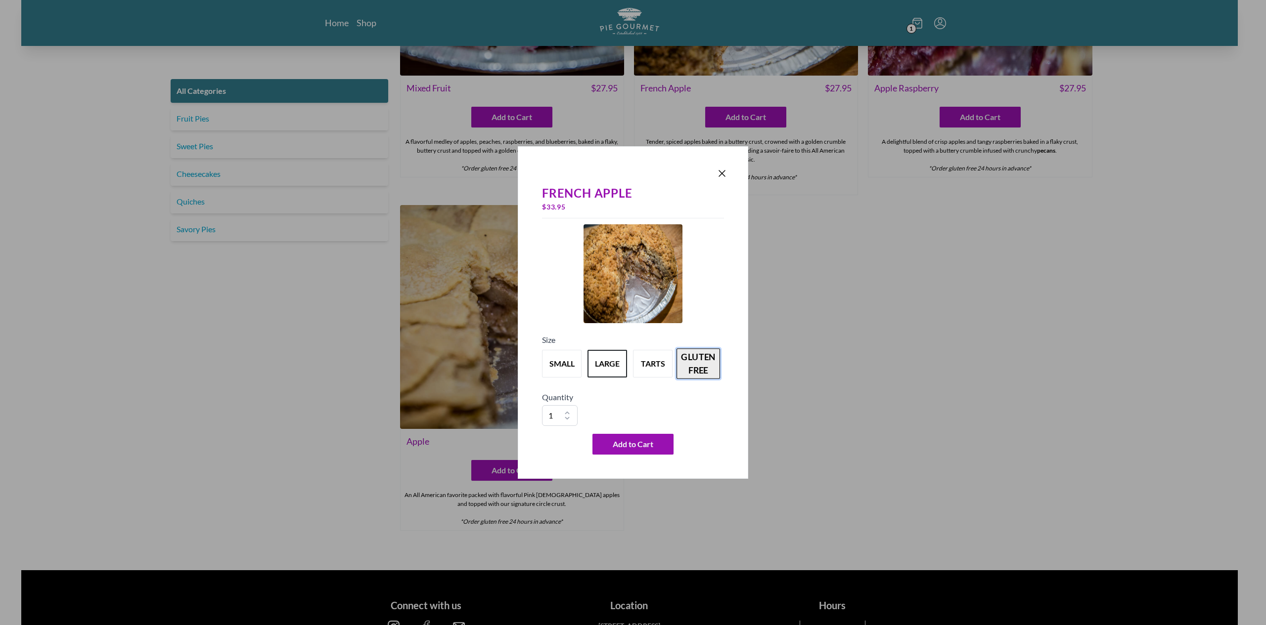
click at [701, 362] on button "gluten free" at bounding box center [698, 364] width 44 height 31
click at [725, 175] on icon "Close panel" at bounding box center [722, 174] width 12 height 12
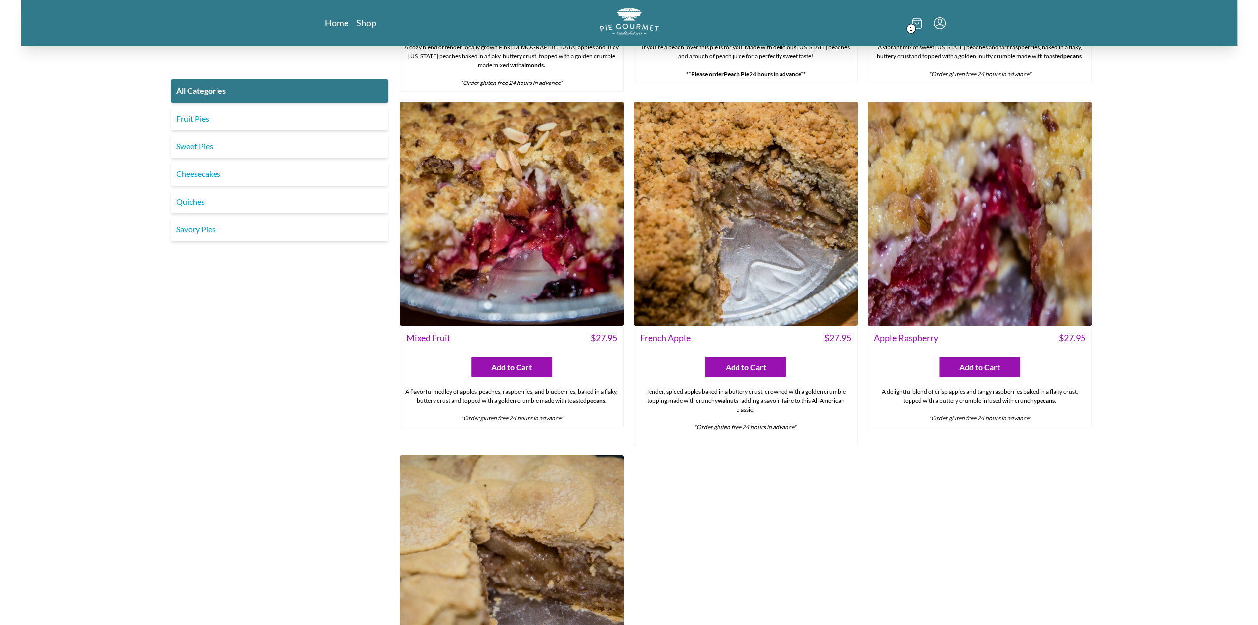
scroll to position [3471, 0]
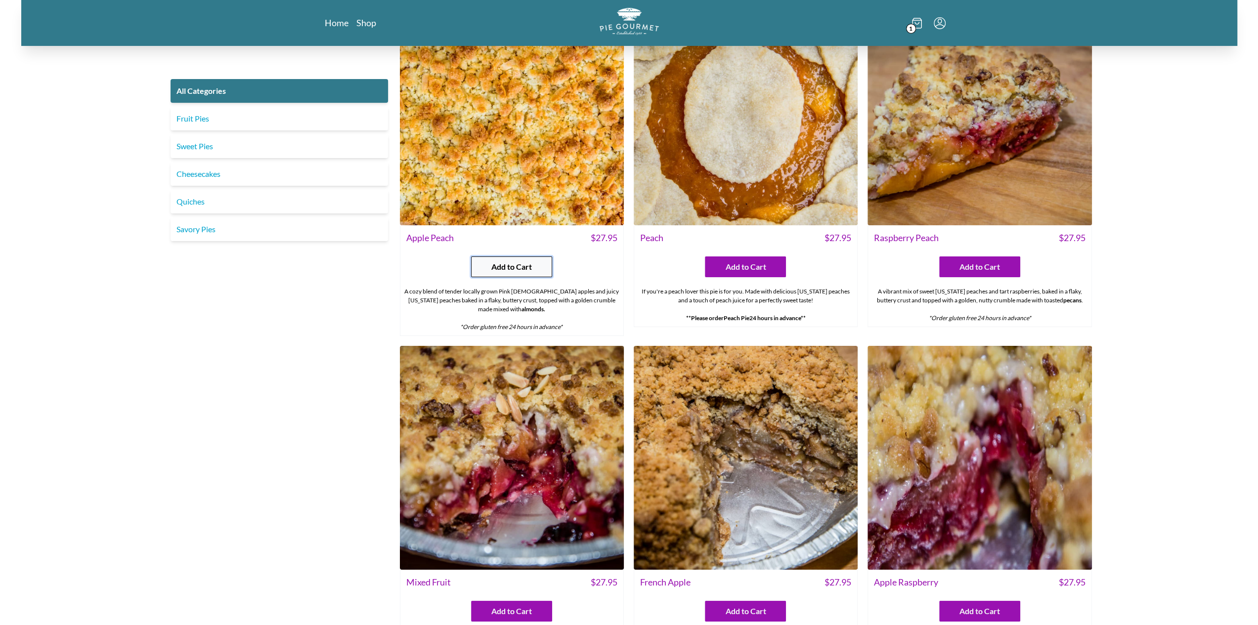
click at [522, 261] on span "Add to Cart" at bounding box center [511, 267] width 41 height 12
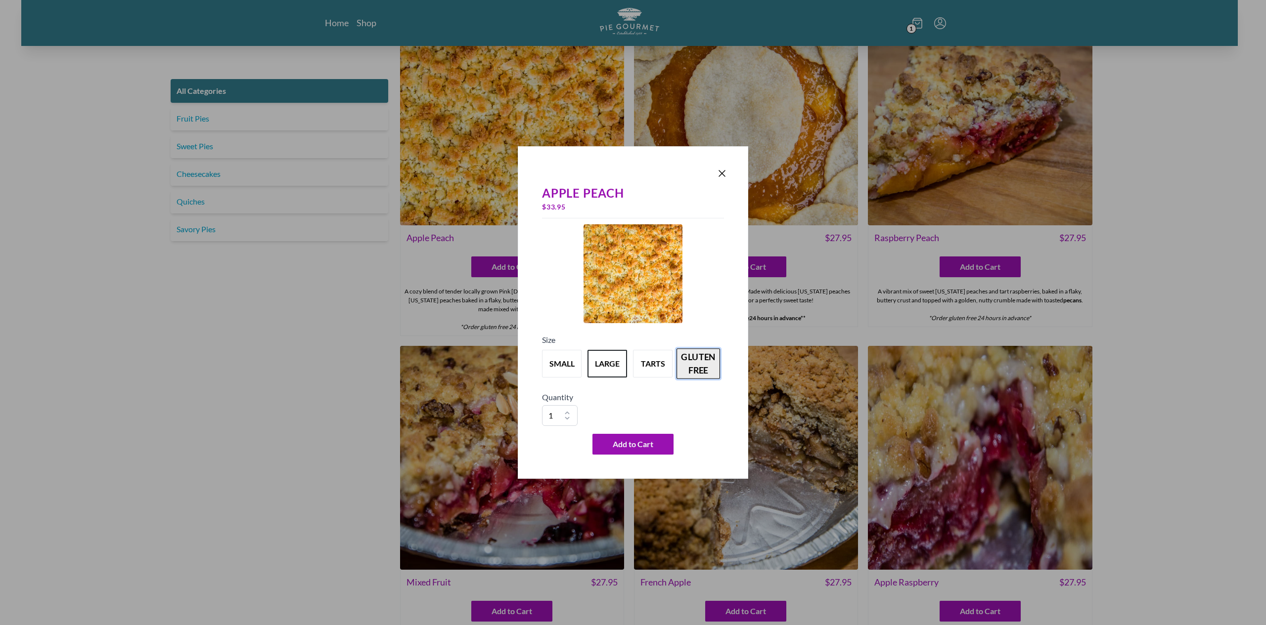
click at [694, 357] on button "gluten free" at bounding box center [698, 364] width 44 height 31
click at [722, 175] on icon "Close panel" at bounding box center [722, 174] width 12 height 12
